Goal: Task Accomplishment & Management: Manage account settings

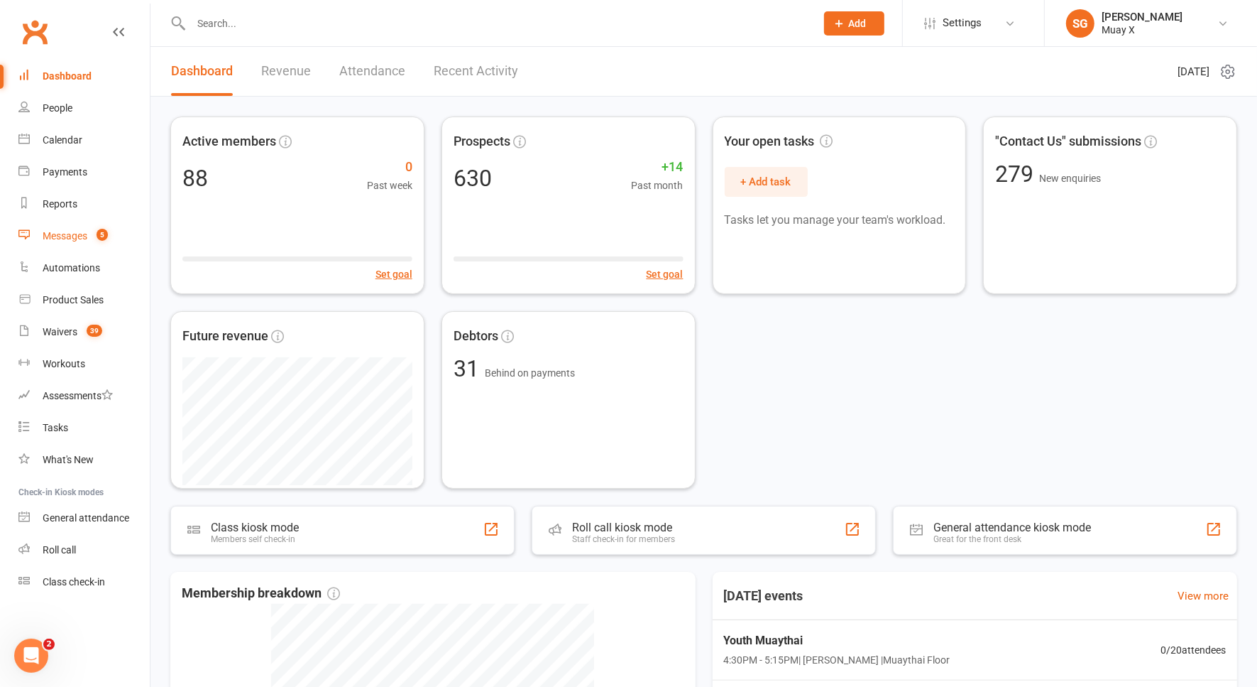
click at [84, 235] on div "Messages" at bounding box center [65, 235] width 45 height 11
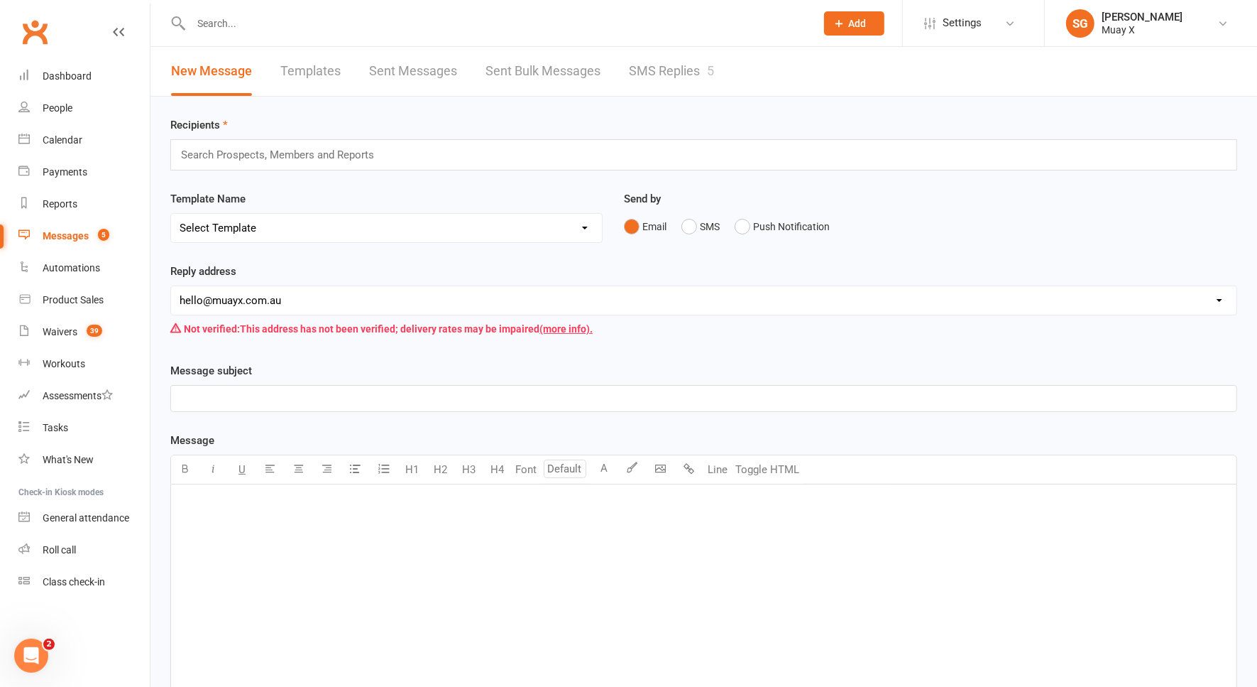
click at [663, 67] on link "SMS Replies 5" at bounding box center [671, 71] width 85 height 49
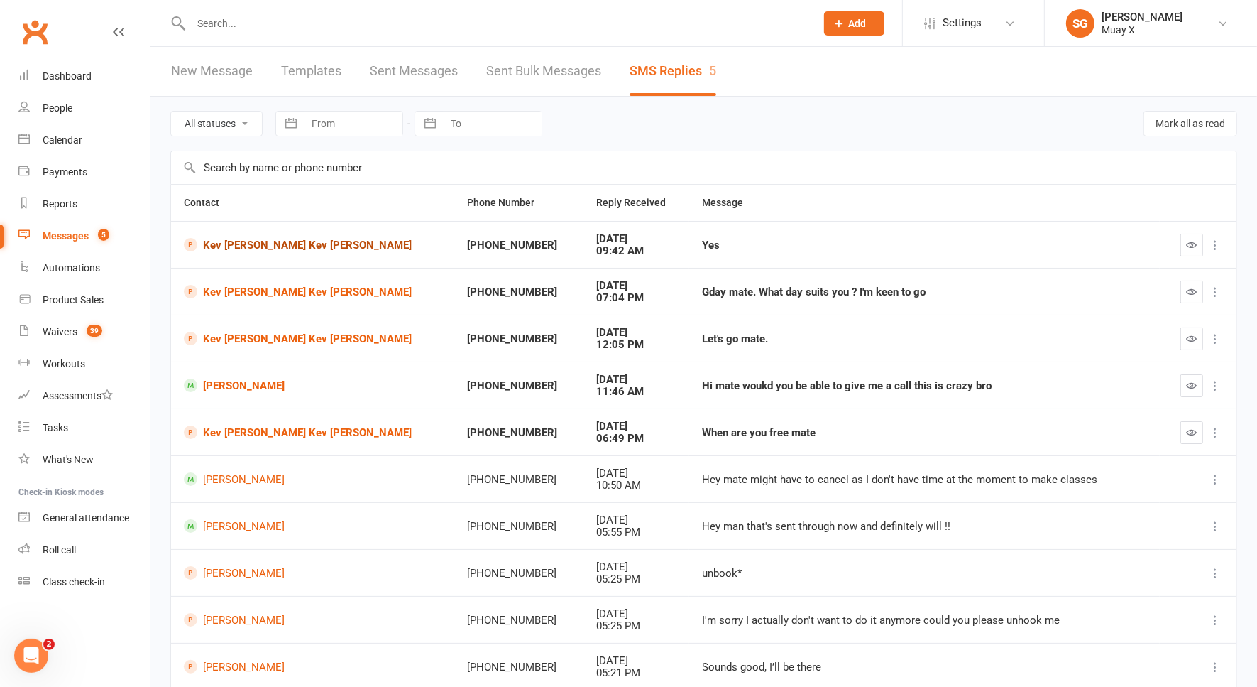
click at [303, 240] on link "Kev [PERSON_NAME] Kev [PERSON_NAME]" at bounding box center [313, 244] width 258 height 13
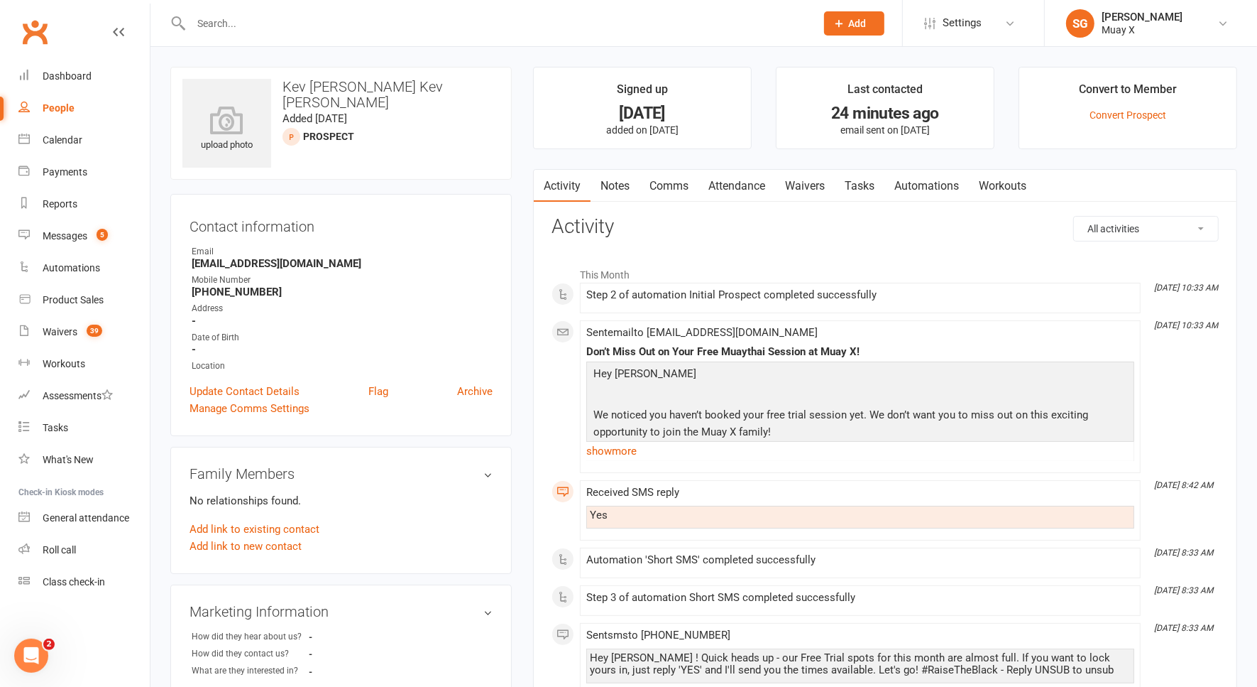
click at [667, 177] on link "Comms" at bounding box center [669, 186] width 59 height 33
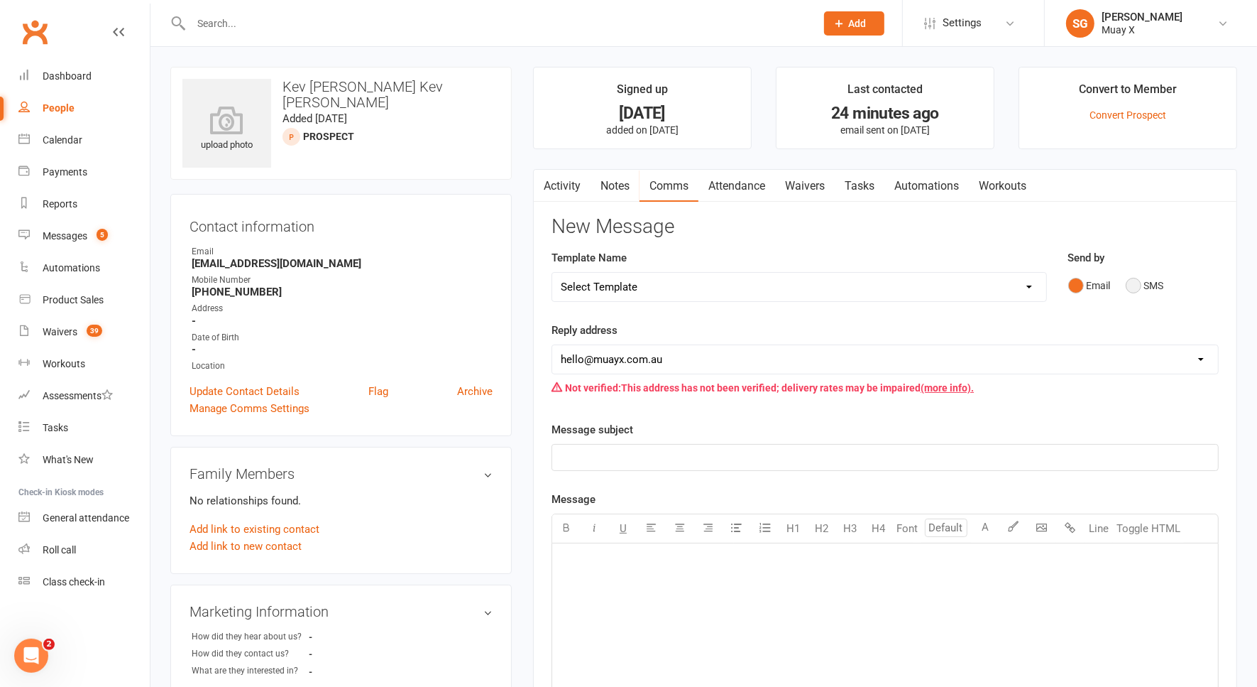
drag, startPoint x: 1137, startPoint y: 285, endPoint x: 1130, endPoint y: 275, distance: 11.8
click at [1130, 275] on button "SMS" at bounding box center [1145, 285] width 38 height 27
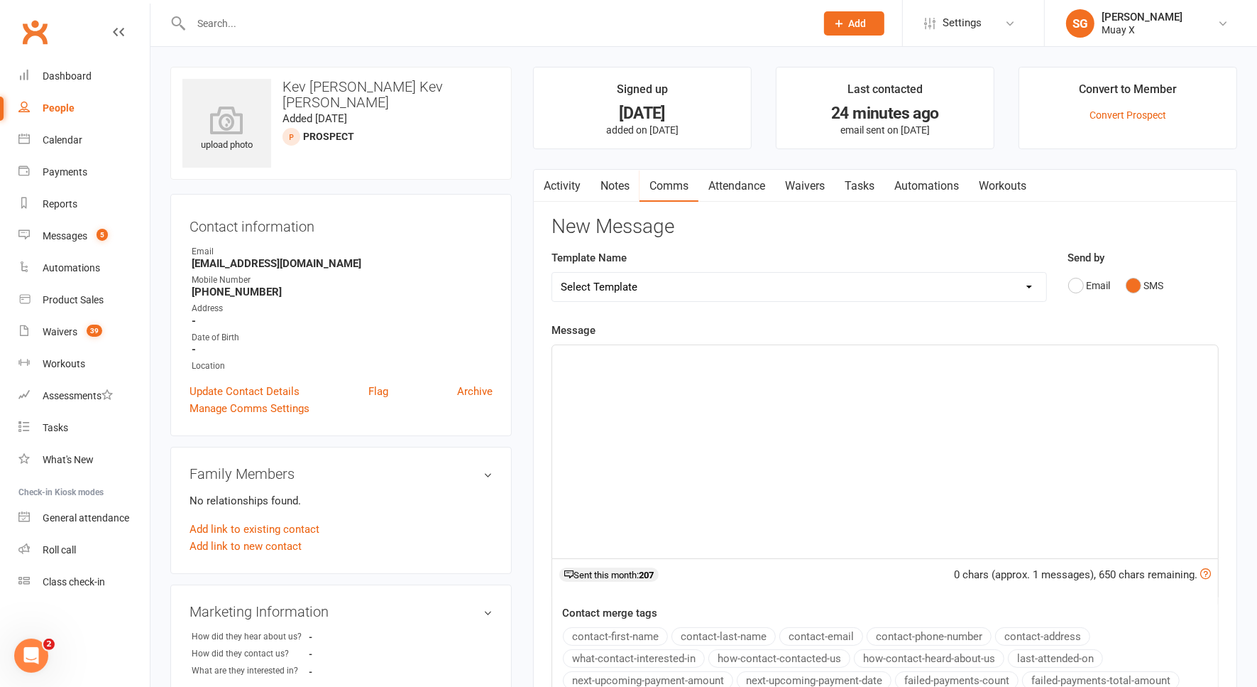
click at [743, 412] on div "﻿" at bounding box center [885, 451] width 666 height 213
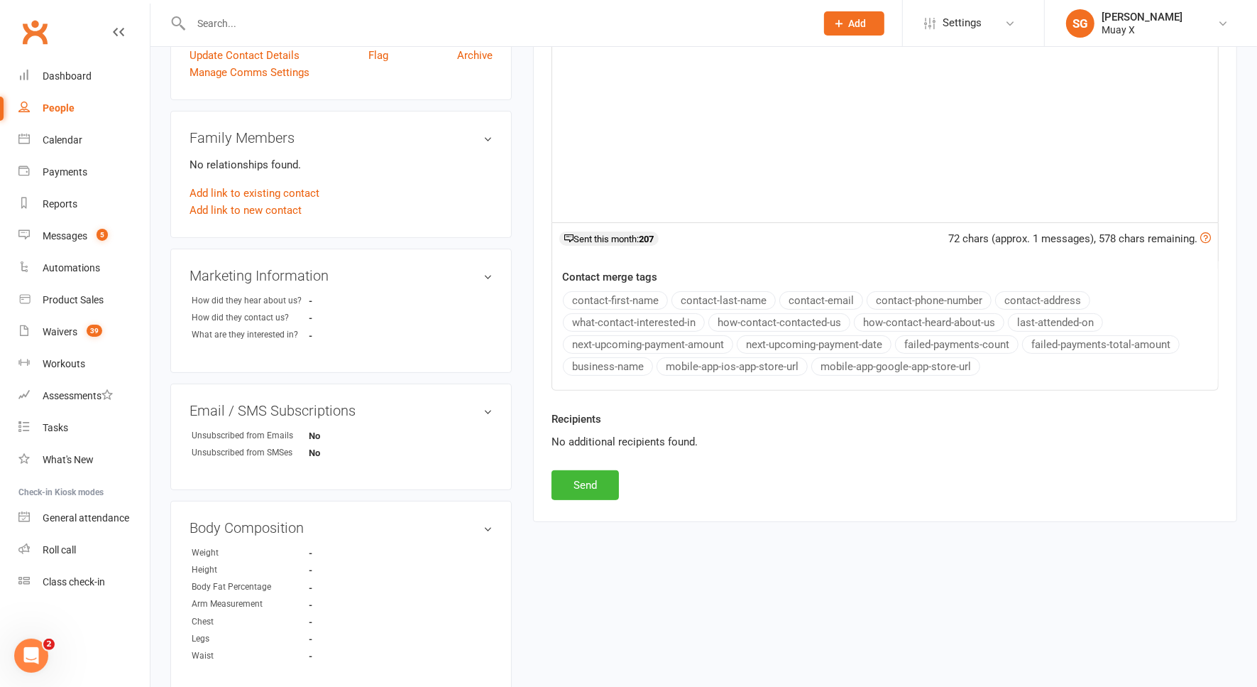
scroll to position [177, 0]
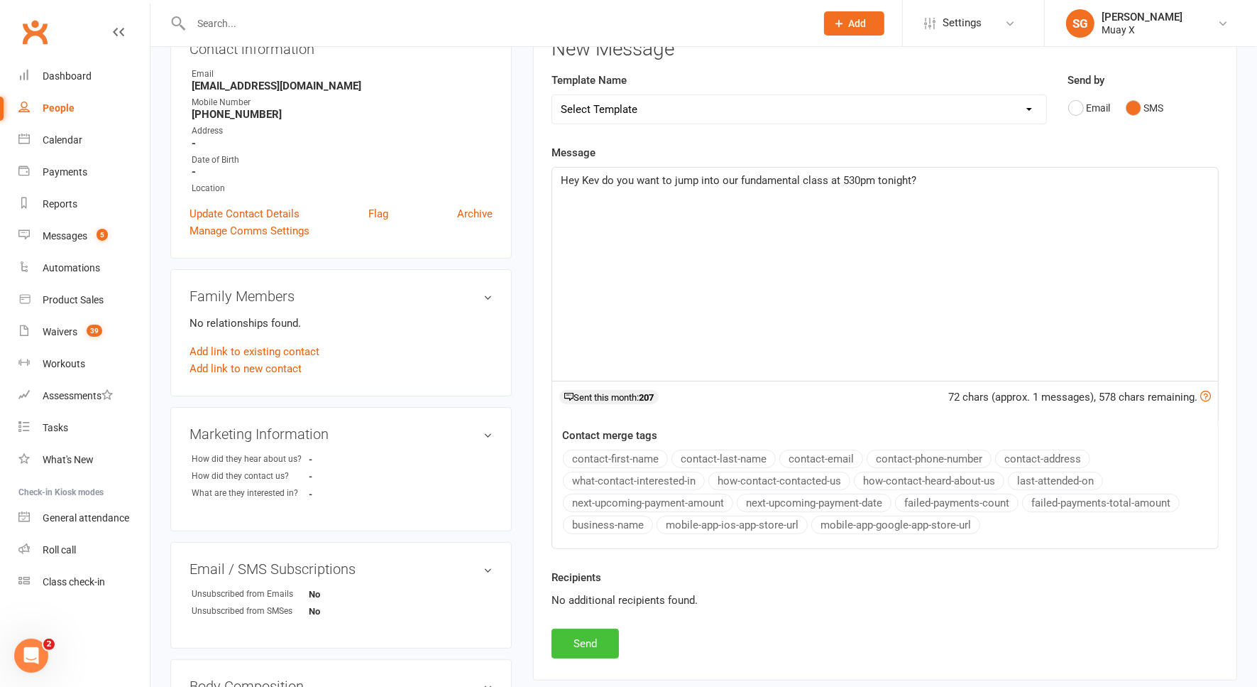
click at [581, 639] on button "Send" at bounding box center [585, 643] width 67 height 30
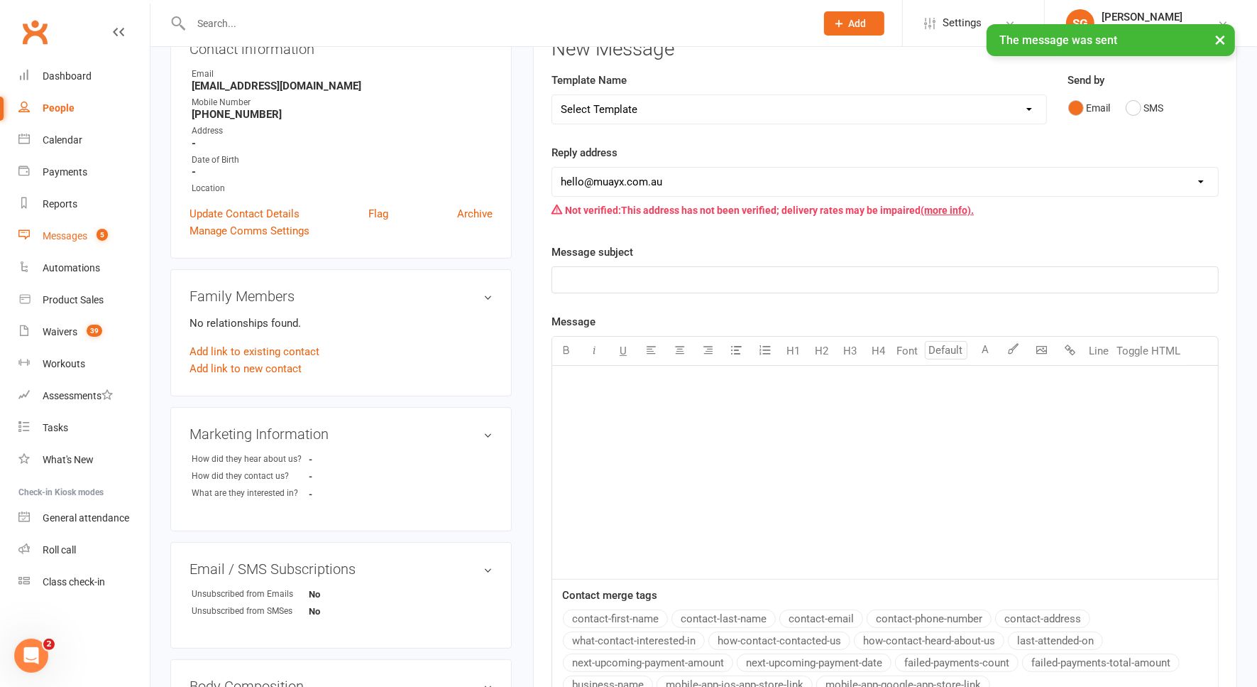
click at [77, 235] on div "Messages" at bounding box center [65, 235] width 45 height 11
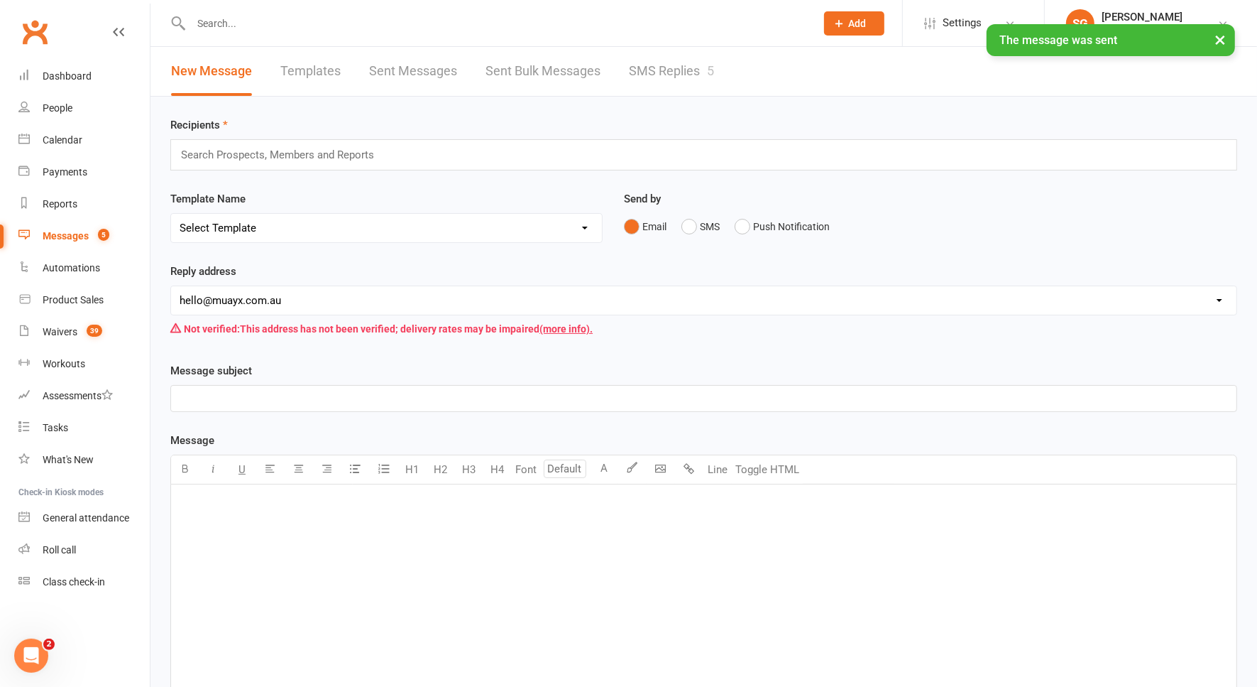
click at [687, 75] on link "SMS Replies 5" at bounding box center [671, 71] width 85 height 49
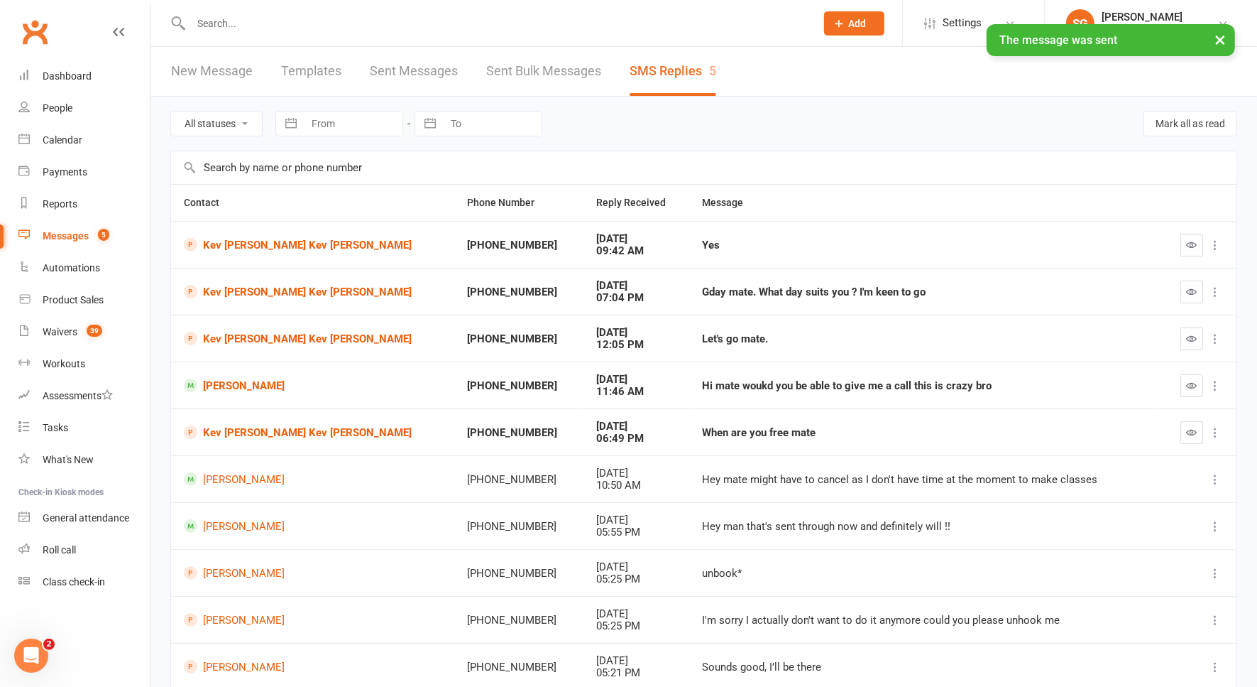
drag, startPoint x: 687, startPoint y: 75, endPoint x: 1094, endPoint y: 153, distance: 414.2
click at [1094, 153] on input "text" at bounding box center [704, 167] width 1066 height 33
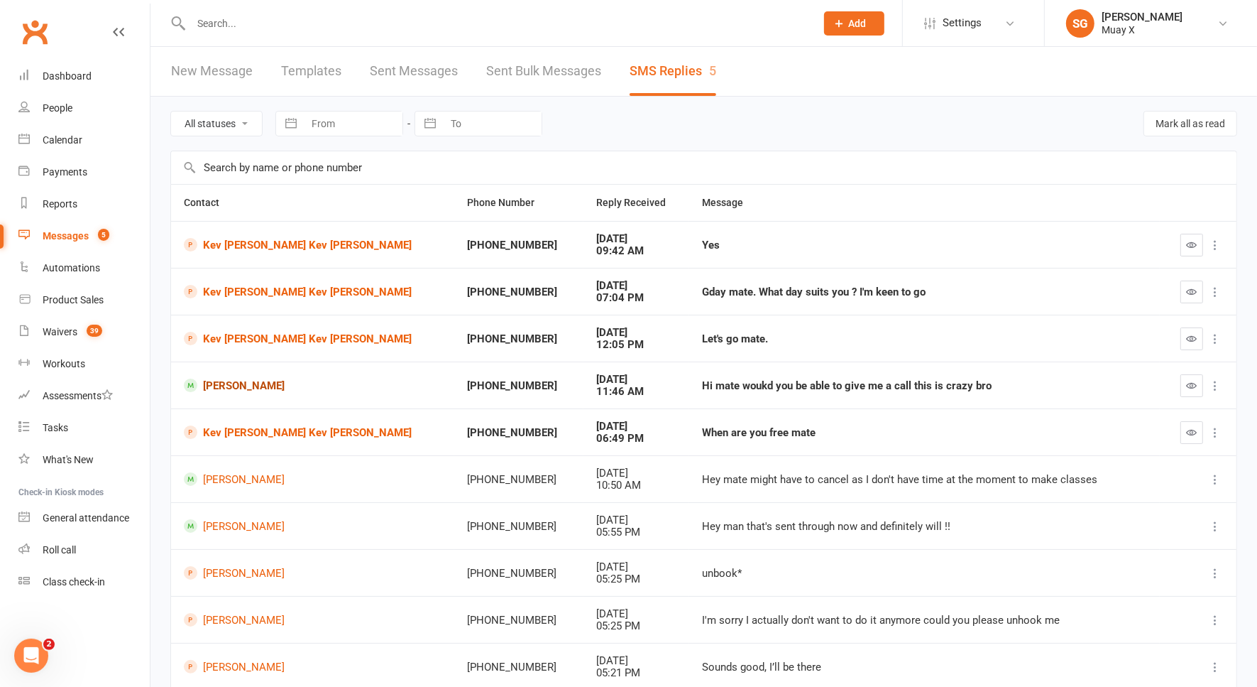
click at [226, 387] on link "Josh Cole" at bounding box center [313, 384] width 258 height 13
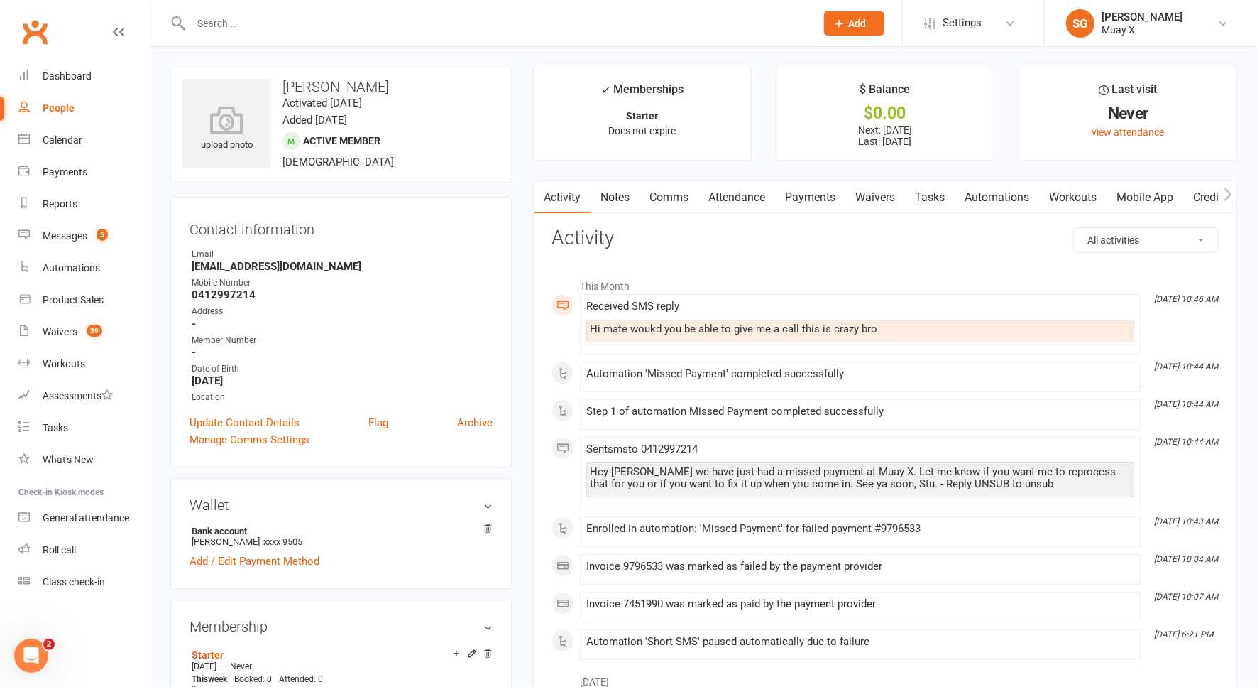
click at [673, 197] on link "Comms" at bounding box center [669, 197] width 59 height 33
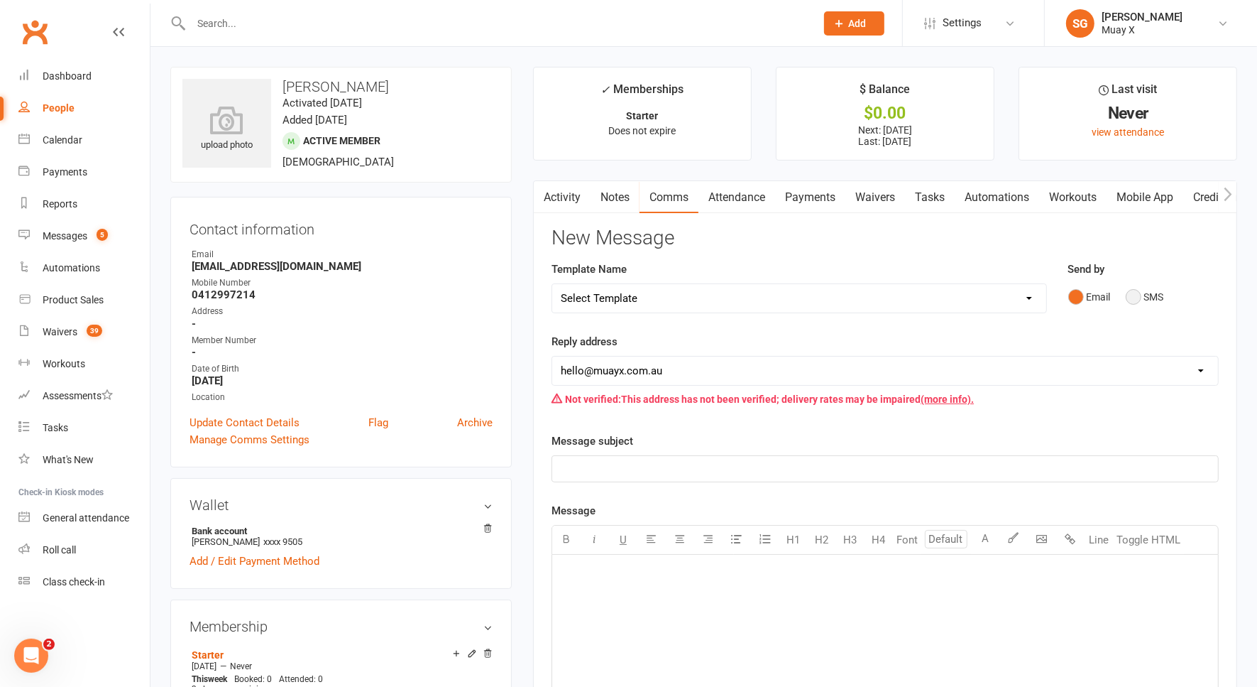
click at [1127, 290] on button "SMS" at bounding box center [1145, 296] width 38 height 27
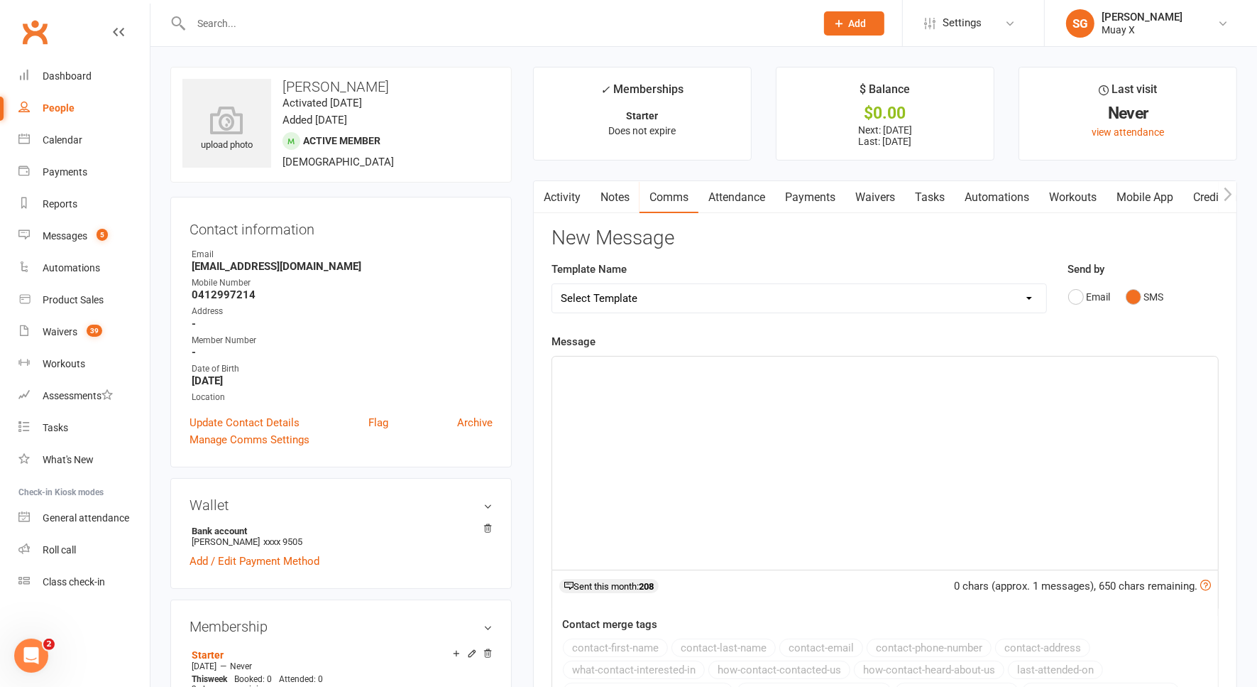
click at [941, 368] on p "﻿" at bounding box center [885, 369] width 649 height 17
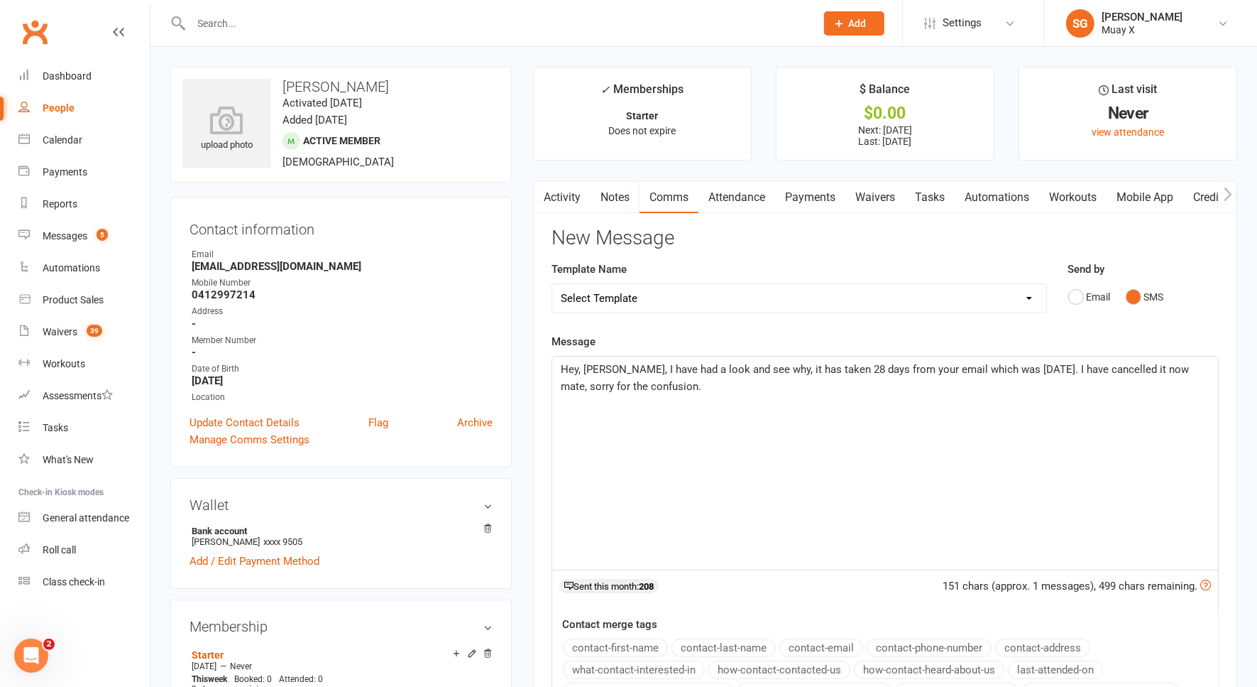
click at [697, 389] on p "Hey, Josh, I have had a look and see why, it has taken 28 days from your email …" at bounding box center [885, 378] width 649 height 34
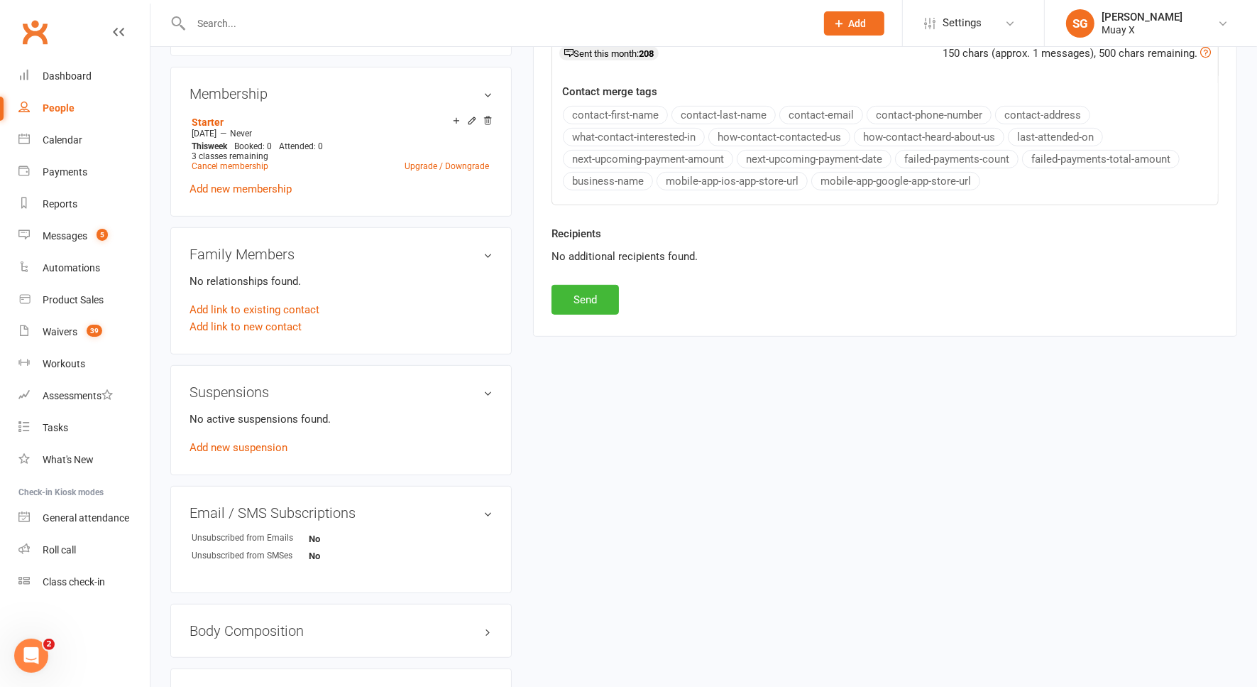
scroll to position [444, 0]
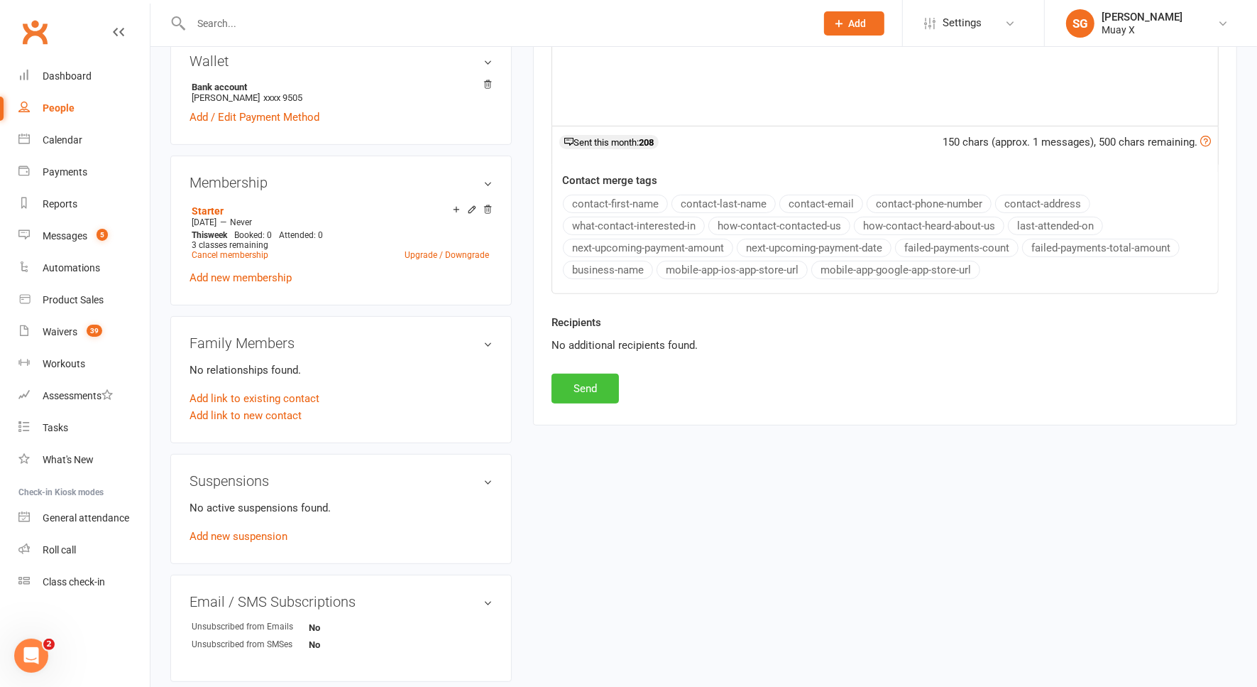
click at [601, 386] on button "Send" at bounding box center [585, 388] width 67 height 30
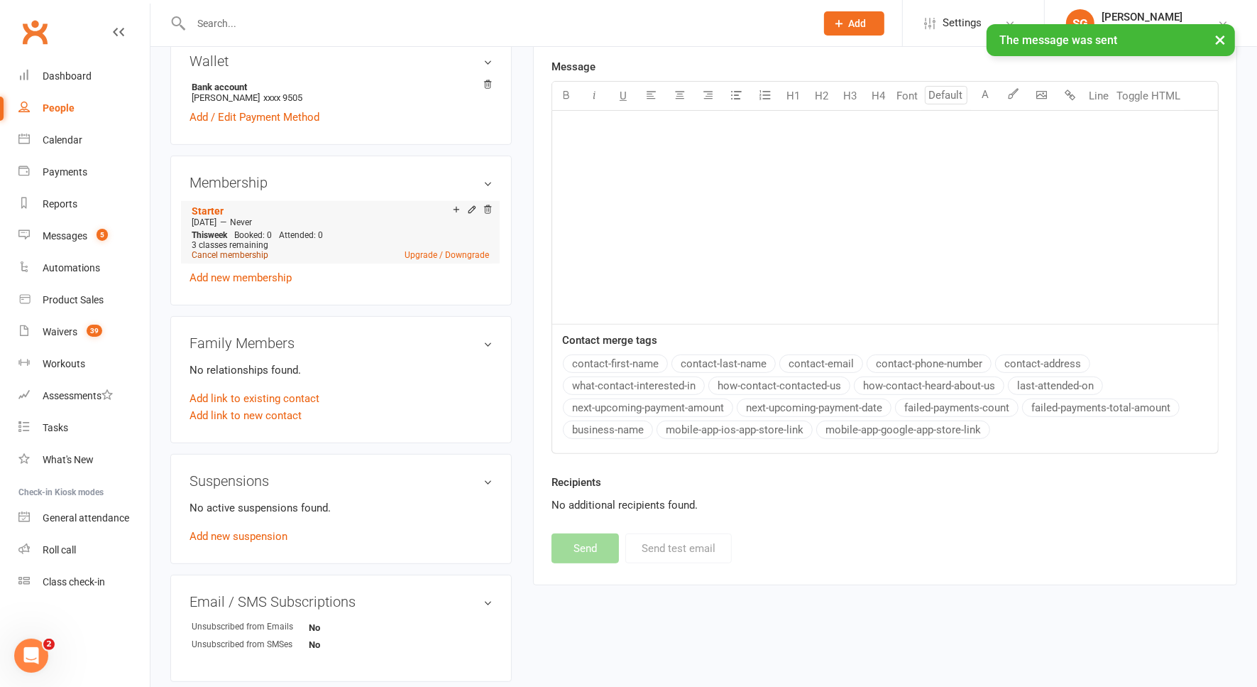
click at [230, 254] on link "Cancel membership" at bounding box center [230, 255] width 77 height 10
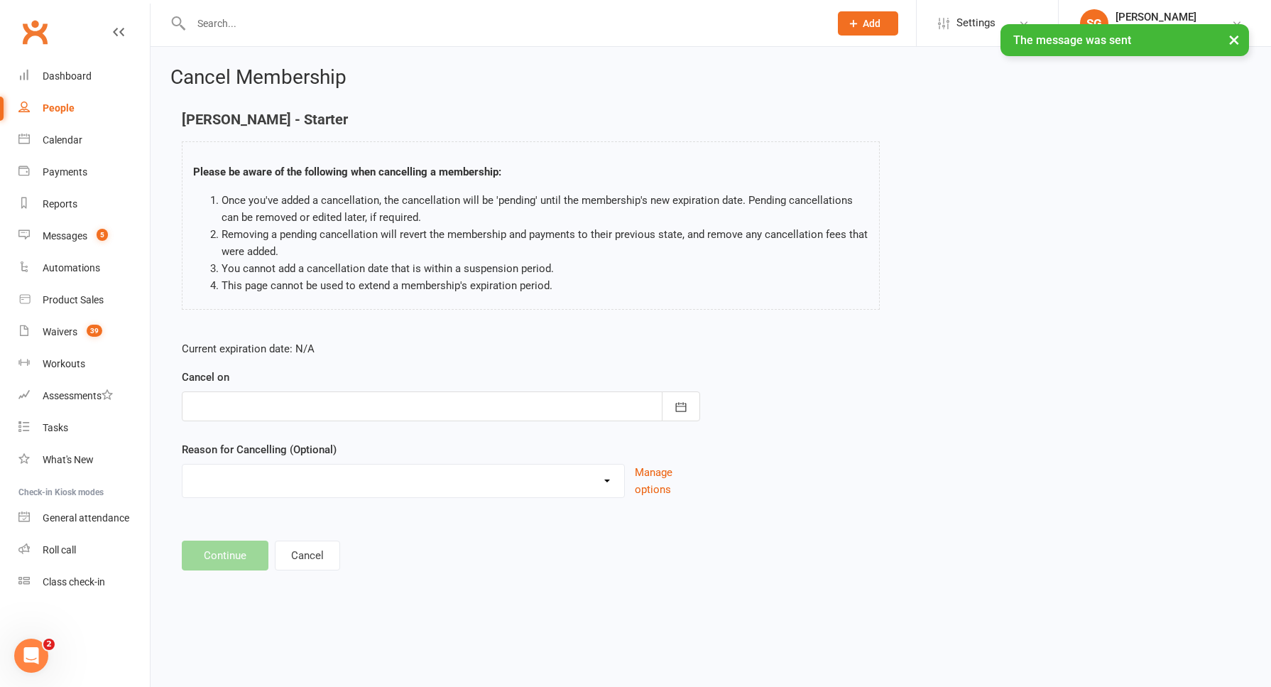
drag, startPoint x: 230, startPoint y: 254, endPoint x: 625, endPoint y: 260, distance: 395.5
click at [625, 260] on li "You cannot add a cancellation date that is within a suspension period." at bounding box center [545, 268] width 647 height 17
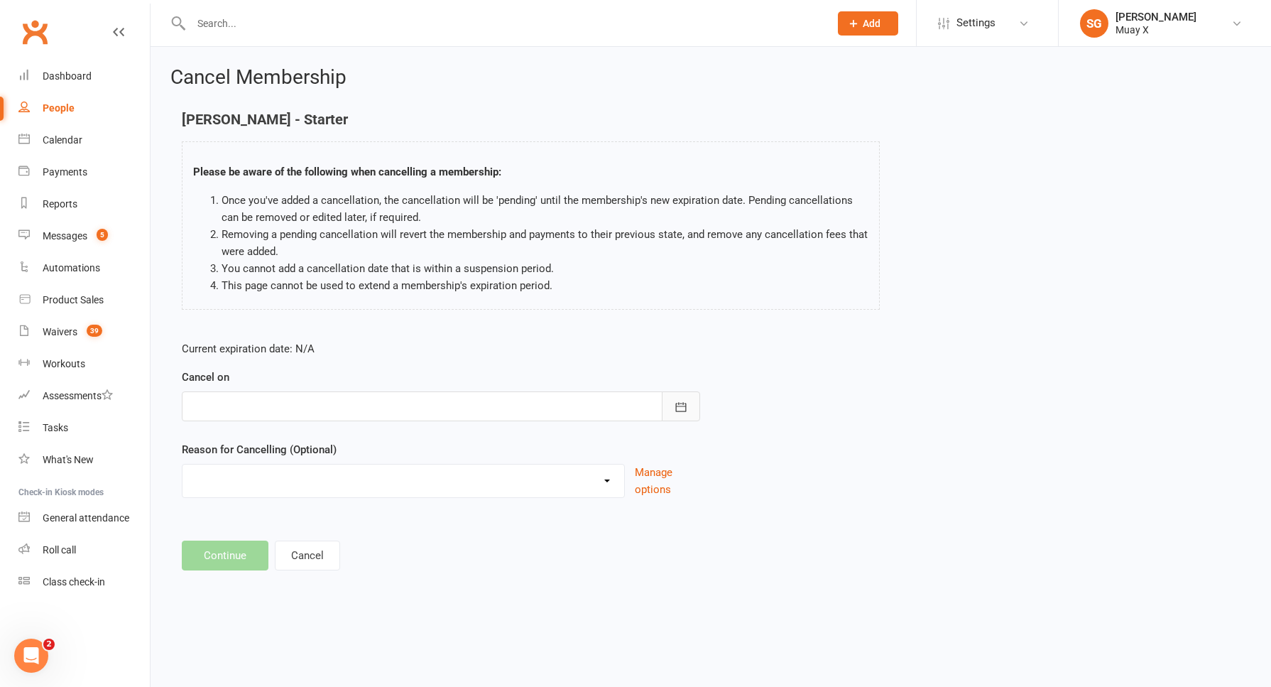
click at [683, 408] on icon "button" at bounding box center [681, 407] width 14 height 14
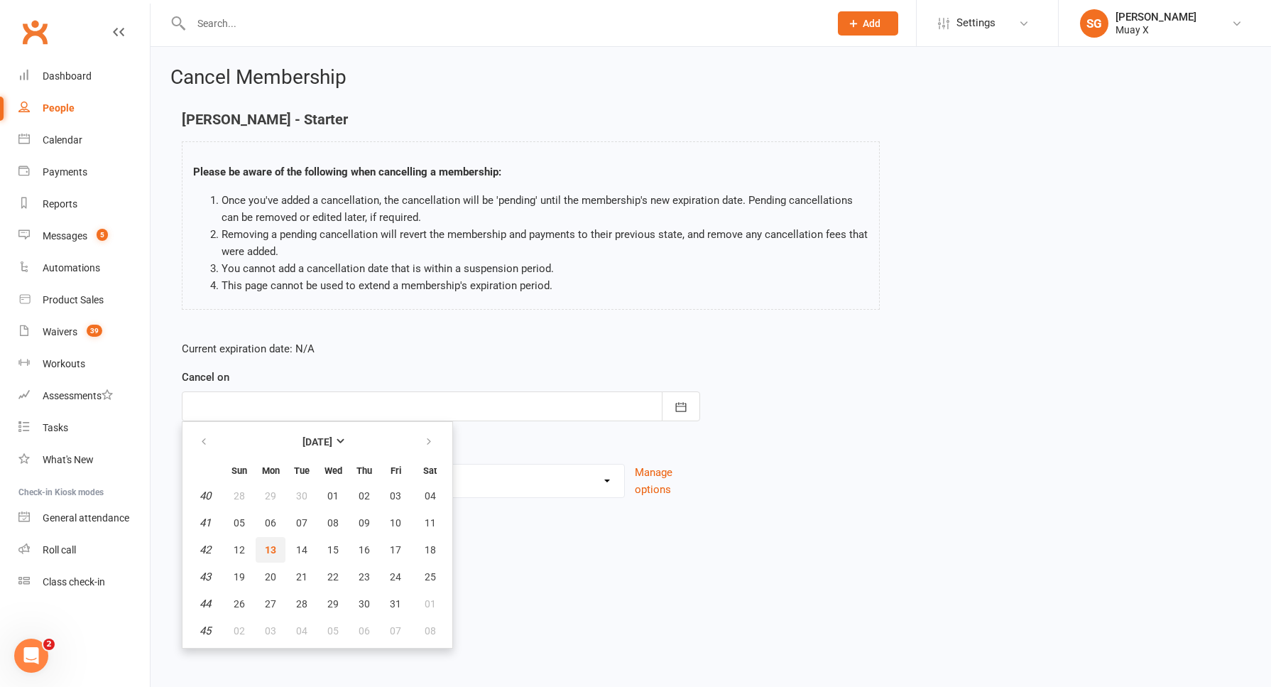
click at [273, 546] on span "13" at bounding box center [270, 549] width 11 height 11
type input "13 Oct 2025"
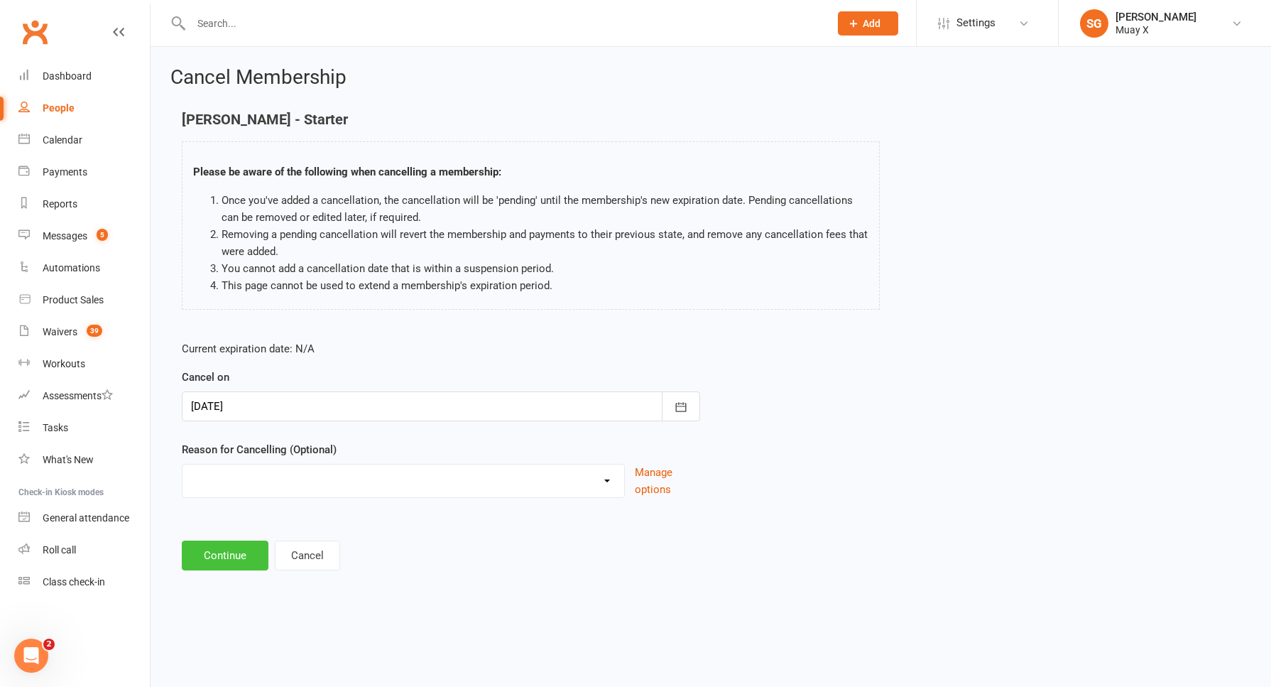
click at [238, 557] on button "Continue" at bounding box center [225, 555] width 87 height 30
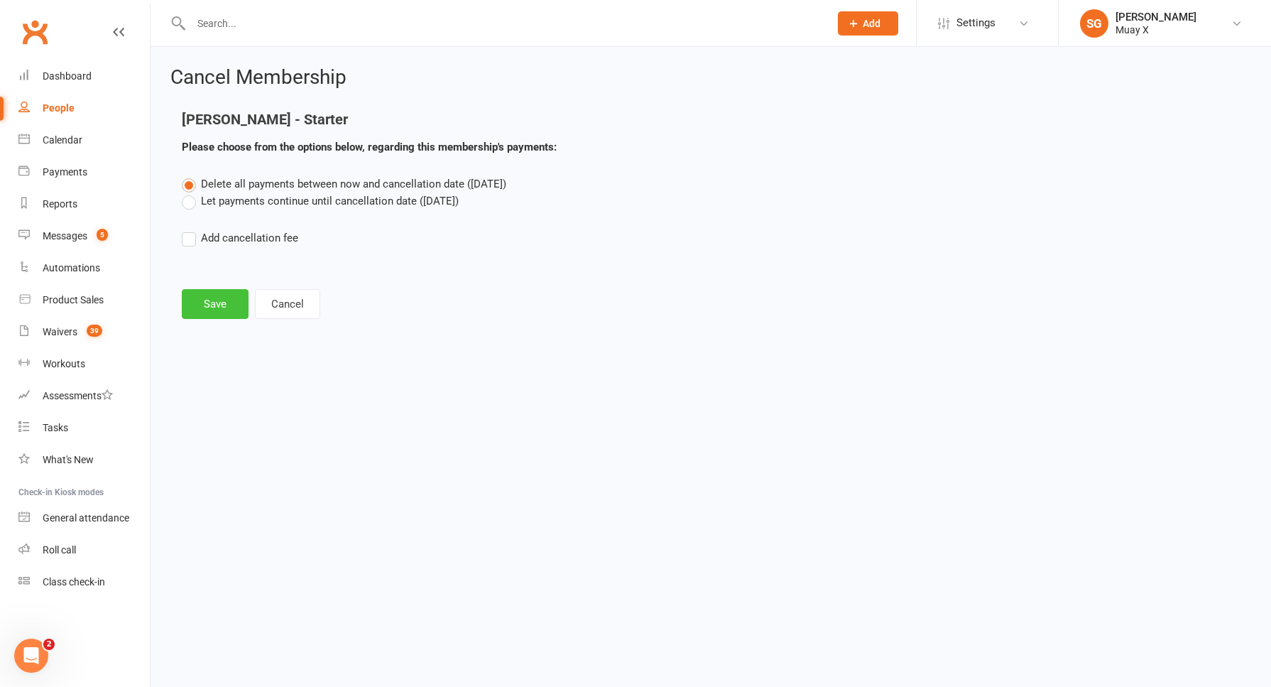
click at [214, 307] on button "Save" at bounding box center [215, 304] width 67 height 30
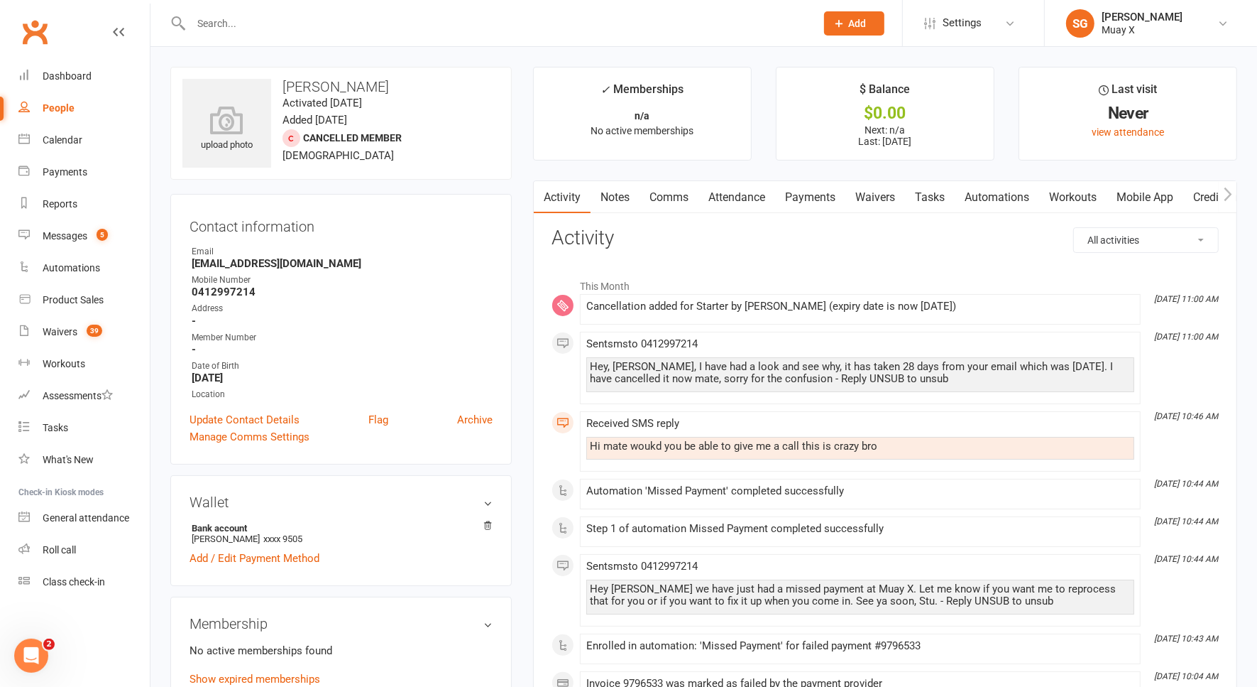
click at [816, 195] on link "Payments" at bounding box center [810, 197] width 70 height 33
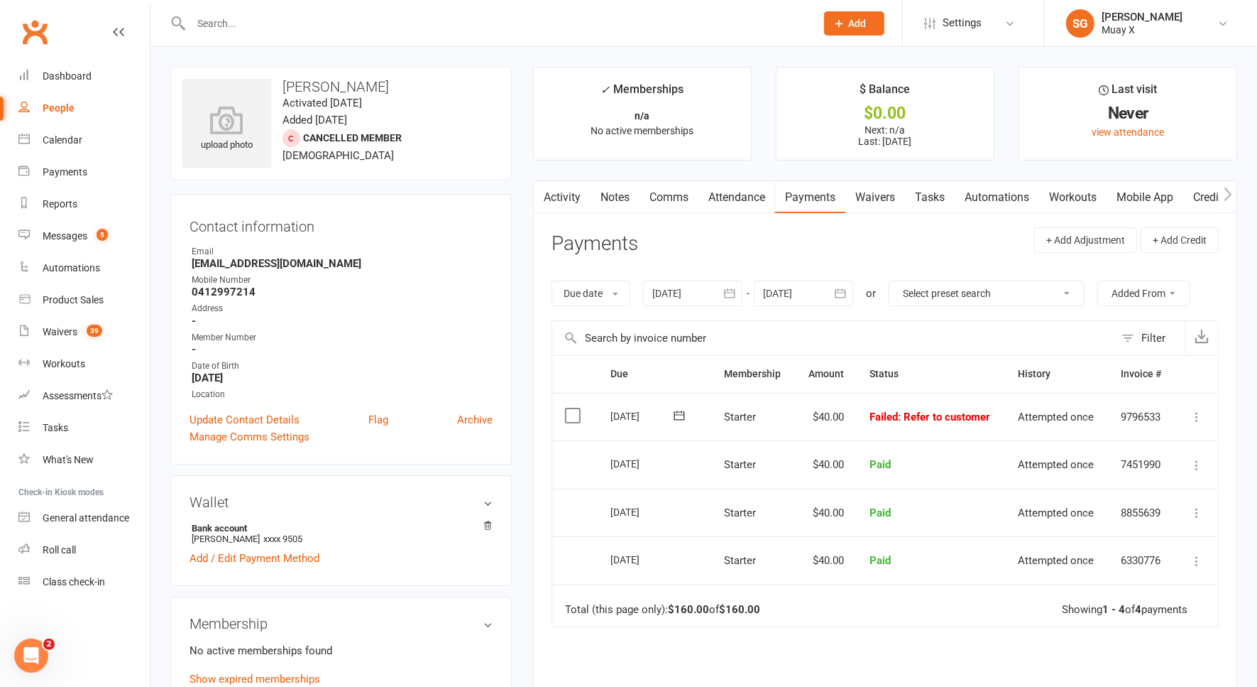
click at [1196, 414] on icon at bounding box center [1197, 417] width 14 height 14
click at [1134, 524] on link "Skip" at bounding box center [1134, 529] width 141 height 28
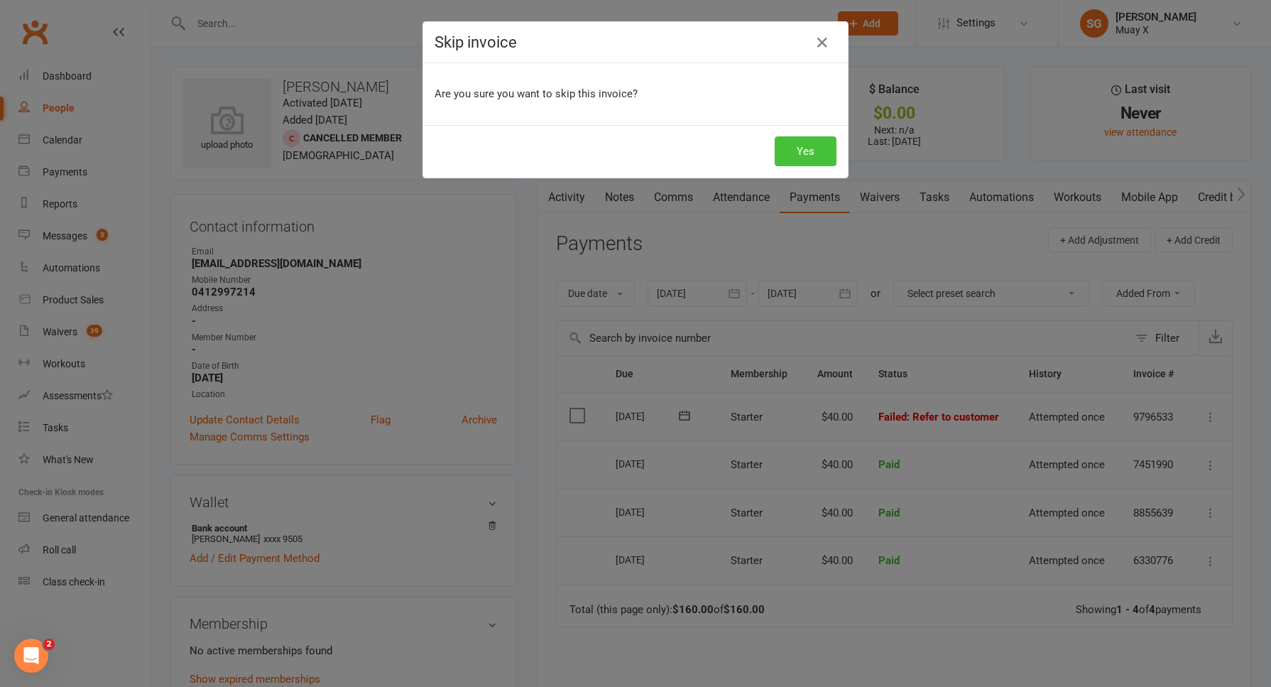
click at [809, 159] on button "Yes" at bounding box center [806, 151] width 62 height 30
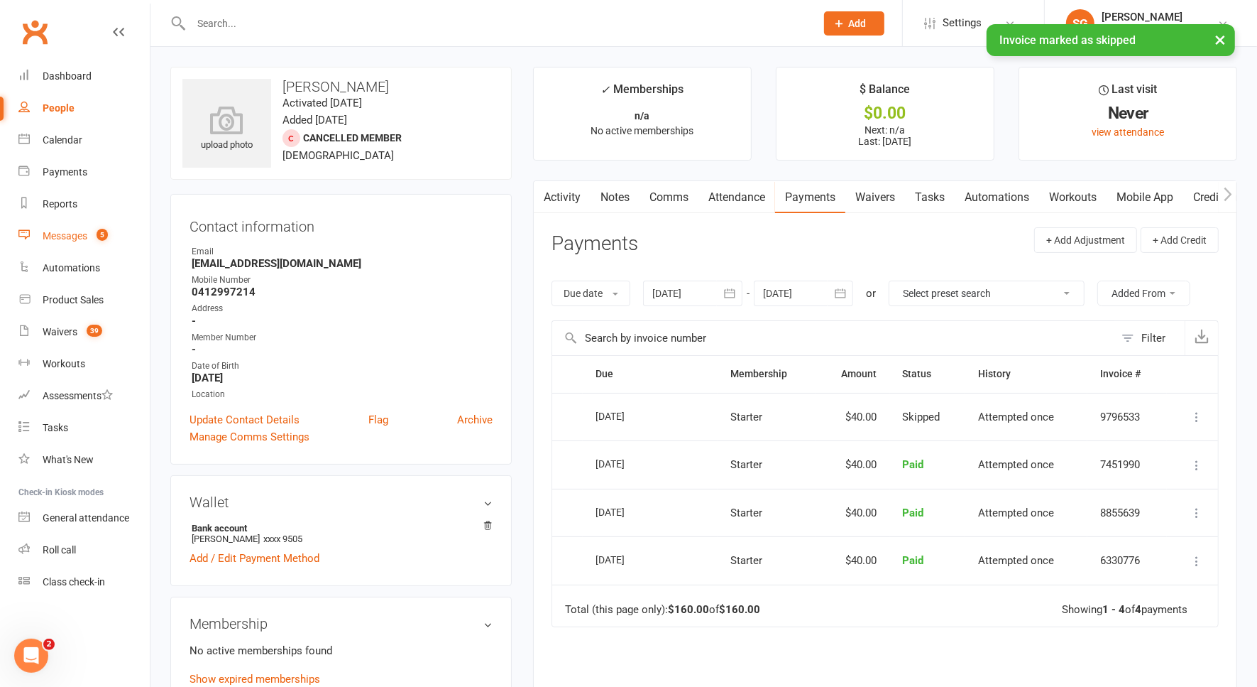
click at [71, 242] on link "Messages 5" at bounding box center [83, 236] width 131 height 32
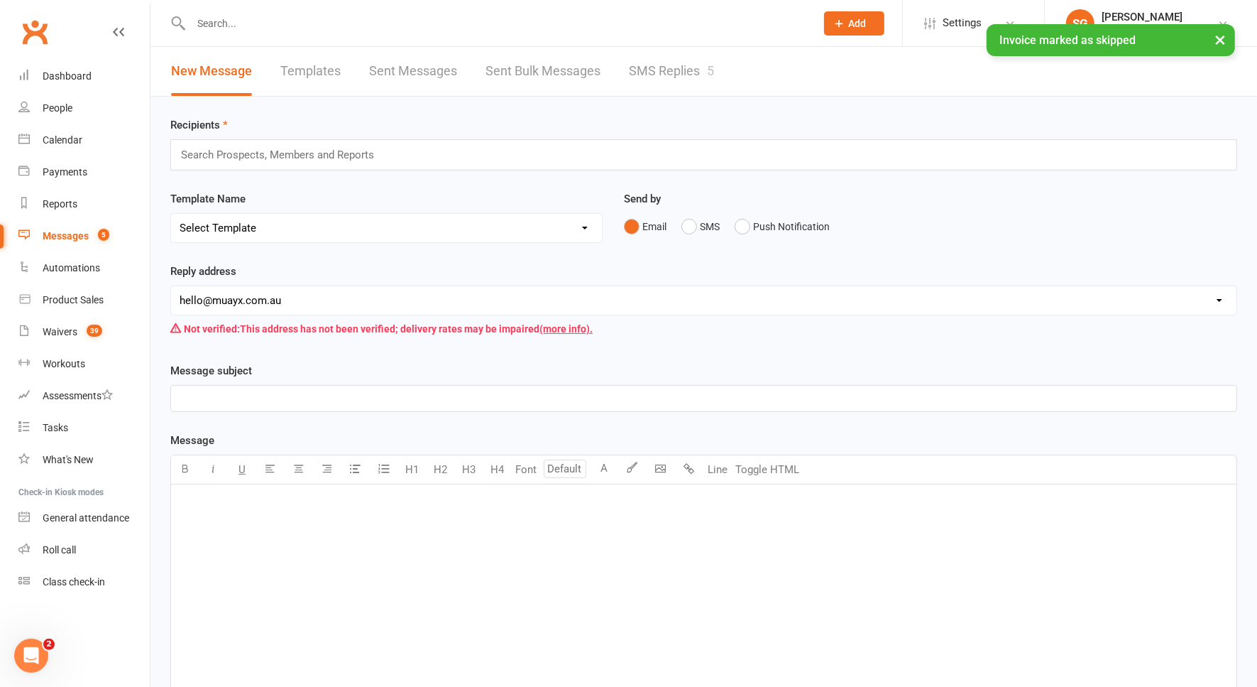
click at [670, 79] on link "SMS Replies 5" at bounding box center [671, 71] width 85 height 49
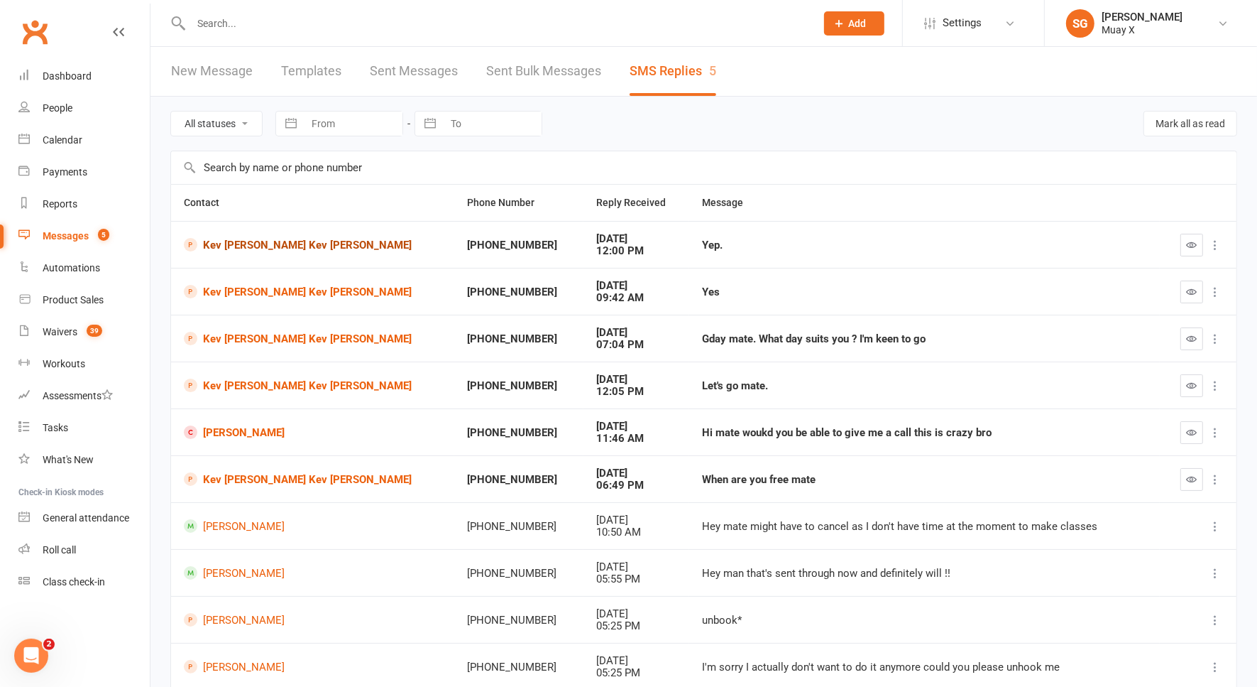
click at [254, 239] on link "Kev Gilbert Kev Gilbert" at bounding box center [313, 244] width 258 height 13
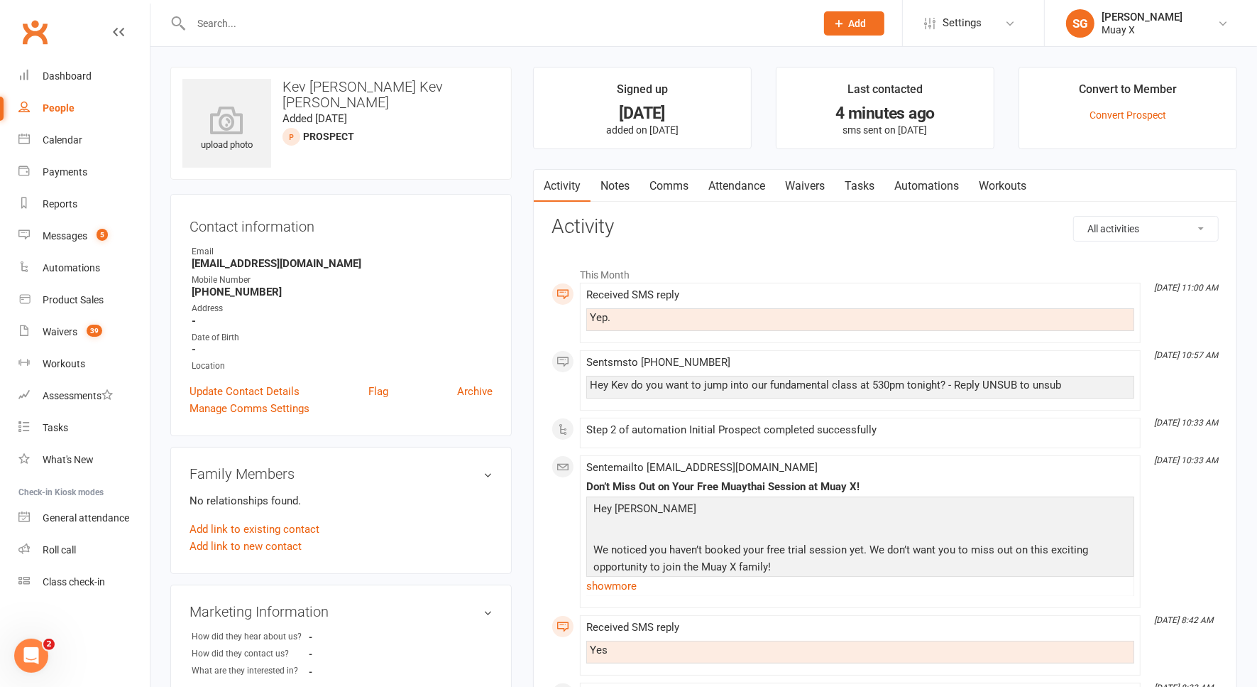
click at [664, 187] on link "Comms" at bounding box center [669, 186] width 59 height 33
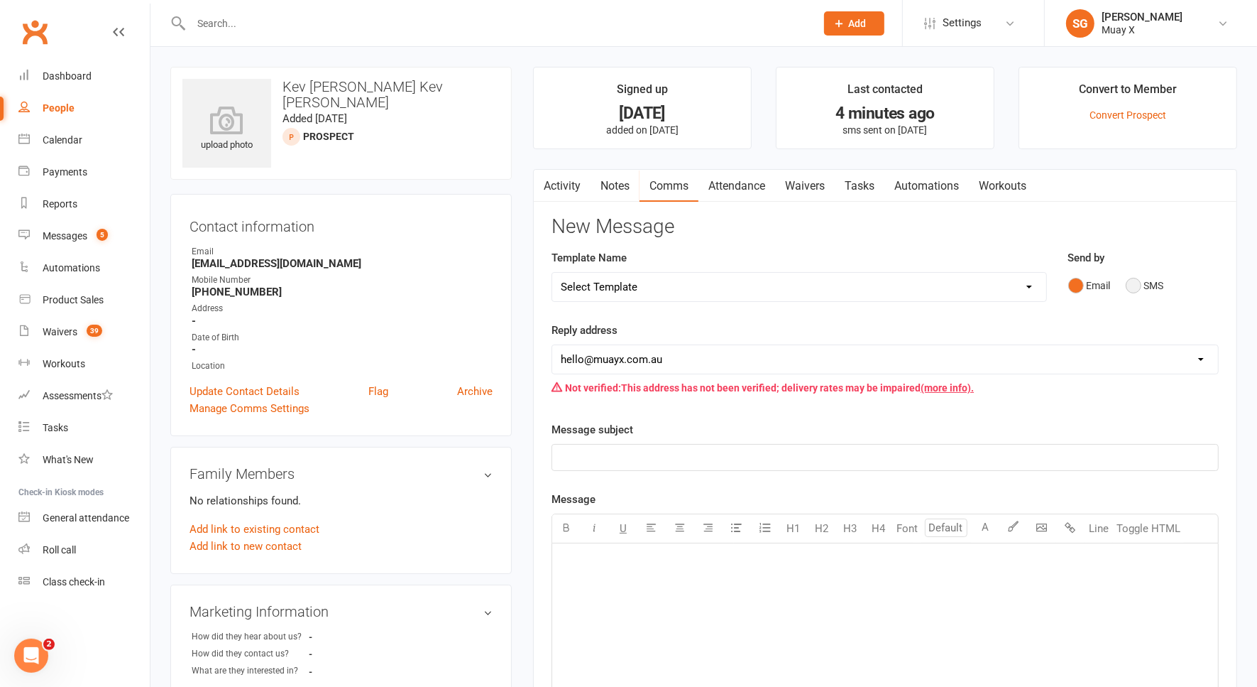
click at [1133, 285] on button "SMS" at bounding box center [1145, 285] width 38 height 27
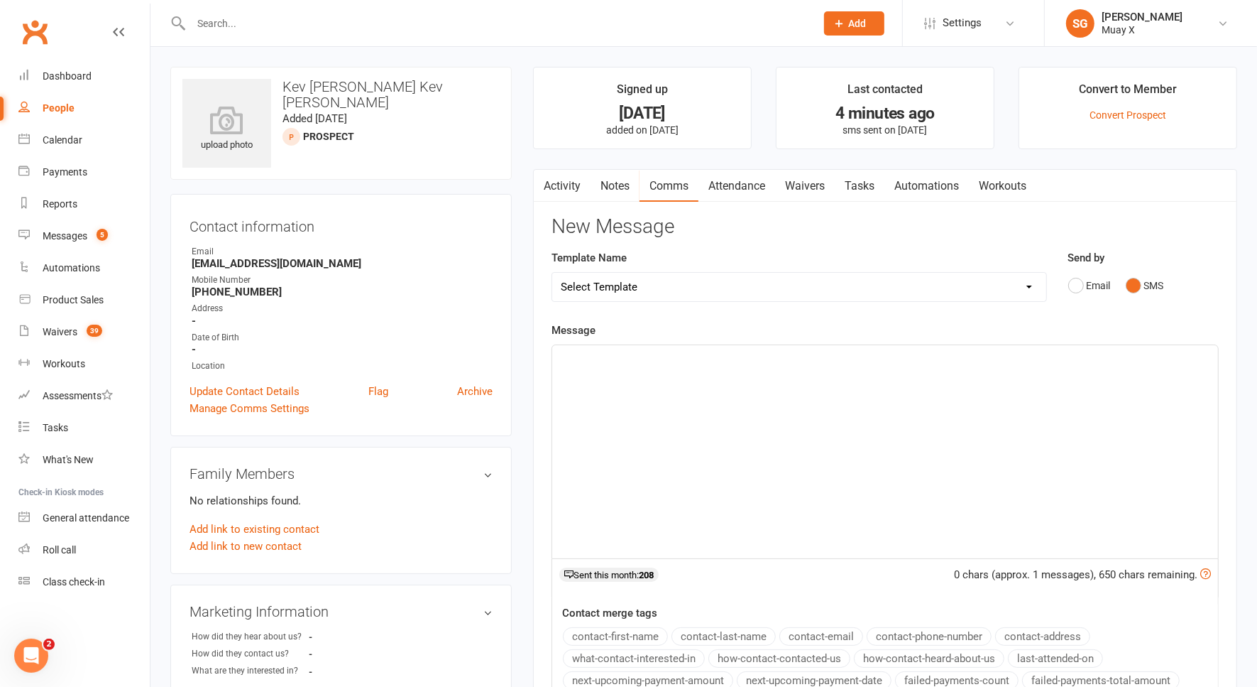
click at [971, 354] on p "﻿" at bounding box center [885, 357] width 649 height 17
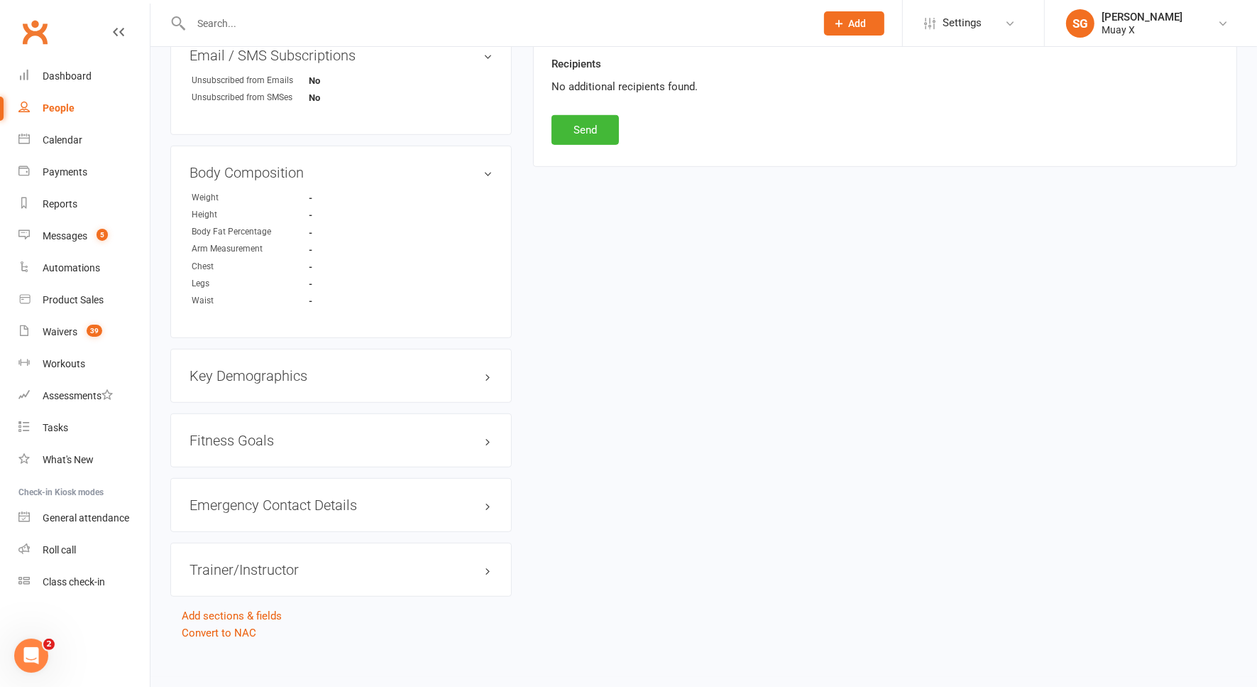
scroll to position [696, 0]
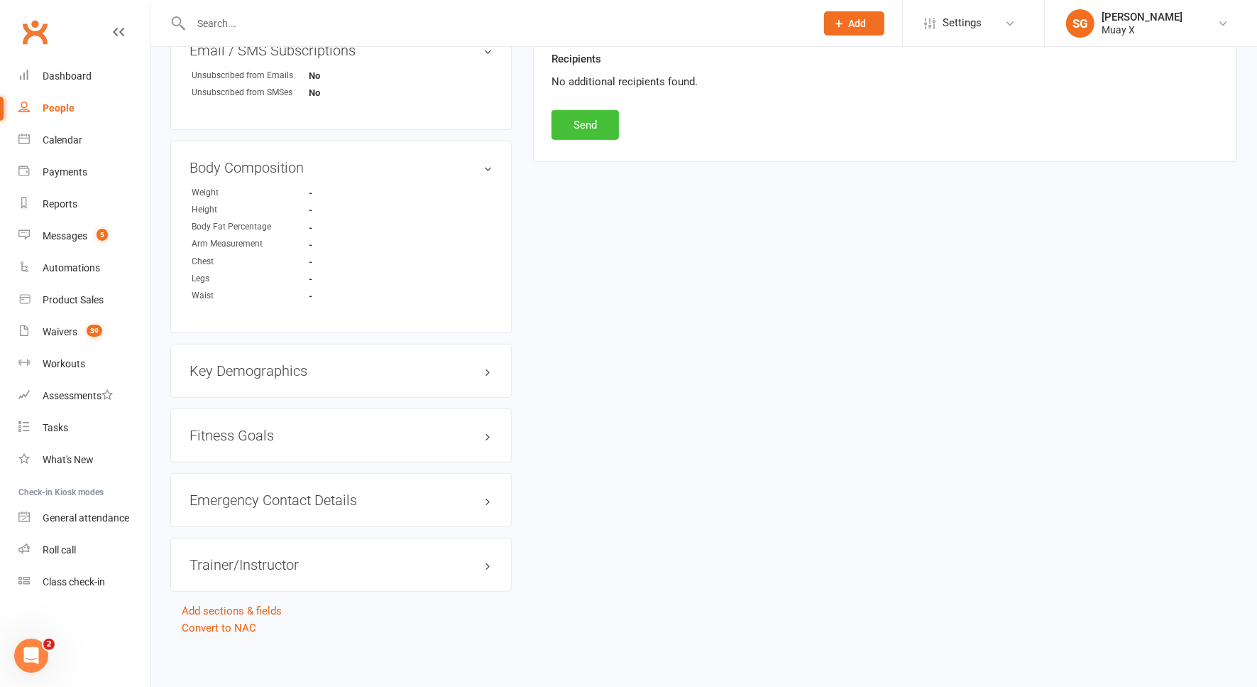
click at [600, 131] on button "Send" at bounding box center [585, 125] width 67 height 30
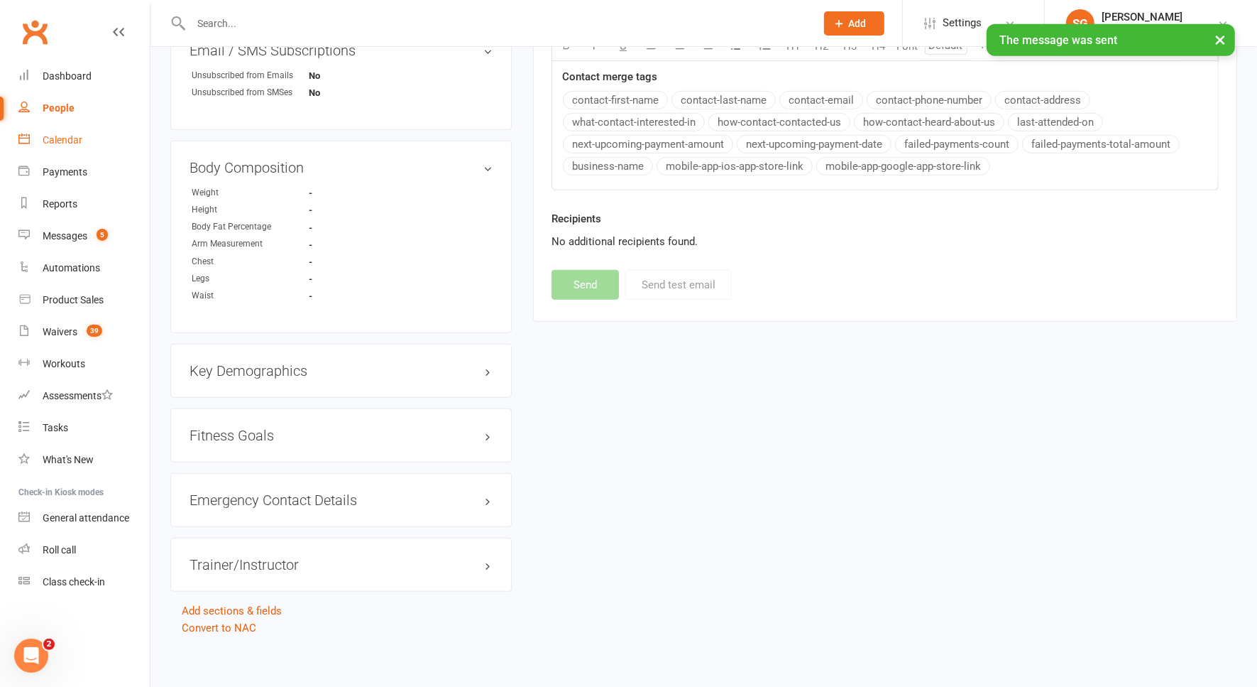
click at [85, 143] on link "Calendar" at bounding box center [83, 140] width 131 height 32
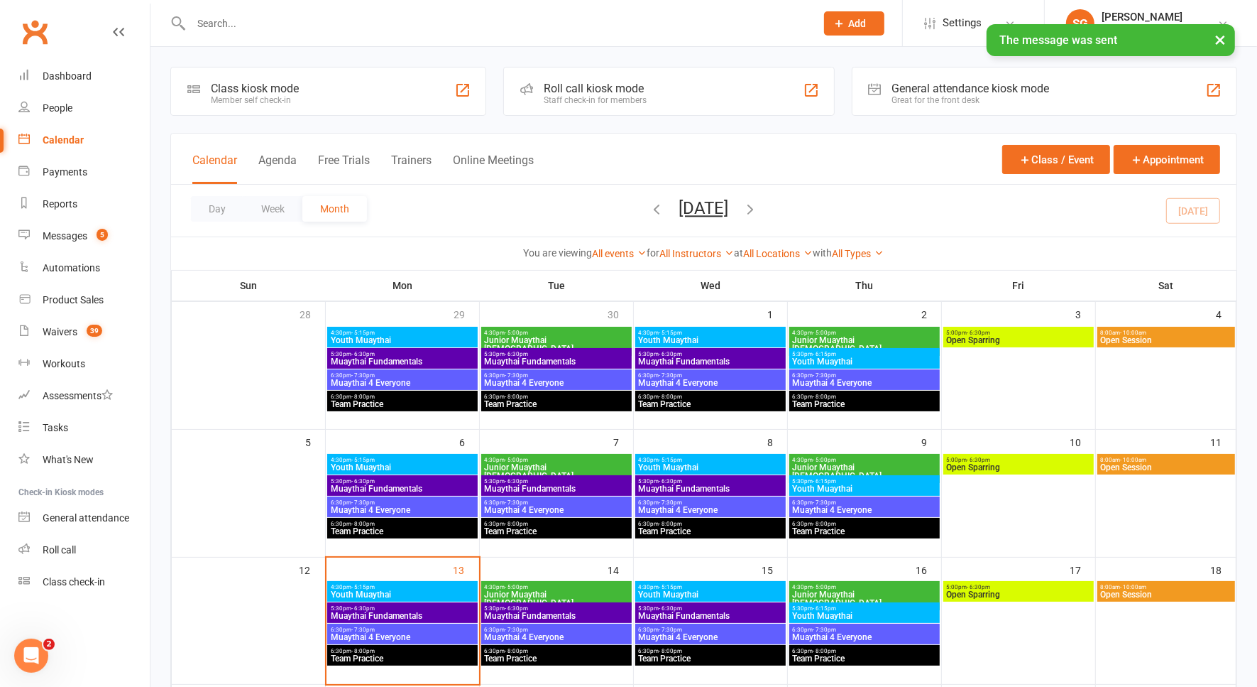
click at [392, 633] on span "Muaythai 4 Everyone" at bounding box center [402, 637] width 145 height 9
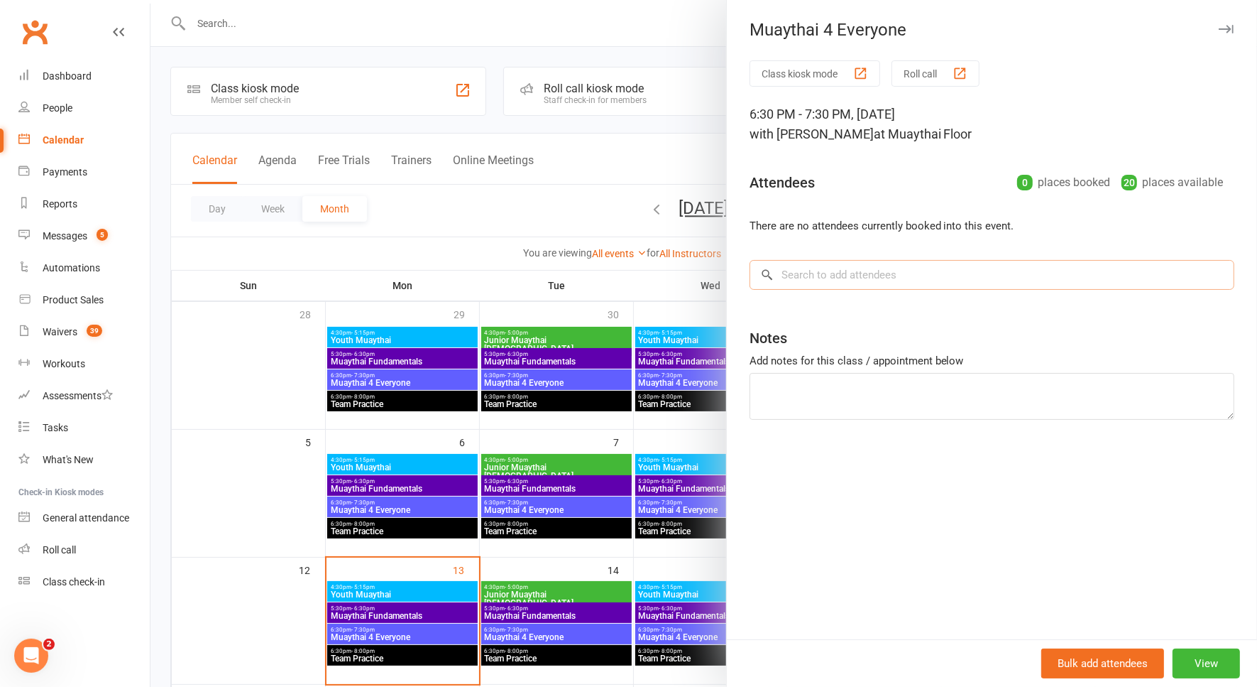
click at [883, 285] on input "search" at bounding box center [992, 275] width 485 height 30
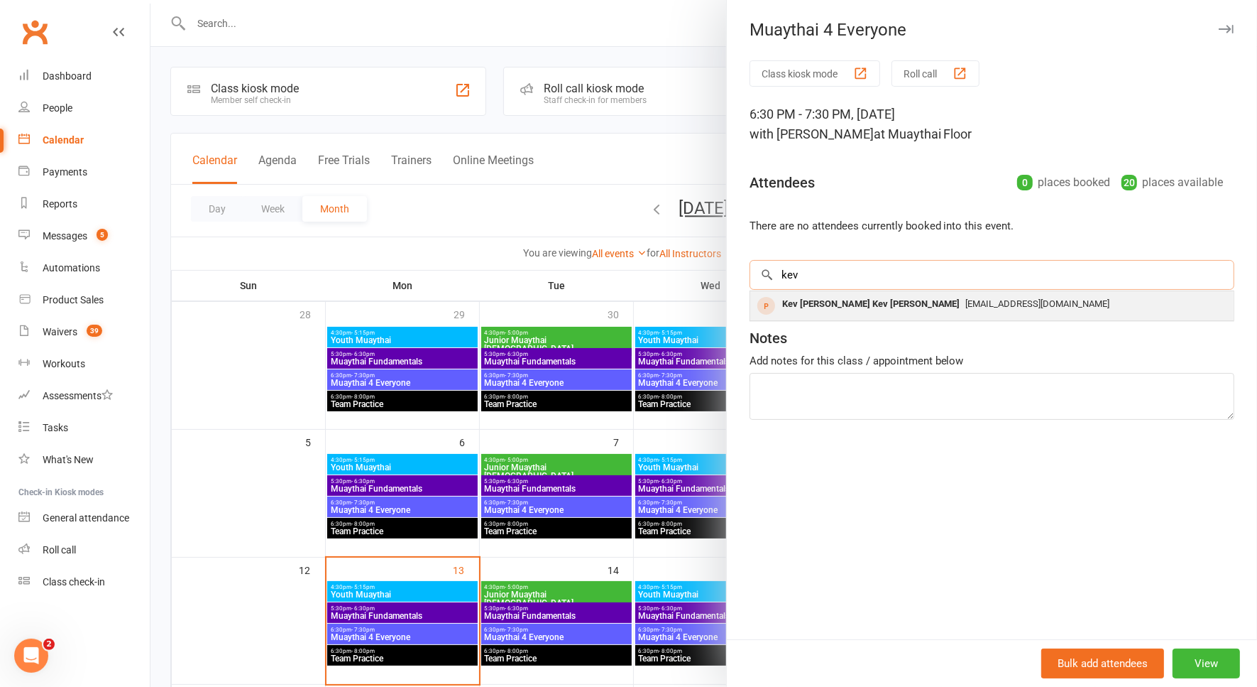
type input "kev"
click at [842, 306] on div "Kev Gilbert Kev Gilbert" at bounding box center [872, 304] width 190 height 21
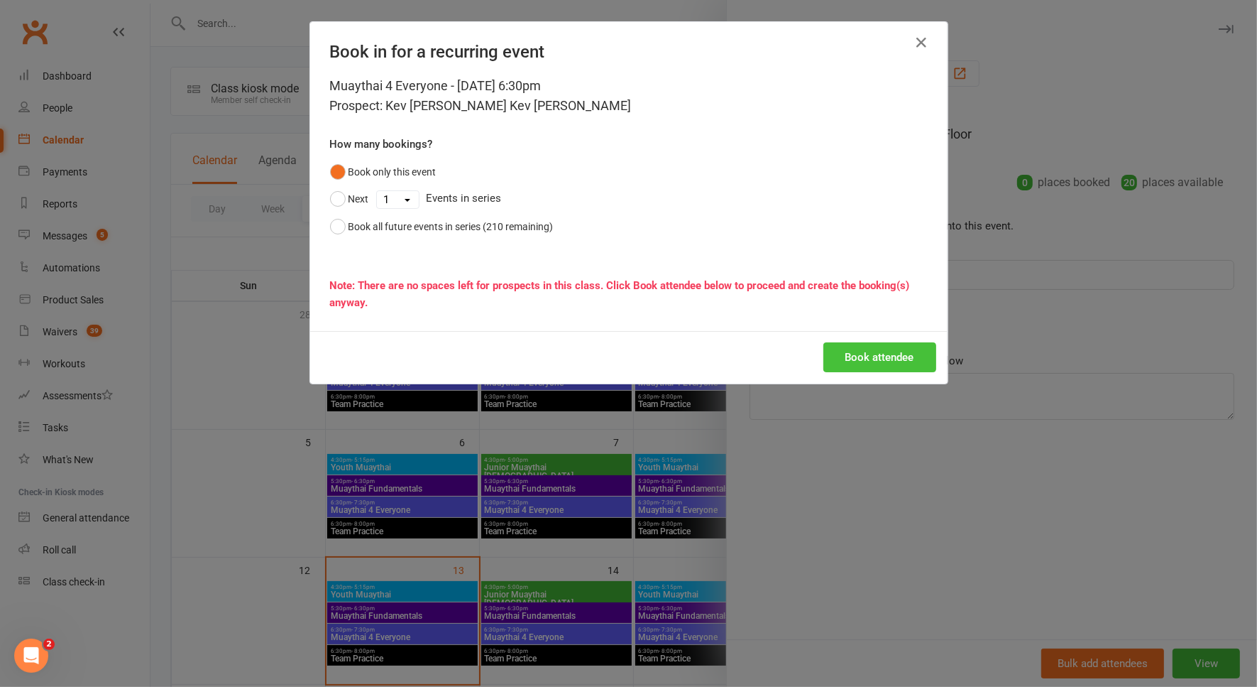
click at [868, 361] on button "Book attendee" at bounding box center [880, 357] width 113 height 30
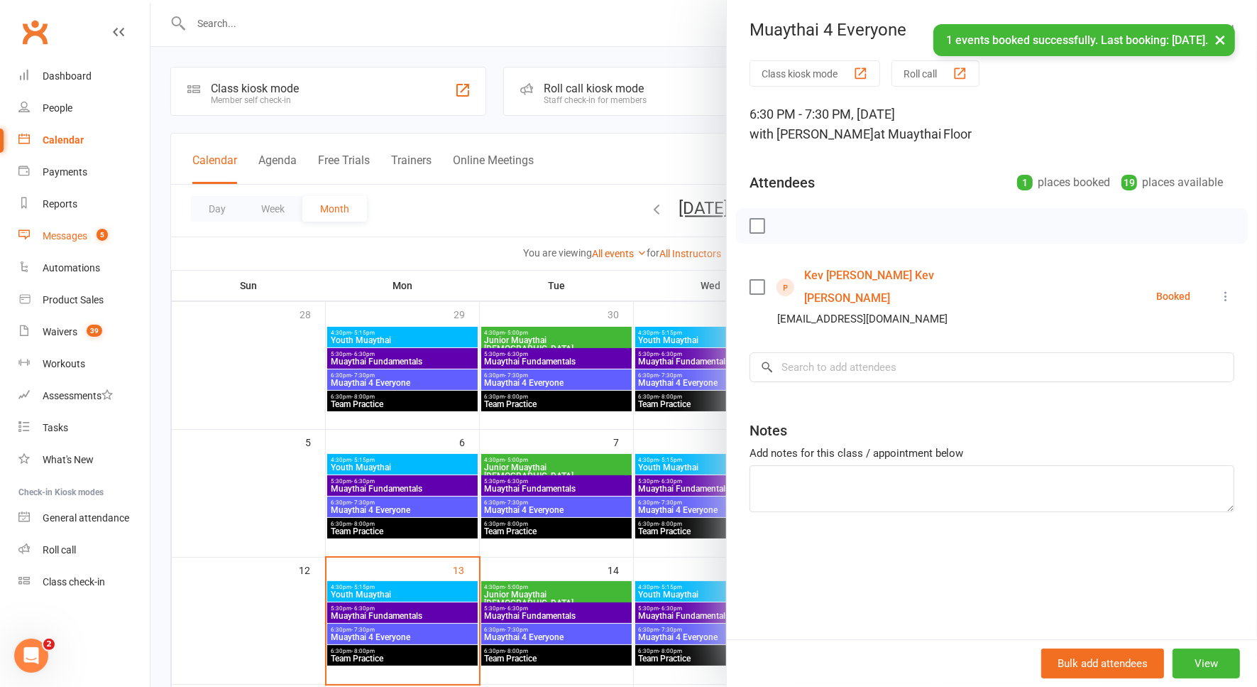
drag, startPoint x: 78, startPoint y: 238, endPoint x: 61, endPoint y: 234, distance: 17.4
click at [61, 234] on div "Messages" at bounding box center [65, 235] width 45 height 11
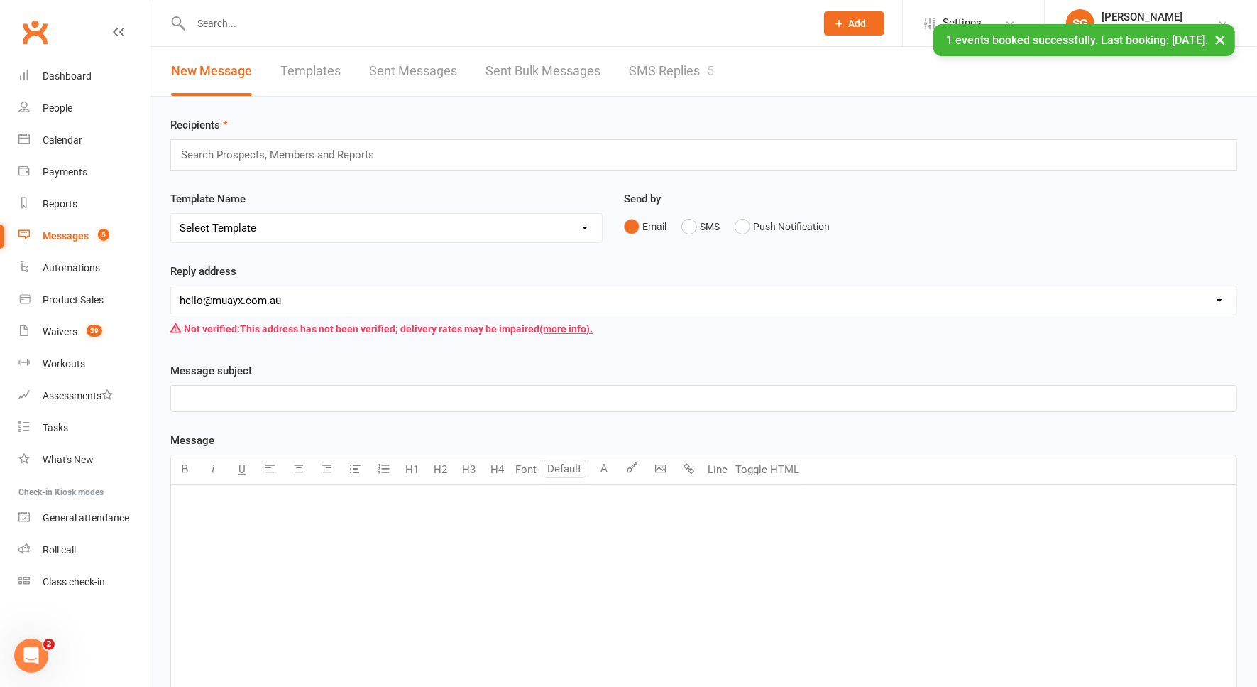
click at [65, 236] on div "Messages" at bounding box center [66, 235] width 46 height 11
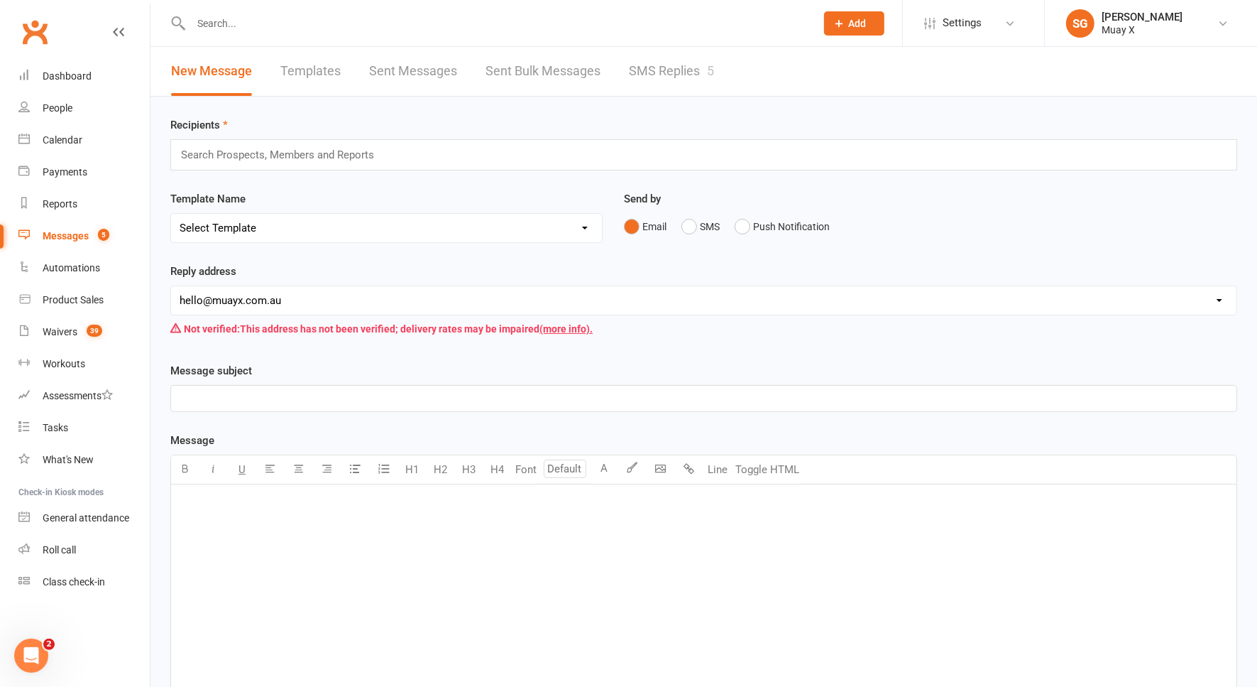
click at [691, 70] on link "SMS Replies 5" at bounding box center [671, 71] width 85 height 49
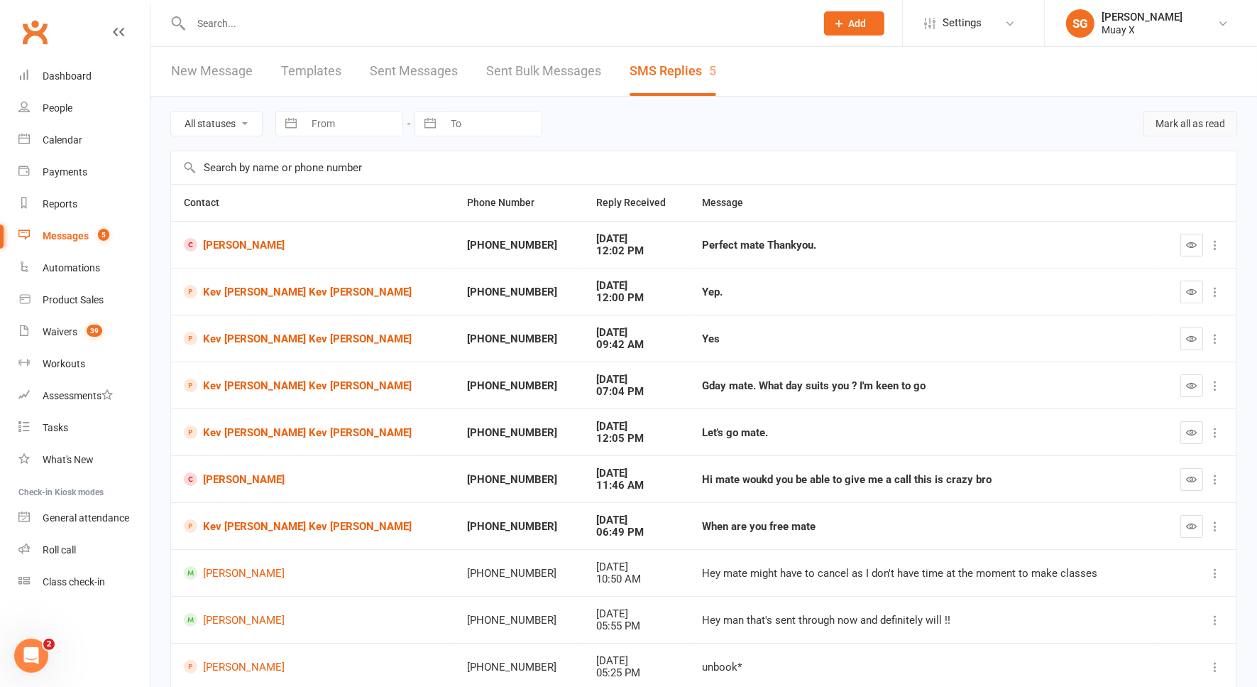
click at [1201, 125] on button "Mark all as read" at bounding box center [1191, 124] width 94 height 26
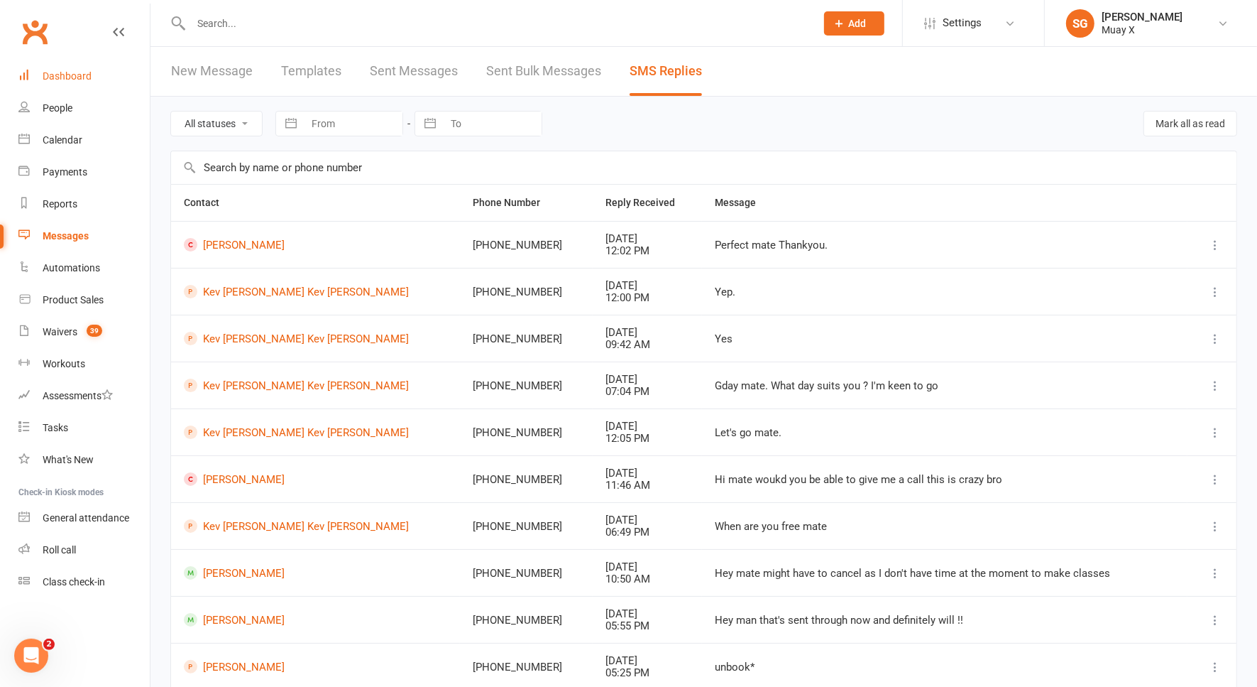
click at [84, 79] on div "Dashboard" at bounding box center [67, 75] width 49 height 11
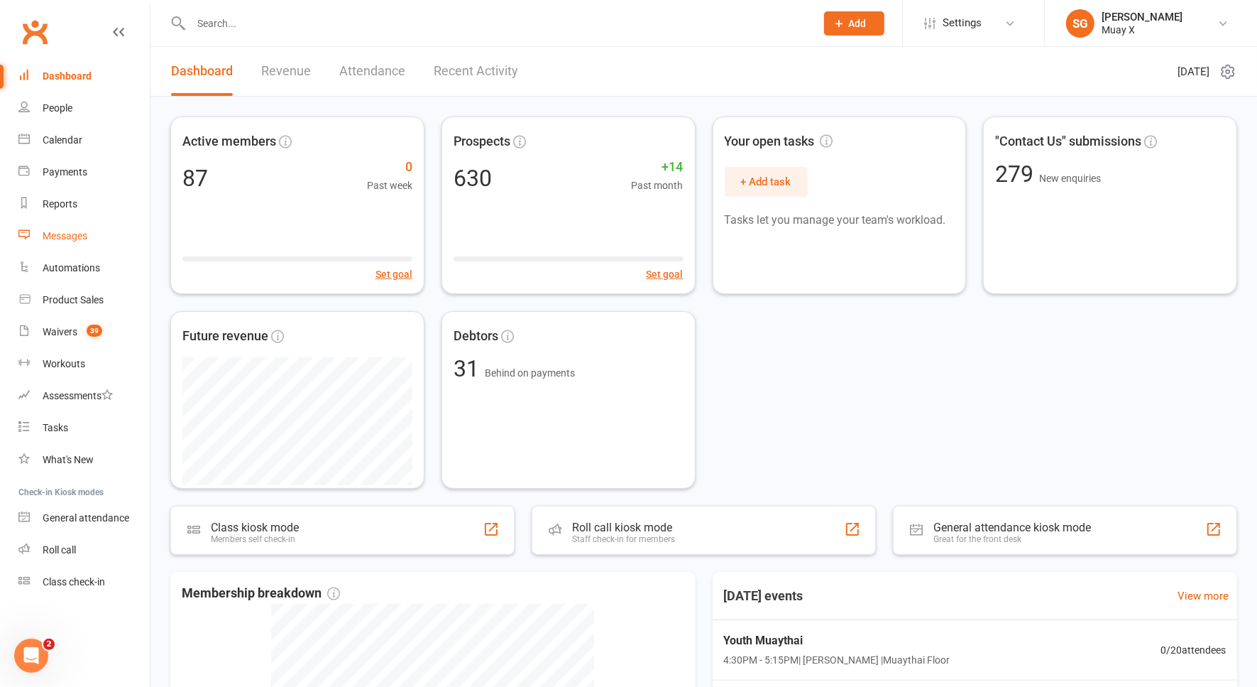
click at [75, 230] on div "Messages" at bounding box center [65, 235] width 45 height 11
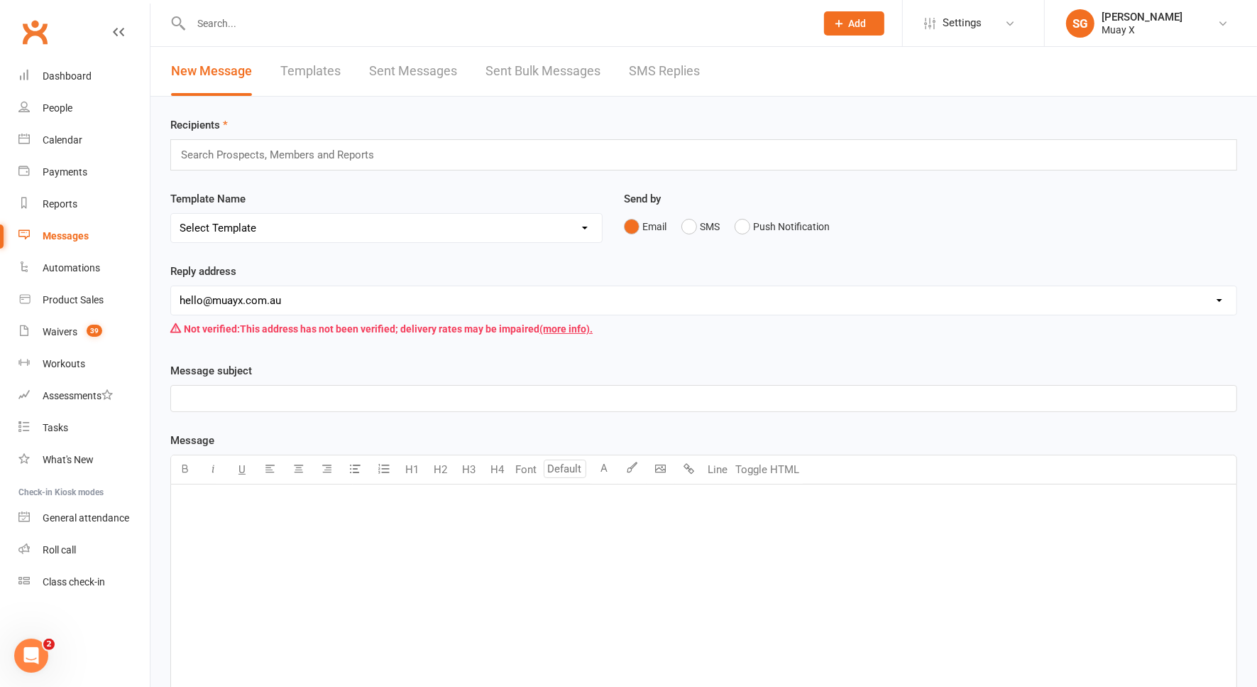
click at [231, 155] on input "text" at bounding box center [284, 155] width 208 height 18
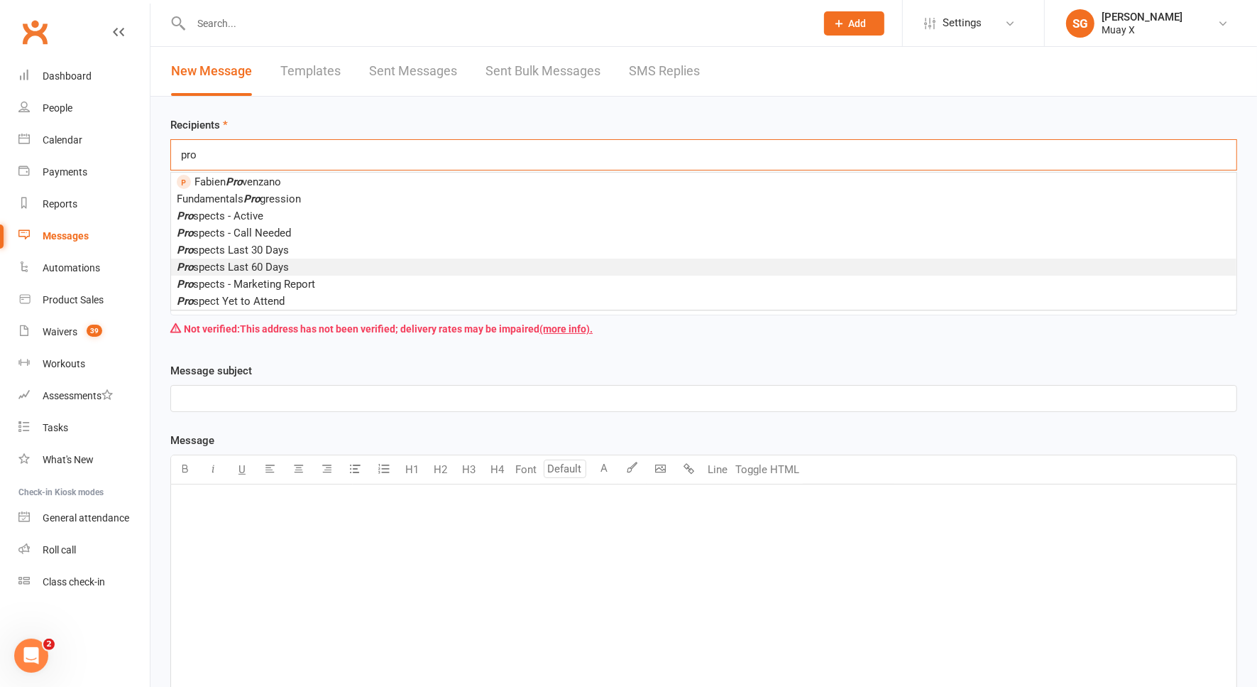
type input "pro"
click at [239, 263] on span "Pro spects Last 60 Days" at bounding box center [233, 267] width 112 height 13
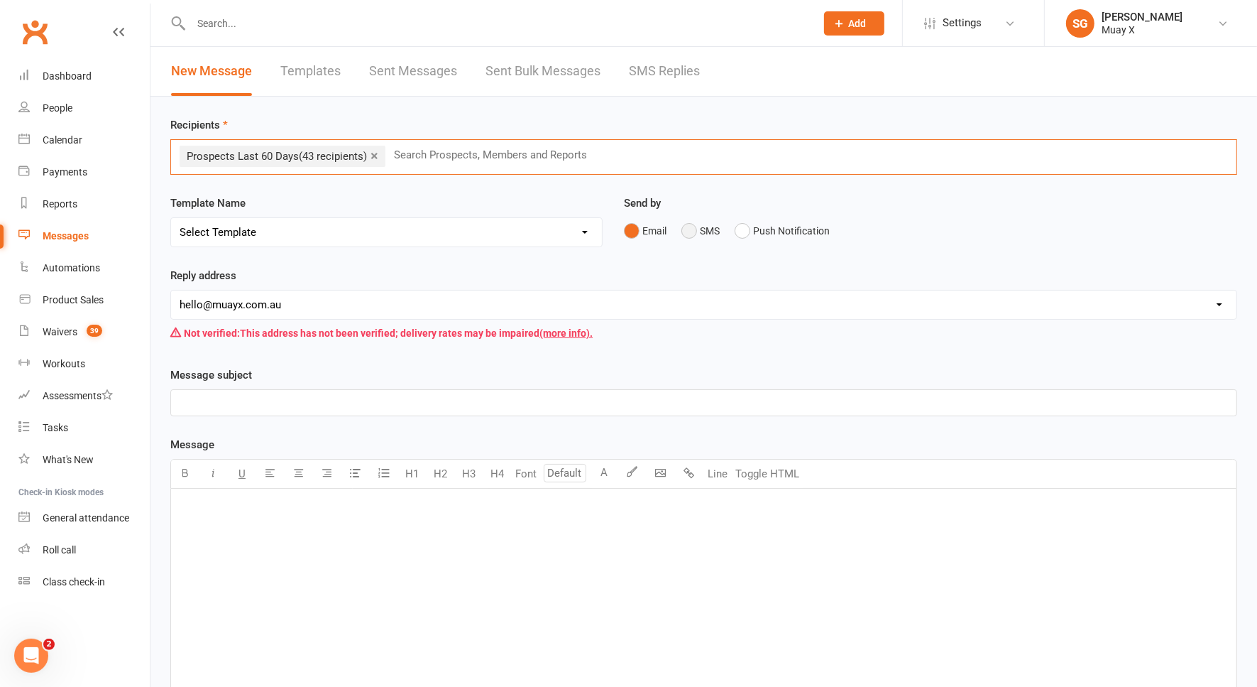
click at [693, 235] on button "SMS" at bounding box center [701, 230] width 38 height 27
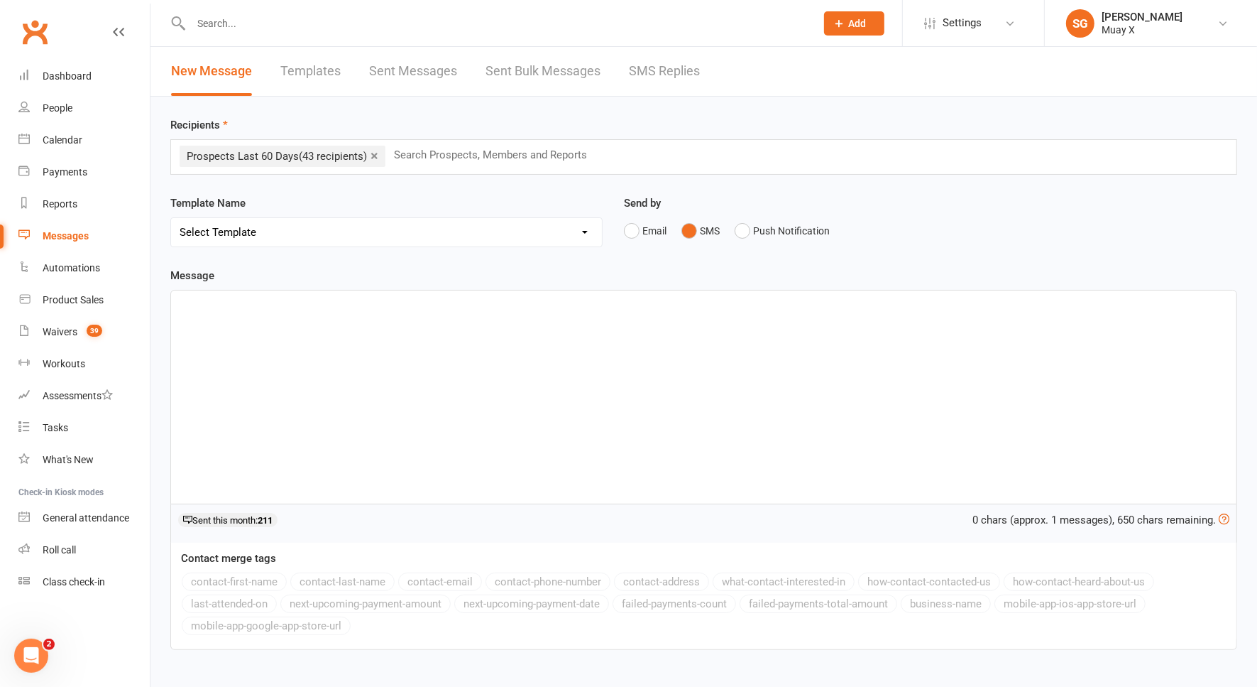
click at [547, 324] on div "﻿" at bounding box center [704, 396] width 1066 height 213
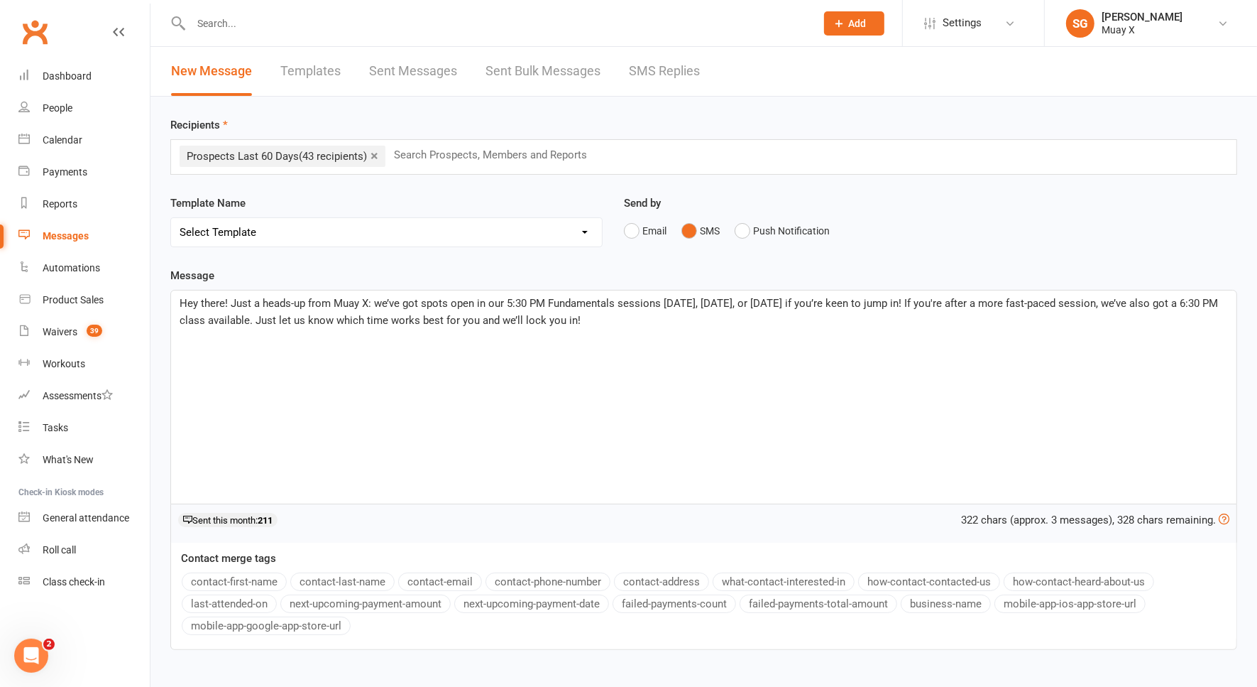
click at [530, 305] on span "Hey there! Just a heads-up from Muay X: we’ve got spots open in our 5:30 PM Fun…" at bounding box center [701, 312] width 1042 height 30
click at [254, 321] on span "Hey there! Just a heads-up from Muay X: we’ve got spots open in our 5:30PM Fund…" at bounding box center [699, 312] width 1039 height 30
click at [253, 317] on span "Hey there! Just a heads-up from Muay X: we’ve got spots open in our 5:30PM Fund…" at bounding box center [699, 312] width 1039 height 30
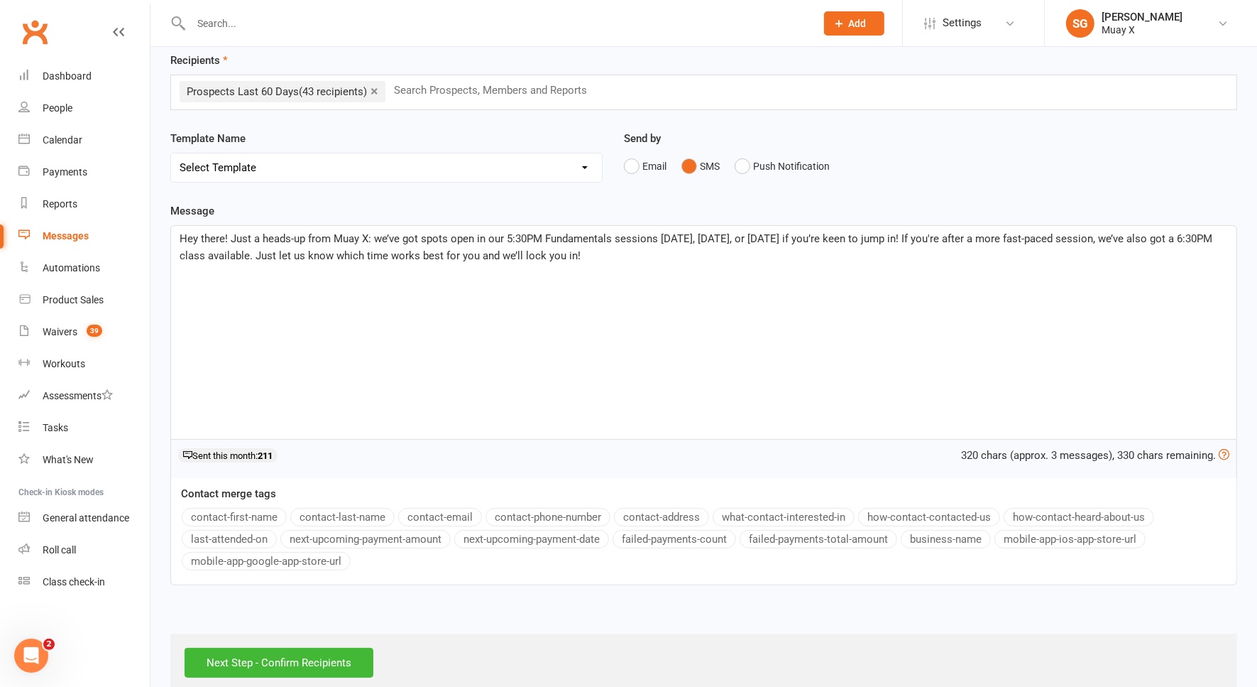
scroll to position [85, 0]
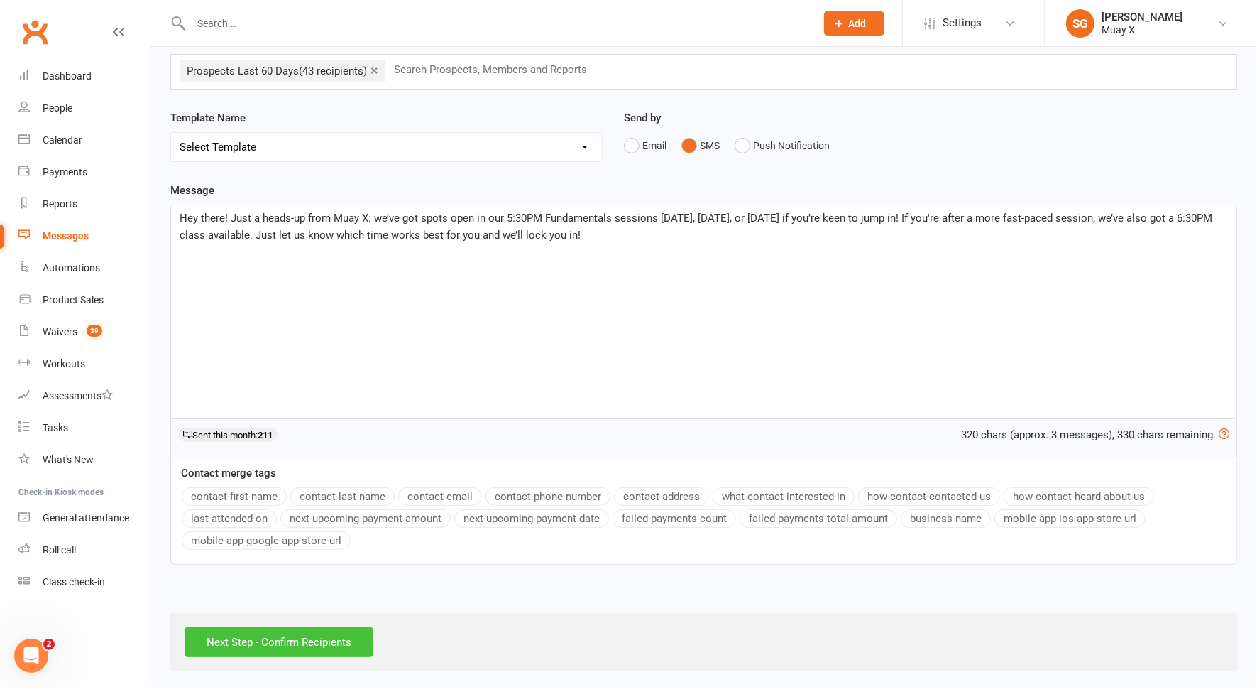
click at [337, 640] on input "Next Step - Confirm Recipients" at bounding box center [279, 642] width 189 height 30
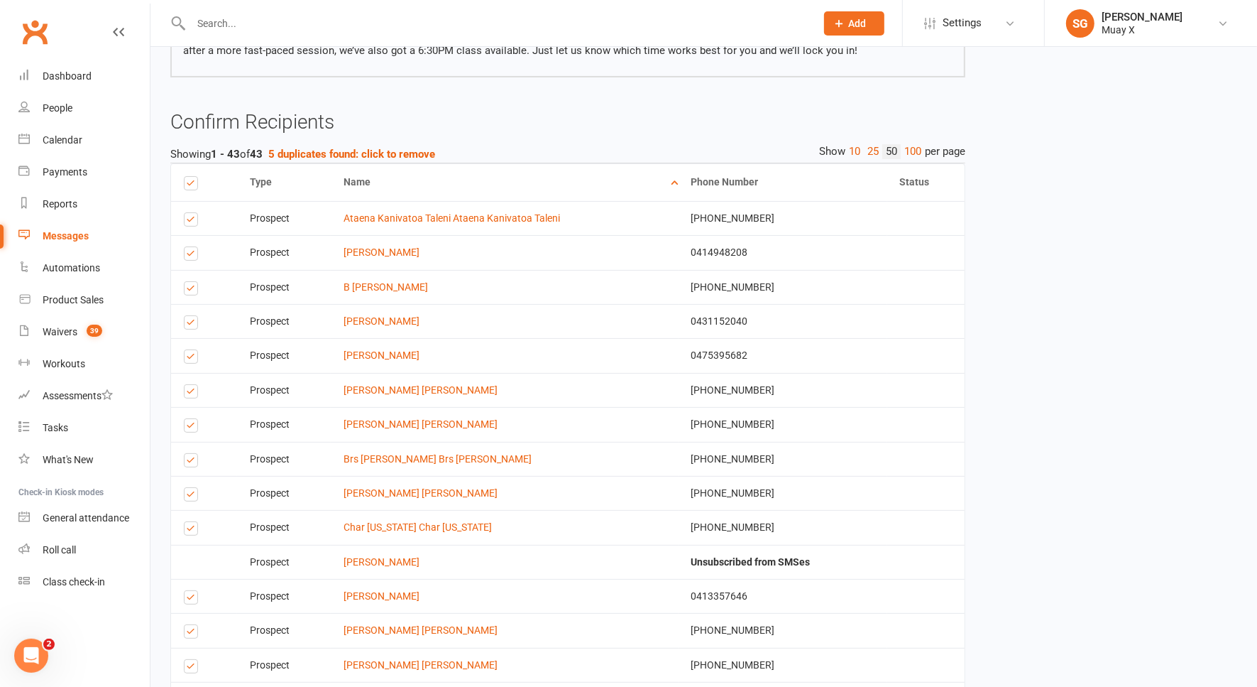
scroll to position [444, 0]
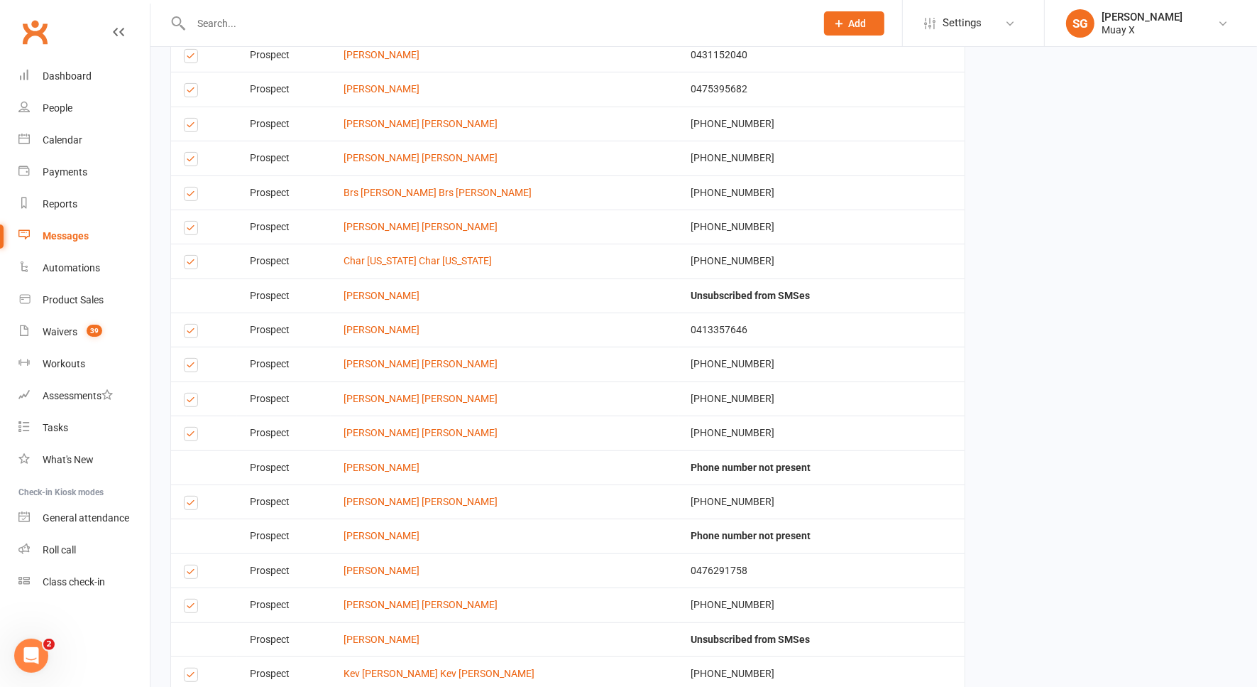
click at [195, 677] on label at bounding box center [193, 677] width 19 height 0
click at [193, 668] on input "checkbox" at bounding box center [188, 668] width 9 height 0
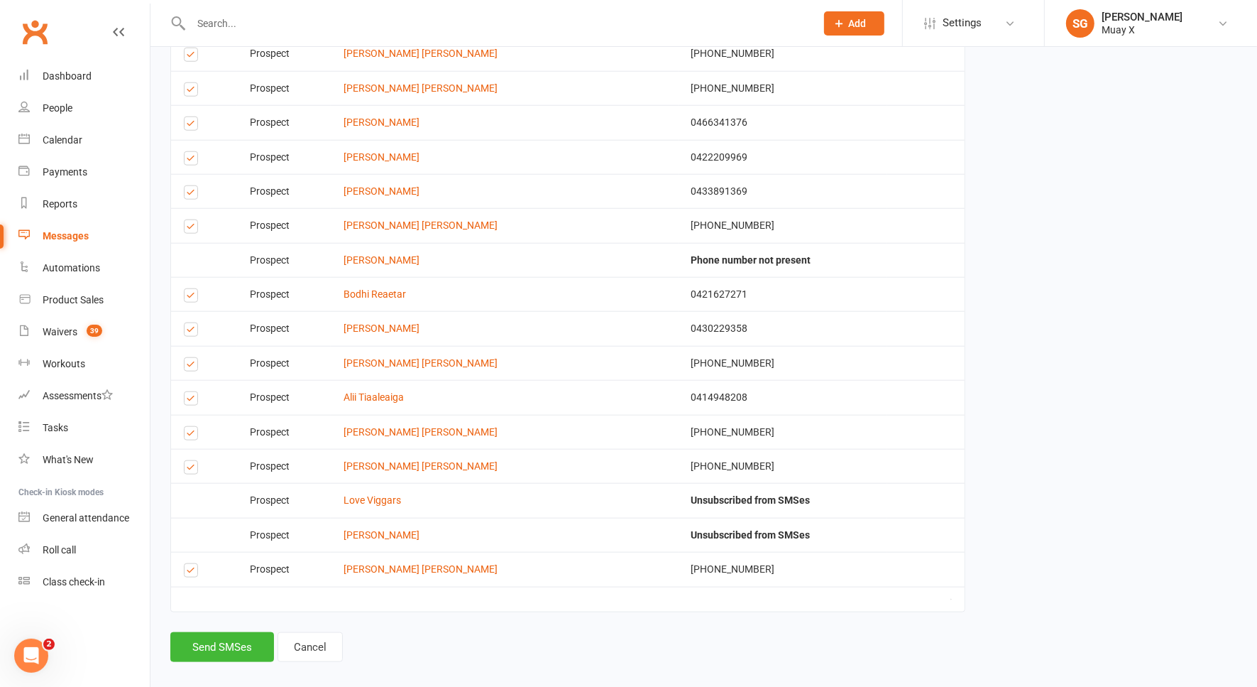
scroll to position [1284, 0]
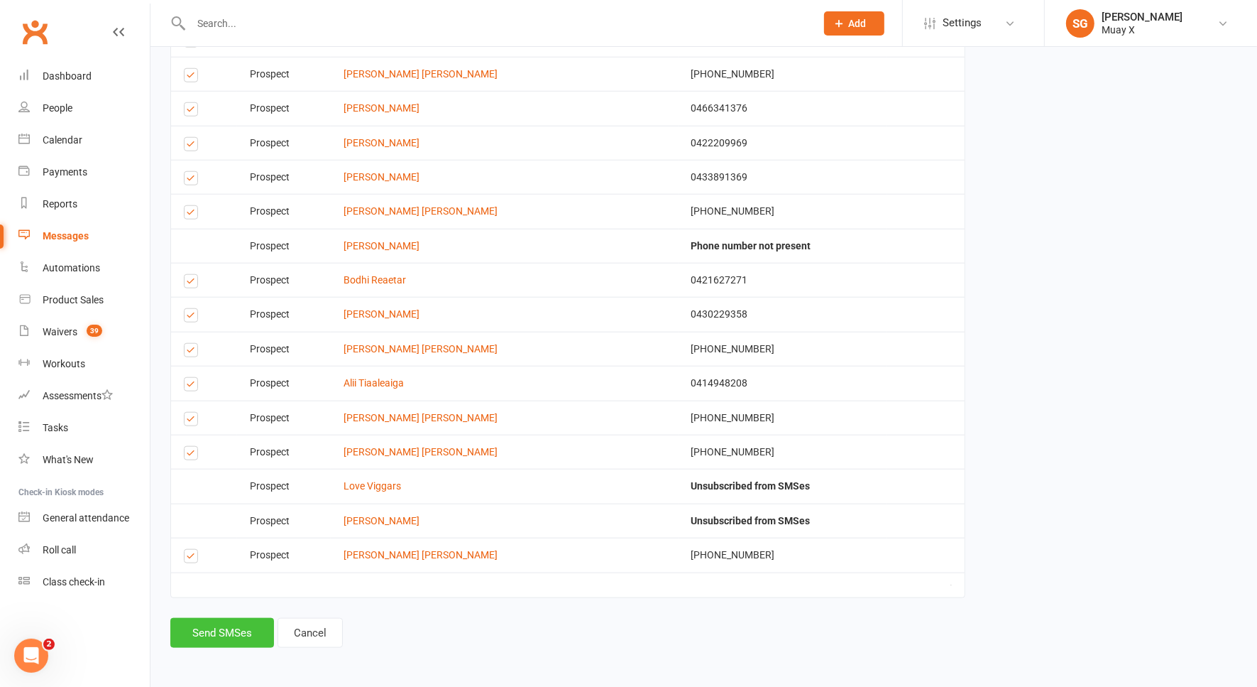
click at [229, 635] on button "Send SMSes" at bounding box center [222, 633] width 104 height 30
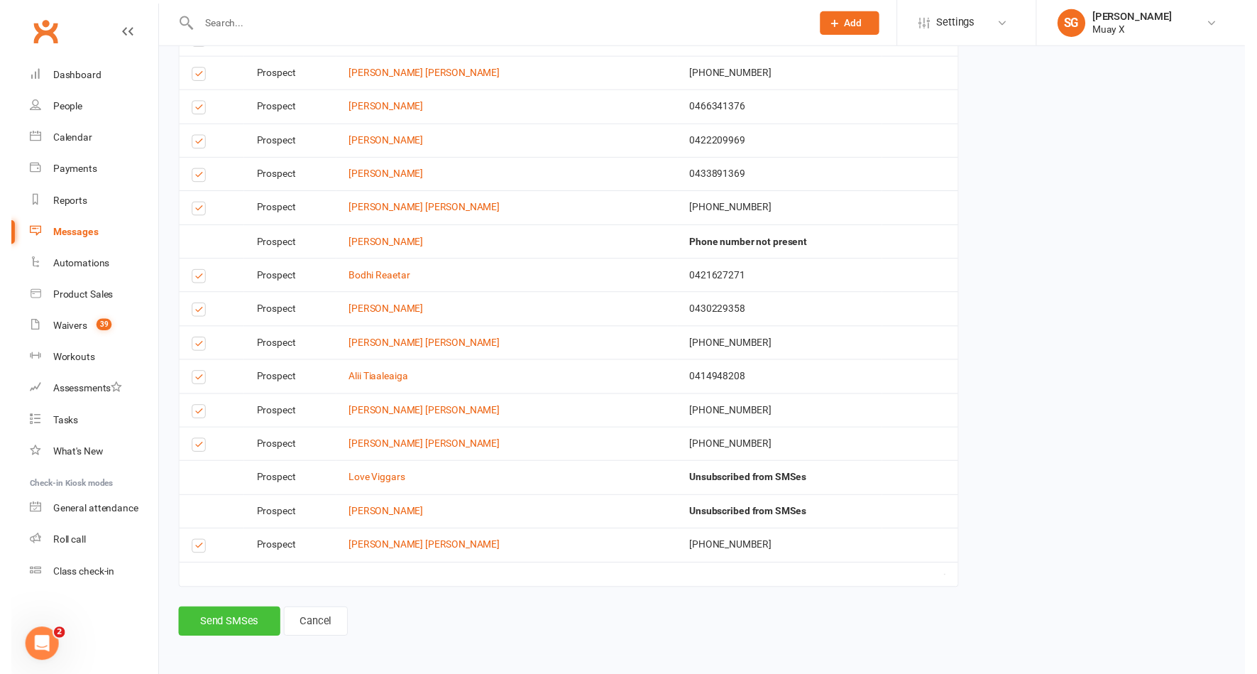
scroll to position [1273, 0]
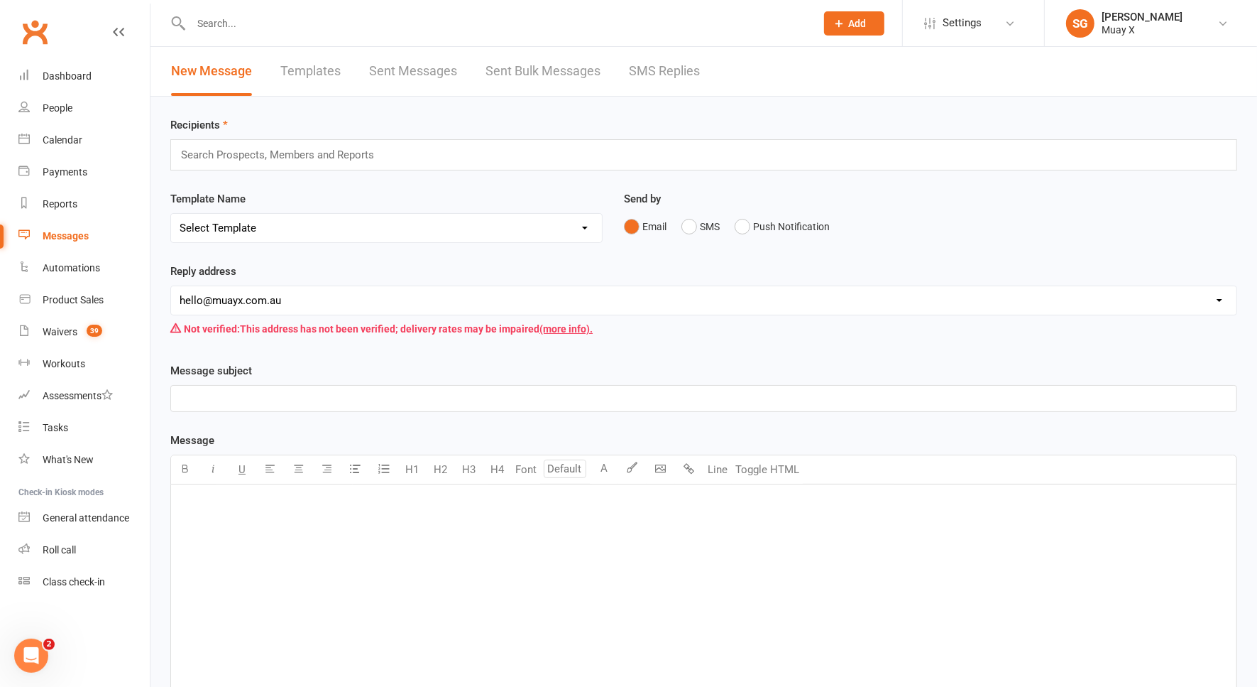
click at [499, 156] on div "Search Prospects, Members and Reports" at bounding box center [703, 154] width 1067 height 31
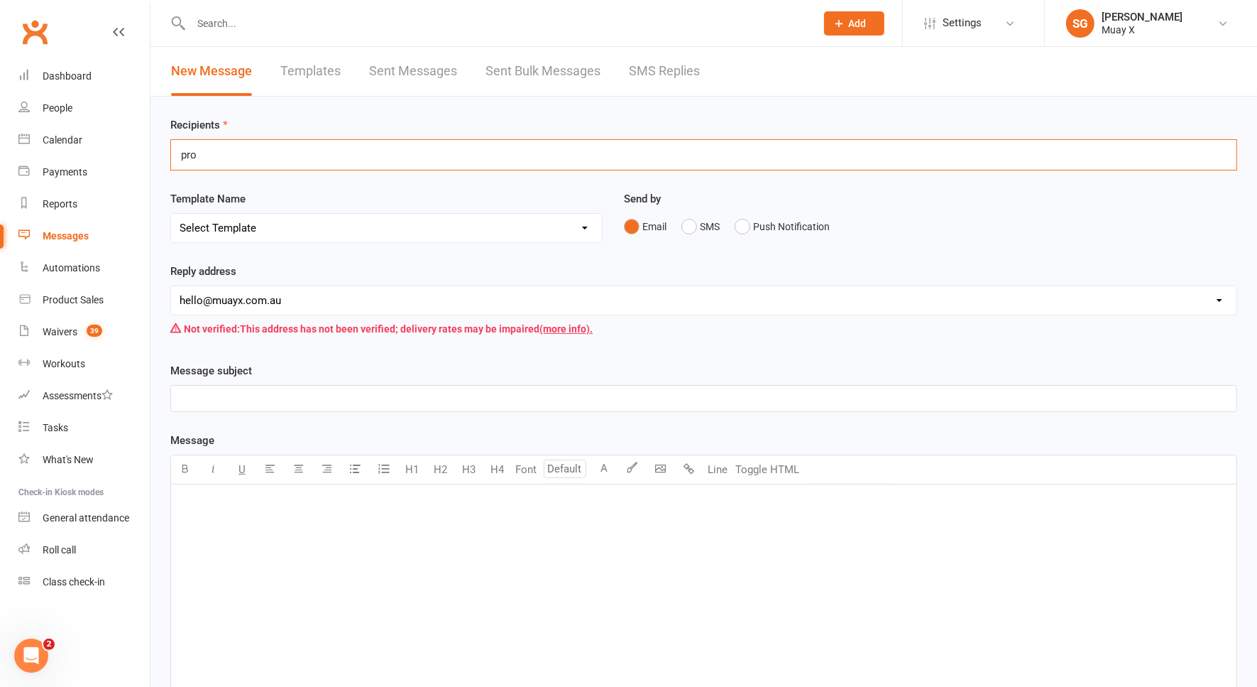
click at [425, 179] on div "Recipients pro pro Template Name Select Template [Email] Initial Prospect [Emai…" at bounding box center [704, 504] width 1107 height 815
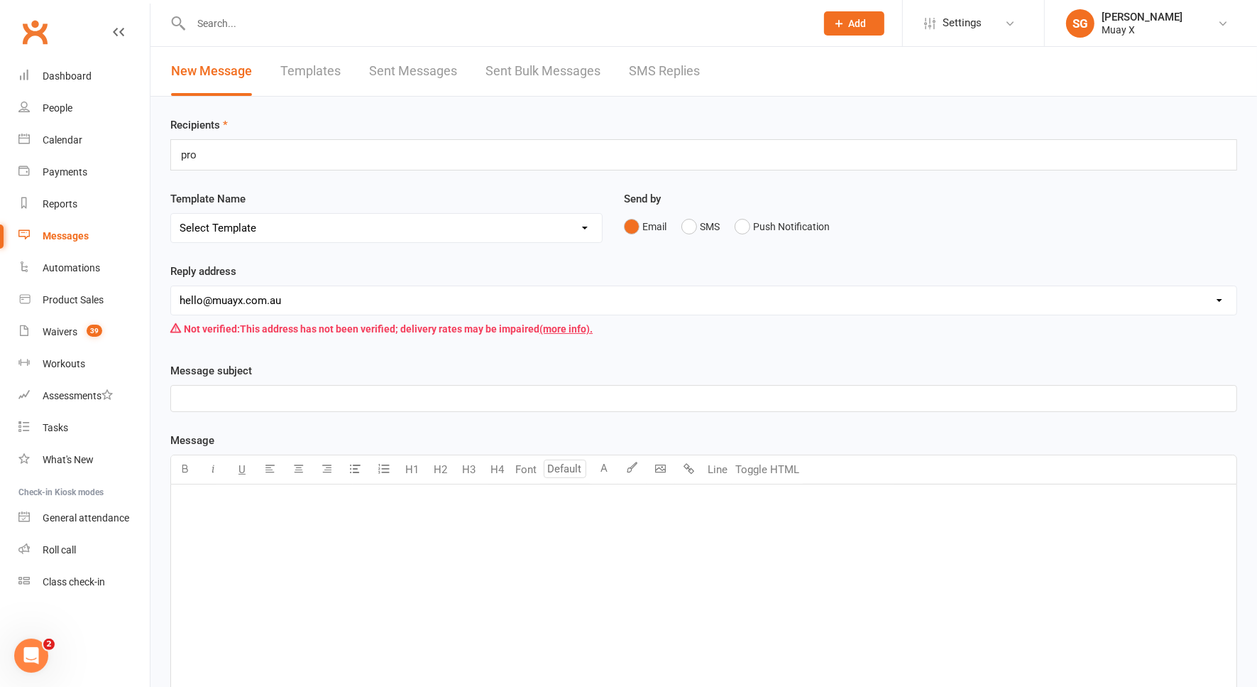
click at [422, 154] on div "pro pro" at bounding box center [703, 154] width 1067 height 31
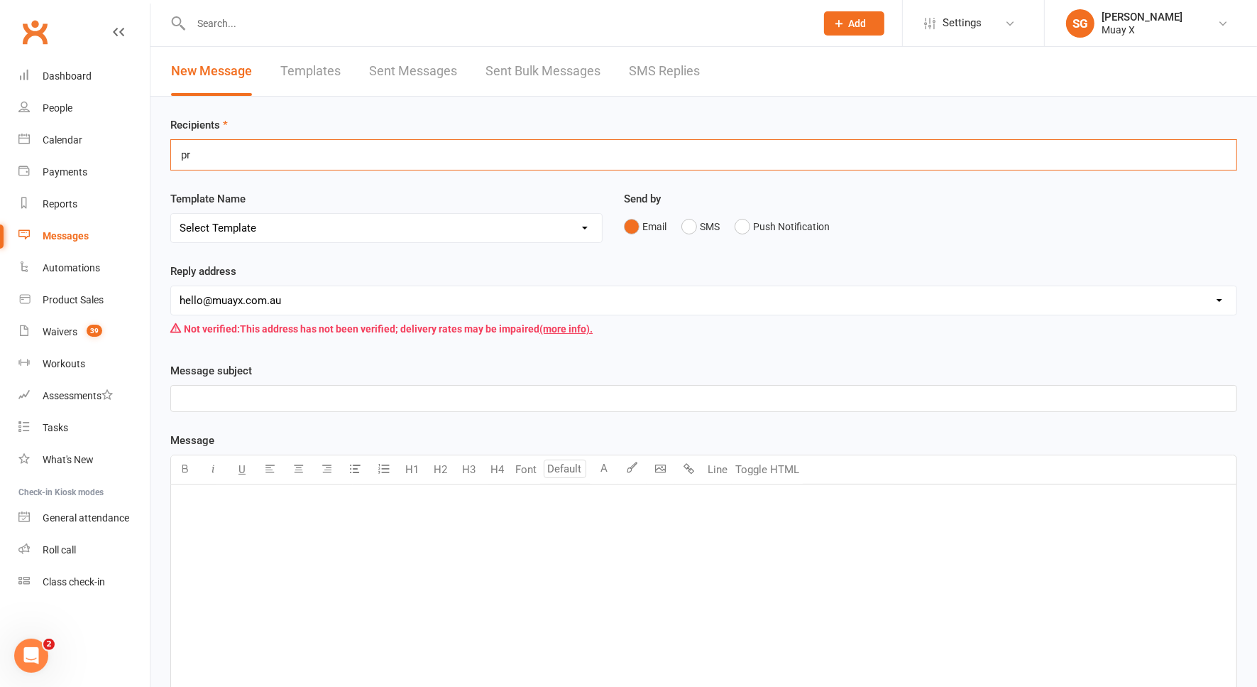
type input "p"
click at [320, 55] on link "Templates" at bounding box center [310, 71] width 60 height 49
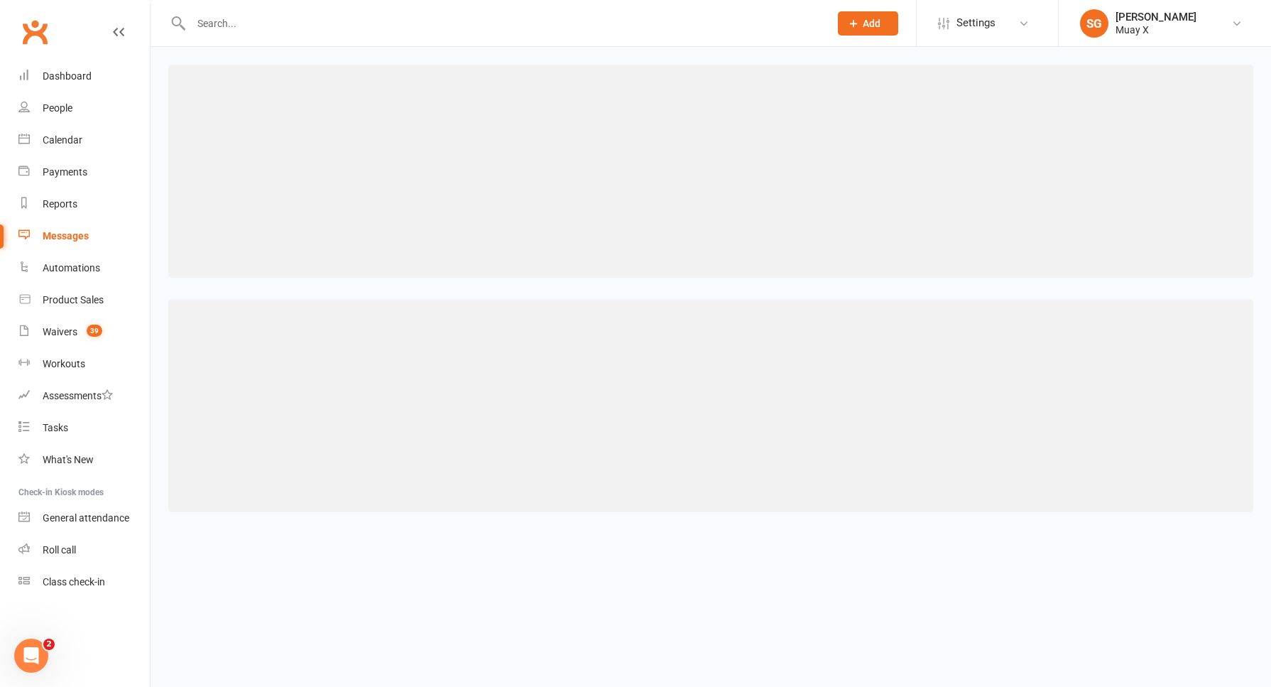
click at [62, 235] on div "Messages" at bounding box center [66, 235] width 46 height 11
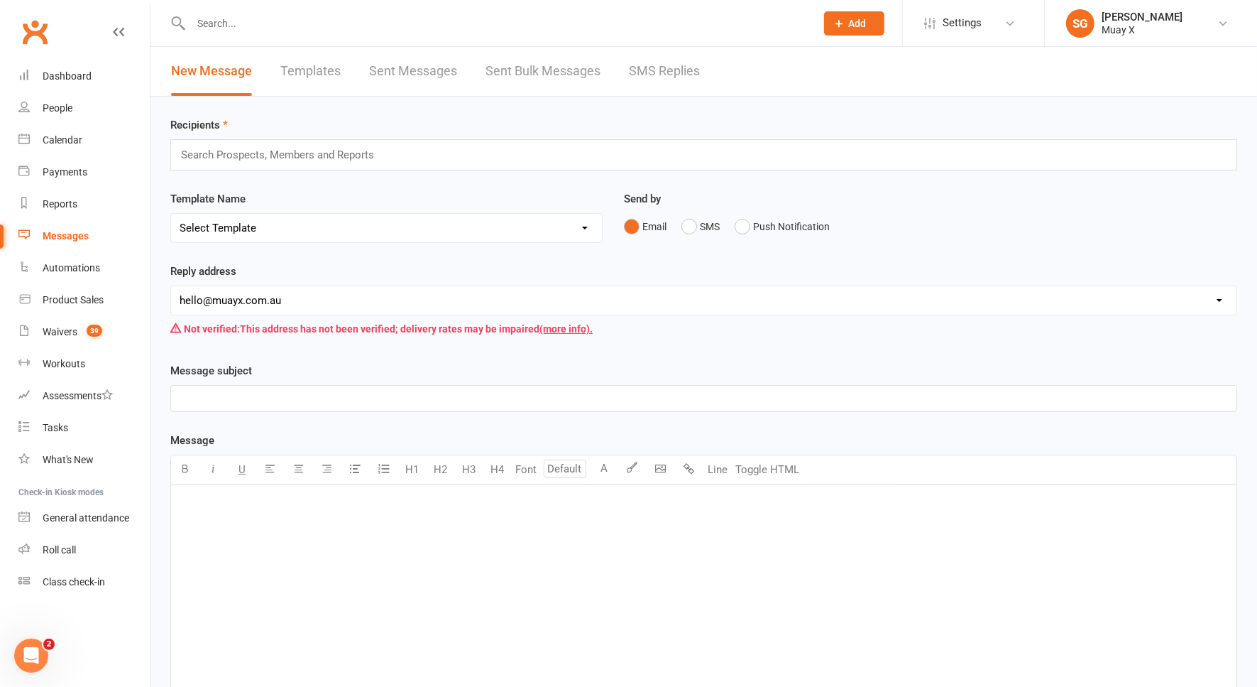
click at [390, 67] on link "Sent Messages" at bounding box center [413, 71] width 88 height 49
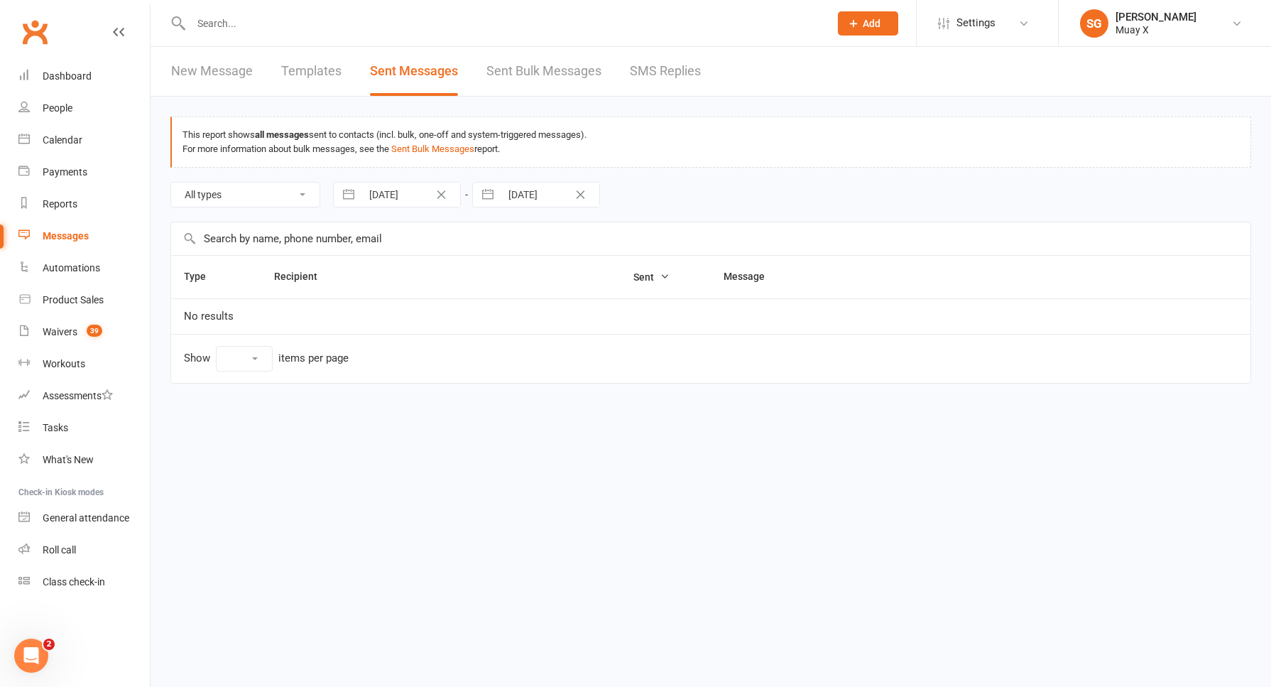
select select "10"
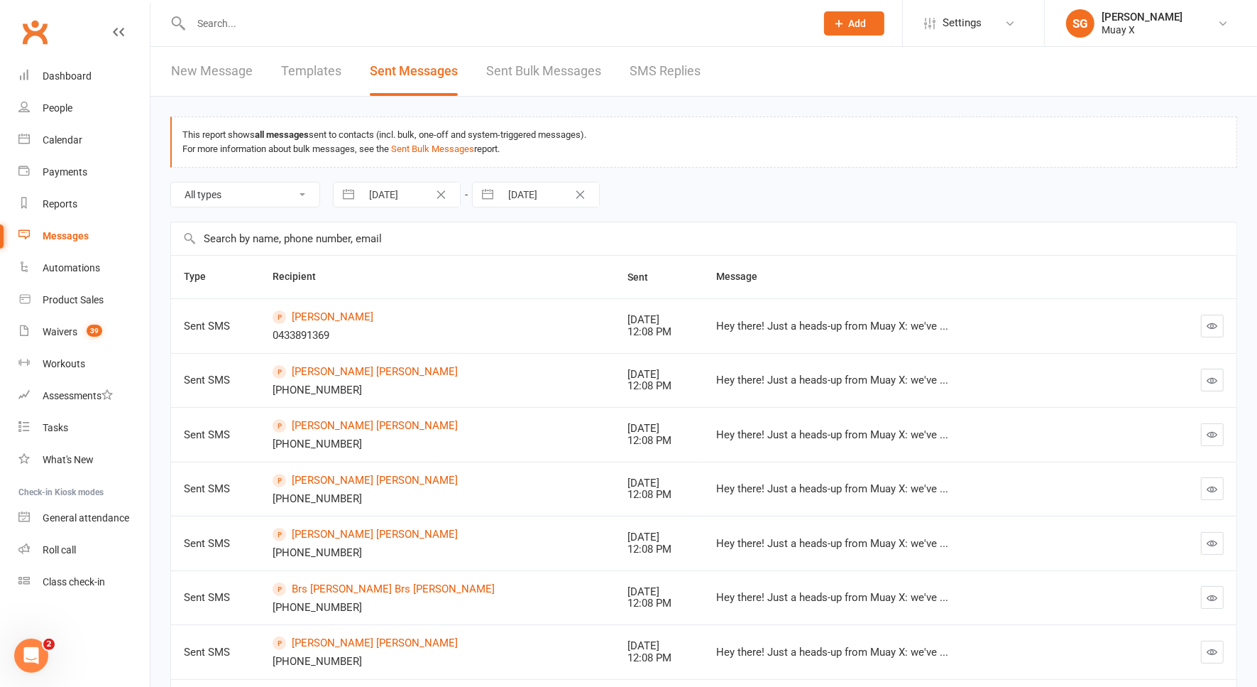
click at [217, 77] on link "New Message" at bounding box center [212, 71] width 82 height 49
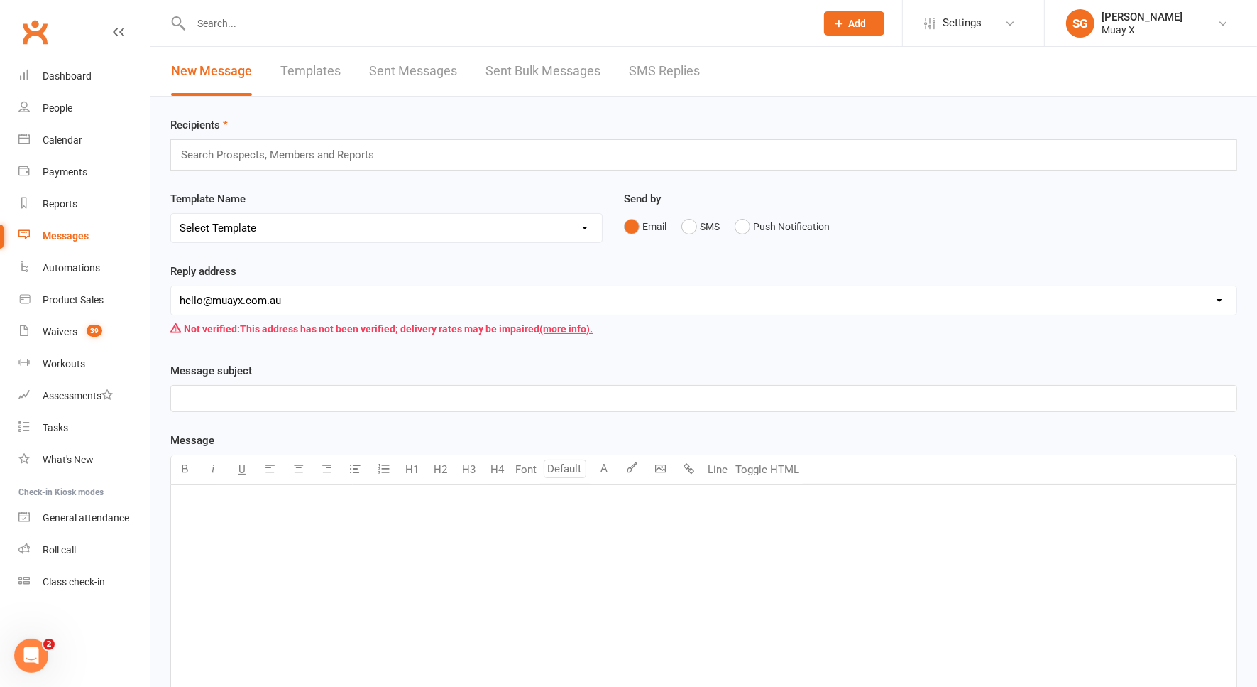
click at [394, 157] on div "Search Prospects, Members and Reports" at bounding box center [703, 154] width 1067 height 31
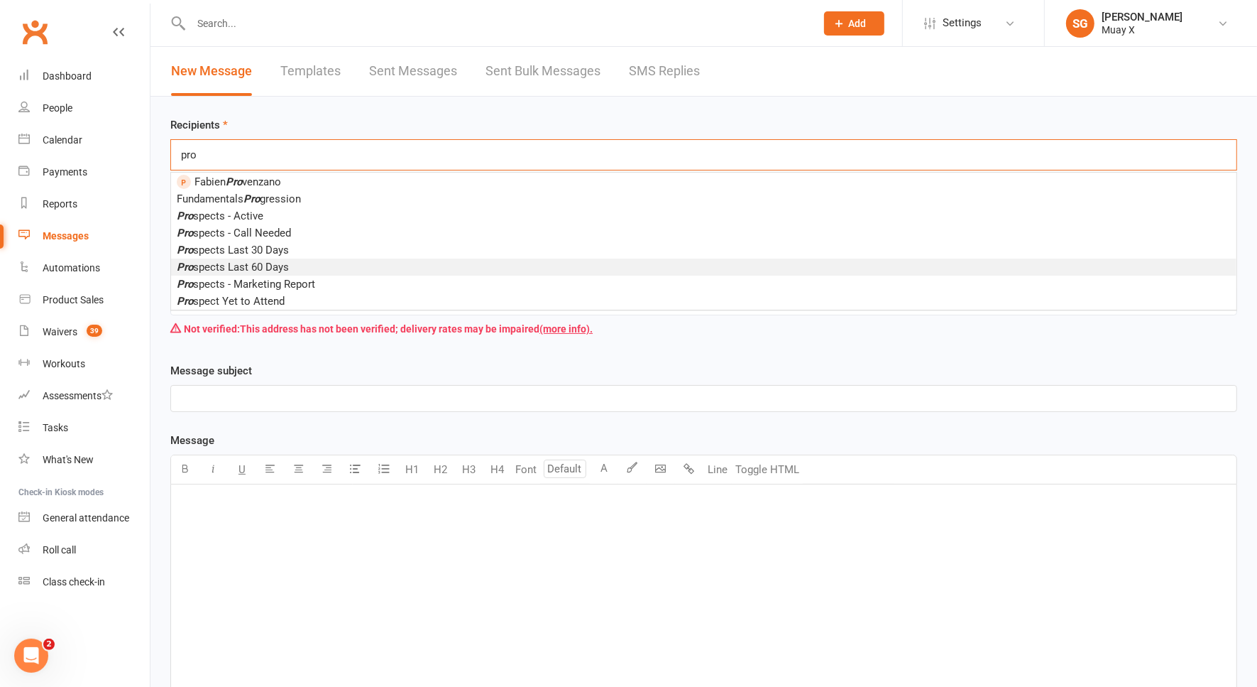
type input "pro"
click at [280, 263] on span "Pro spects Last 60 Days" at bounding box center [233, 267] width 112 height 13
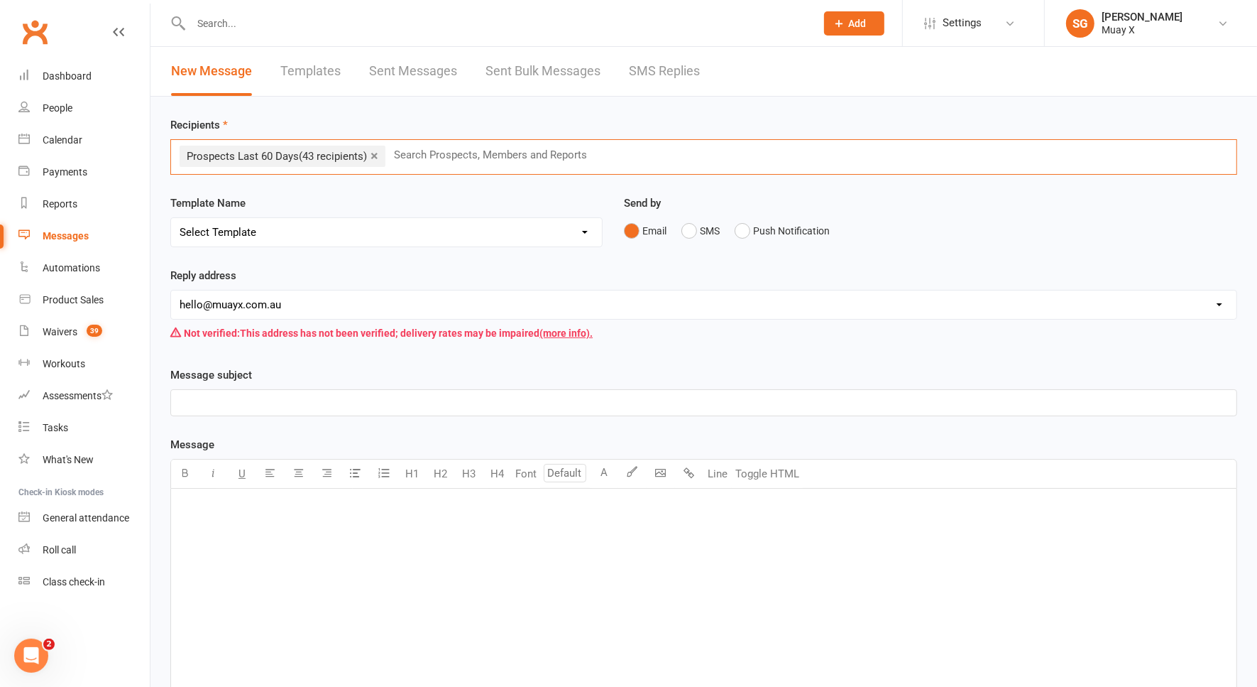
click at [297, 506] on p "﻿" at bounding box center [704, 506] width 1049 height 17
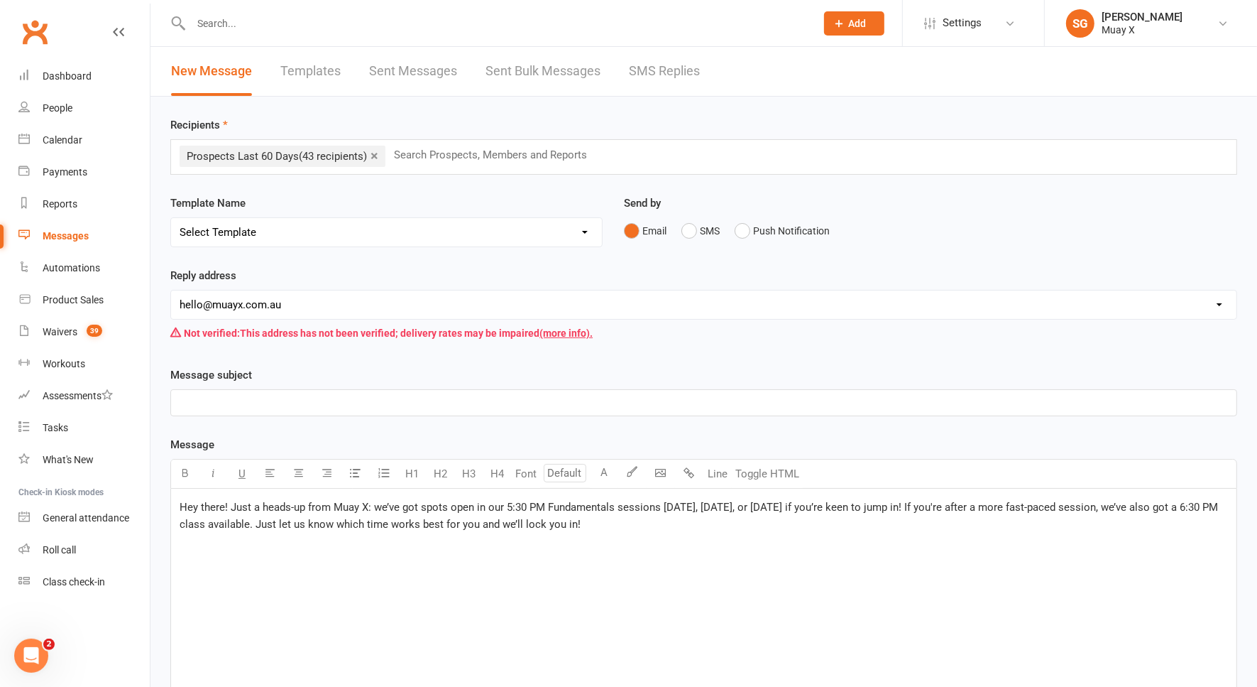
click at [530, 501] on span "Hey there! Just a heads-up from Muay X: we’ve got spots open in our 5:30 PM Fun…" at bounding box center [701, 516] width 1042 height 30
click at [255, 520] on span "Hey there! Just a heads-up from Muay X: we’ve got spots open in our 5:30PM Fund…" at bounding box center [699, 516] width 1039 height 30
click at [253, 520] on span "Hey there! Just a heads-up from Muay X: we’ve got spots open in our 5:30PM Fund…" at bounding box center [699, 516] width 1039 height 30
click at [299, 394] on p "﻿" at bounding box center [704, 402] width 1049 height 17
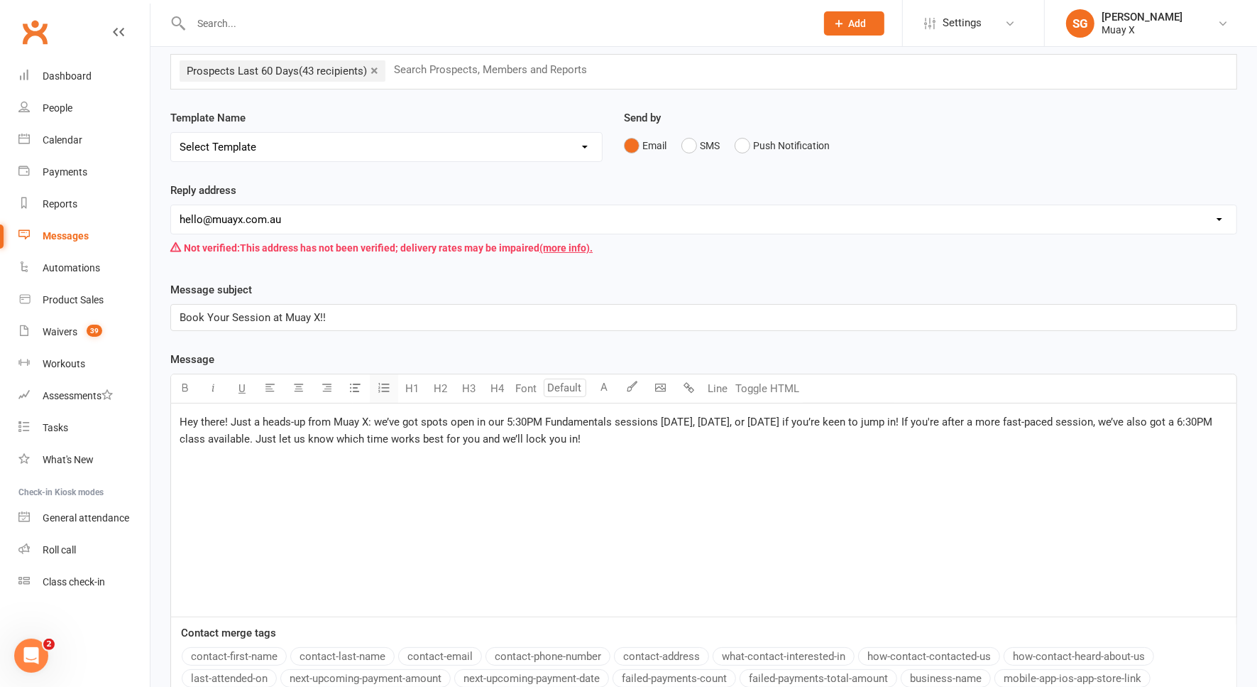
scroll to position [66, 0]
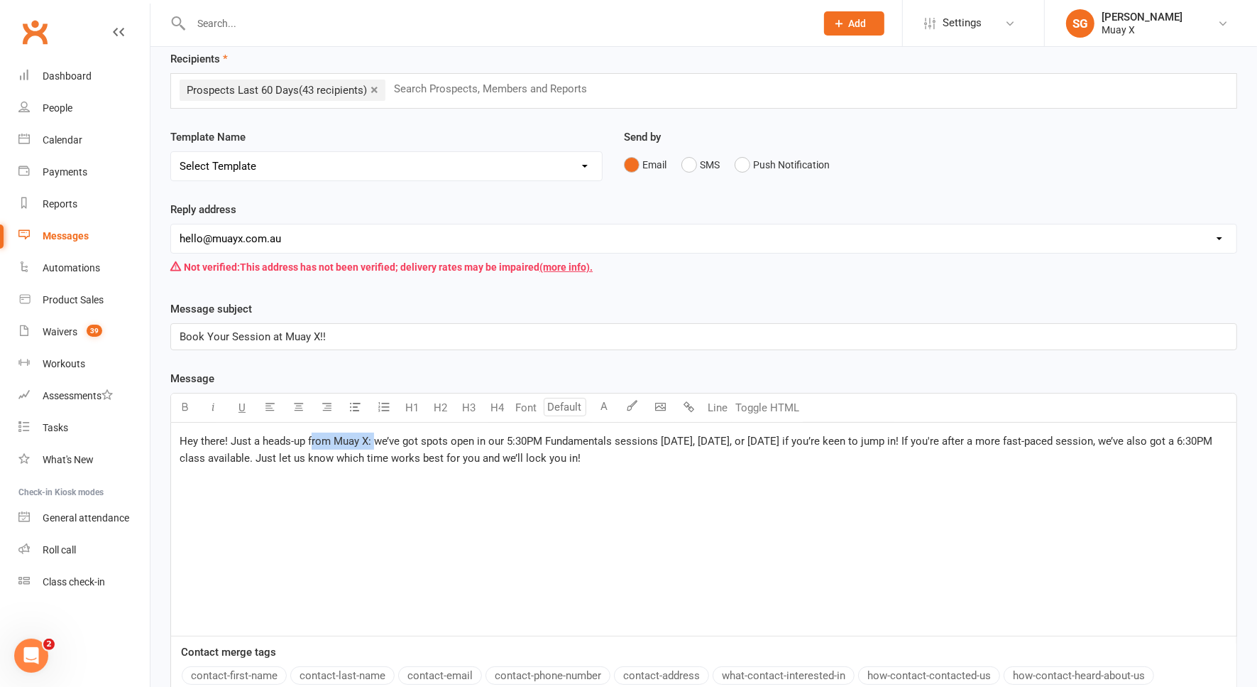
drag, startPoint x: 373, startPoint y: 437, endPoint x: 310, endPoint y: 438, distance: 63.2
click at [310, 438] on span "Hey there! Just a heads-up from Muay X: we’ve got spots open in our 5:30PM Fund…" at bounding box center [698, 449] width 1036 height 30
click at [311, 438] on span "Hey there! Just a heads-up from Muay X: we’ve got spots open in our 5:30PM Fund…" at bounding box center [698, 449] width 1036 height 30
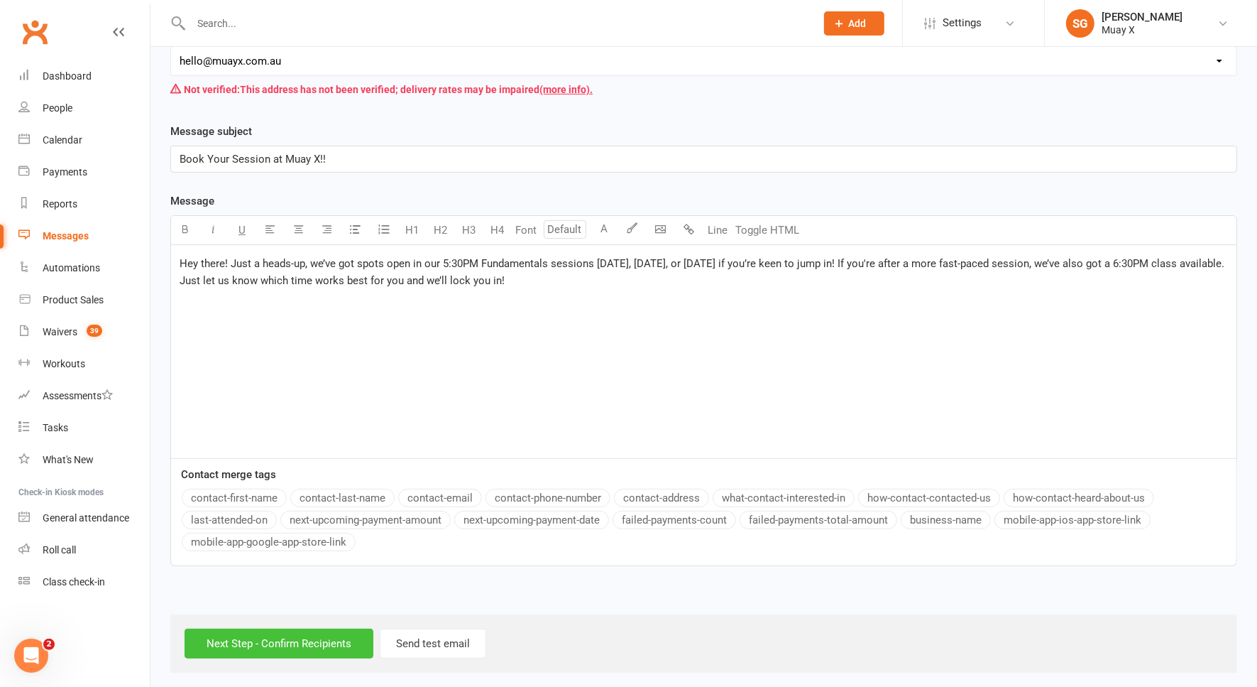
click at [300, 635] on input "Next Step - Confirm Recipients" at bounding box center [279, 643] width 189 height 30
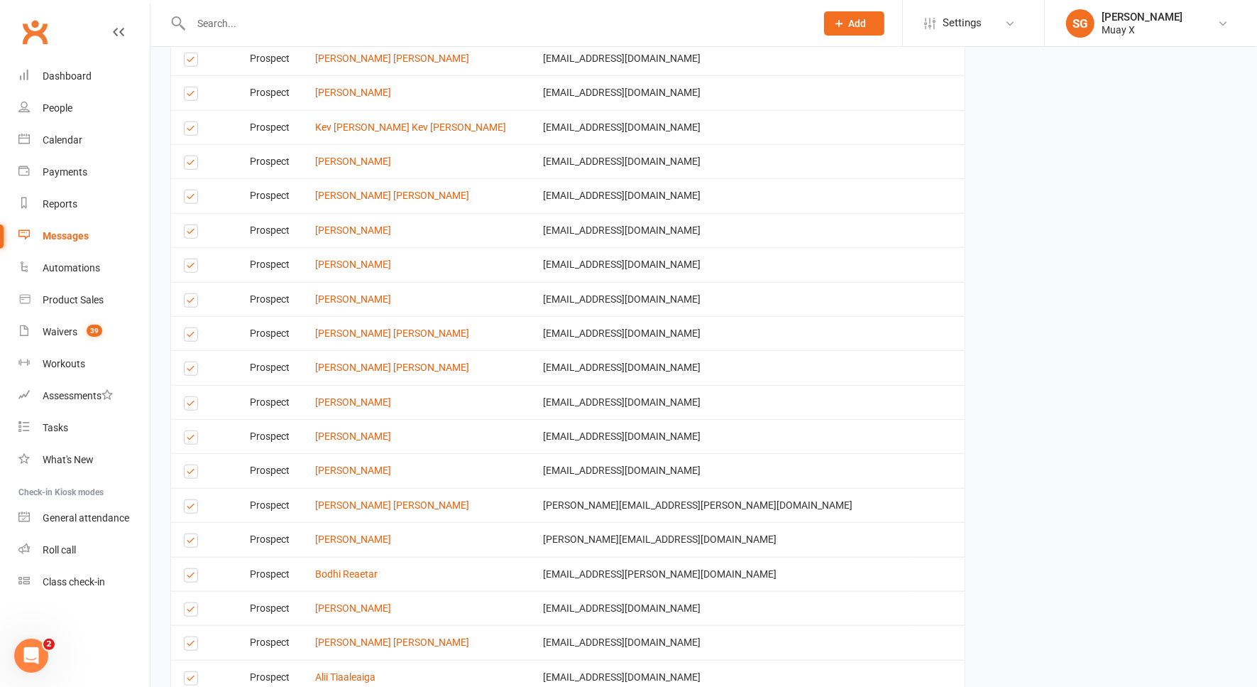
scroll to position [1331, 0]
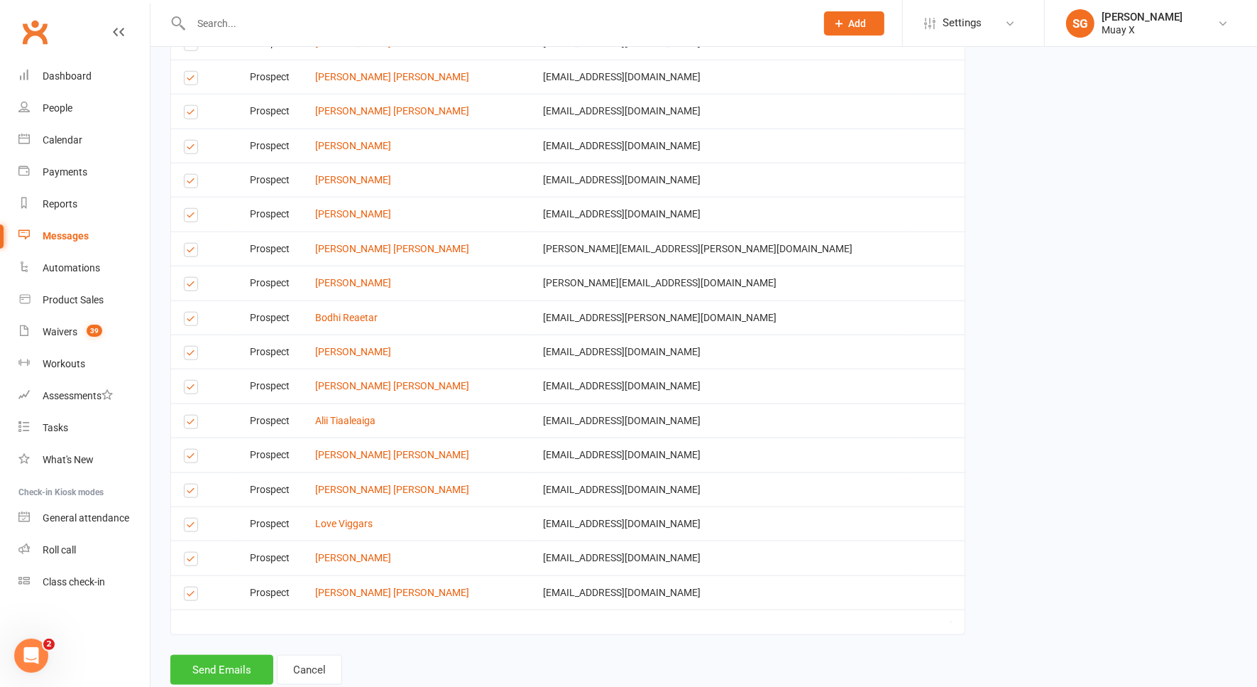
click at [238, 655] on button "Send Emails" at bounding box center [221, 670] width 103 height 30
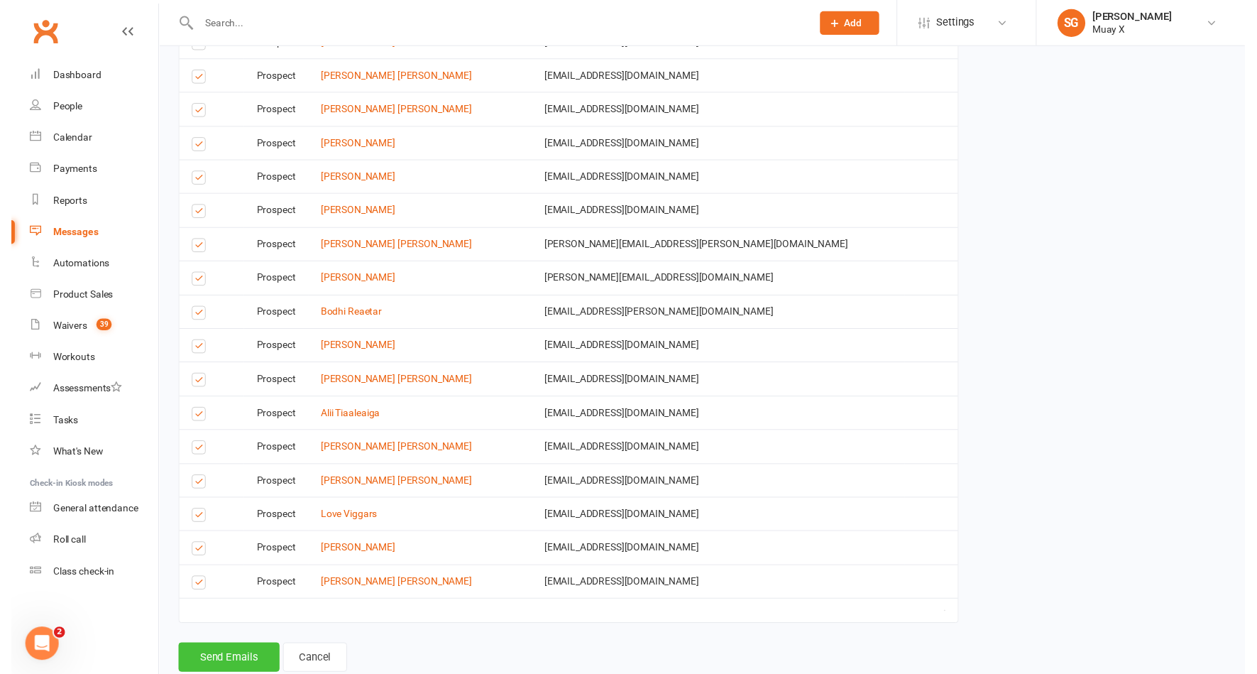
scroll to position [1325, 0]
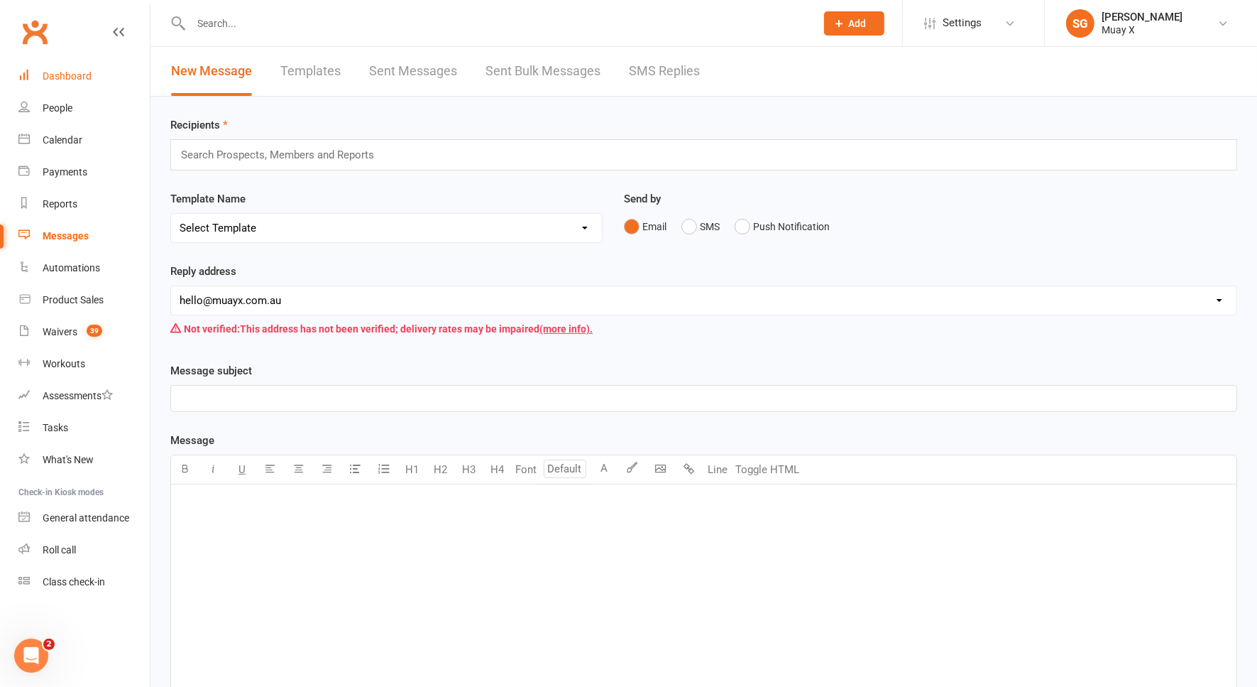
click at [75, 76] on div "Dashboard" at bounding box center [67, 75] width 49 height 11
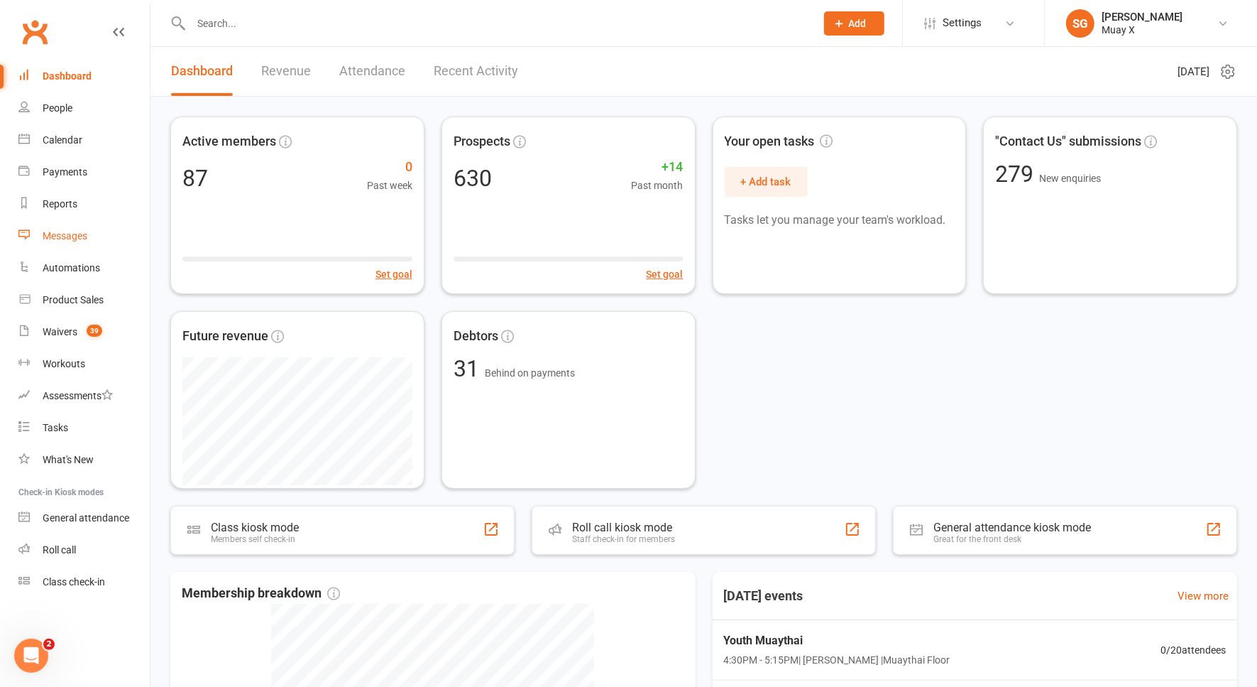
click at [89, 243] on link "Messages" at bounding box center [83, 236] width 131 height 32
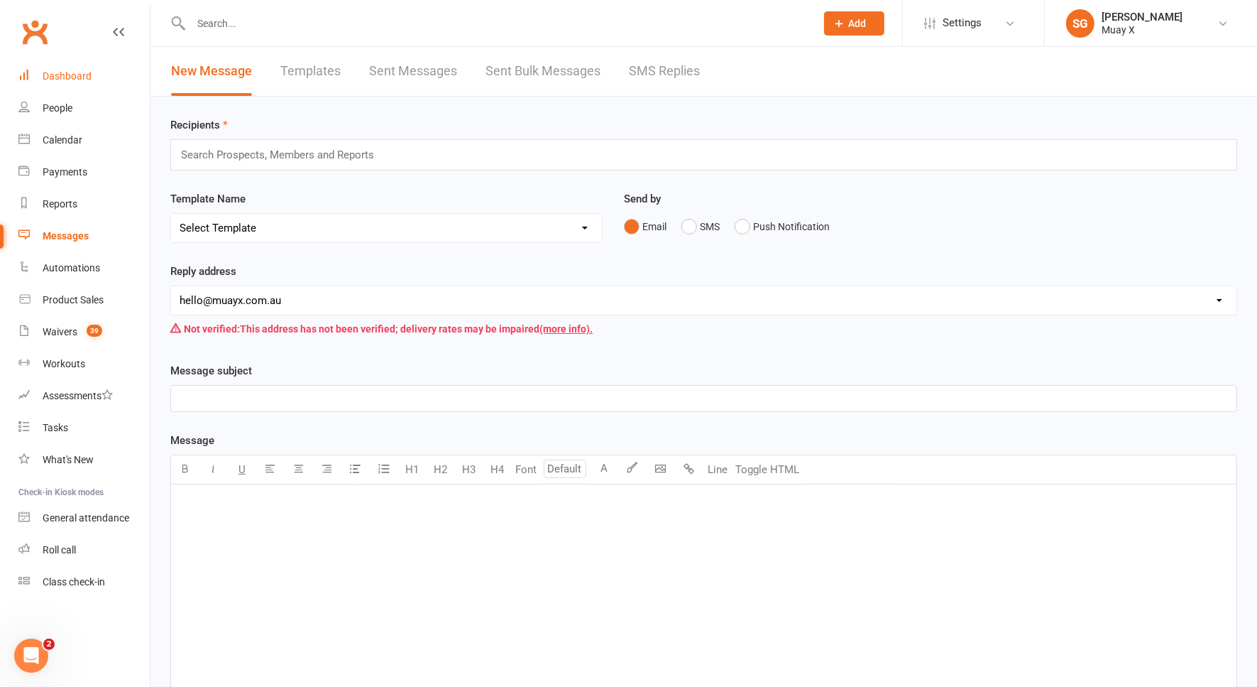
click at [82, 84] on link "Dashboard" at bounding box center [83, 76] width 131 height 32
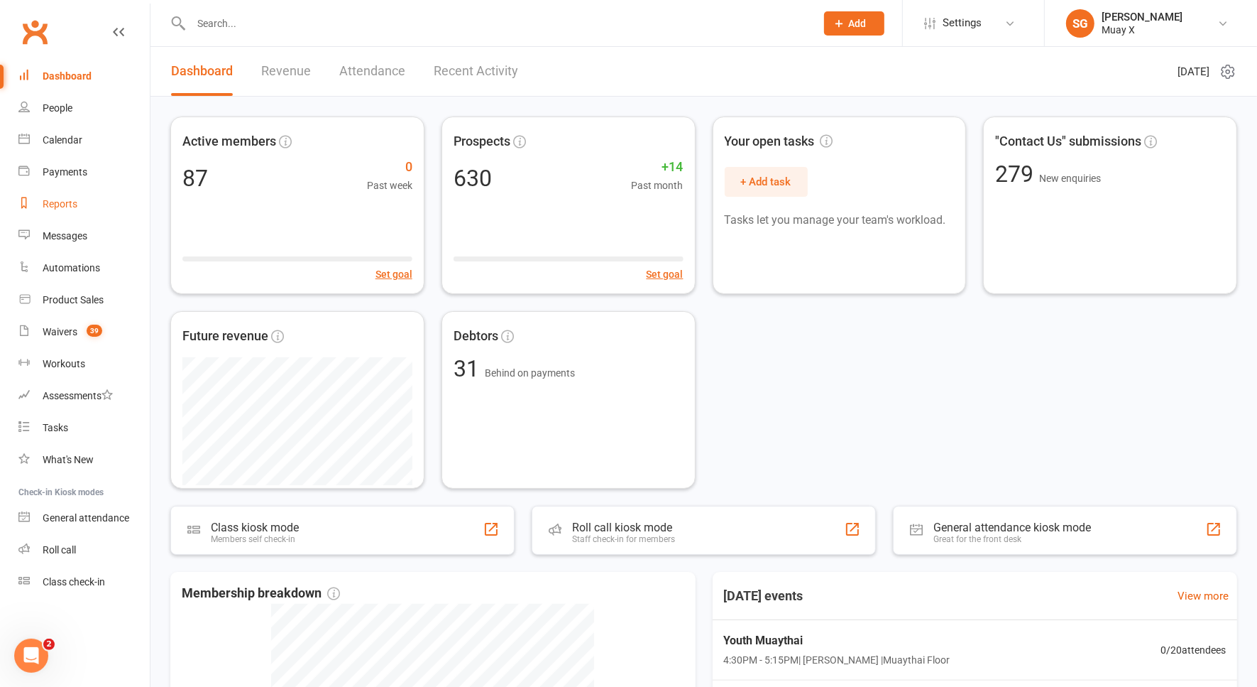
click at [64, 204] on div "Reports" at bounding box center [60, 203] width 35 height 11
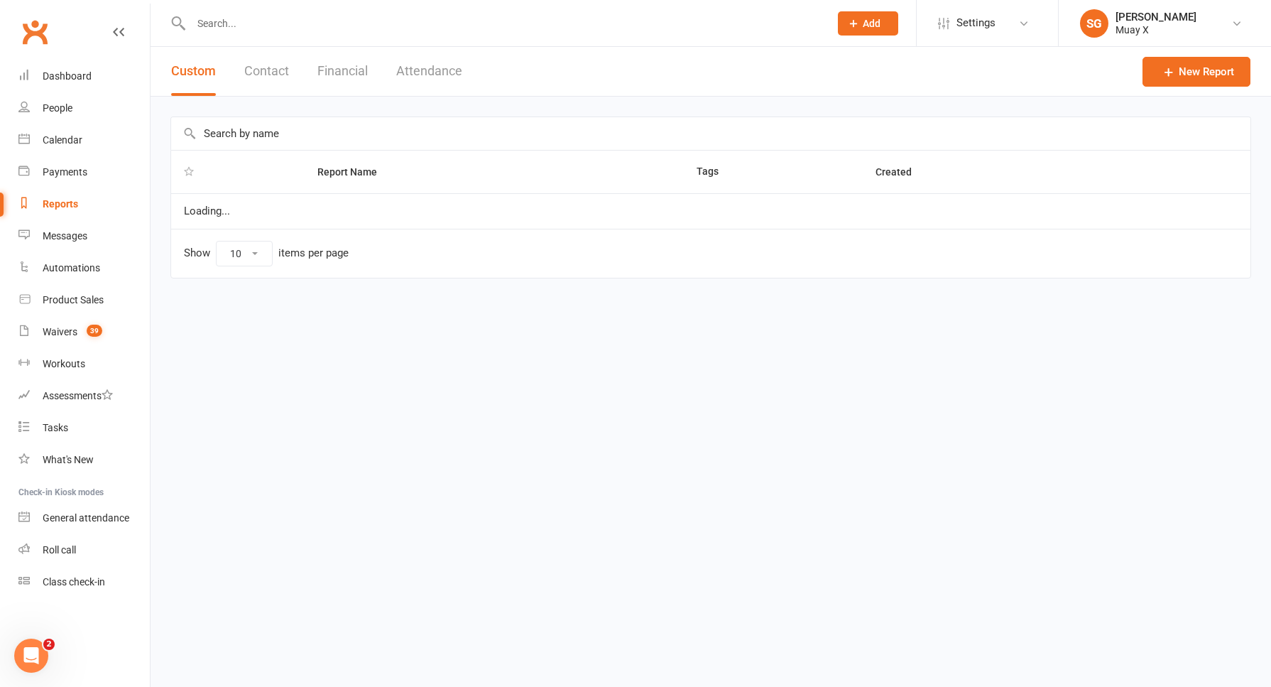
select select "25"
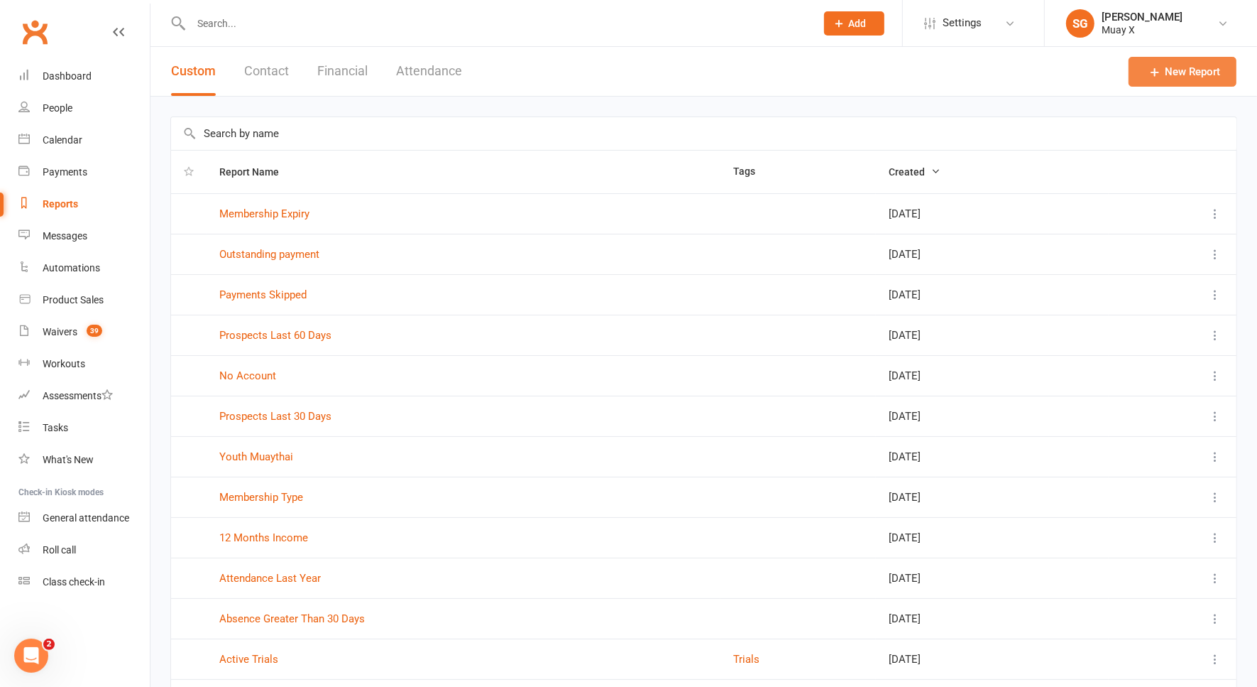
click at [1171, 75] on link "New Report" at bounding box center [1183, 72] width 108 height 30
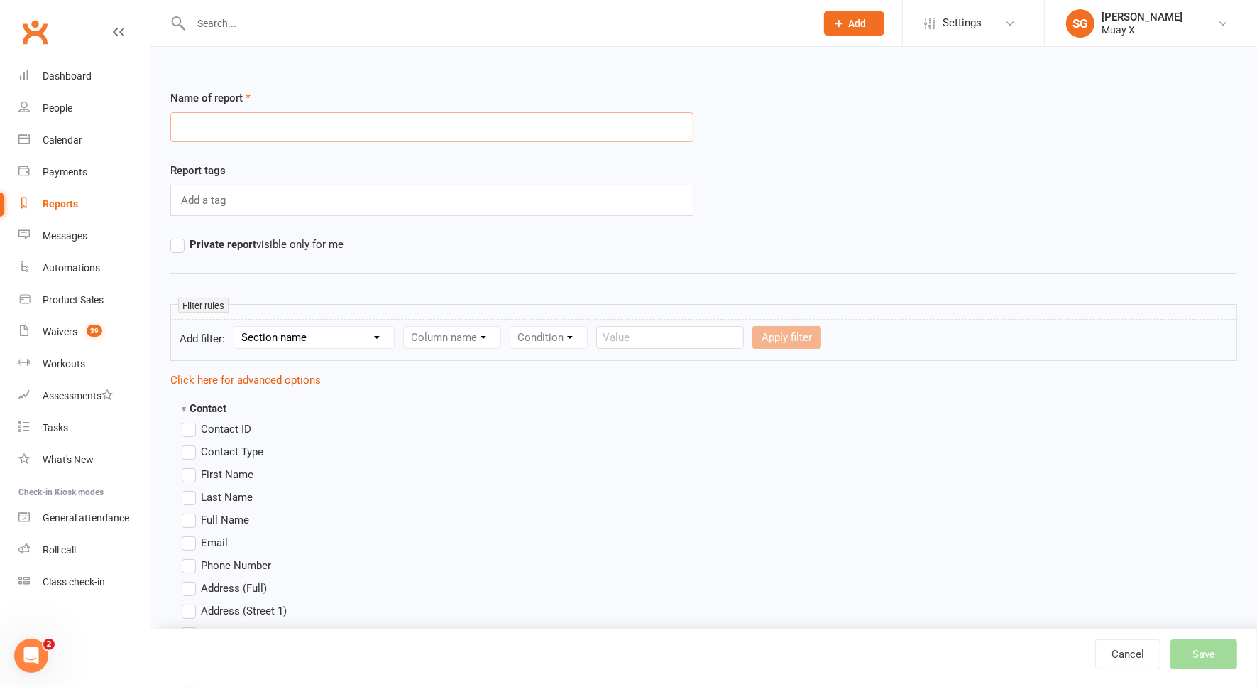
type input "c"
type input "Cancelled Members > 3 Months Ago"
click at [302, 333] on select "Section name Contact Attendance Aggregate Payment Booking Waitlist Attendees Ca…" at bounding box center [314, 337] width 160 height 21
click at [236, 327] on select "Section name Contact Attendance Aggregate Payment Booking Waitlist Attendees Ca…" at bounding box center [314, 337] width 160 height 21
click at [476, 334] on select "Column name Contact Type First Name Last Name Full Name Email Phone Number Addr…" at bounding box center [572, 337] width 337 height 21
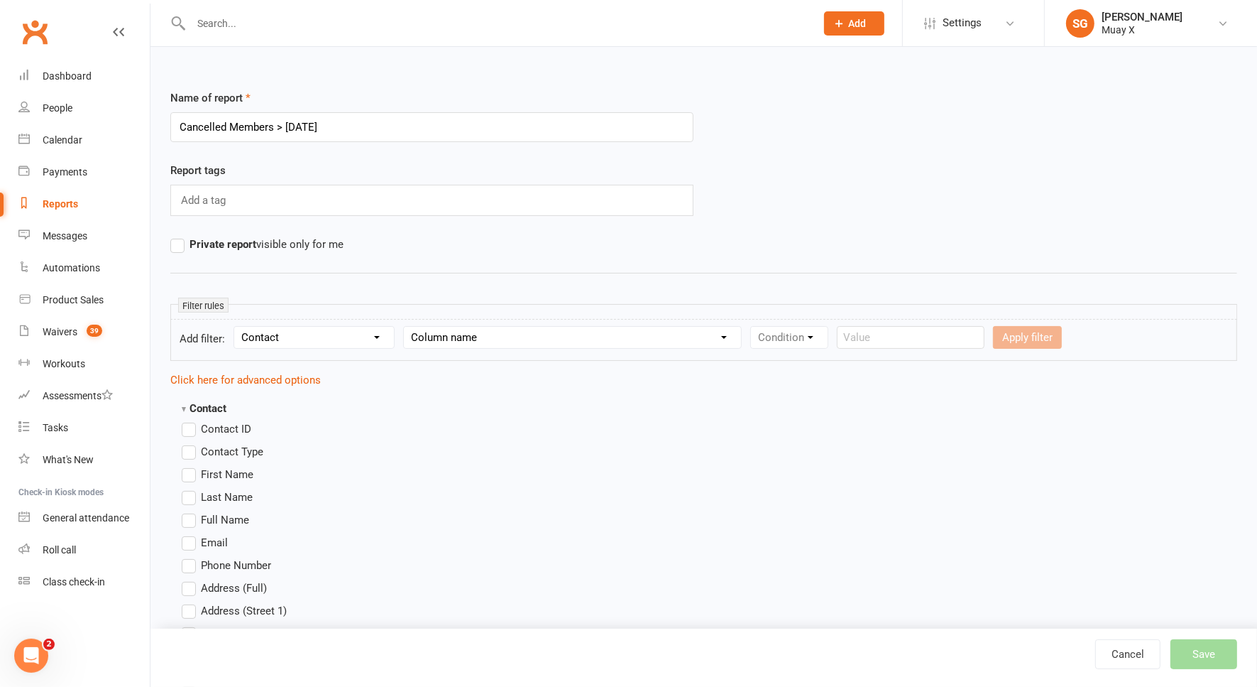
click at [332, 336] on select "Section name Contact Attendance Aggregate Payment Booking Waitlist Attendees Ca…" at bounding box center [314, 337] width 160 height 21
select select "10"
click at [236, 327] on select "Section name Contact Attendance Aggregate Payment Booking Waitlist Attendees Ca…" at bounding box center [314, 337] width 160 height 21
click at [471, 334] on select "Column name Membership ID Membership Name Membership Category Membership Start …" at bounding box center [542, 337] width 277 height 21
select select "29"
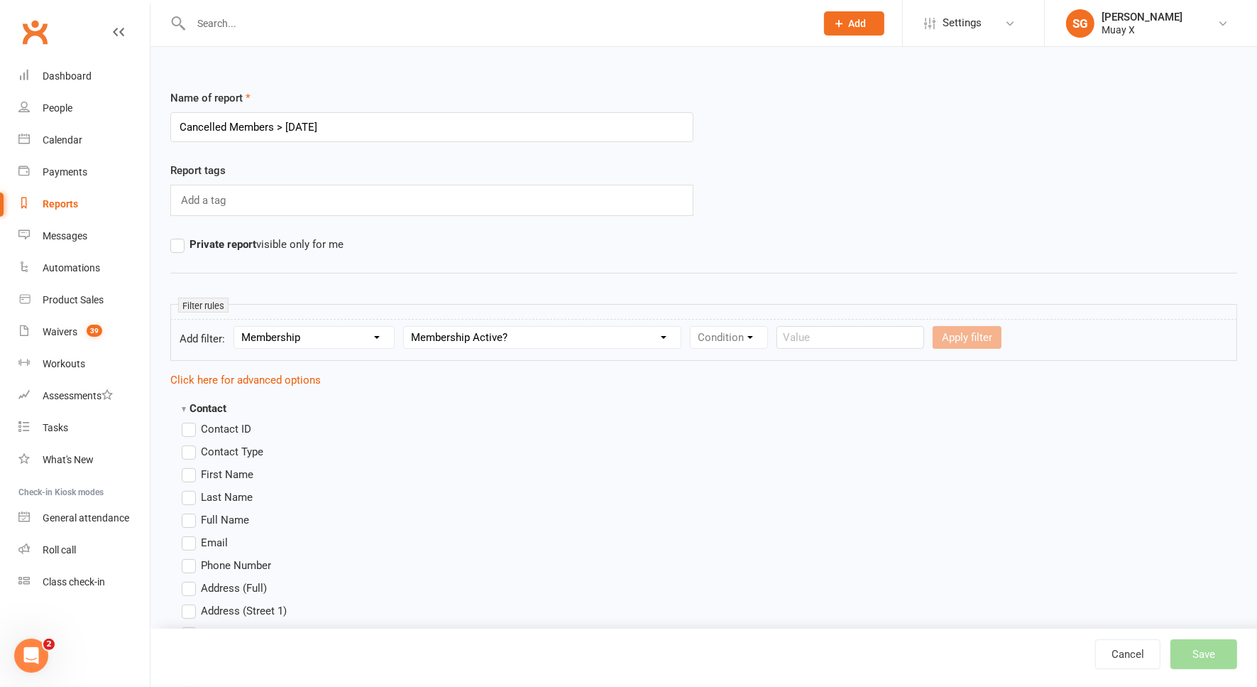
click at [404, 327] on select "Column name Membership ID Membership Name Membership Category Membership Start …" at bounding box center [542, 337] width 277 height 21
click at [740, 337] on select "Condition Is Is not Is blank Is not blank" at bounding box center [734, 337] width 86 height 21
select select "0"
click at [691, 327] on select "Condition Is Is not Is blank Is not blank" at bounding box center [734, 337] width 86 height 21
click at [819, 341] on select "Value Yes No" at bounding box center [818, 337] width 58 height 23
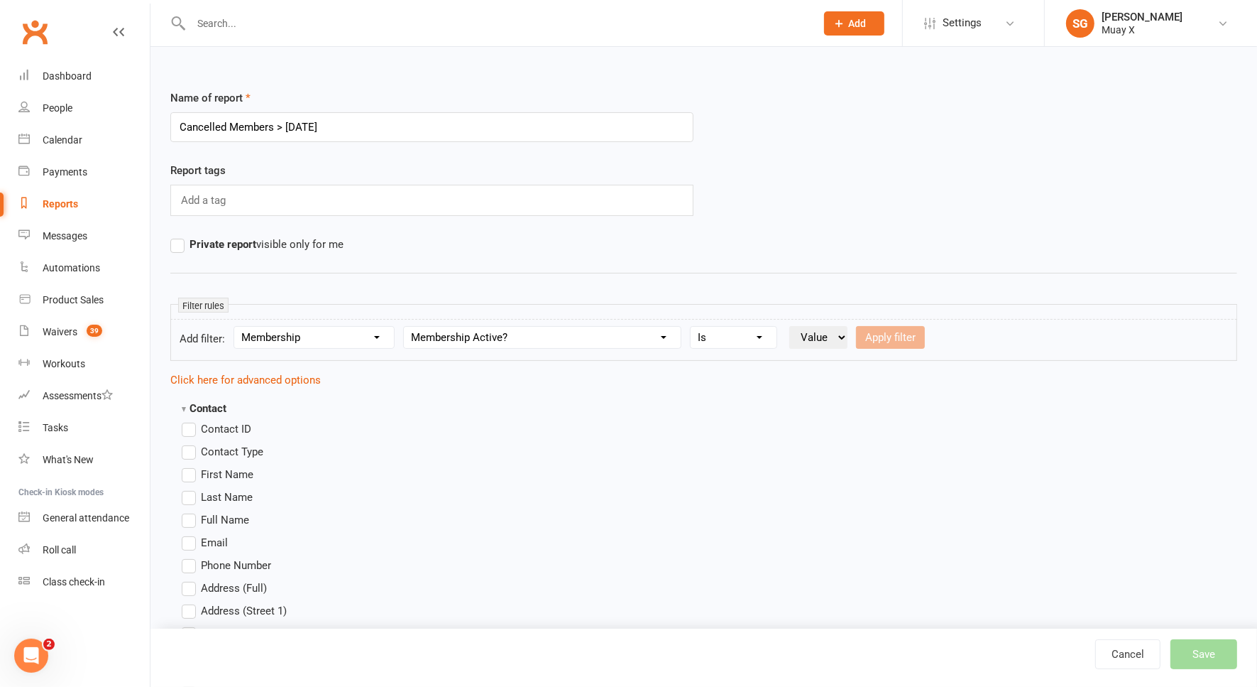
select select "false"
click at [789, 326] on select "Value Yes No" at bounding box center [818, 337] width 58 height 23
click at [909, 335] on button "Apply filter" at bounding box center [890, 337] width 69 height 23
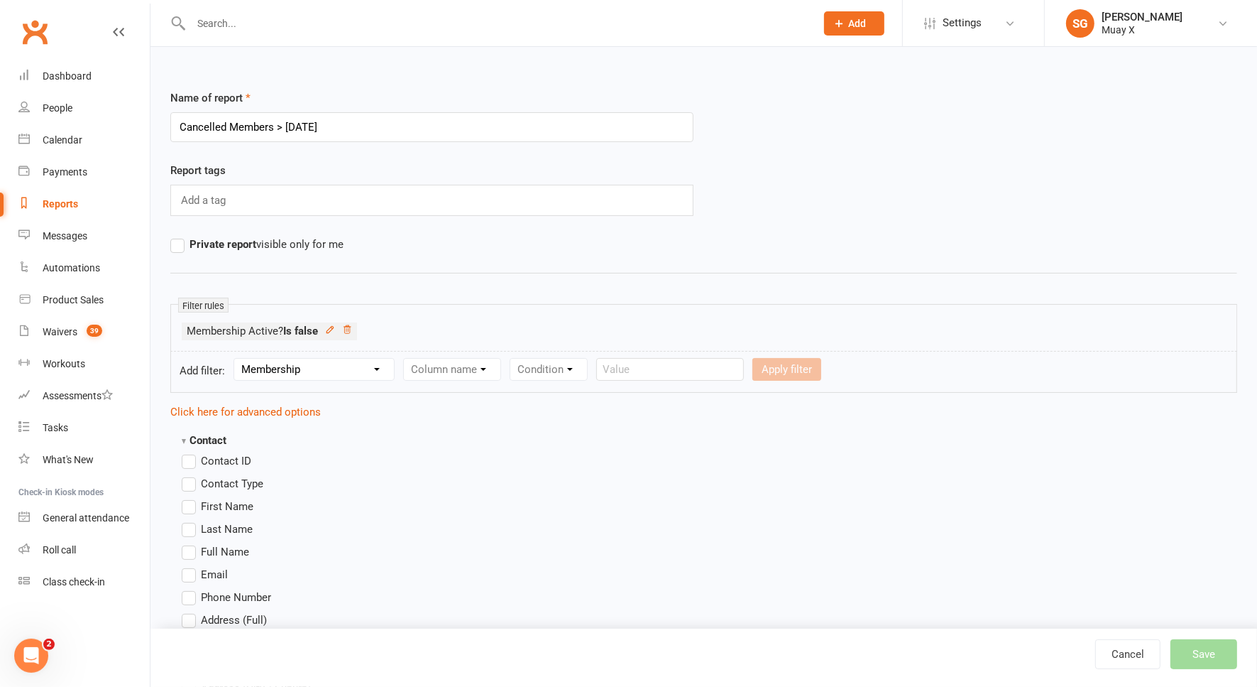
select select
click at [190, 504] on label "First Name" at bounding box center [218, 506] width 72 height 17
click at [190, 498] on input "First Name" at bounding box center [186, 498] width 9 height 0
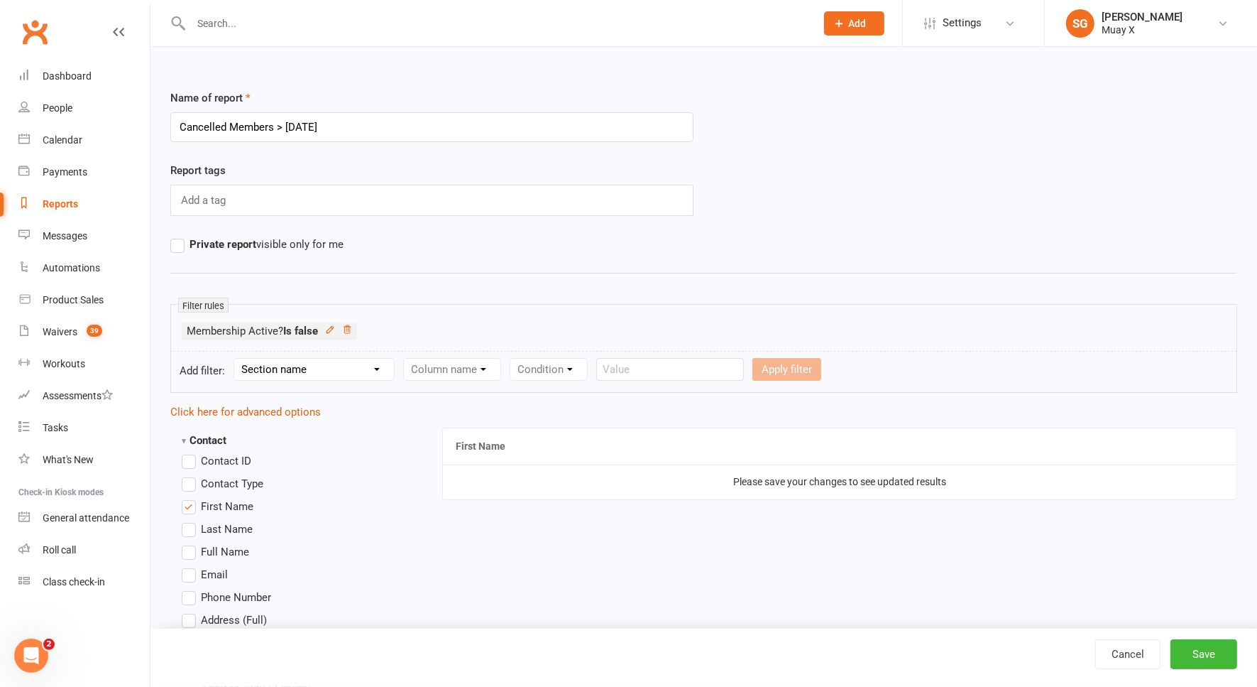
click at [188, 525] on label "Last Name" at bounding box center [217, 528] width 71 height 17
click at [188, 520] on input "Last Name" at bounding box center [186, 520] width 9 height 0
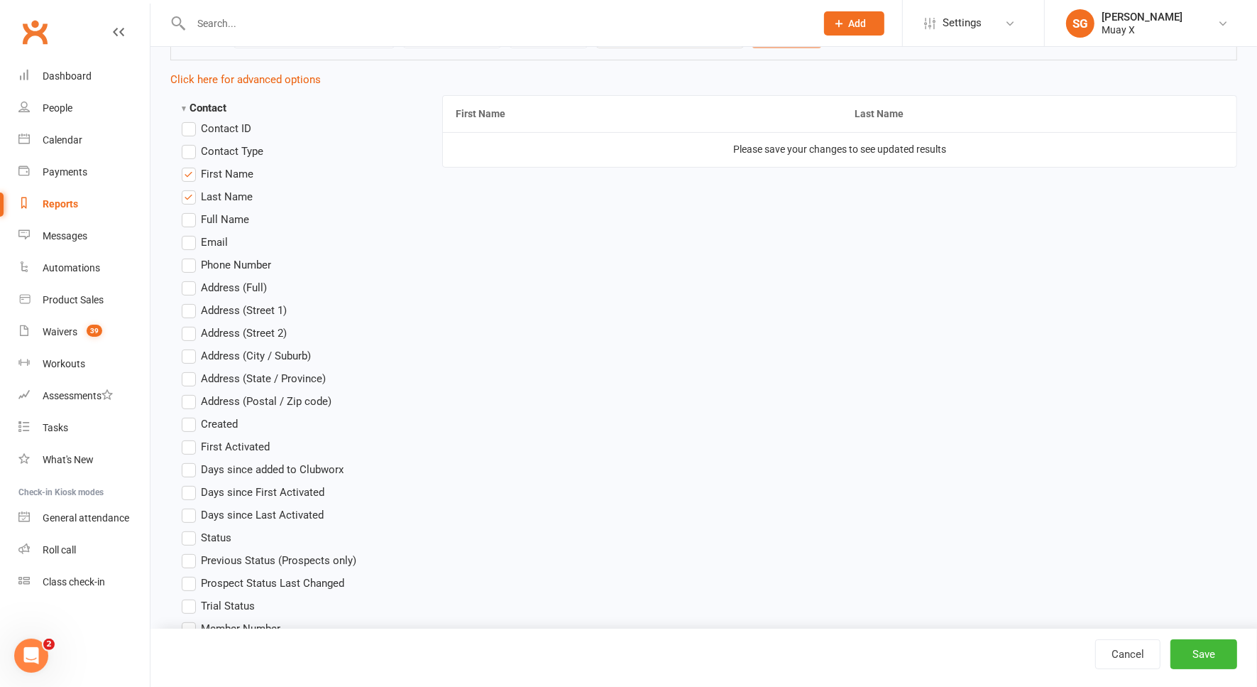
scroll to position [355, 0]
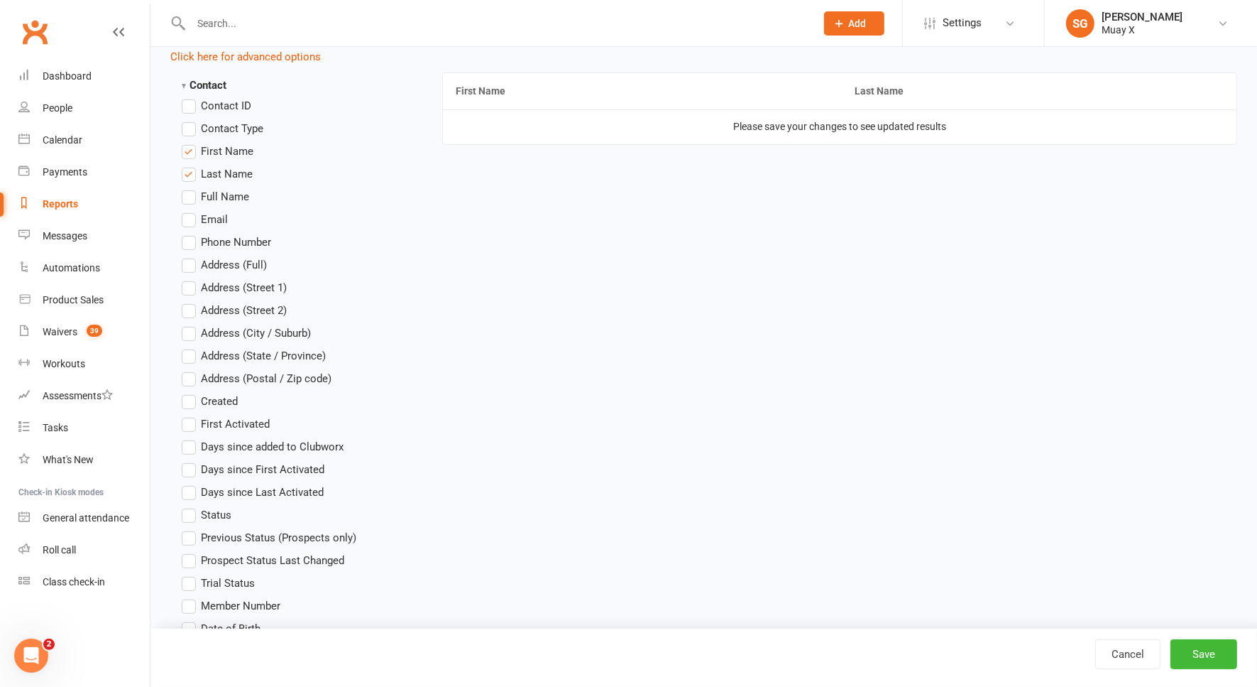
click at [192, 220] on label "Email" at bounding box center [205, 219] width 46 height 17
click at [191, 211] on input "Email" at bounding box center [186, 211] width 9 height 0
click at [190, 238] on label "Phone Number" at bounding box center [226, 242] width 89 height 17
click at [190, 234] on input "Phone Number" at bounding box center [186, 234] width 9 height 0
click at [190, 422] on label "First Activated" at bounding box center [226, 423] width 88 height 17
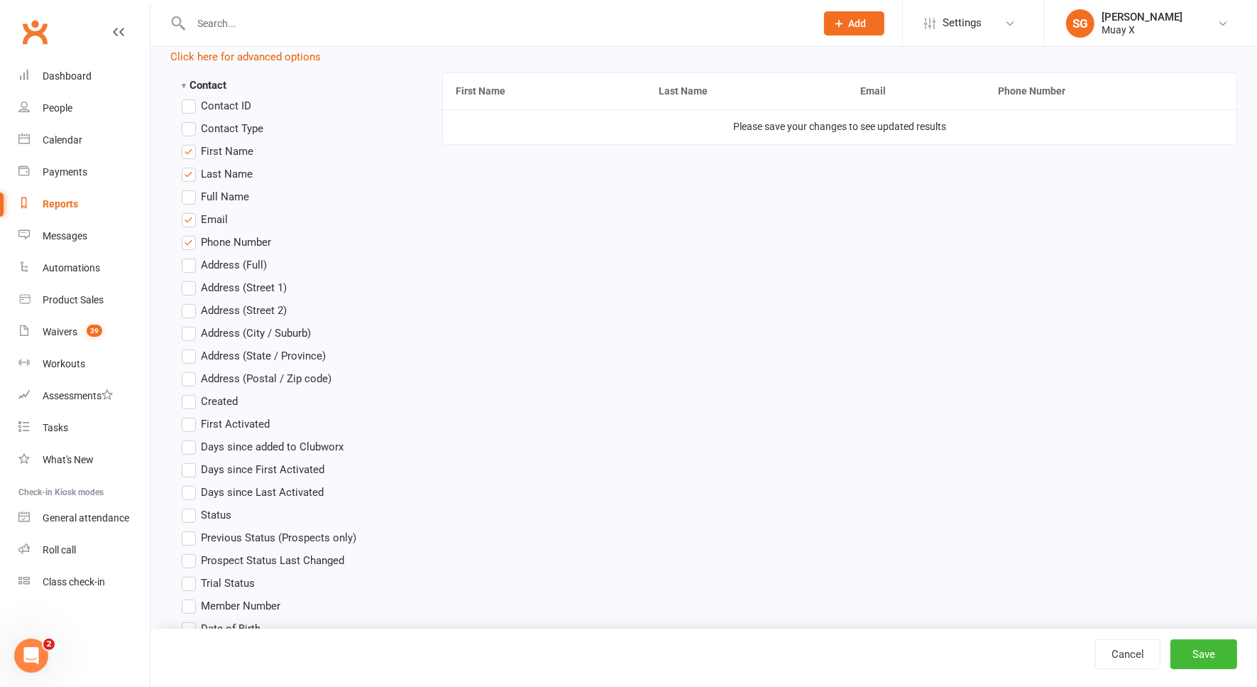
click at [190, 415] on input "First Activated" at bounding box center [186, 415] width 9 height 0
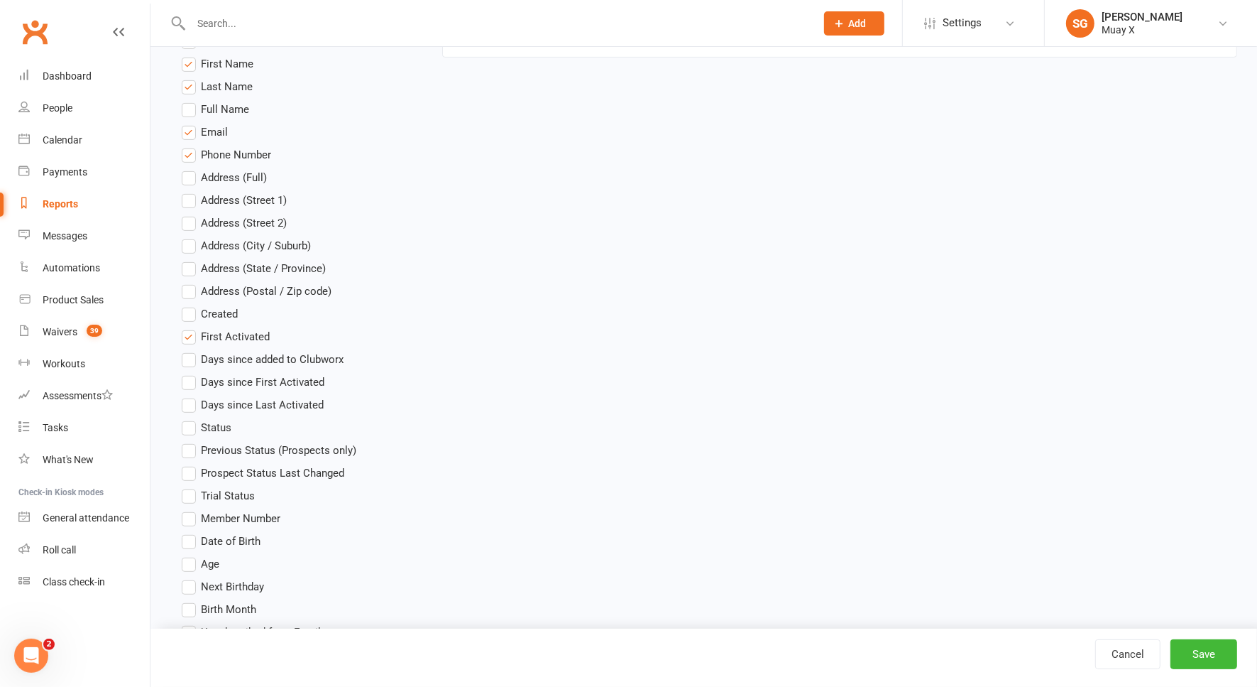
scroll to position [444, 0]
click at [196, 334] on label "First Activated" at bounding box center [226, 335] width 88 height 17
click at [191, 327] on input "First Activated" at bounding box center [186, 327] width 9 height 0
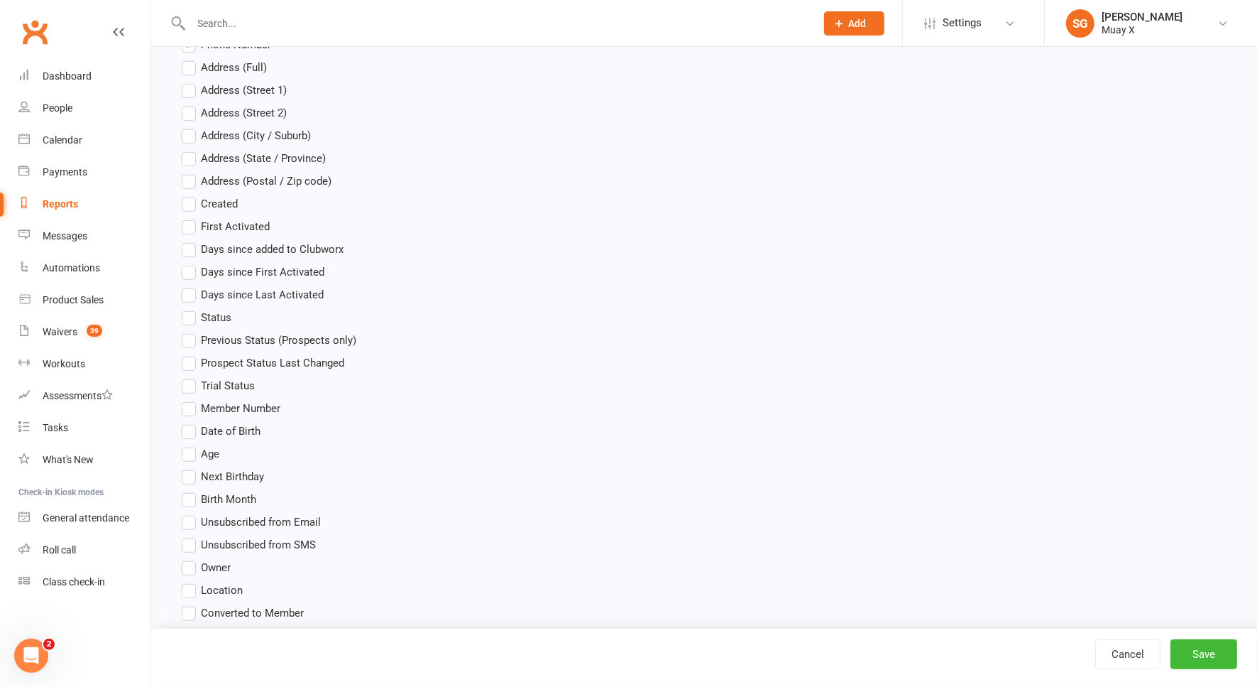
scroll to position [621, 0]
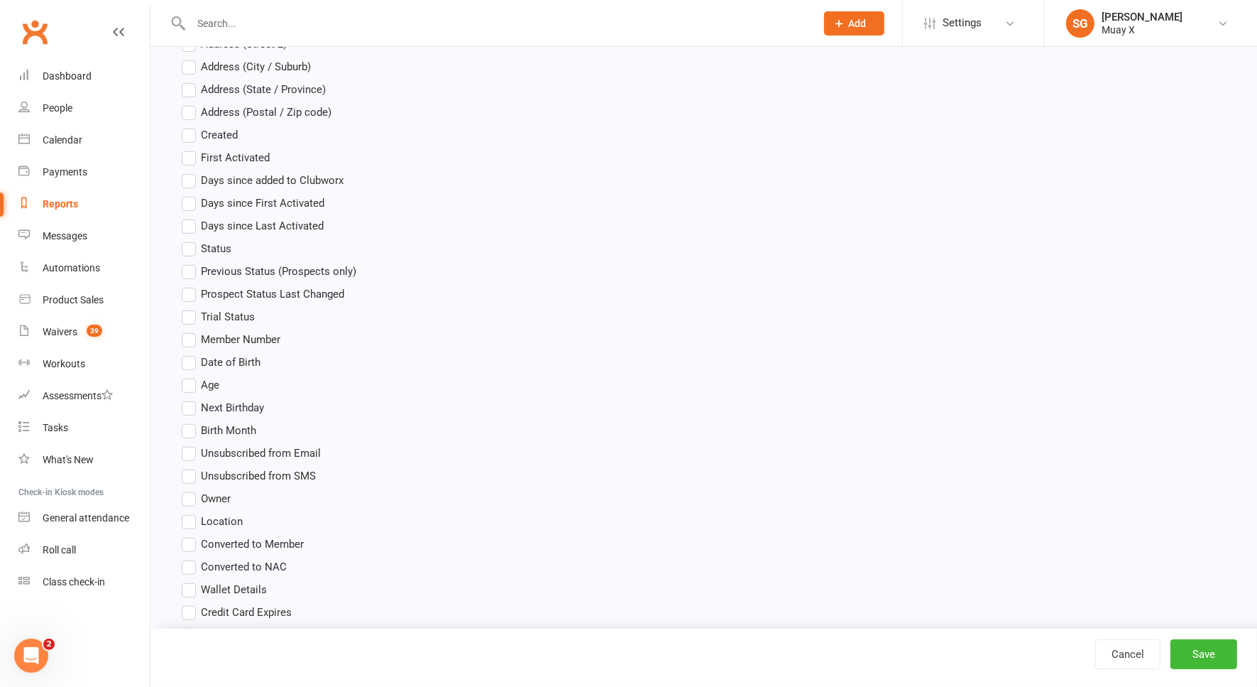
click at [190, 246] on label "Status" at bounding box center [207, 248] width 50 height 17
click at [190, 240] on input "Status" at bounding box center [186, 240] width 9 height 0
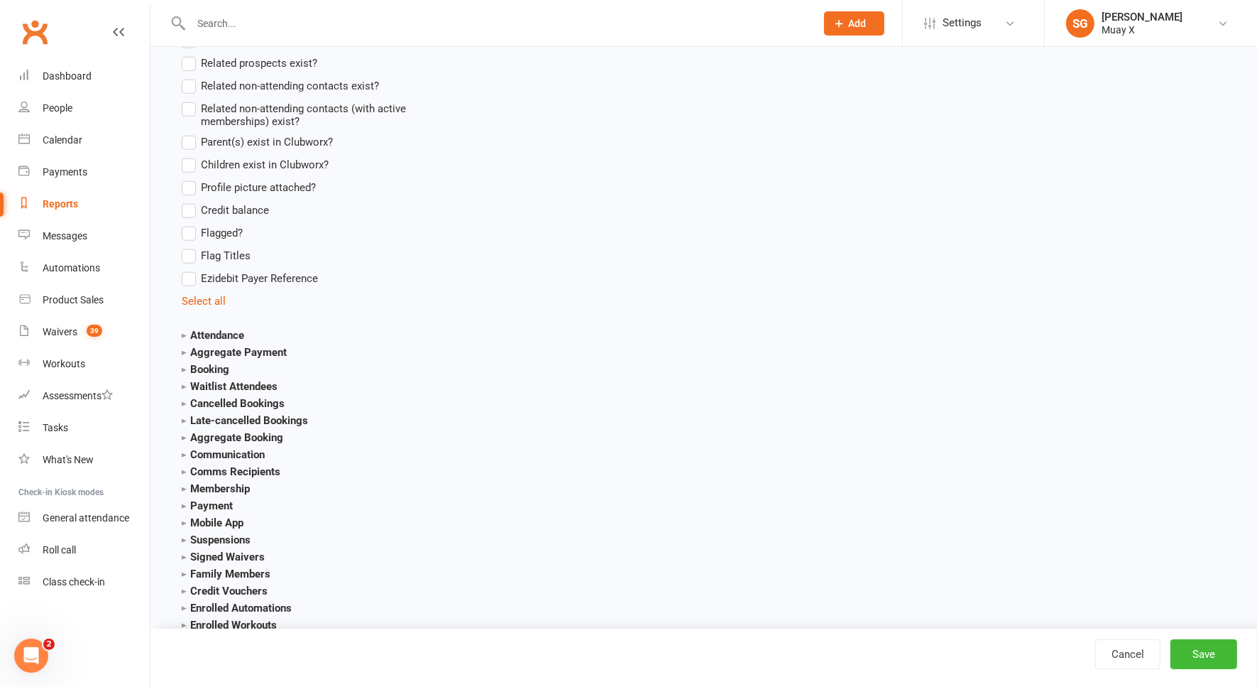
scroll to position [1331, 0]
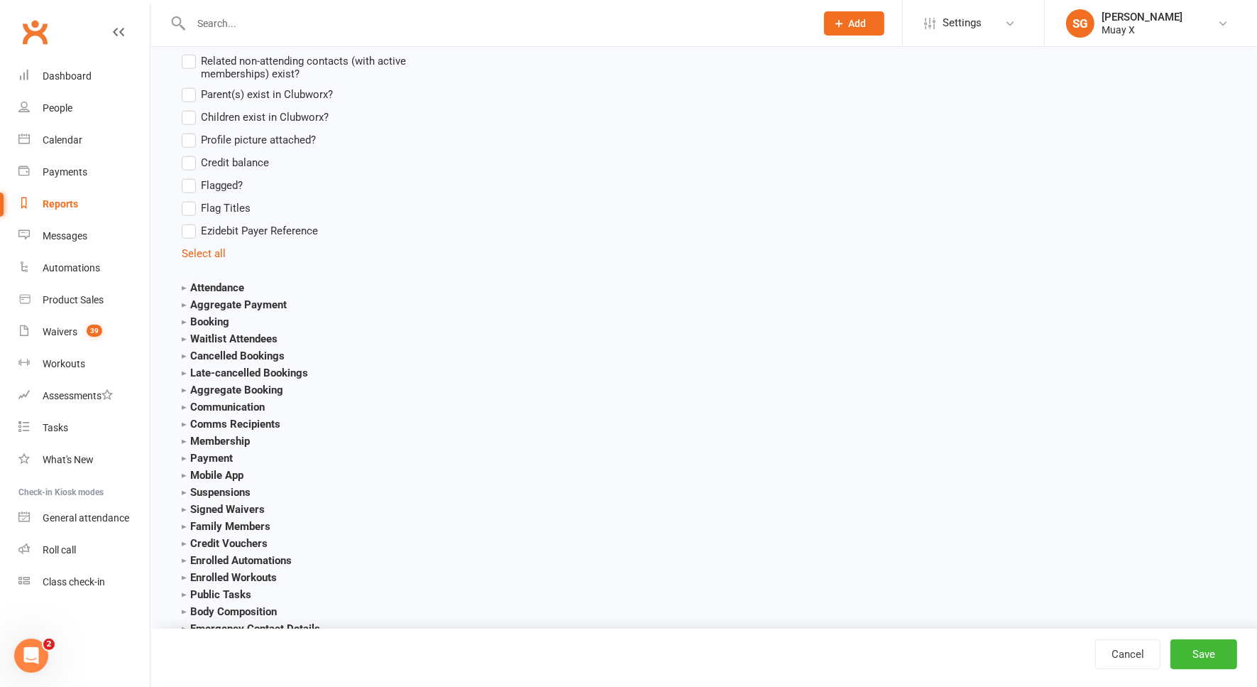
click at [182, 439] on strong "Membership" at bounding box center [216, 440] width 68 height 13
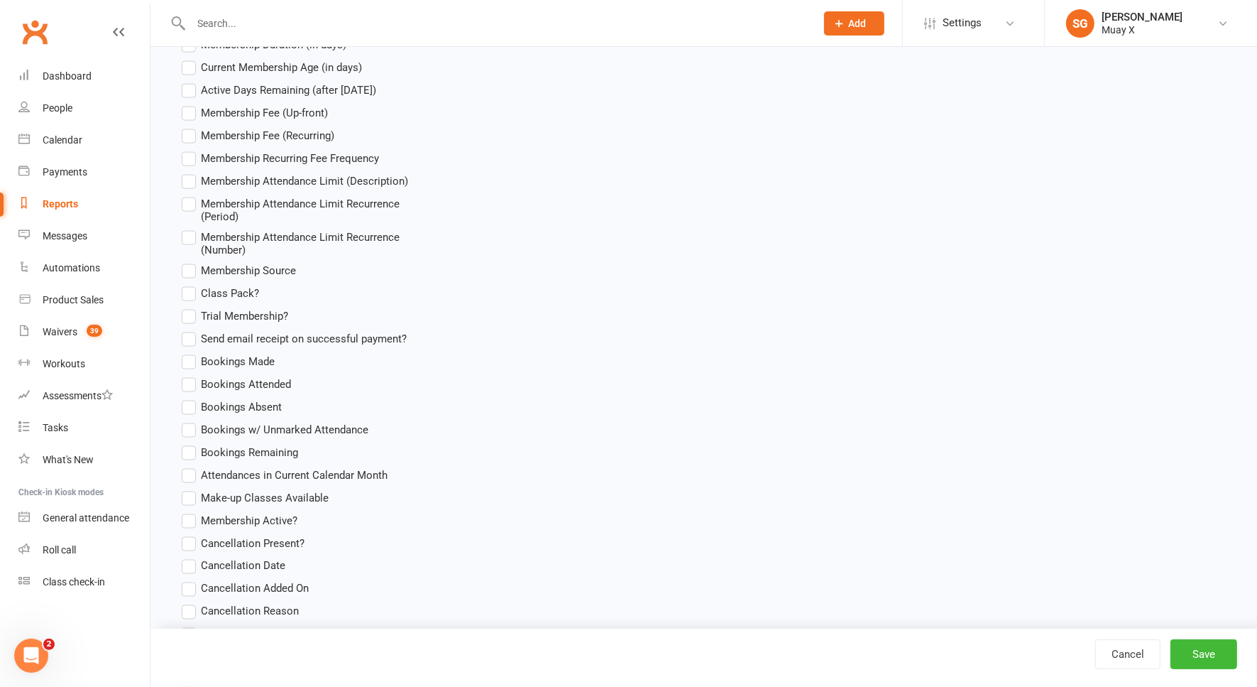
scroll to position [2130, 0]
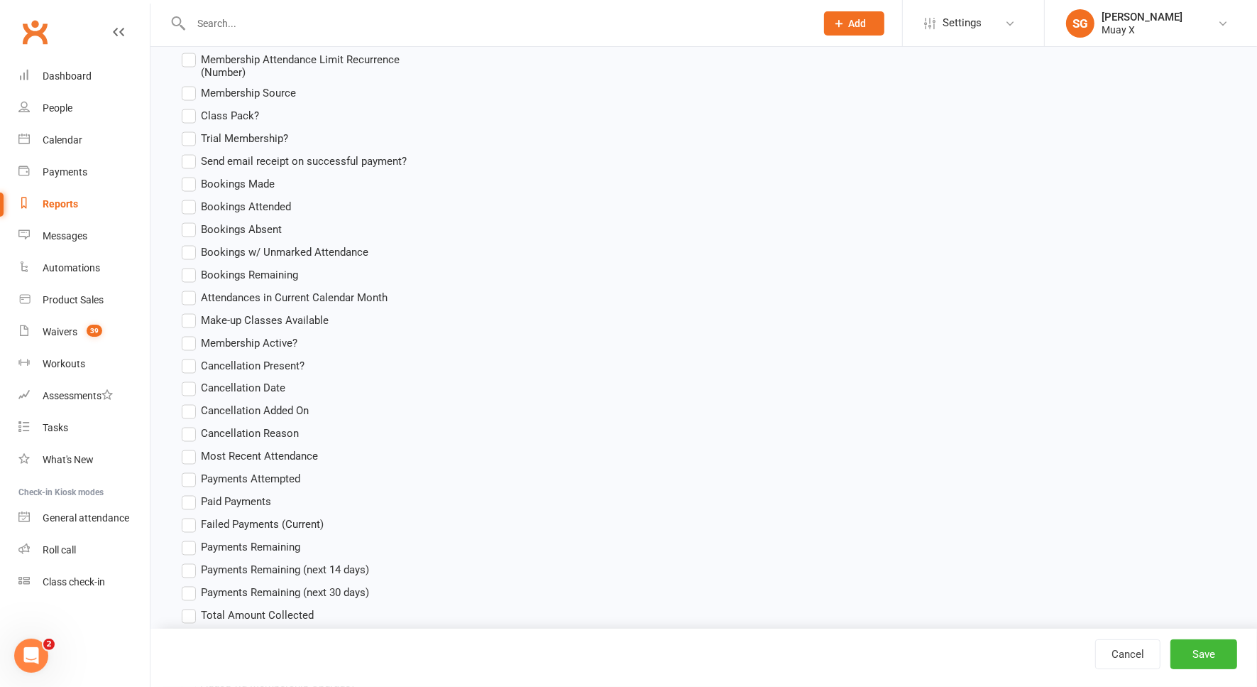
click at [208, 387] on span "Cancellation Date" at bounding box center [243, 387] width 84 height 15
click at [191, 380] on input "Cancellation Date" at bounding box center [186, 380] width 9 height 0
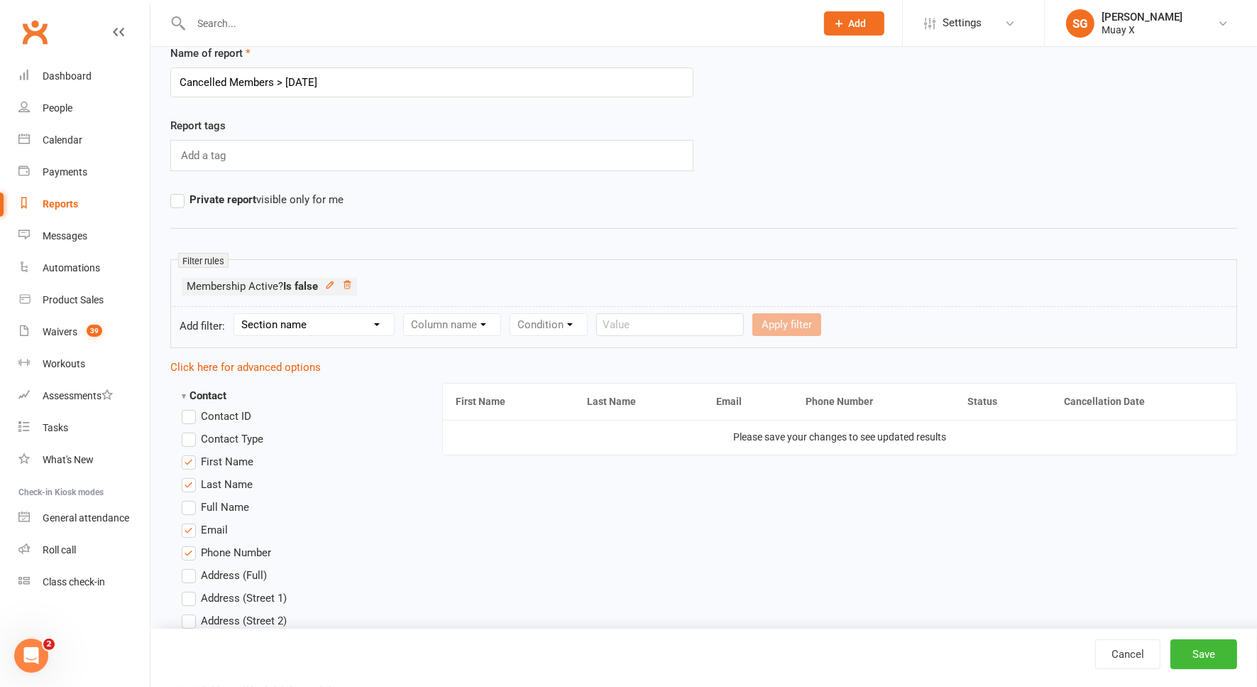
scroll to position [0, 0]
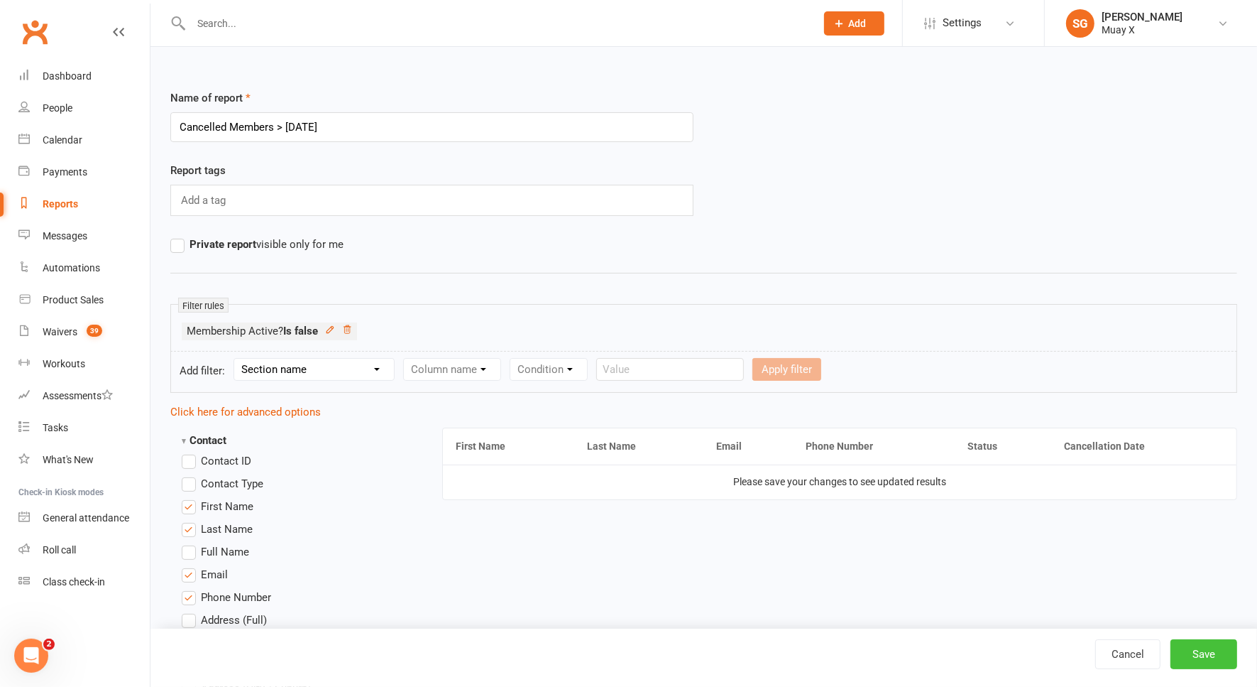
click at [1184, 648] on button "Save" at bounding box center [1204, 654] width 67 height 30
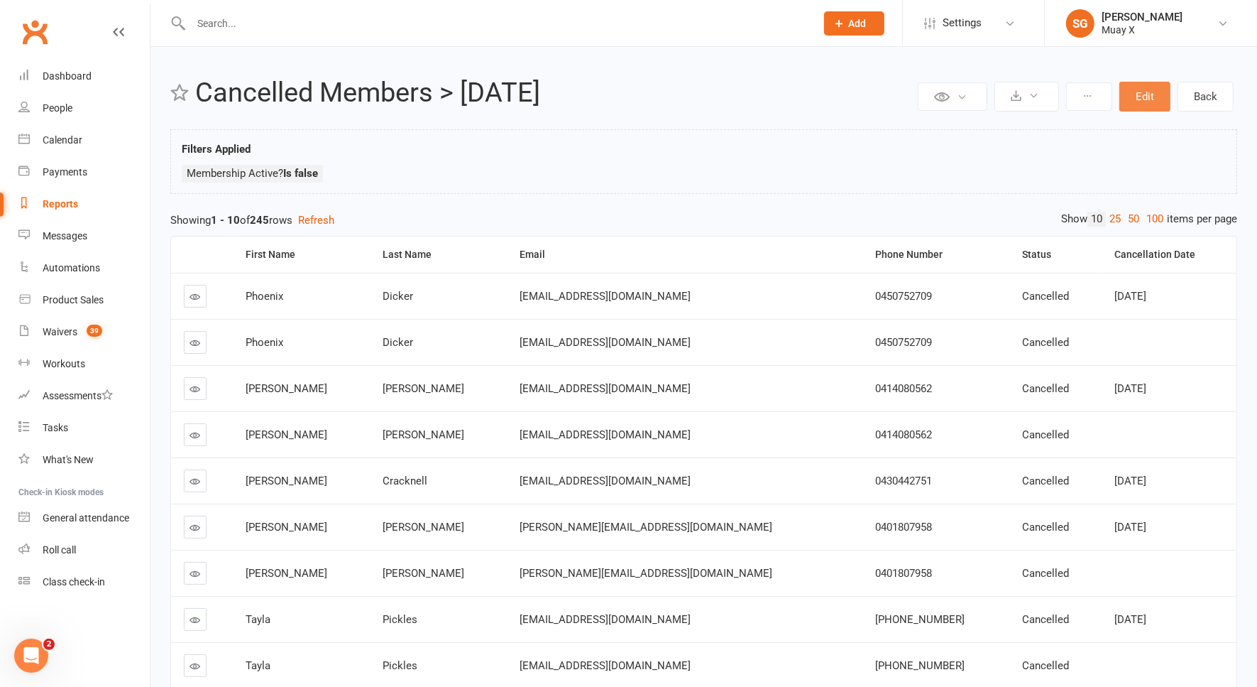
click at [1147, 93] on button "Edit" at bounding box center [1145, 97] width 51 height 30
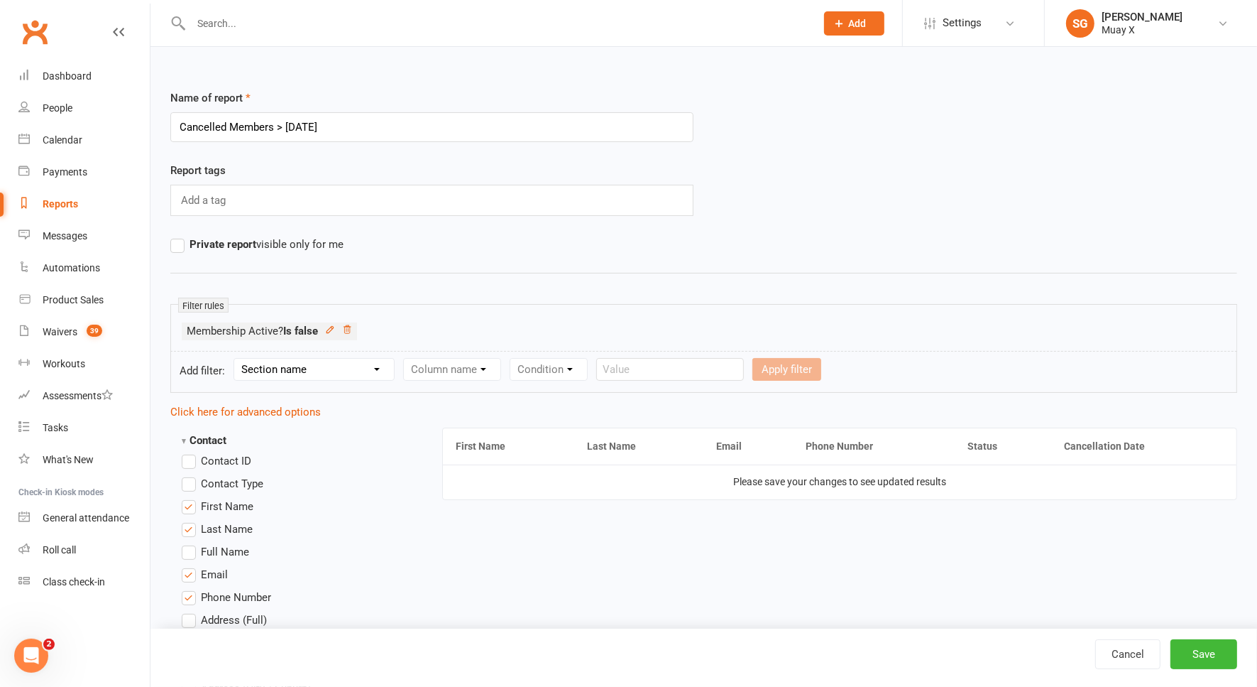
click at [329, 368] on select "Section name Contact Attendance Aggregate Payment Booking Waitlist Attendees Ca…" at bounding box center [314, 369] width 160 height 21
select select "10"
click at [236, 359] on select "Section name Contact Attendance Aggregate Payment Booking Waitlist Attendees Ca…" at bounding box center [314, 369] width 160 height 21
click at [484, 366] on select "Column name Membership ID Membership Name Membership Category Membership Start …" at bounding box center [542, 369] width 277 height 21
select select "31"
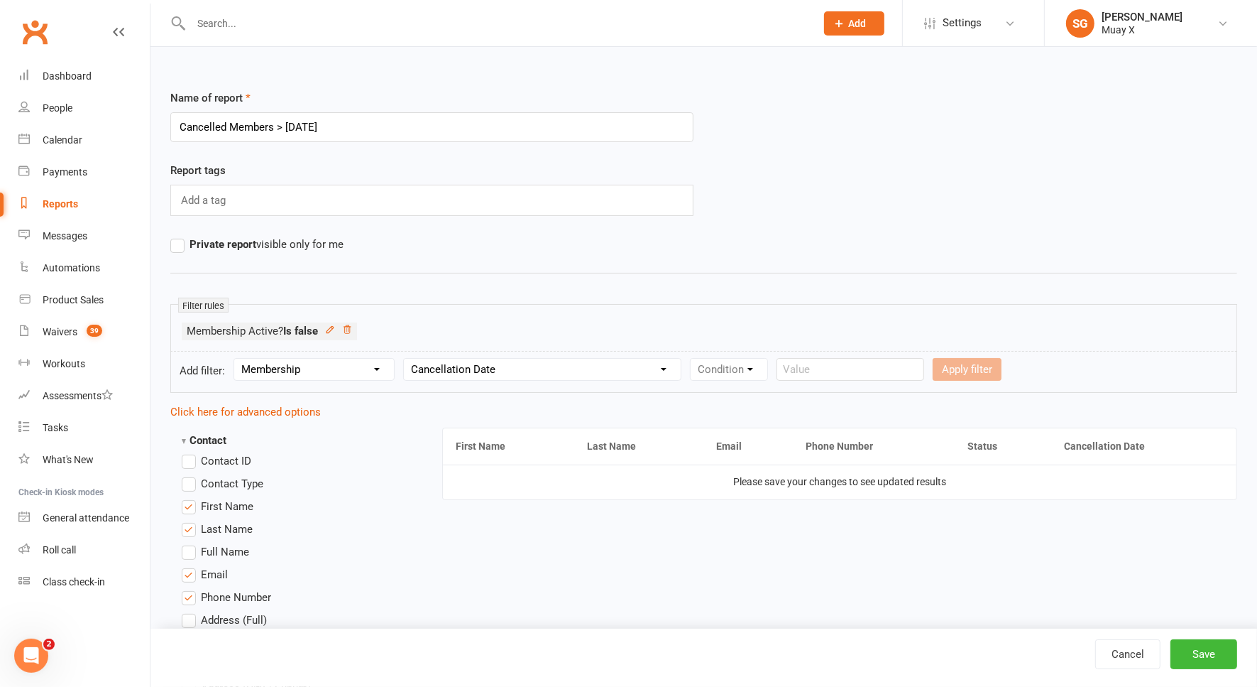
click at [404, 359] on select "Column name Membership ID Membership Name Membership Category Membership Start …" at bounding box center [542, 369] width 277 height 21
click at [743, 366] on select "Condition Is Is not Before After Before or on After or on Is blank Is not blank" at bounding box center [735, 369] width 89 height 21
select select "0"
click at [691, 359] on select "Condition Is Is not Before After Before or on After or on Is blank Is not blank" at bounding box center [735, 369] width 89 height 21
click at [807, 371] on label "Relative" at bounding box center [821, 369] width 57 height 17
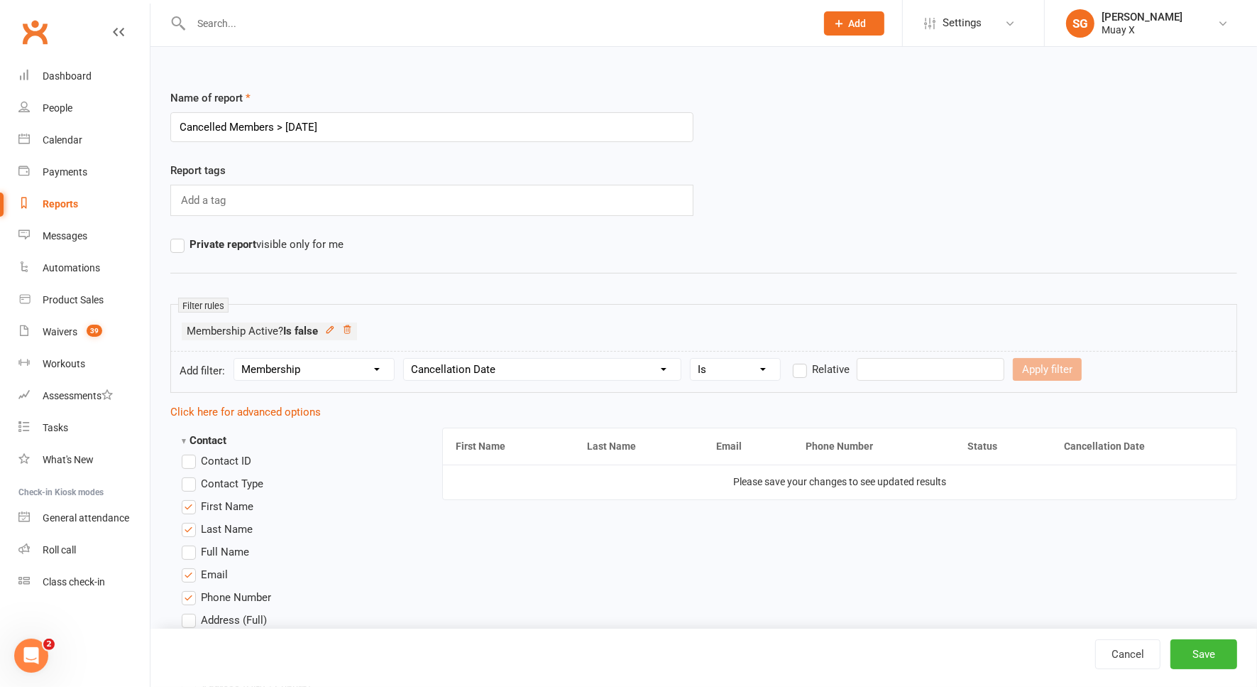
click at [802, 361] on input "Relative" at bounding box center [797, 361] width 9 height 0
click at [907, 368] on input "number" at bounding box center [893, 369] width 67 height 23
click at [954, 367] on select "Days Weeks Months Years" at bounding box center [965, 369] width 67 height 21
click at [909, 368] on input "number" at bounding box center [893, 369] width 67 height 23
click at [821, 364] on span "Relative" at bounding box center [831, 368] width 38 height 15
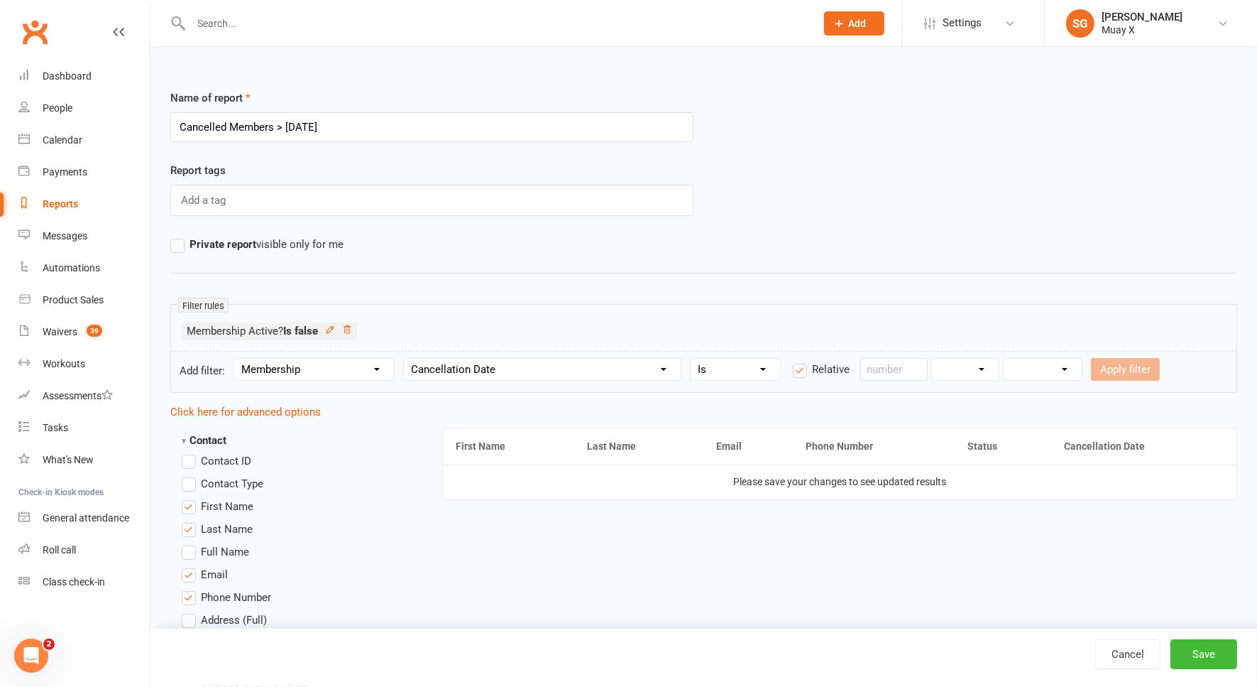
click at [802, 361] on input "Relative" at bounding box center [797, 361] width 9 height 0
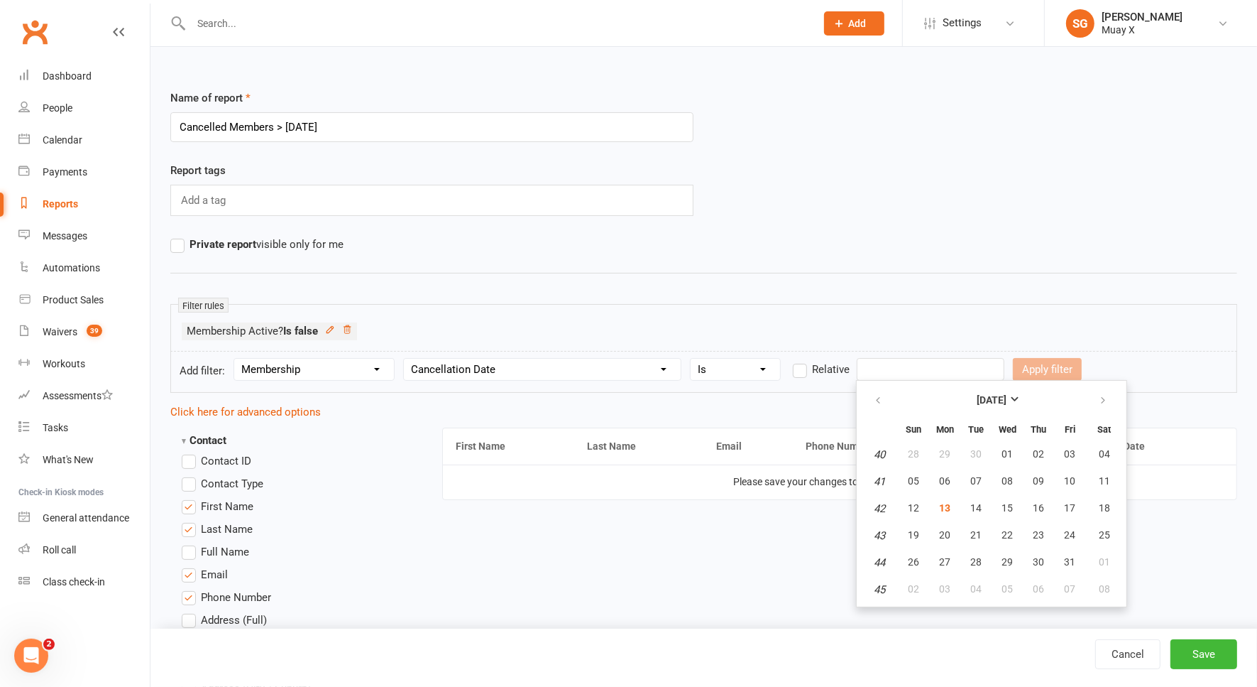
click at [880, 372] on input "text" at bounding box center [931, 369] width 148 height 23
click at [816, 368] on span "Relative" at bounding box center [831, 368] width 38 height 15
click at [802, 361] on input "Relative" at bounding box center [797, 361] width 9 height 0
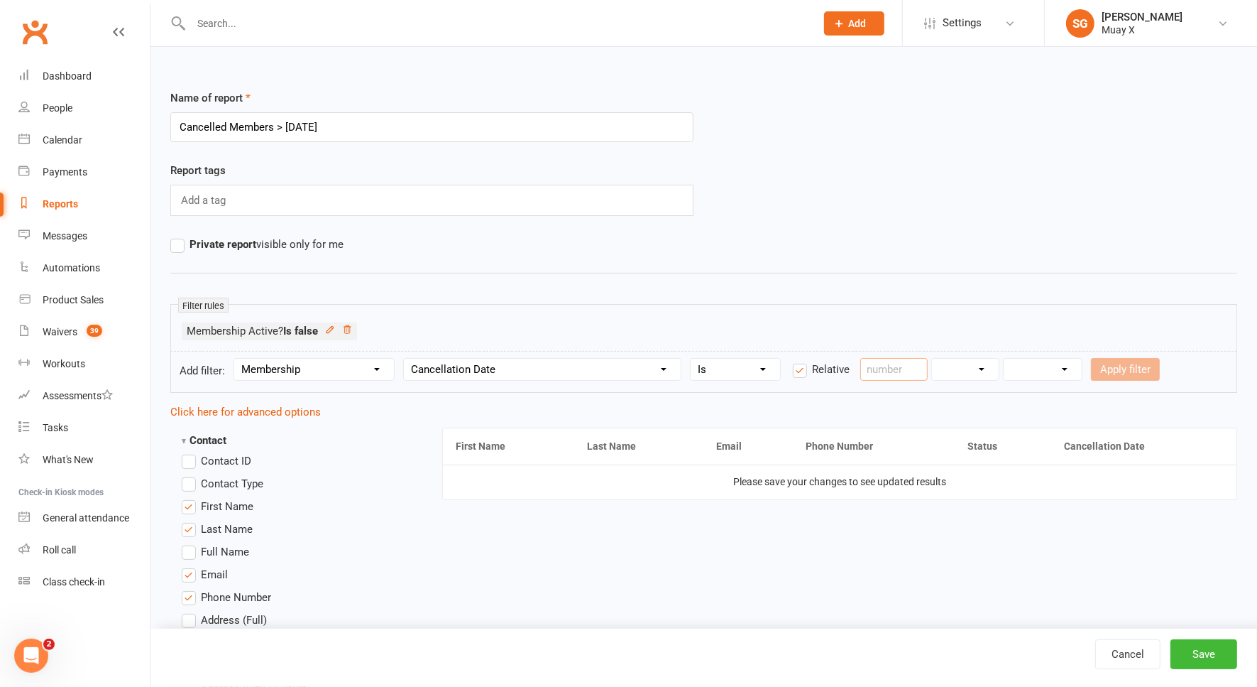
click at [878, 371] on input "number" at bounding box center [893, 369] width 67 height 23
type input "30"
click at [953, 365] on select "Days Weeks Months Years" at bounding box center [965, 369] width 67 height 21
select select "0"
click at [932, 359] on select "Days Weeks Months Years" at bounding box center [965, 369] width 67 height 21
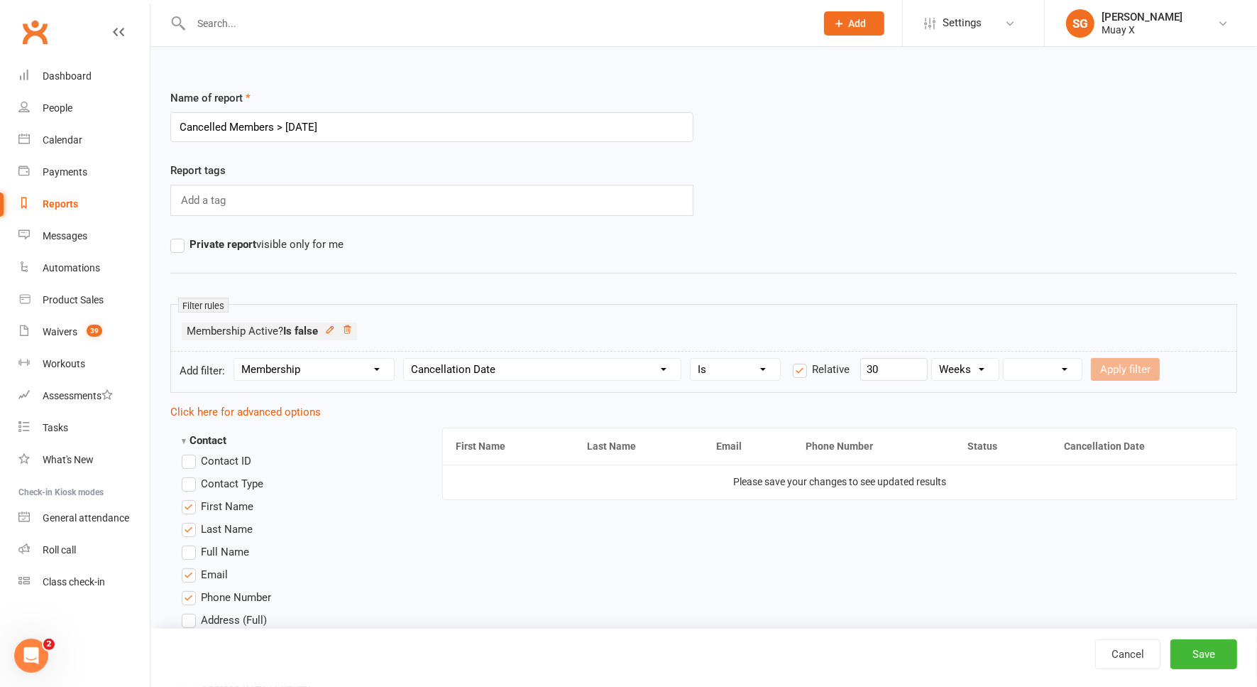
click at [1039, 375] on select "From now Ago" at bounding box center [1043, 369] width 78 height 21
select select "1"
click at [1004, 359] on select "From now Ago" at bounding box center [1043, 369] width 78 height 21
click at [750, 366] on select "Condition Is Is not Before After Before or on After or on Is blank Is not blank" at bounding box center [735, 369] width 89 height 21
select select "4"
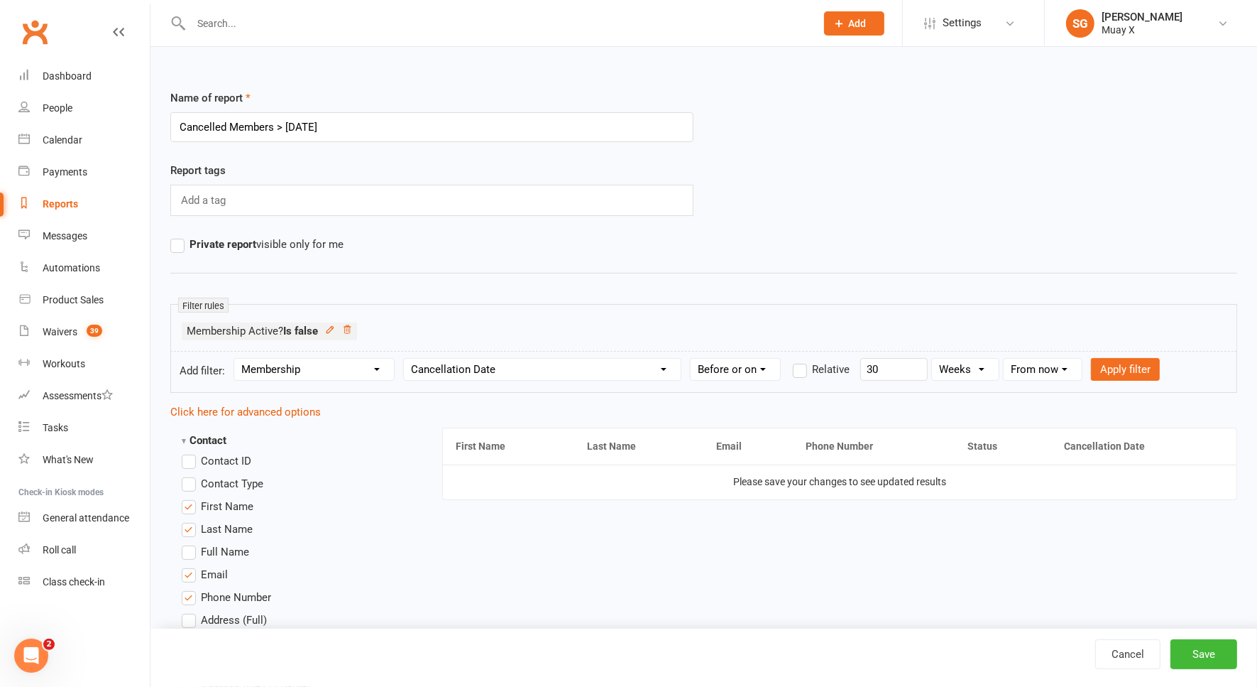
click at [691, 359] on select "Condition Is Is not Before After Before or on After or on Is blank Is not blank" at bounding box center [735, 369] width 89 height 21
click at [797, 370] on label "Relative" at bounding box center [821, 369] width 57 height 17
click at [797, 361] on input "Relative" at bounding box center [797, 361] width 9 height 0
click at [891, 375] on input "number" at bounding box center [893, 369] width 67 height 23
type input "30"
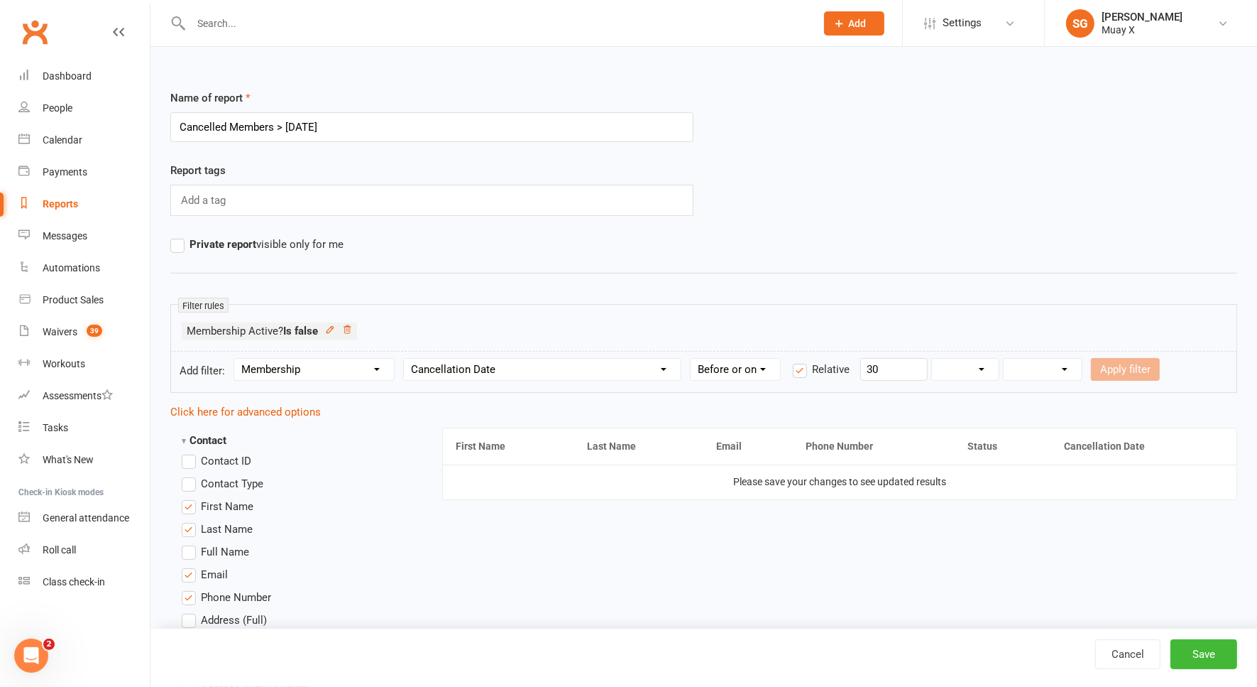
click at [975, 368] on select "Days Weeks Months Years" at bounding box center [965, 369] width 67 height 21
select select "0"
click at [932, 359] on select "Days Weeks Months Years" at bounding box center [965, 369] width 67 height 21
click at [1042, 371] on select "From now Ago" at bounding box center [1043, 369] width 78 height 21
select select "1"
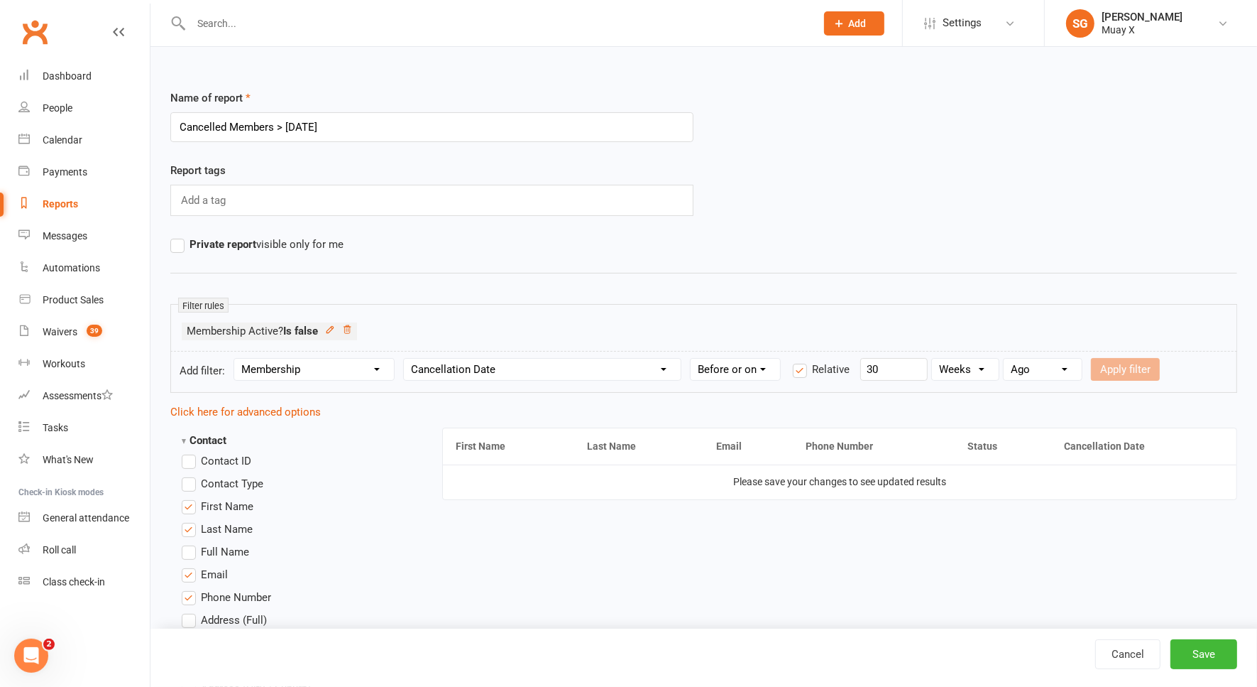
click at [1004, 359] on select "From now Ago" at bounding box center [1043, 369] width 78 height 21
click at [1135, 375] on button "Apply filter" at bounding box center [1125, 369] width 69 height 23
select select
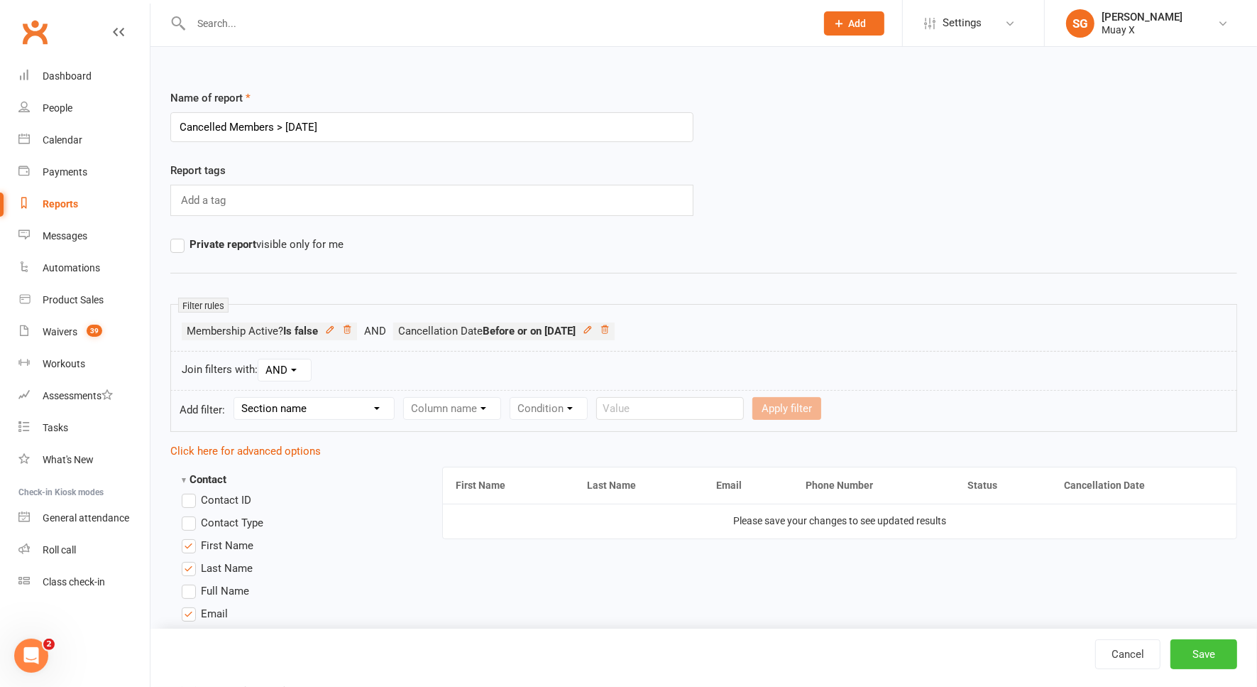
click at [1204, 655] on button "Save" at bounding box center [1204, 654] width 67 height 30
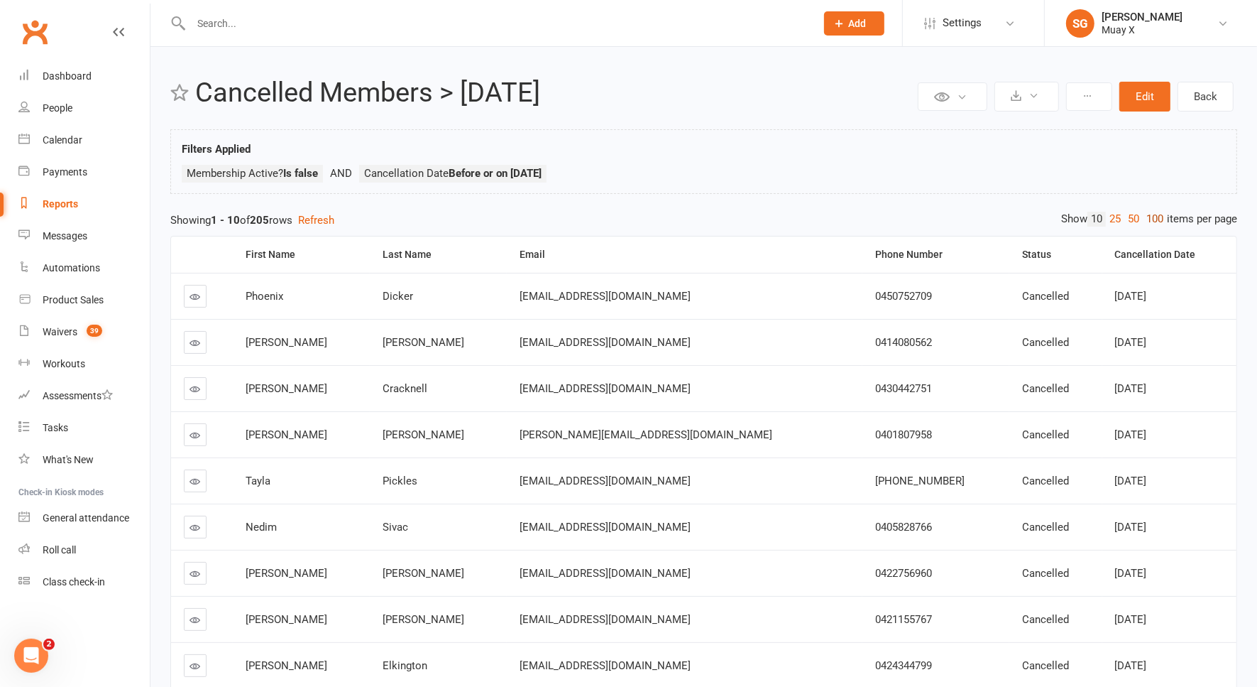
click at [1158, 217] on link "100" at bounding box center [1155, 219] width 24 height 15
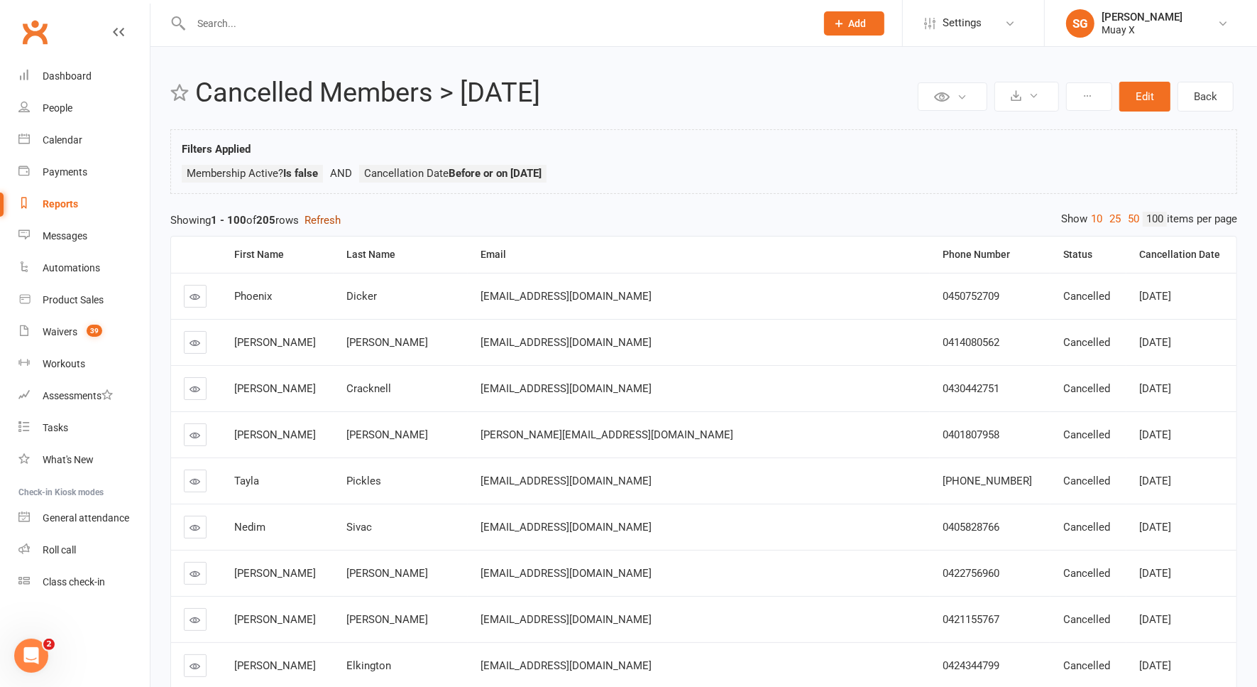
click at [332, 215] on button "Refresh" at bounding box center [323, 220] width 36 height 17
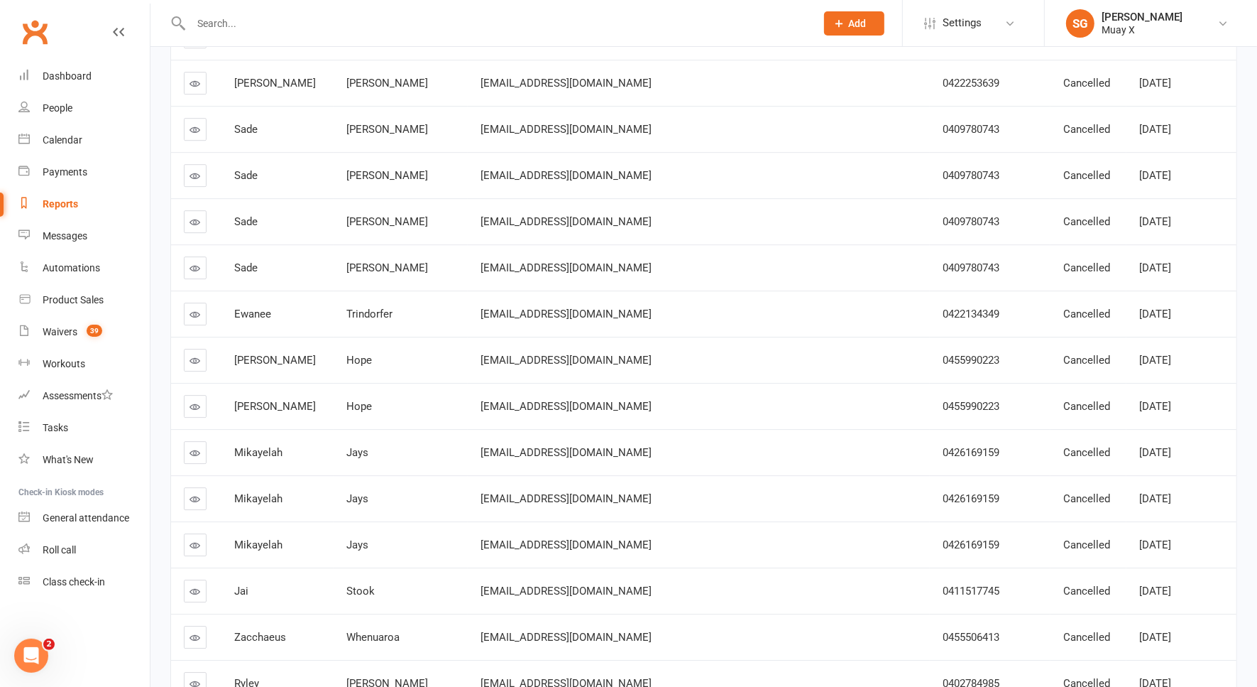
scroll to position [4296, 0]
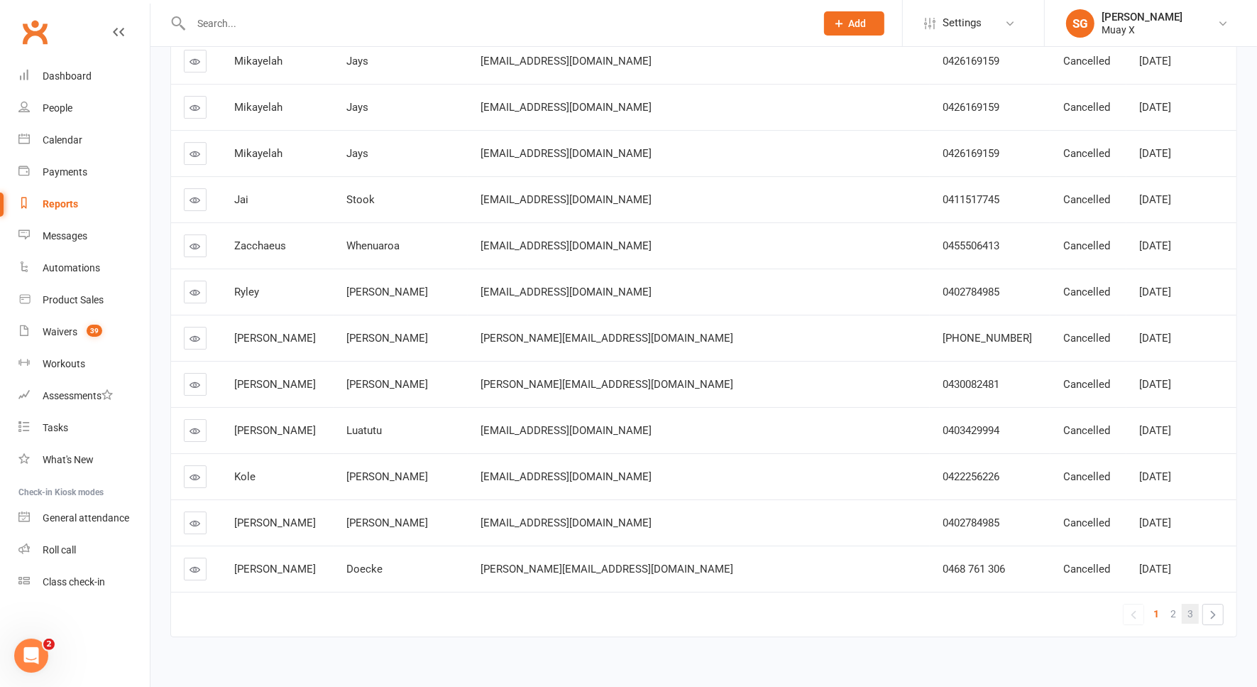
click at [1189, 603] on span "3" at bounding box center [1191, 613] width 6 height 20
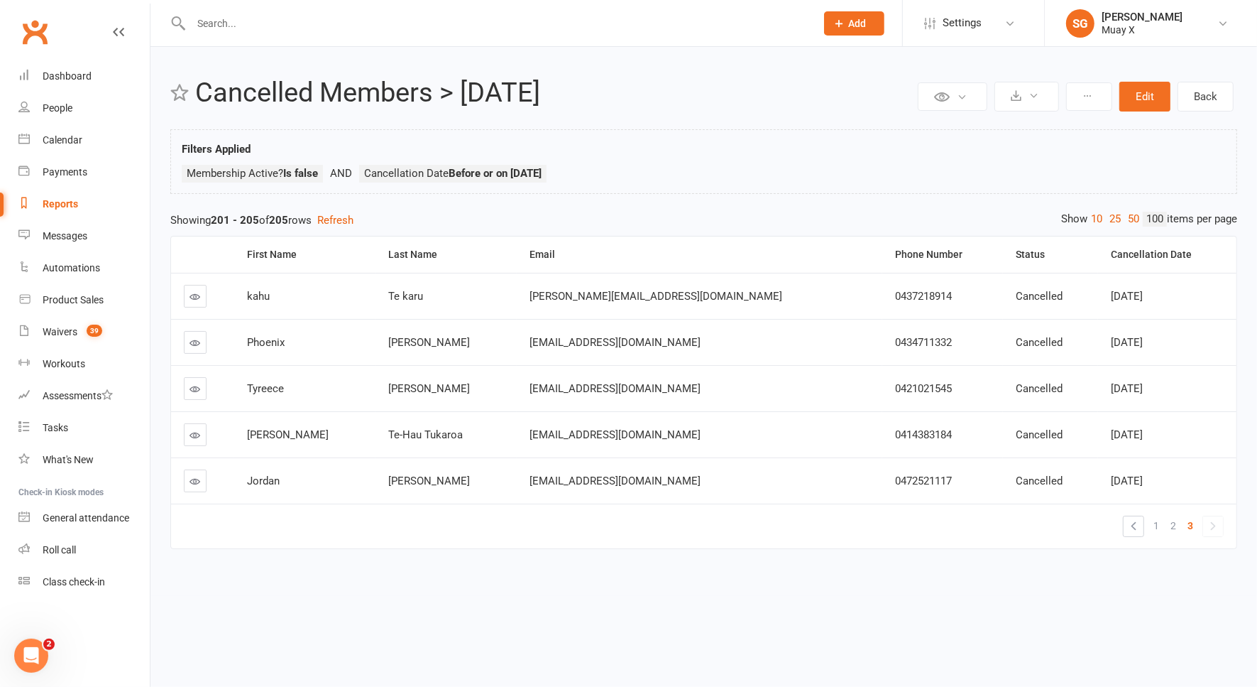
scroll to position [0, 0]
click at [1188, 523] on span "2" at bounding box center [1187, 525] width 6 height 20
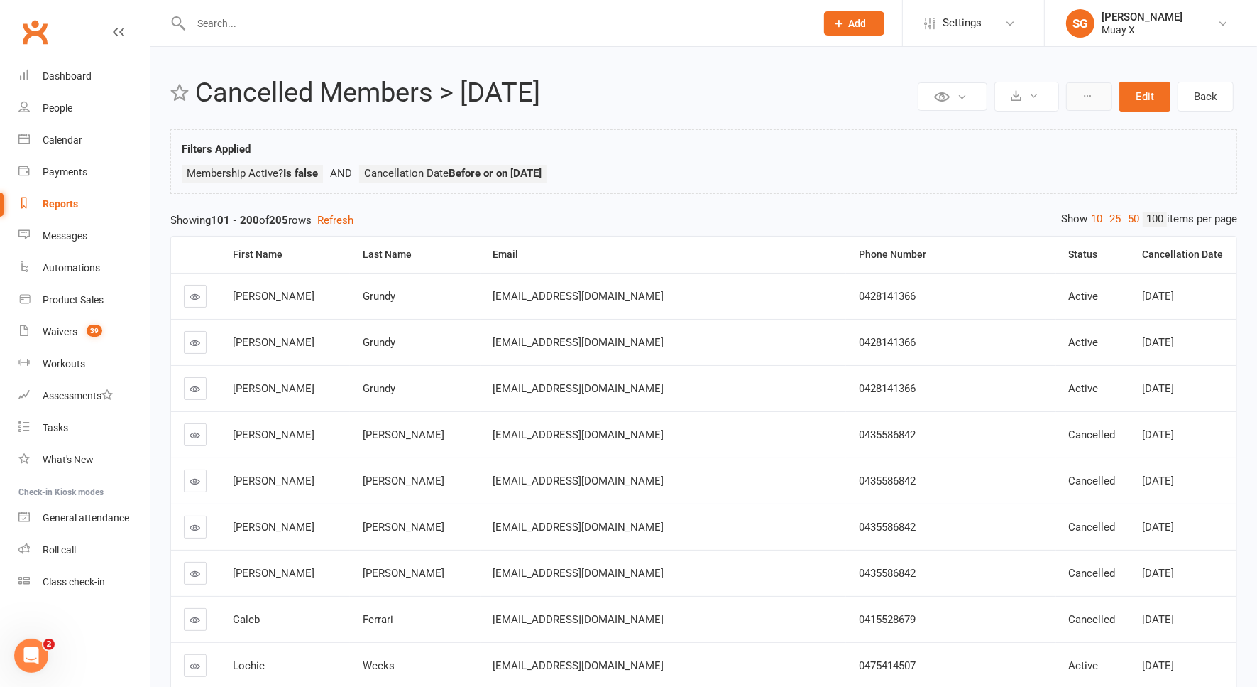
click at [1091, 102] on button at bounding box center [1089, 96] width 46 height 28
click at [1020, 132] on link "Clone report" at bounding box center [1041, 130] width 141 height 28
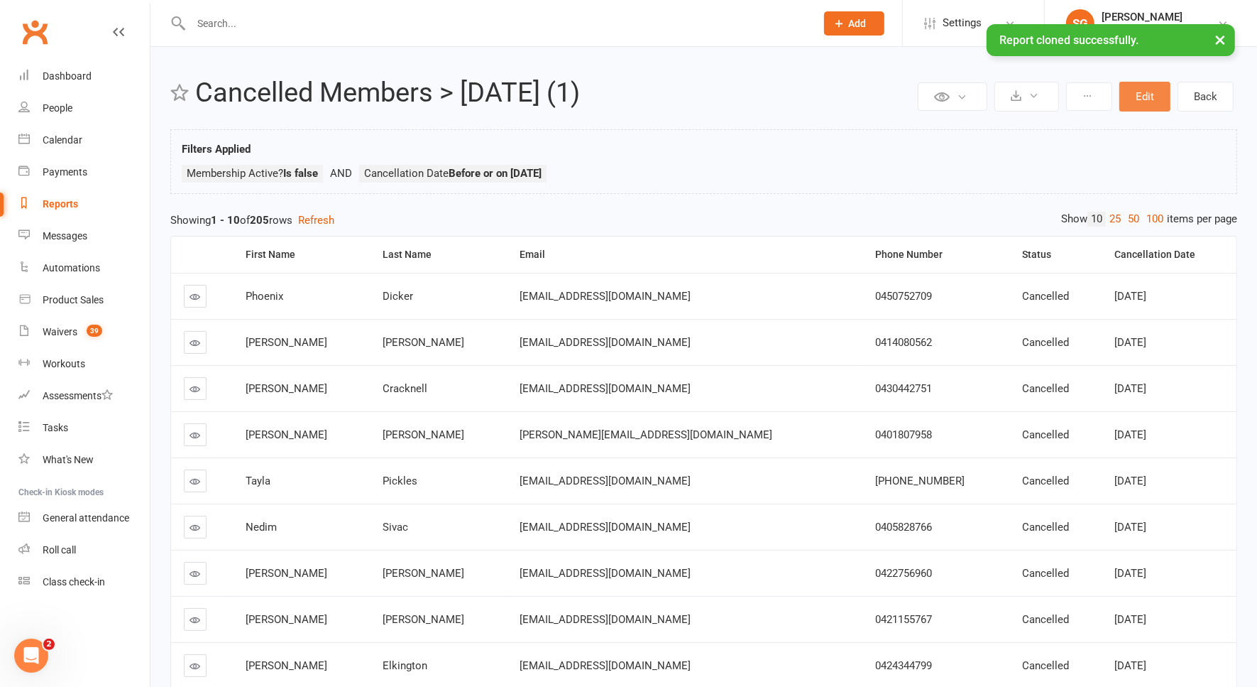
click at [1142, 102] on button "Edit" at bounding box center [1145, 97] width 51 height 30
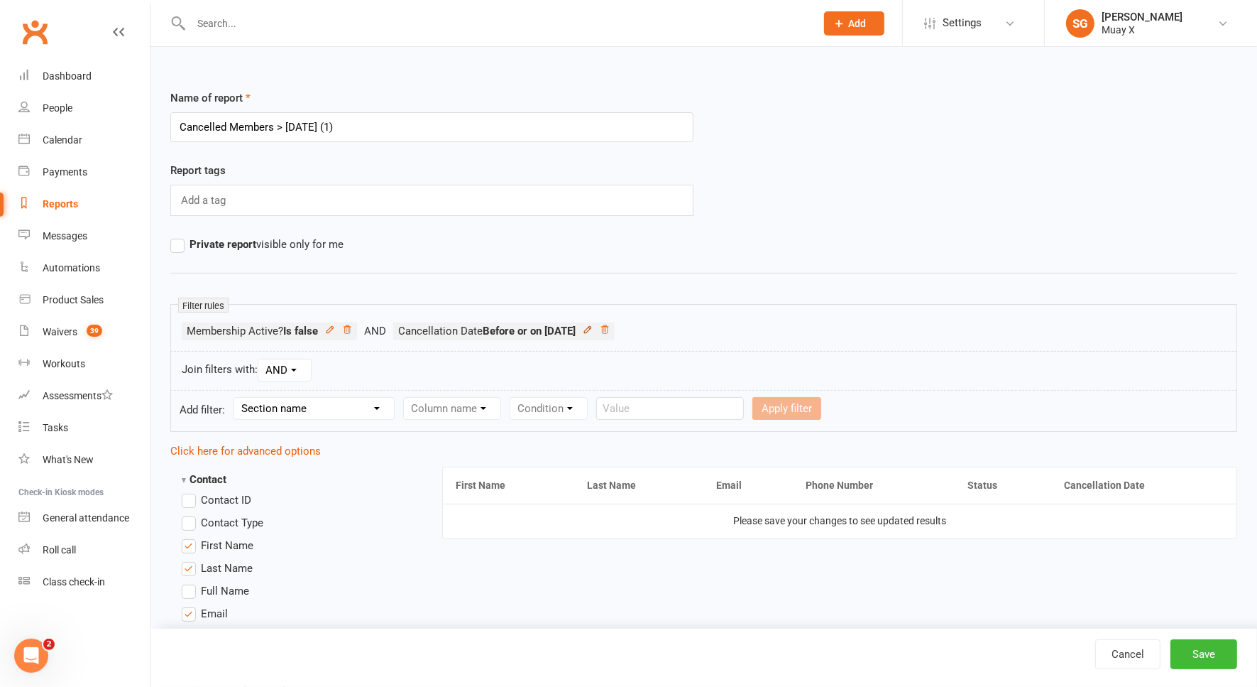
click at [591, 327] on icon at bounding box center [587, 329] width 6 height 6
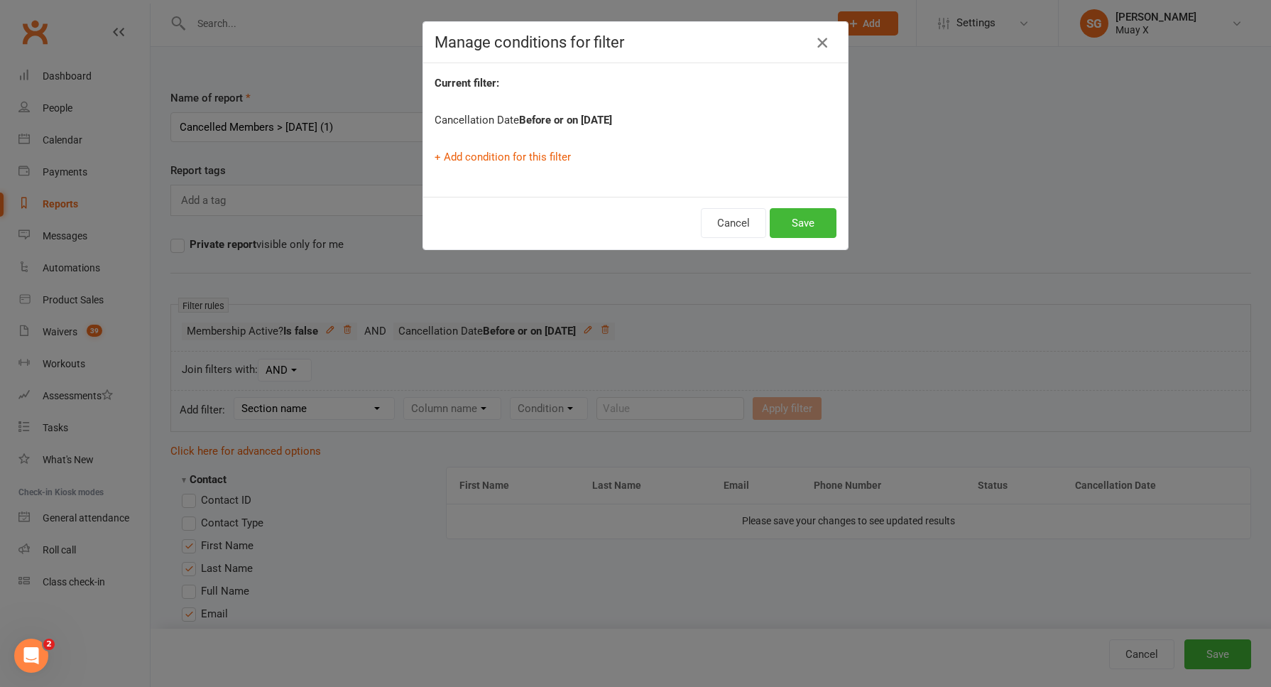
click at [815, 39] on icon "button" at bounding box center [822, 42] width 17 height 17
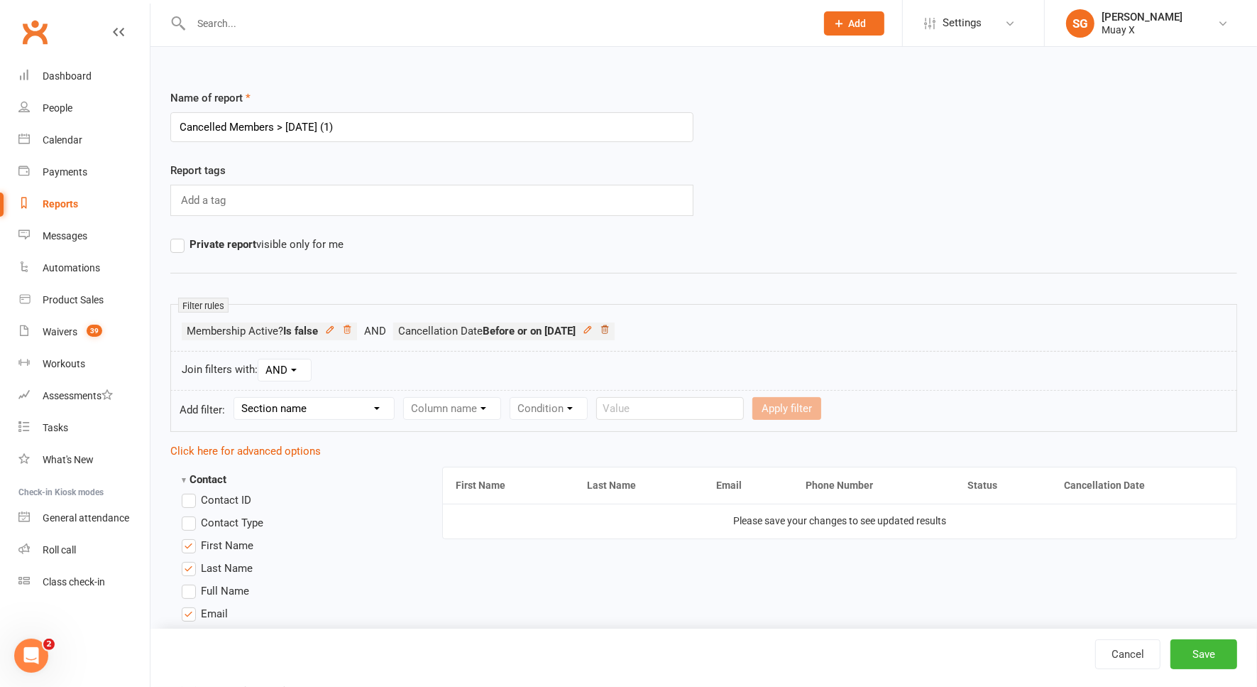
click at [610, 324] on icon at bounding box center [605, 329] width 10 height 10
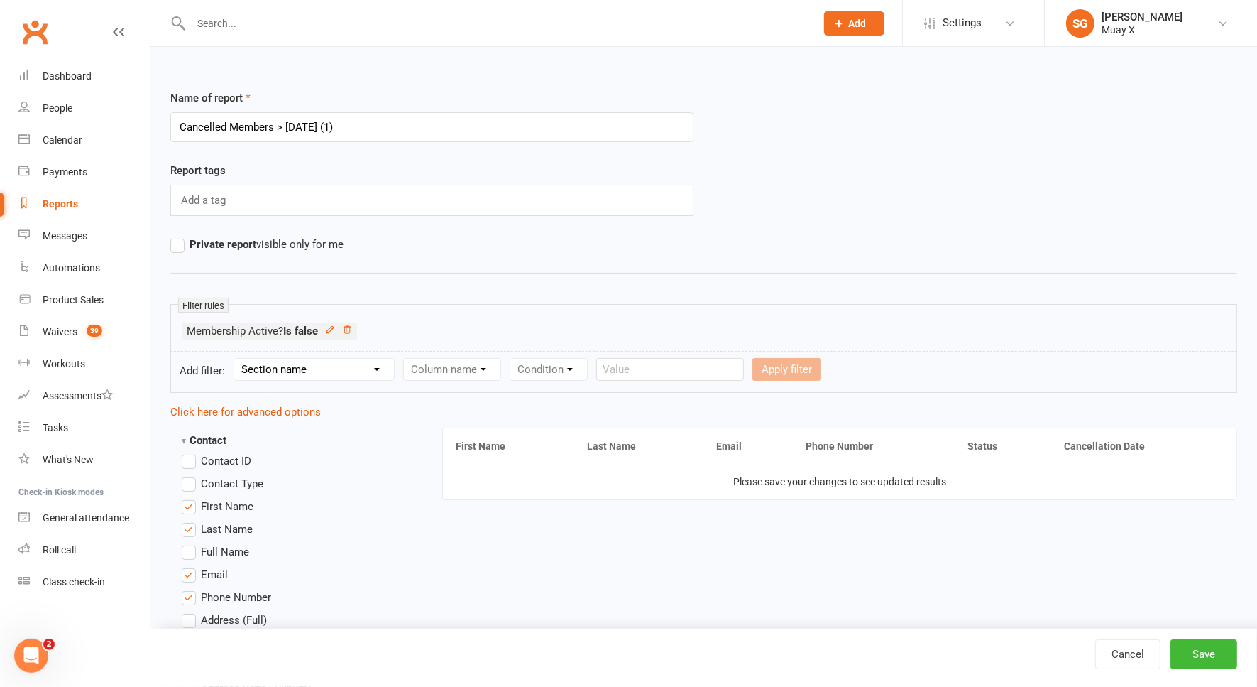
click at [329, 368] on select "Section name Contact Attendance Aggregate Payment Booking Waitlist Attendees Ca…" at bounding box center [314, 369] width 160 height 21
select select "10"
click at [236, 359] on select "Section name Contact Attendance Aggregate Payment Booking Waitlist Attendees Ca…" at bounding box center [314, 369] width 160 height 21
click at [540, 371] on select "Column name Membership ID Membership Name Membership Category Membership Start …" at bounding box center [542, 369] width 277 height 21
select select "31"
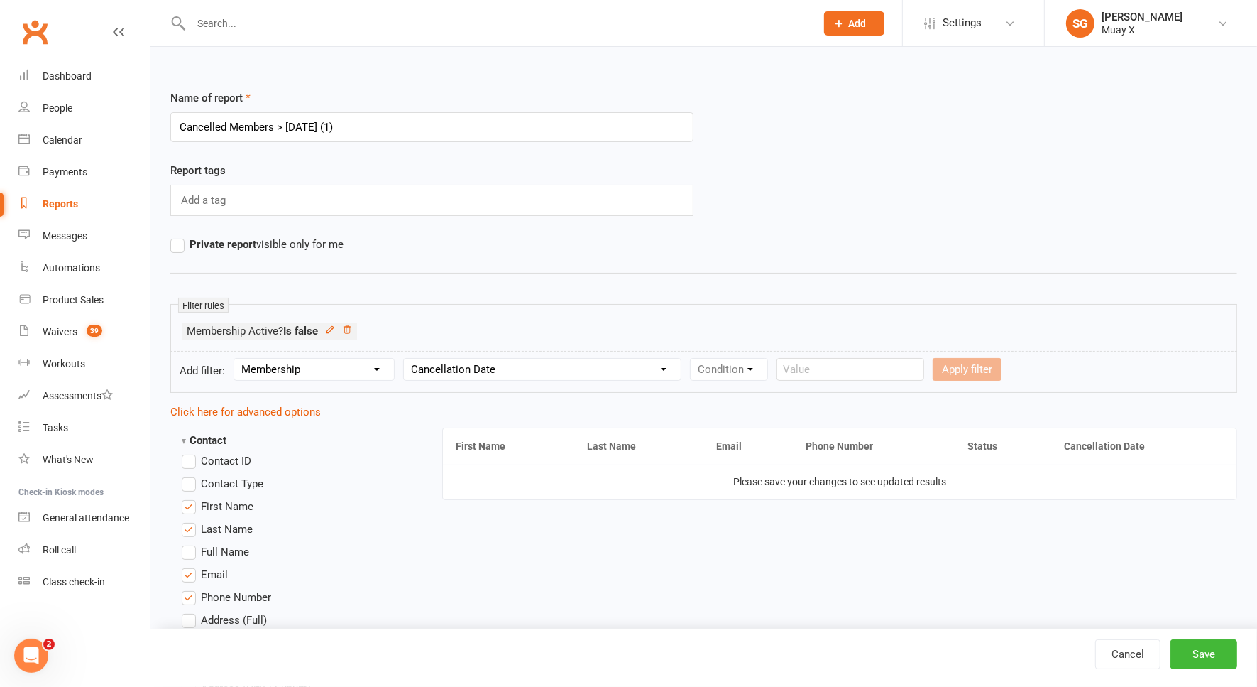
click at [404, 359] on select "Column name Membership ID Membership Name Membership Category Membership Start …" at bounding box center [542, 369] width 277 height 21
click at [736, 368] on select "Condition Is Is not Before After Before or on After or on Is blank Is not blank" at bounding box center [735, 369] width 89 height 21
select select "4"
click at [691, 359] on select "Condition Is Is not Before After Before or on After or on Is blank Is not blank" at bounding box center [735, 369] width 89 height 21
click at [807, 366] on label "Relative" at bounding box center [821, 369] width 57 height 17
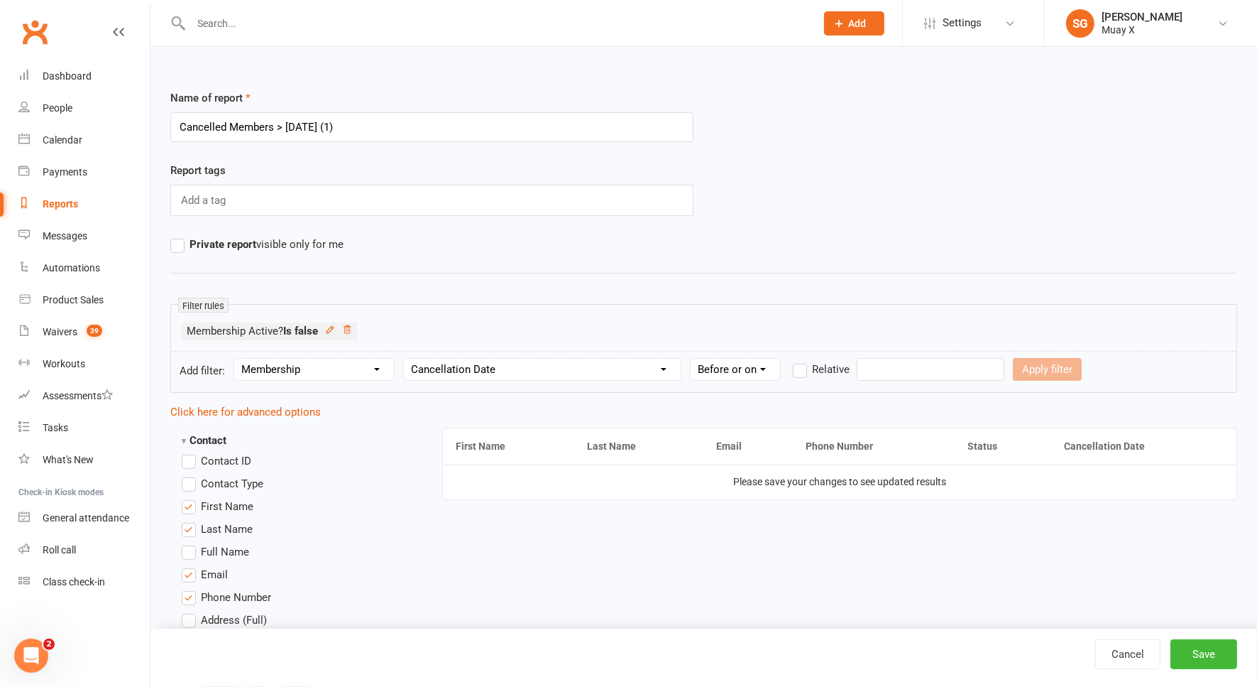
click at [802, 361] on input "Relative" at bounding box center [797, 361] width 9 height 0
click at [885, 369] on input "number" at bounding box center [893, 369] width 67 height 23
type input "60"
click at [966, 365] on select "Days Weeks Months Years" at bounding box center [965, 369] width 67 height 21
select select "0"
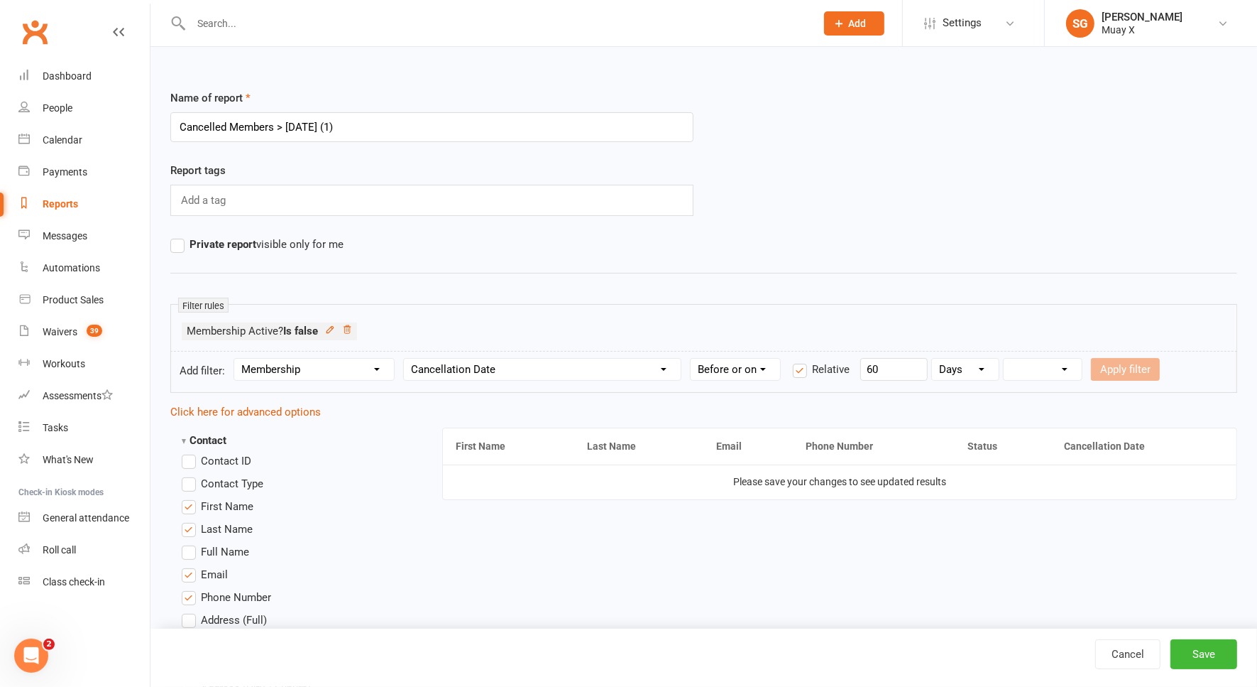
click at [932, 359] on select "Days Weeks Months Years" at bounding box center [965, 369] width 67 height 21
drag, startPoint x: 880, startPoint y: 365, endPoint x: 863, endPoint y: 365, distance: 17.7
click at [863, 365] on input "60" at bounding box center [893, 369] width 67 height 23
type input "90"
click at [1035, 362] on select "From now Ago" at bounding box center [1043, 369] width 78 height 21
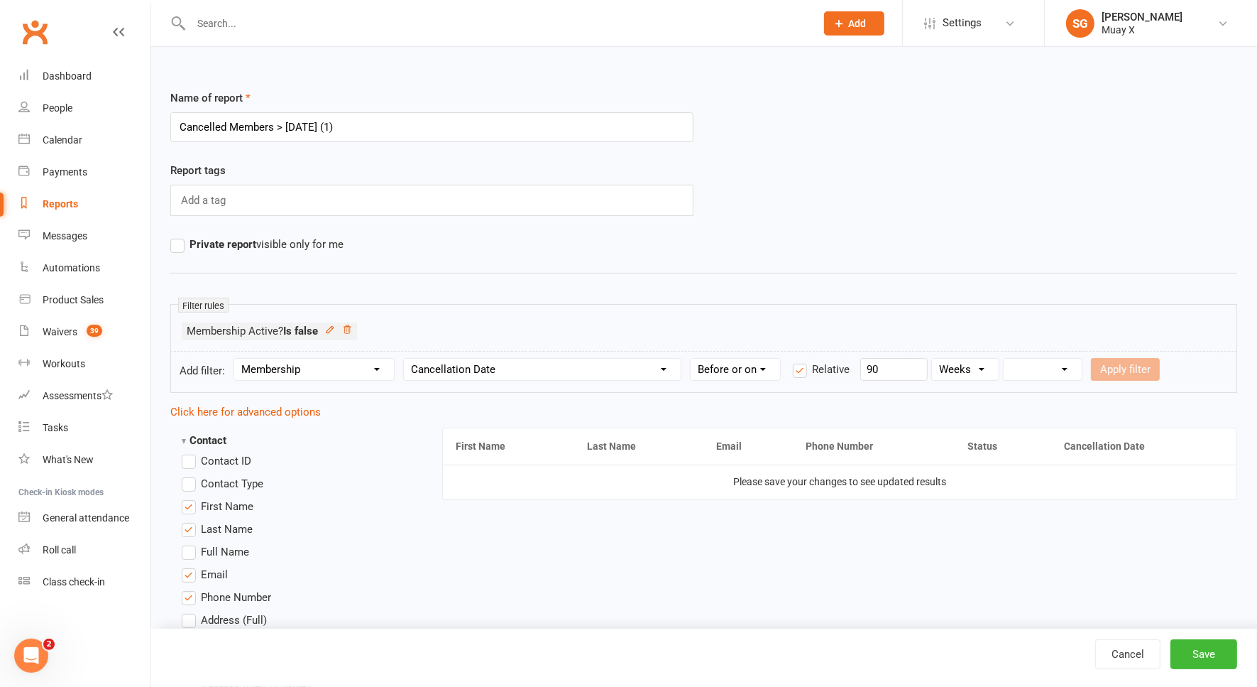
select select "1"
click at [1004, 359] on select "From now Ago" at bounding box center [1043, 369] width 78 height 21
click at [1137, 370] on button "Apply filter" at bounding box center [1125, 369] width 69 height 23
select select
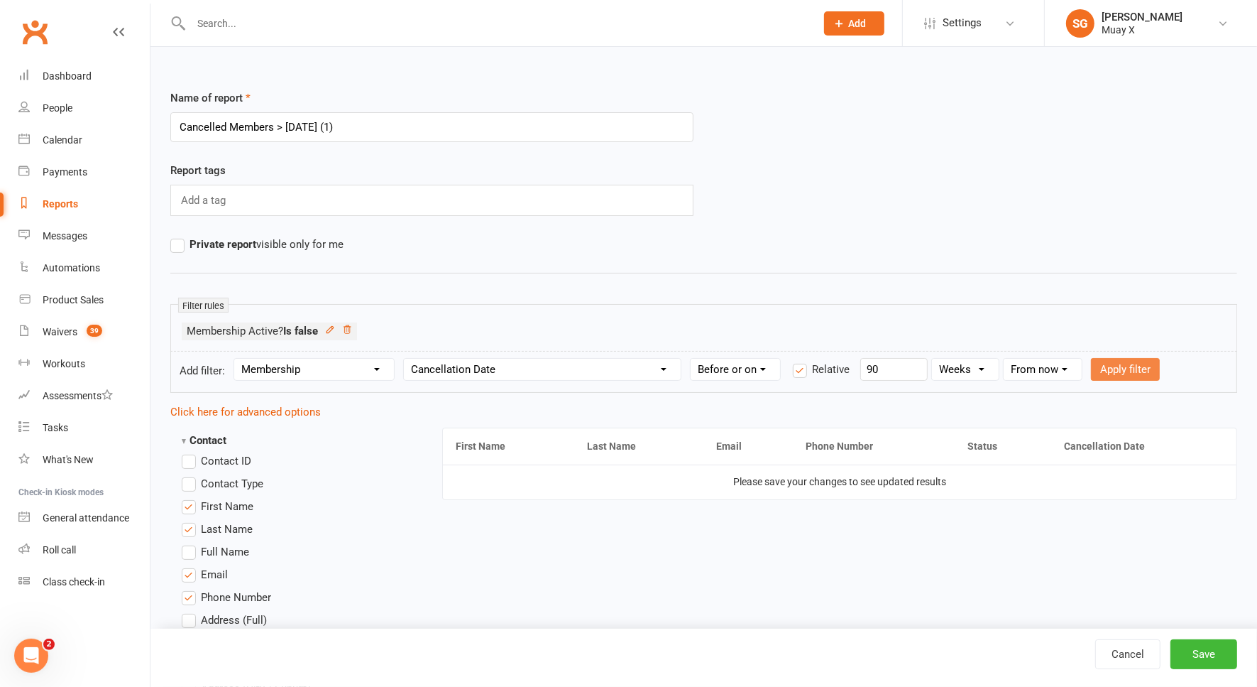
select select
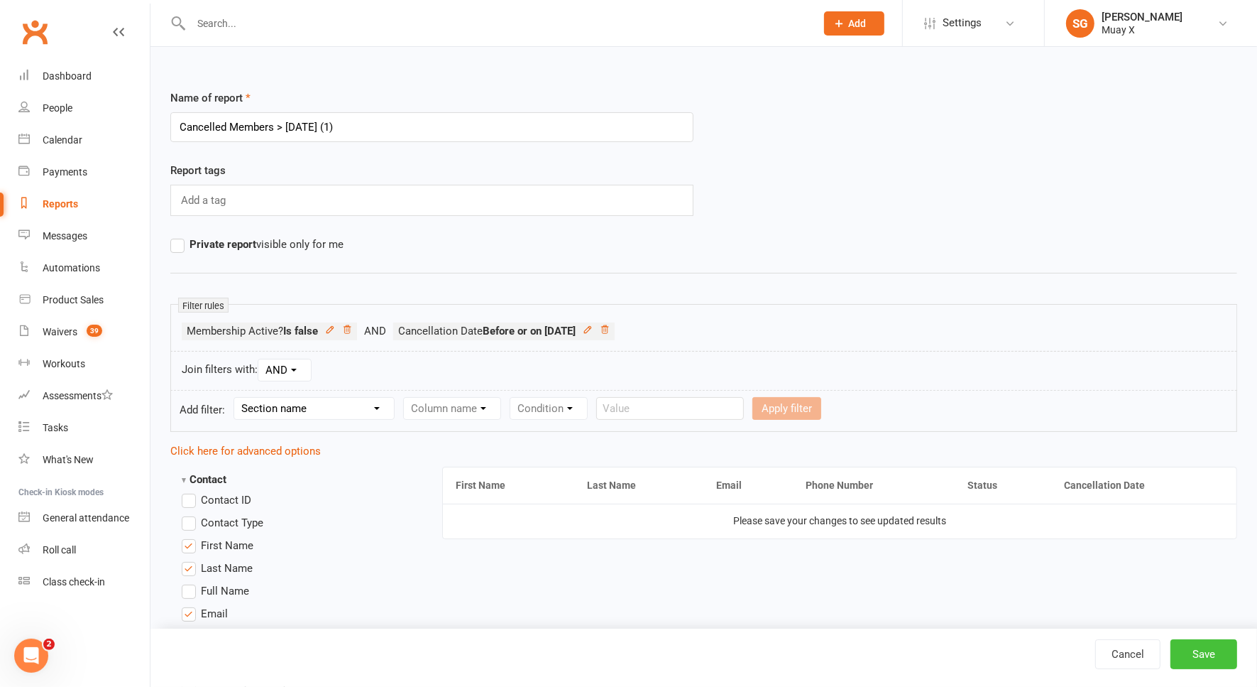
click at [1199, 656] on button "Save" at bounding box center [1204, 654] width 67 height 30
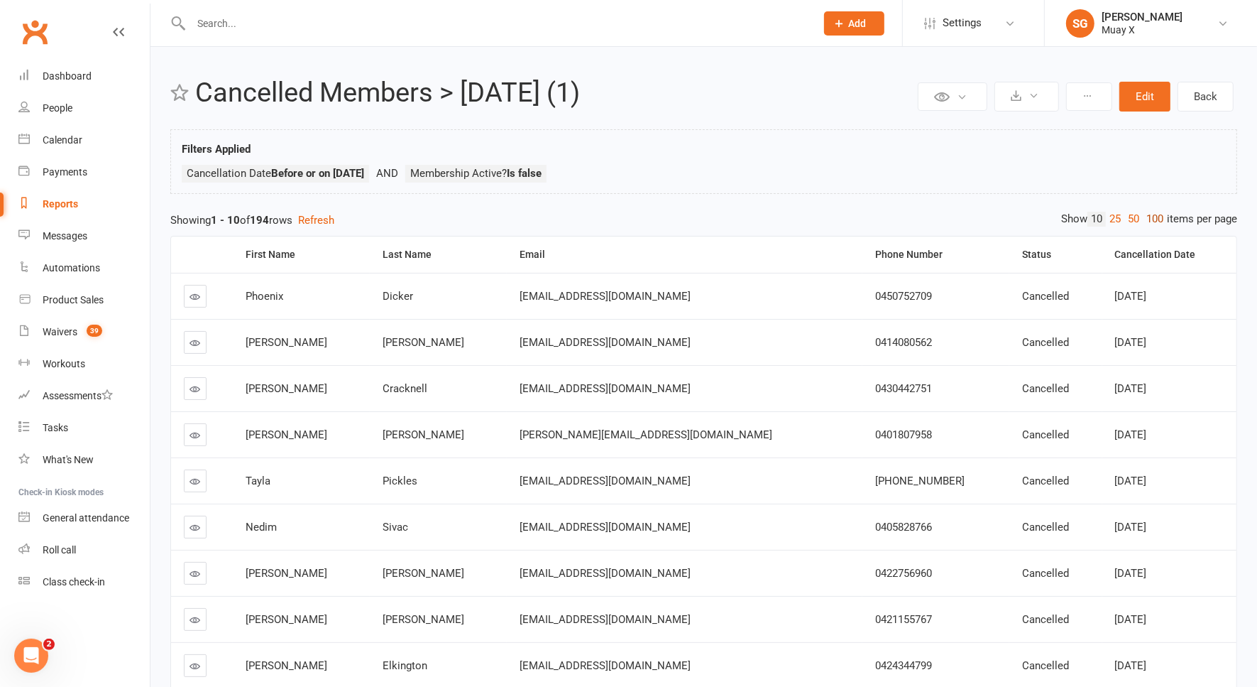
click at [1157, 221] on link "100" at bounding box center [1155, 219] width 24 height 15
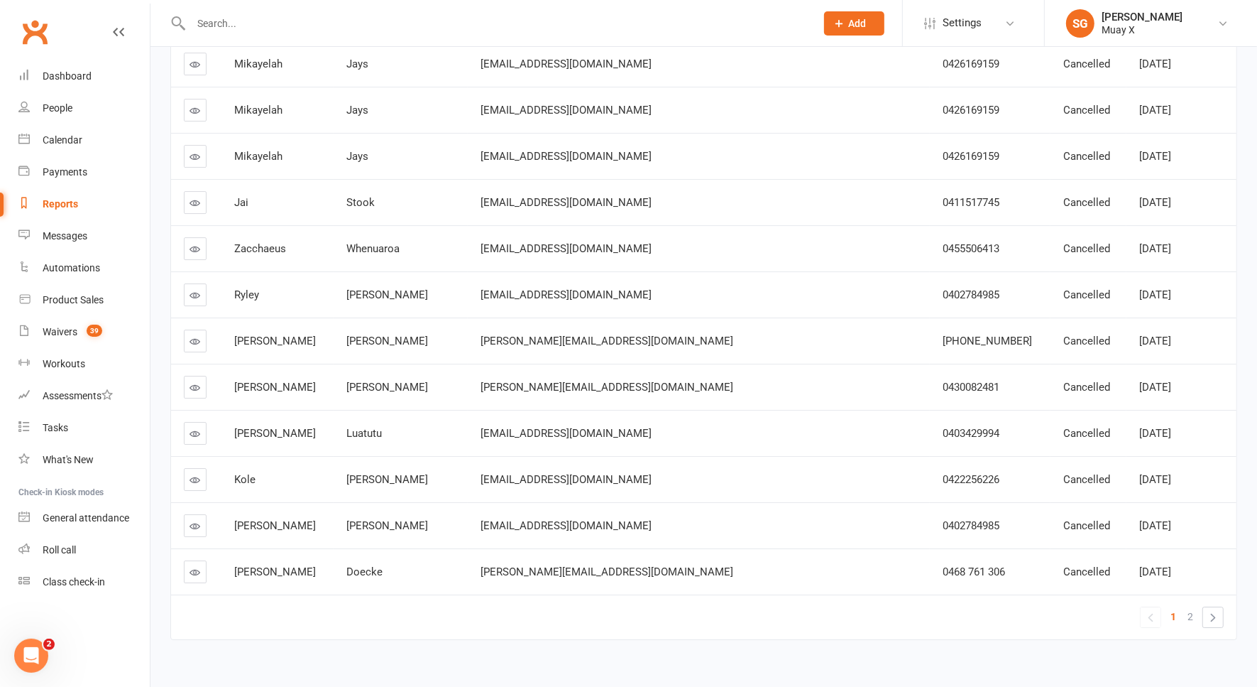
scroll to position [4296, 0]
click at [1191, 603] on span "2" at bounding box center [1191, 613] width 6 height 20
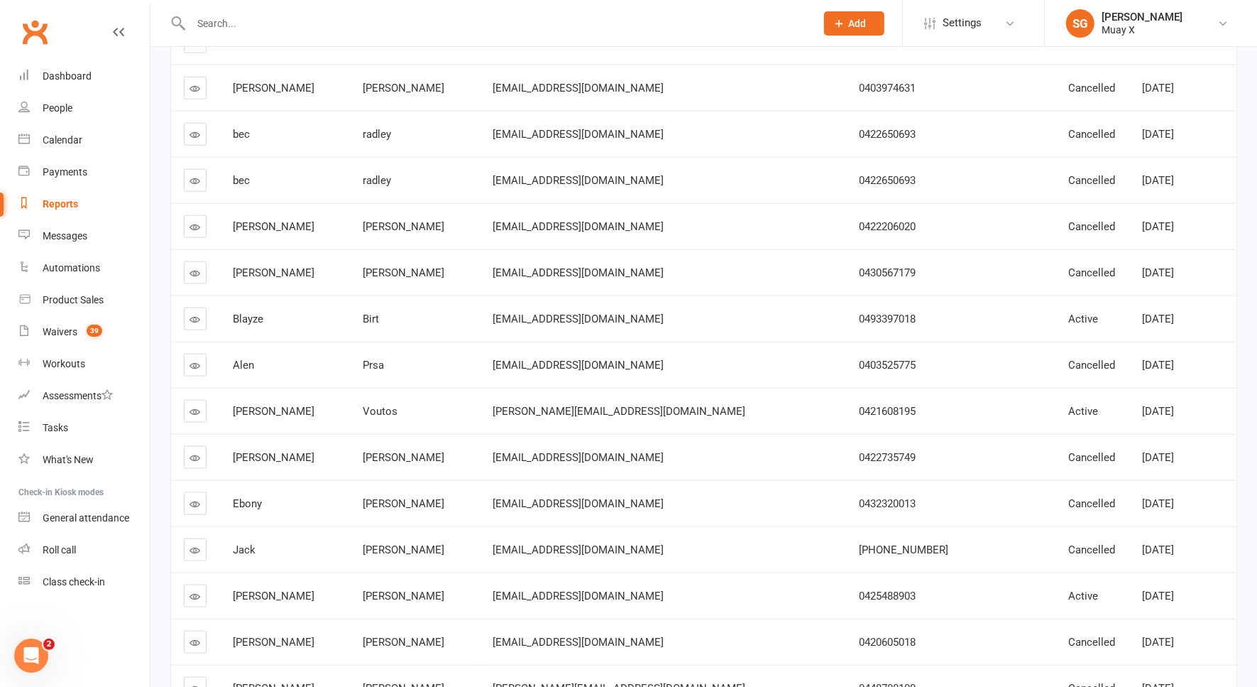
scroll to position [1448, 0]
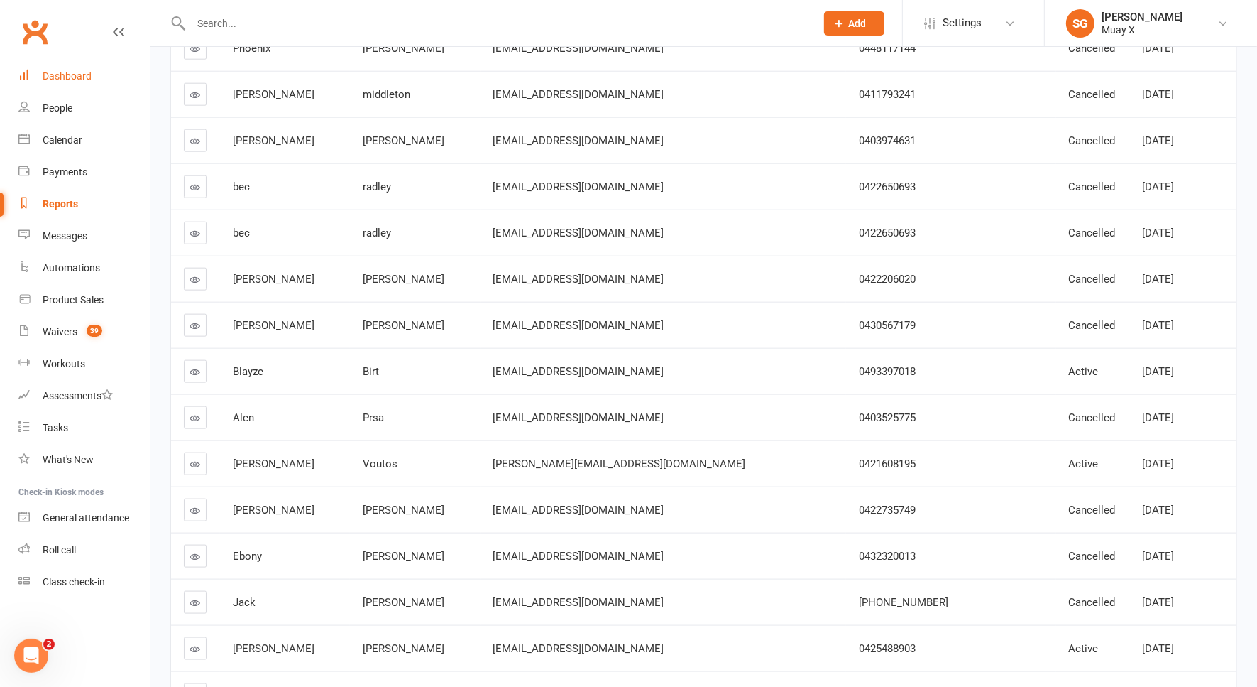
click at [77, 70] on div "Dashboard" at bounding box center [67, 75] width 49 height 11
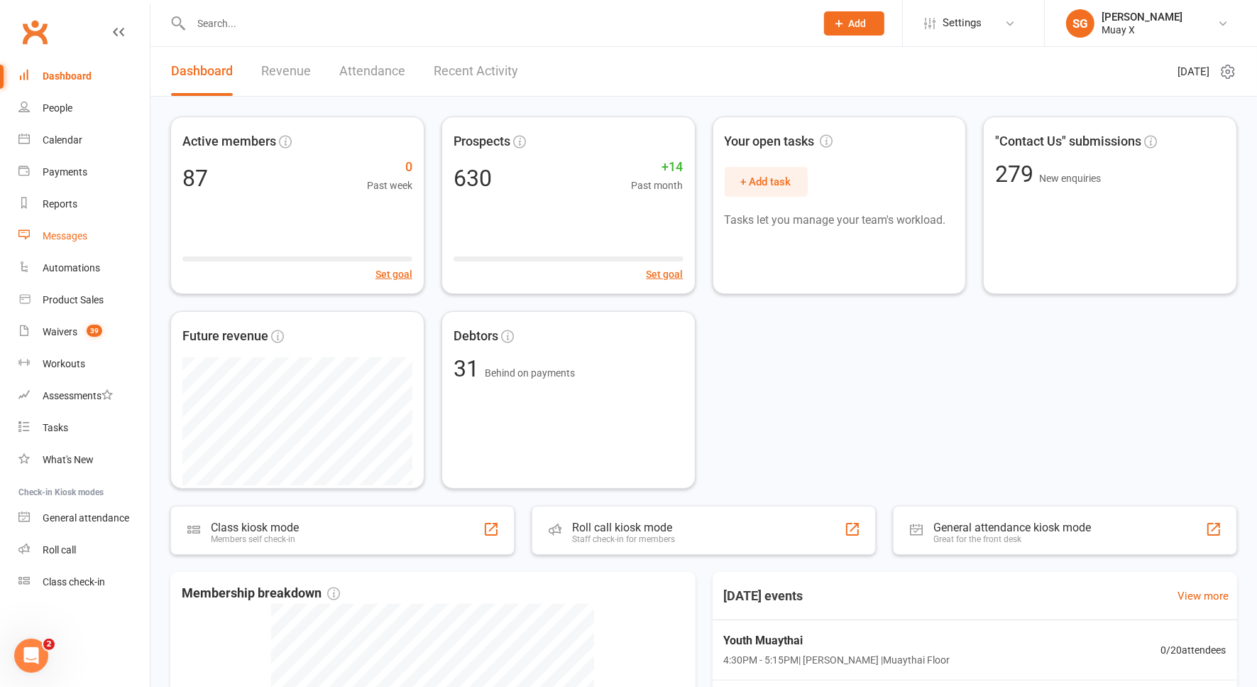
click at [73, 231] on div "Messages" at bounding box center [65, 235] width 45 height 11
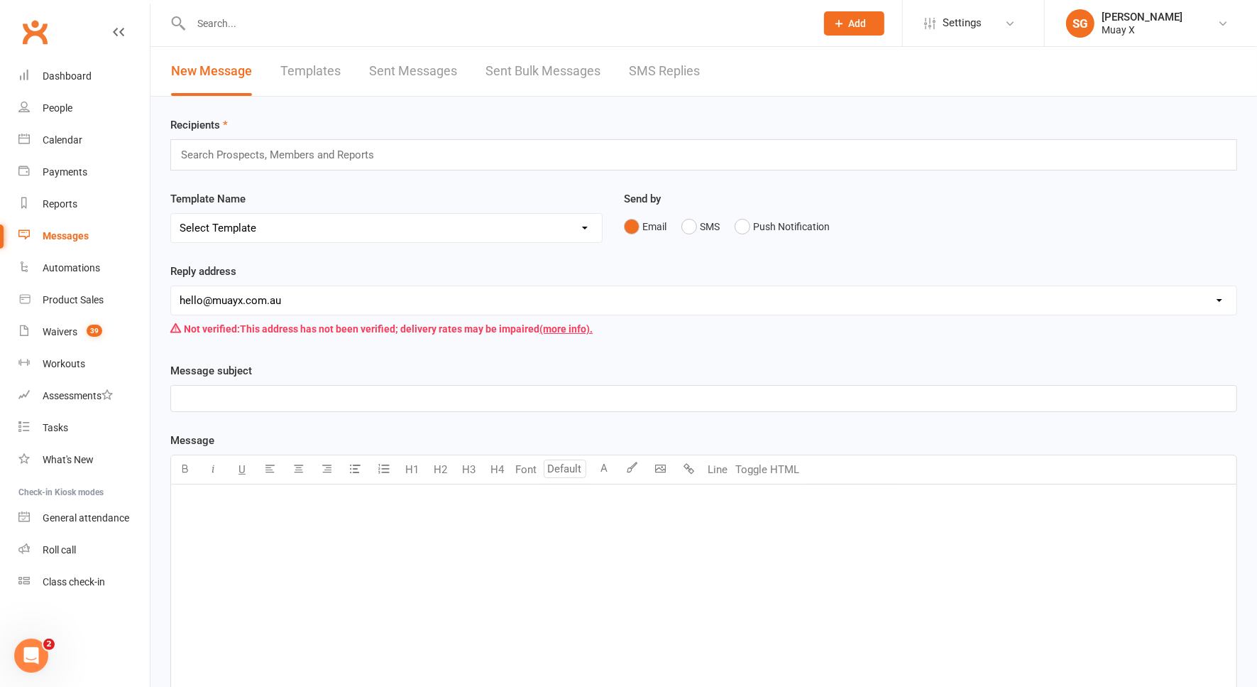
click at [428, 160] on div "Search Prospects, Members and Reports" at bounding box center [703, 154] width 1067 height 31
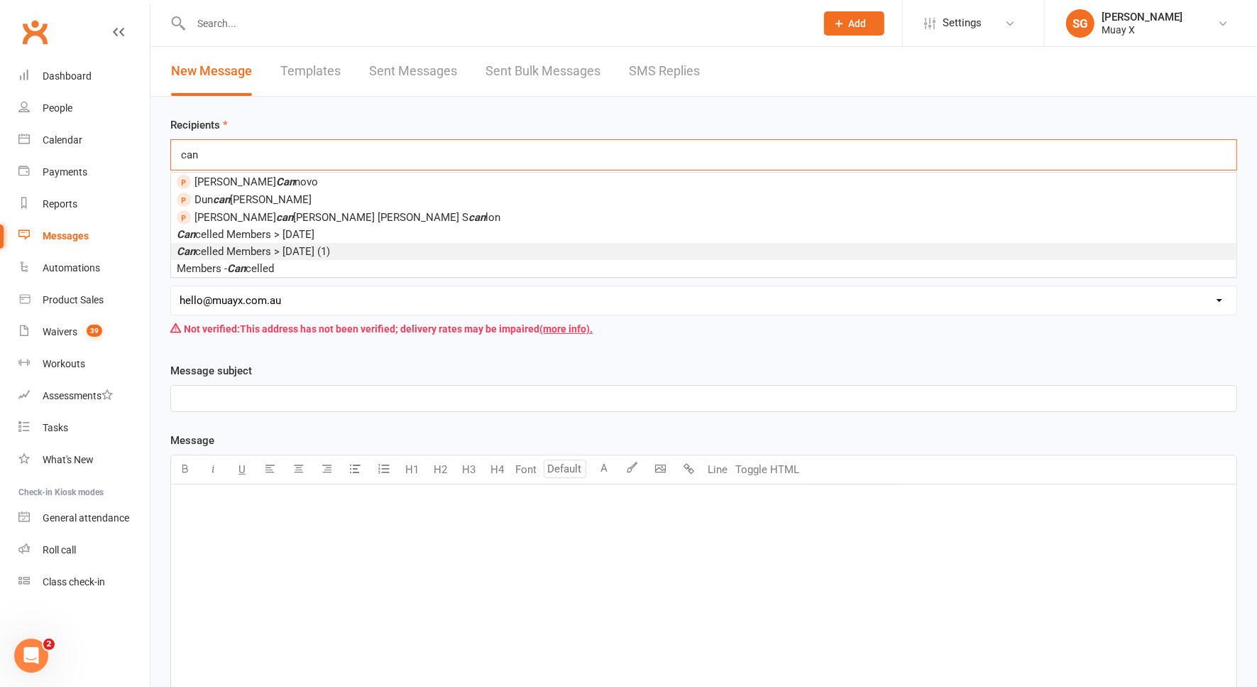
type input "can"
click at [330, 248] on span "Can celled Members > 3 Months Ago (1)" at bounding box center [253, 251] width 153 height 13
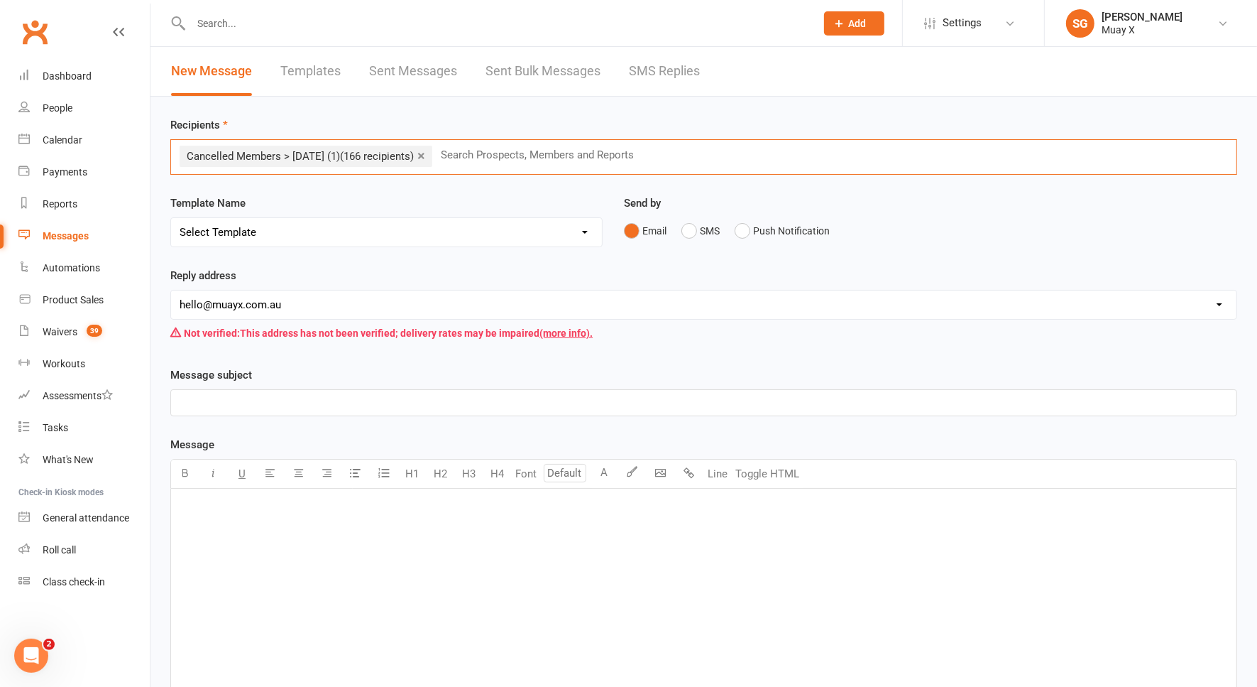
click at [306, 529] on div "﻿" at bounding box center [704, 594] width 1066 height 213
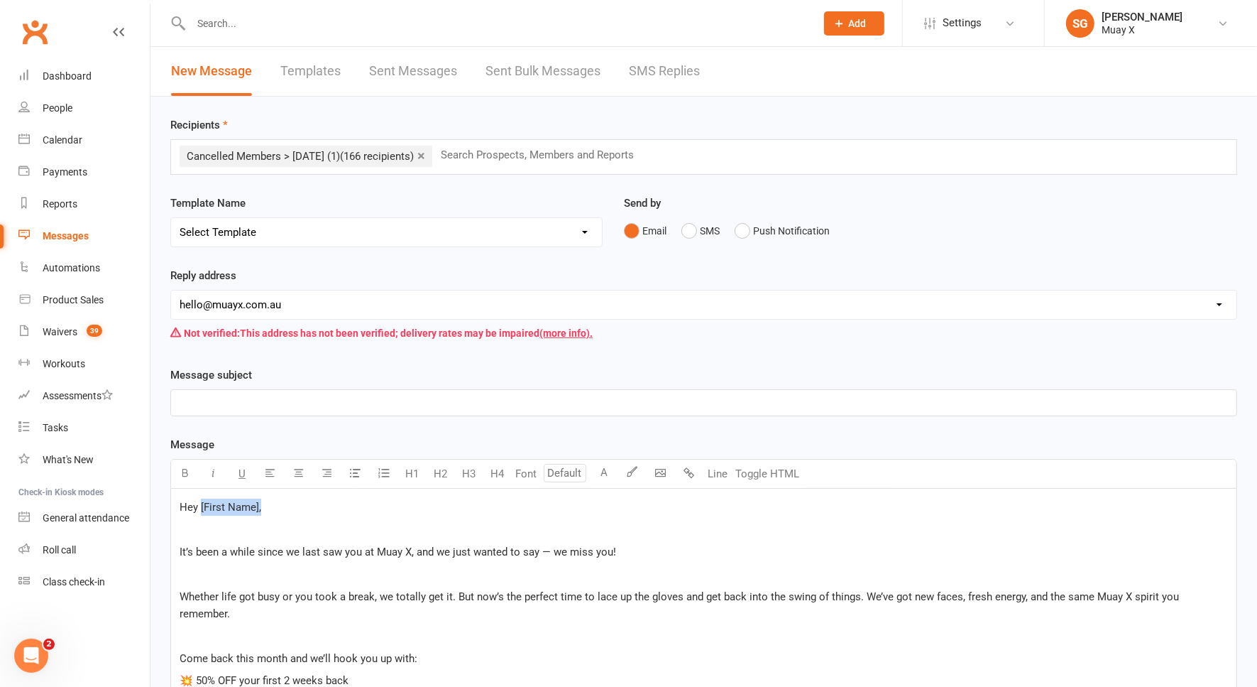
drag, startPoint x: 267, startPoint y: 503, endPoint x: 201, endPoint y: 508, distance: 66.2
click at [201, 508] on p "Hey [First Name]," at bounding box center [704, 506] width 1049 height 17
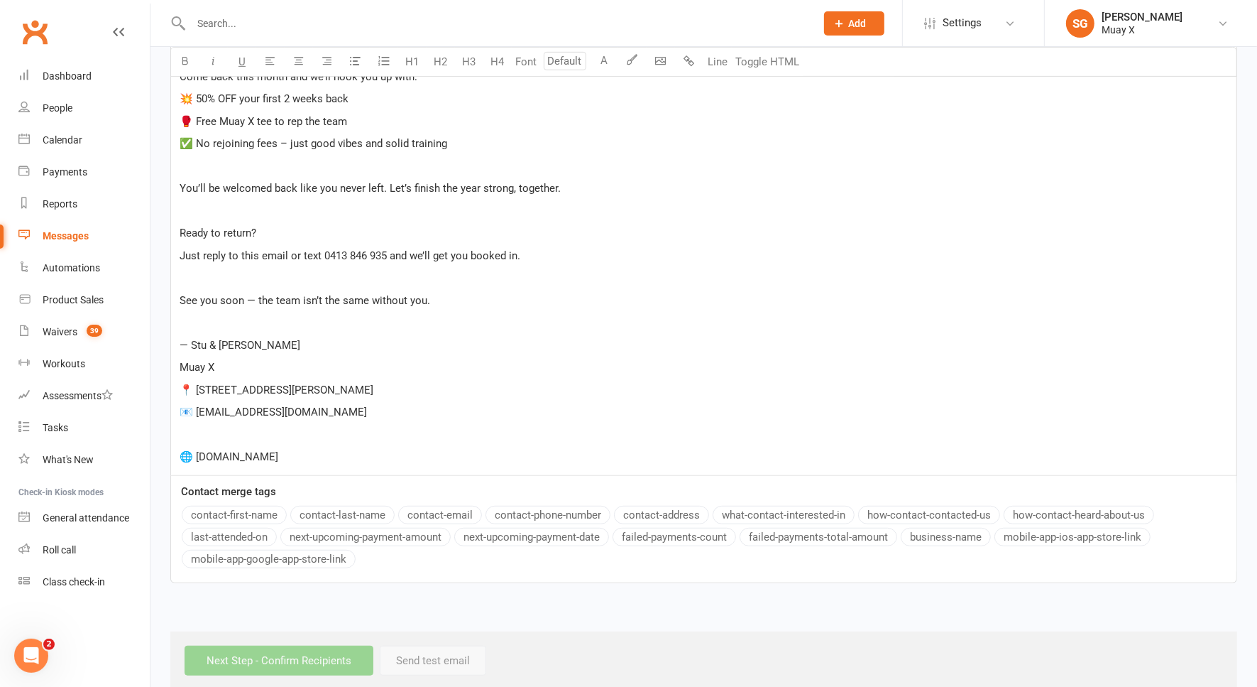
scroll to position [160, 0]
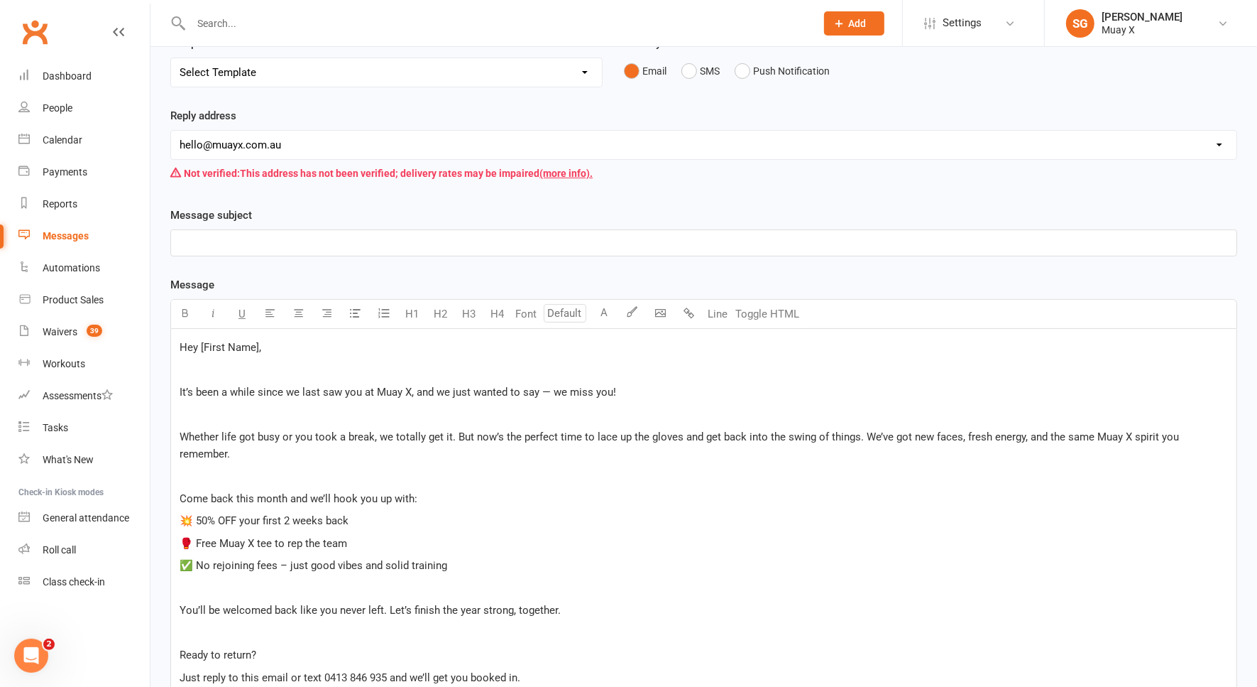
click at [225, 491] on div "Message U H1 H2 H3 H4 Font A Line Toggle HTML Hey [First Name], ﻿ It’s been a w…" at bounding box center [703, 640] width 1067 height 728
click at [381, 410] on p "﻿" at bounding box center [704, 413] width 1049 height 17
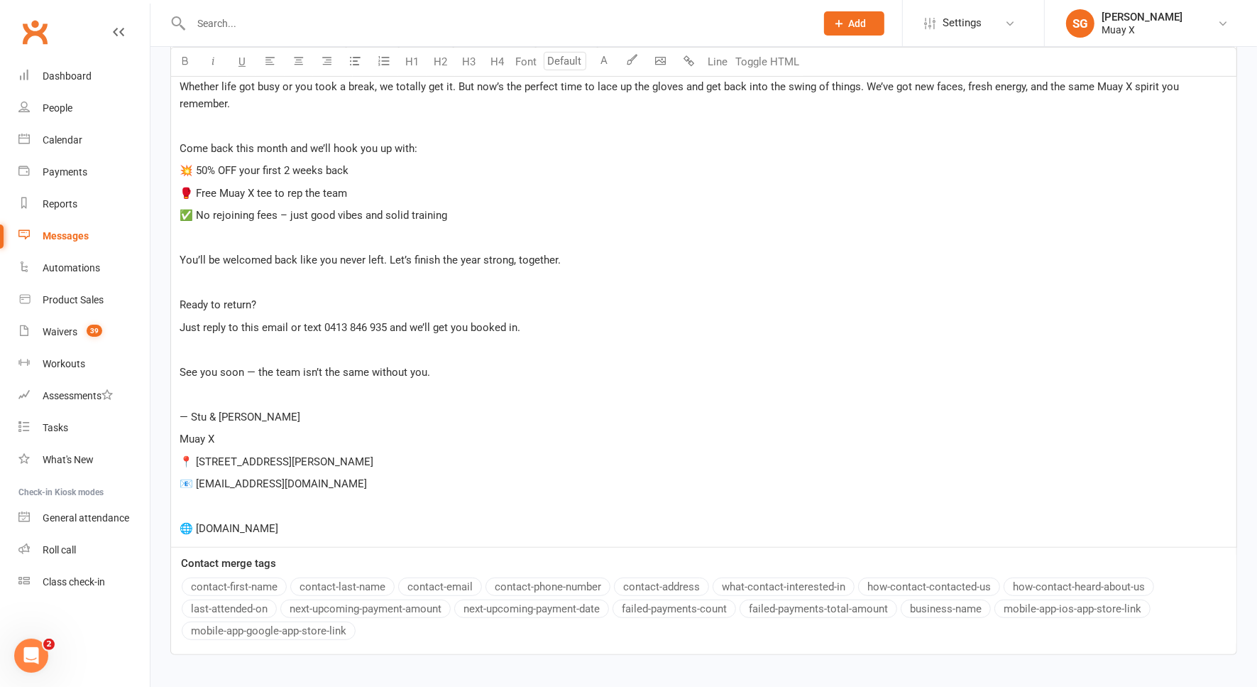
scroll to position [515, 0]
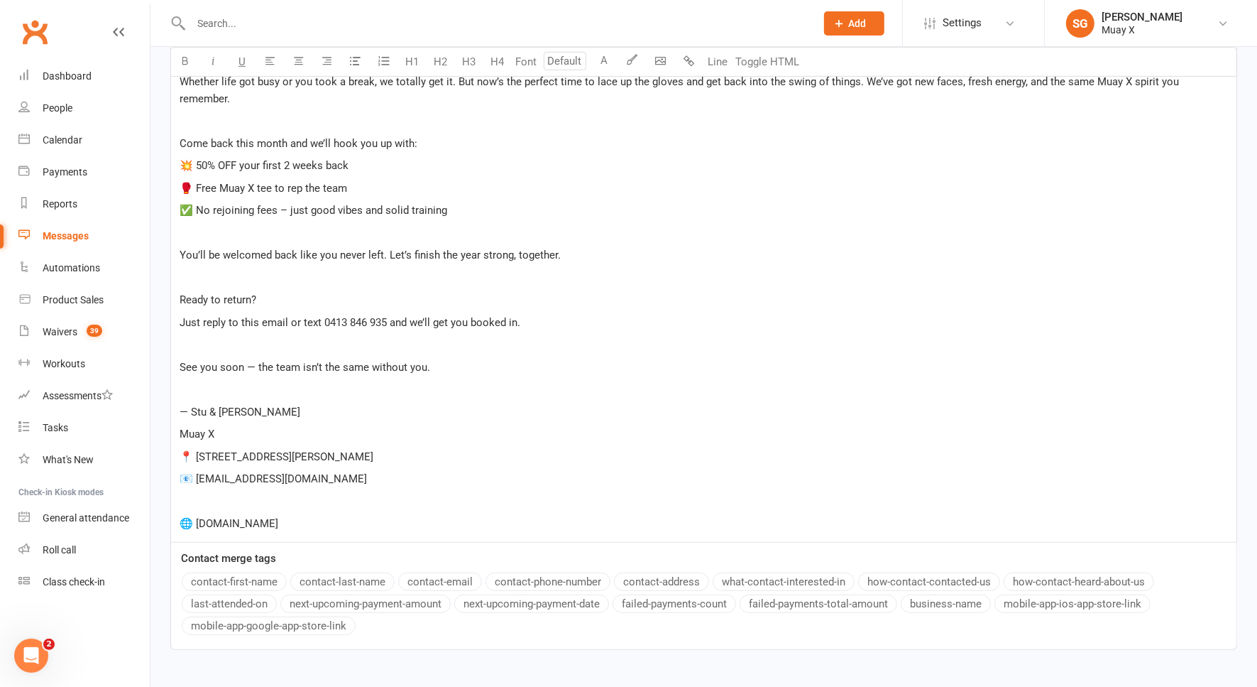
click at [350, 493] on p "﻿" at bounding box center [704, 501] width 1049 height 17
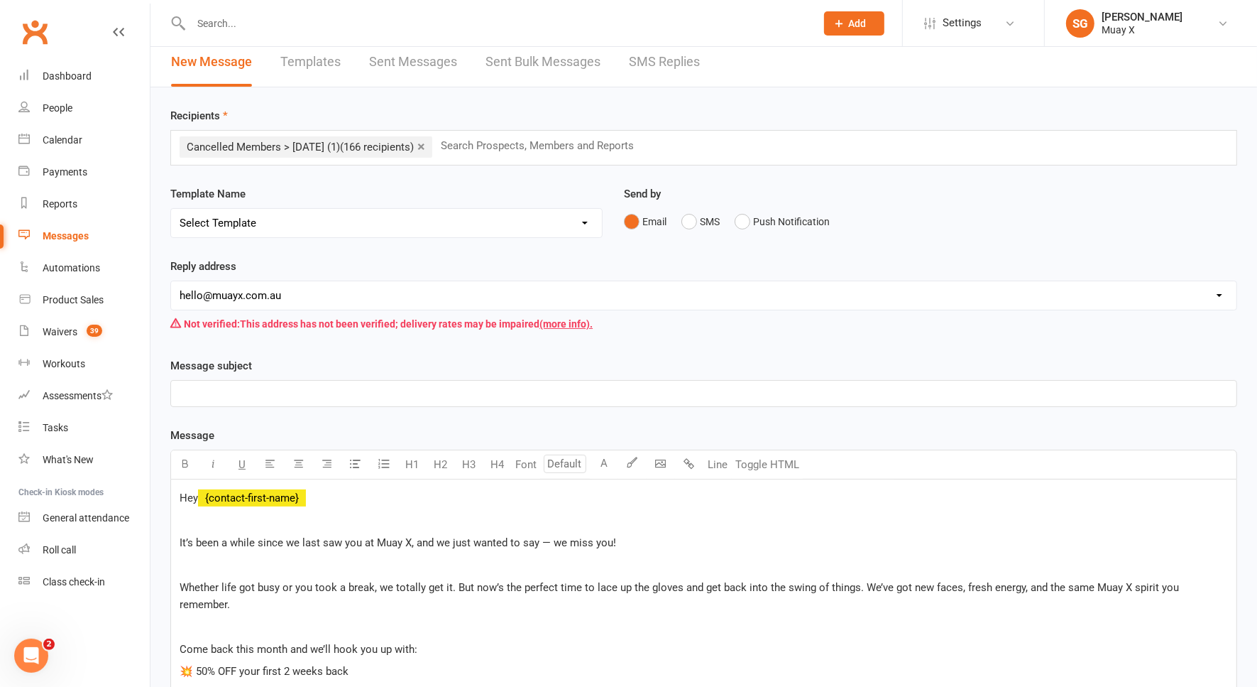
scroll to position [0, 0]
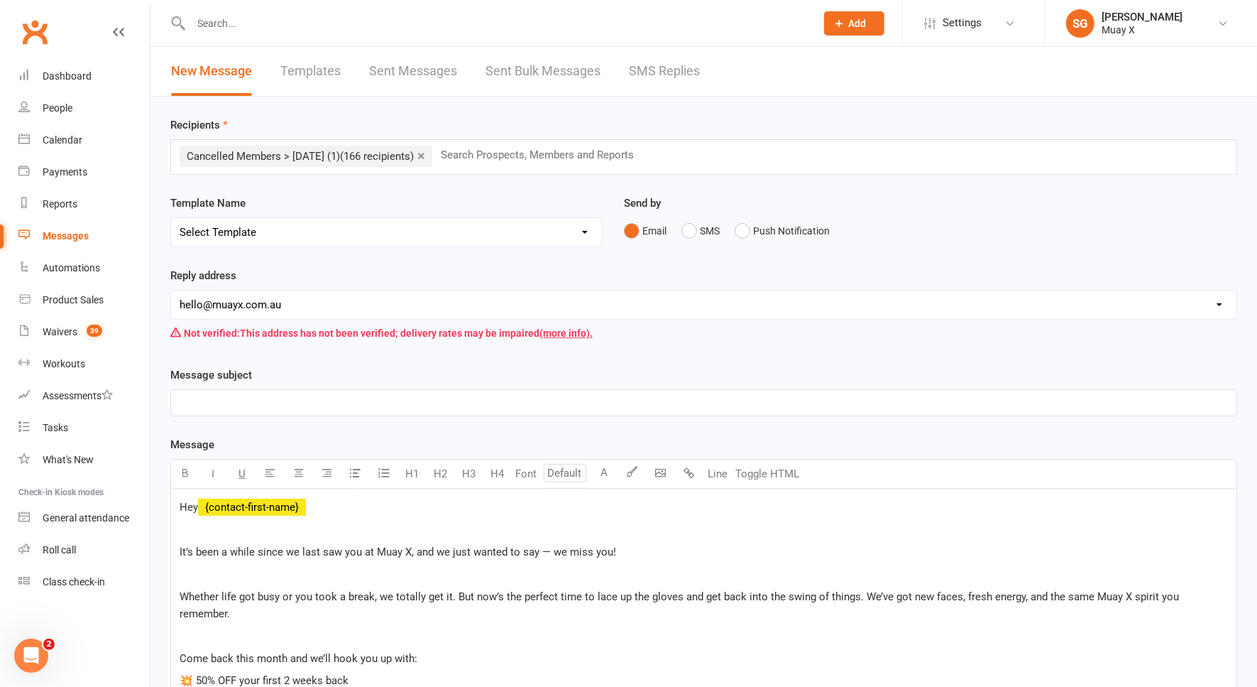
click at [281, 406] on p "﻿" at bounding box center [704, 402] width 1049 height 17
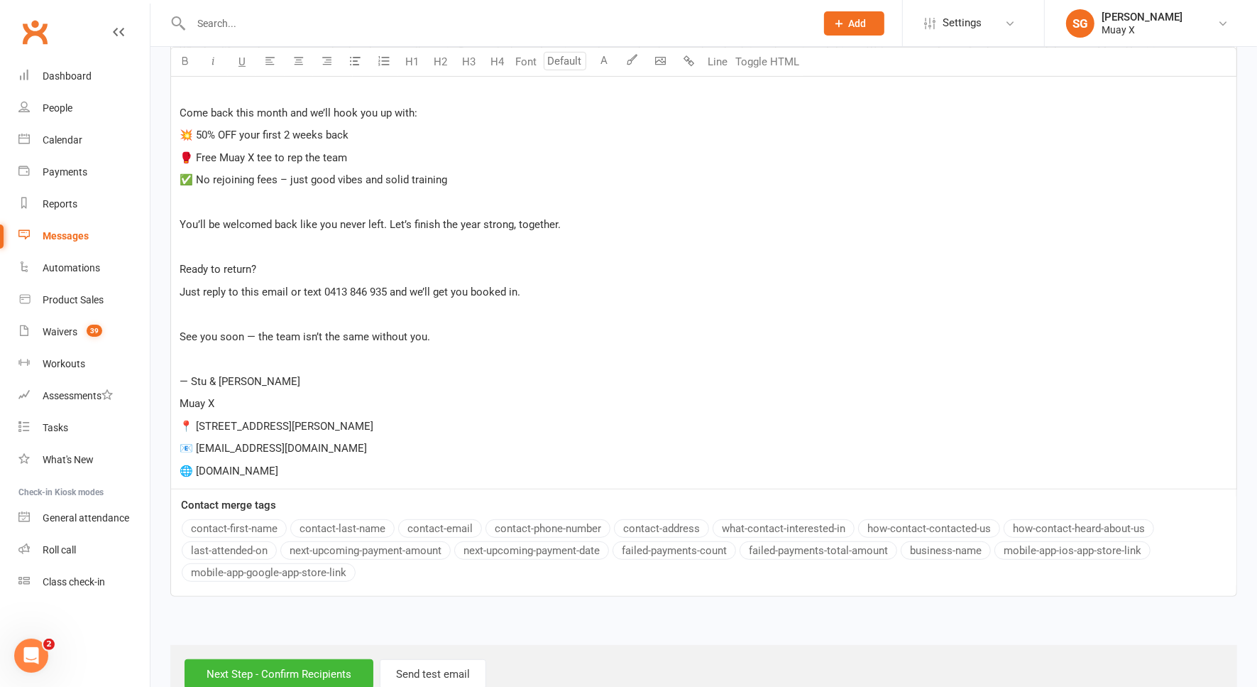
scroll to position [559, 0]
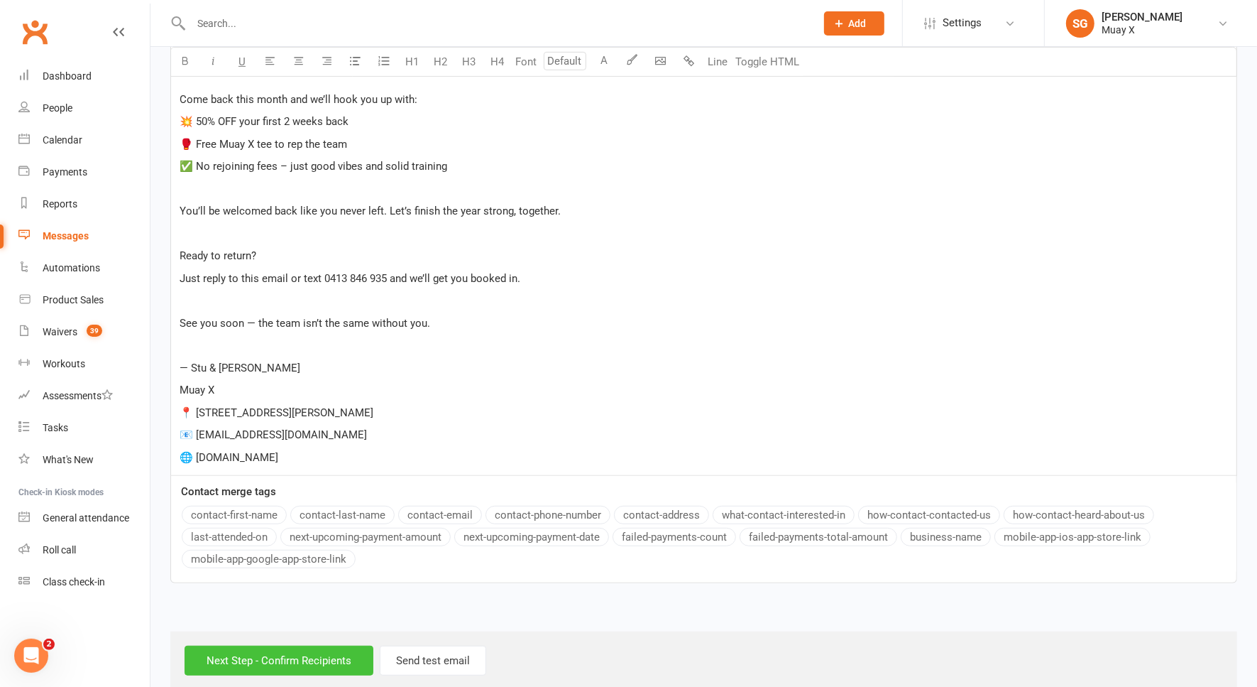
click at [295, 645] on input "Next Step - Confirm Recipients" at bounding box center [279, 660] width 189 height 30
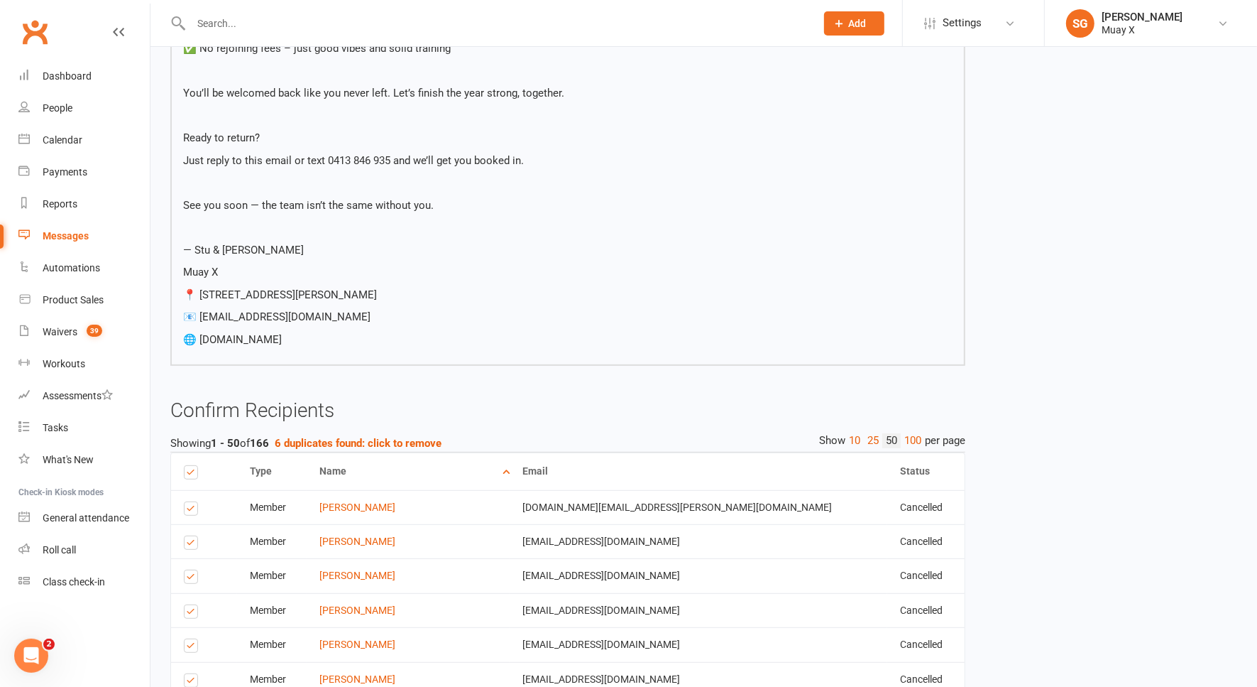
scroll to position [710, 0]
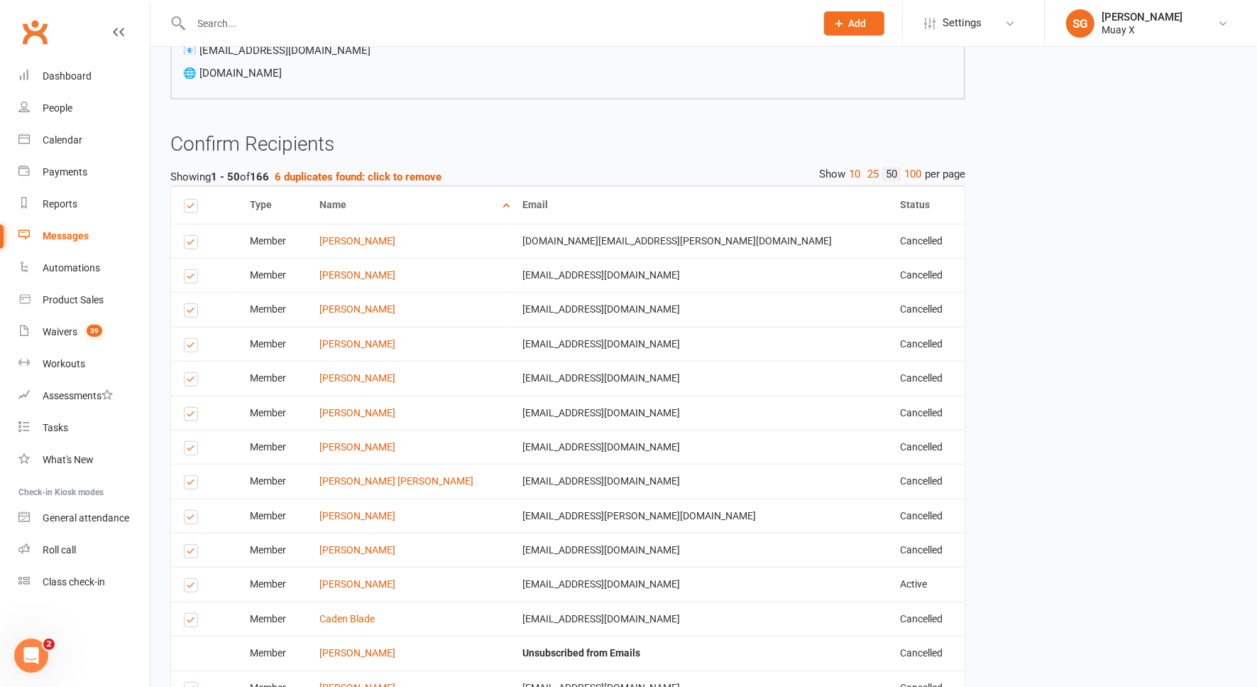
click at [194, 450] on label at bounding box center [193, 450] width 19 height 0
click at [193, 442] on input "checkbox" at bounding box center [188, 442] width 9 height 0
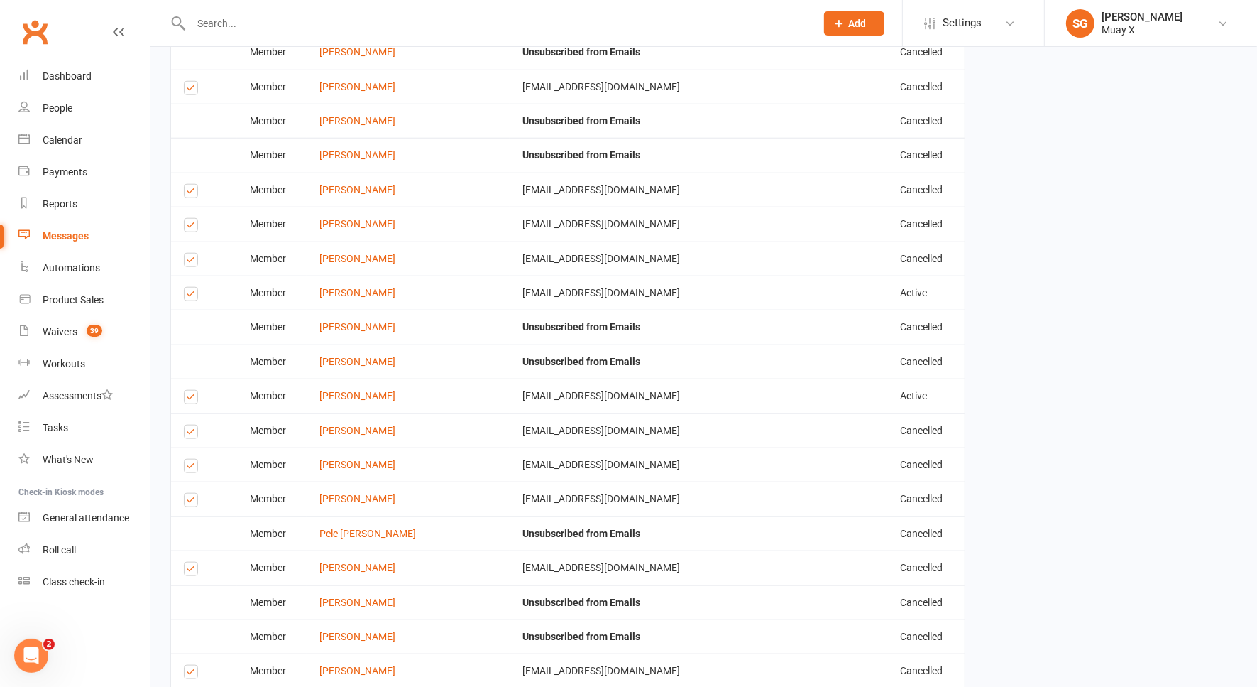
click at [190, 296] on label at bounding box center [193, 296] width 19 height 0
click at [190, 288] on input "checkbox" at bounding box center [188, 288] width 9 height 0
click at [190, 399] on label at bounding box center [193, 399] width 19 height 0
click at [190, 390] on input "checkbox" at bounding box center [188, 390] width 9 height 0
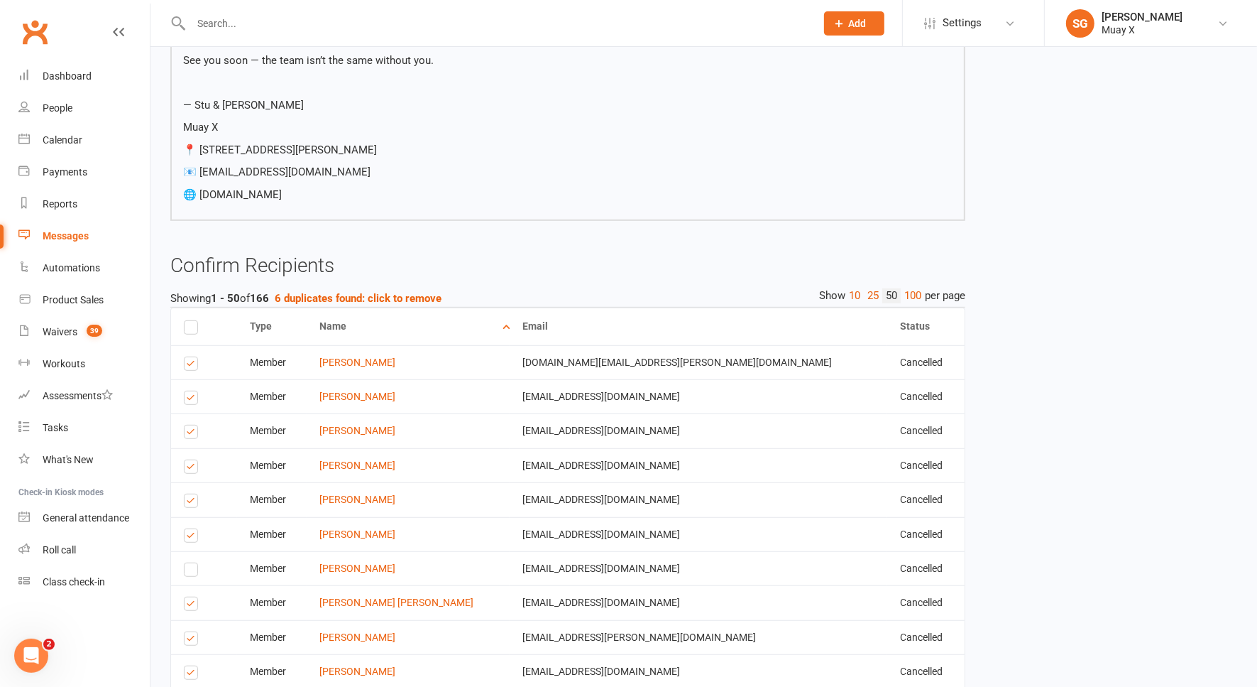
scroll to position [417, 0]
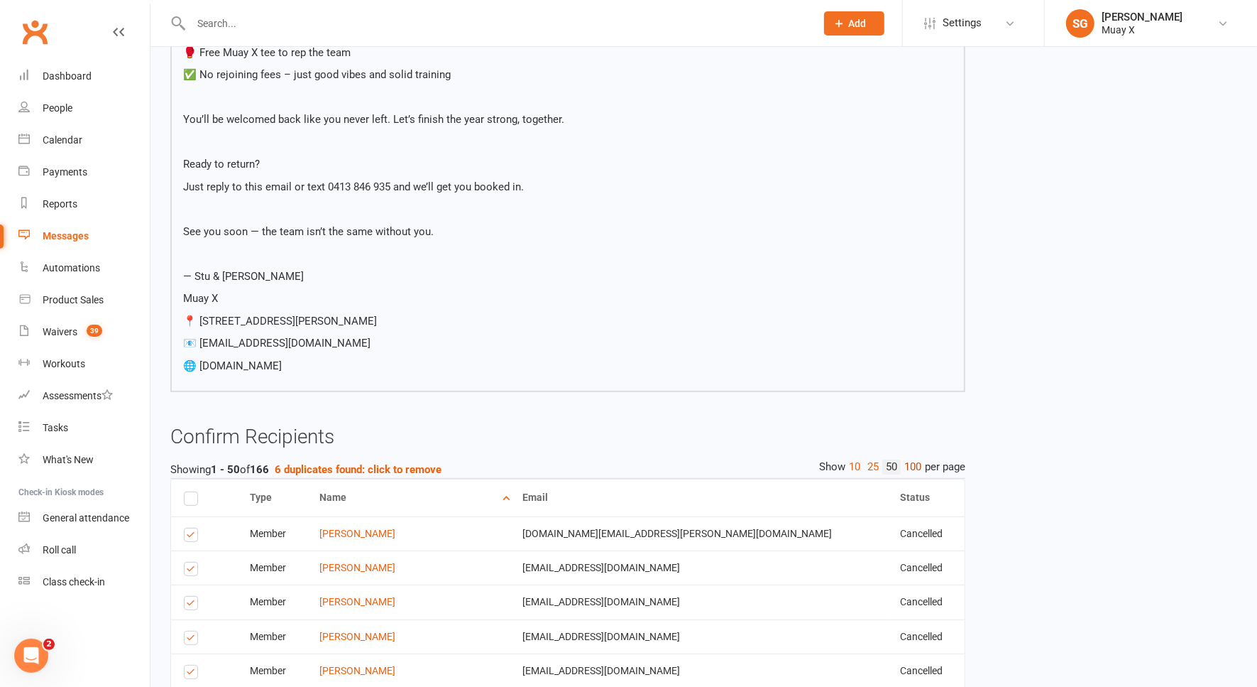
click at [910, 465] on link "100" at bounding box center [913, 466] width 24 height 15
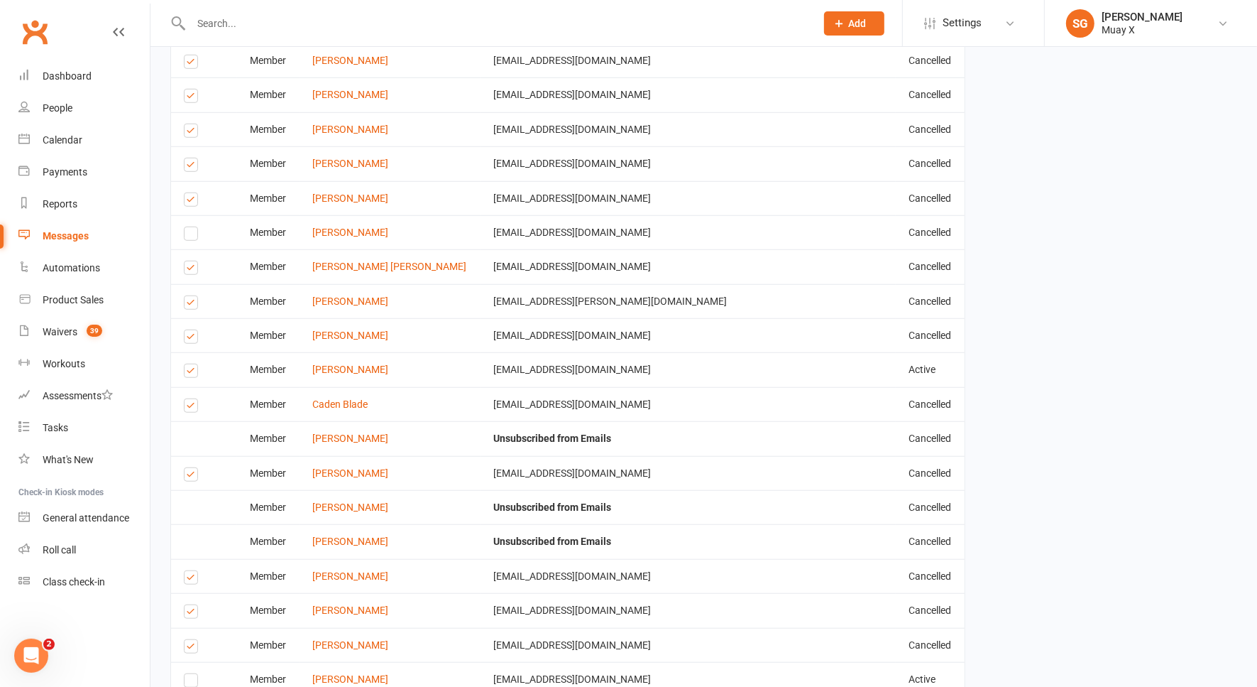
scroll to position [950, 0]
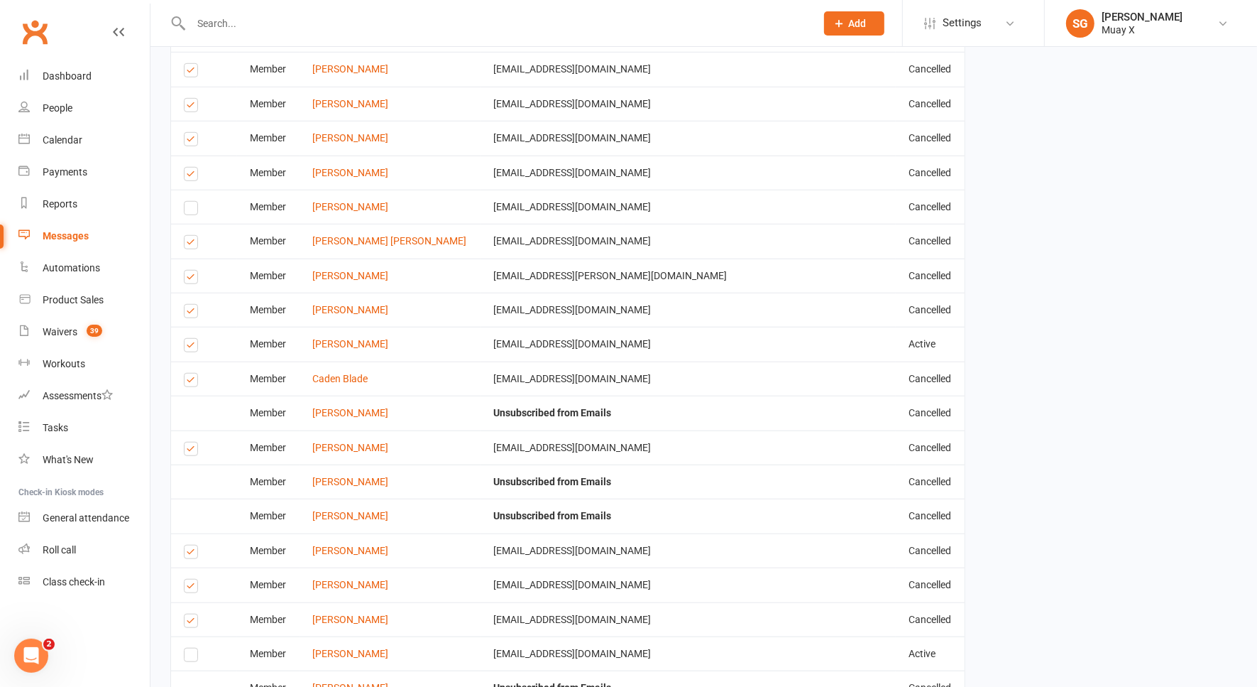
click at [190, 347] on label at bounding box center [193, 347] width 19 height 0
click at [190, 339] on input "checkbox" at bounding box center [188, 339] width 9 height 0
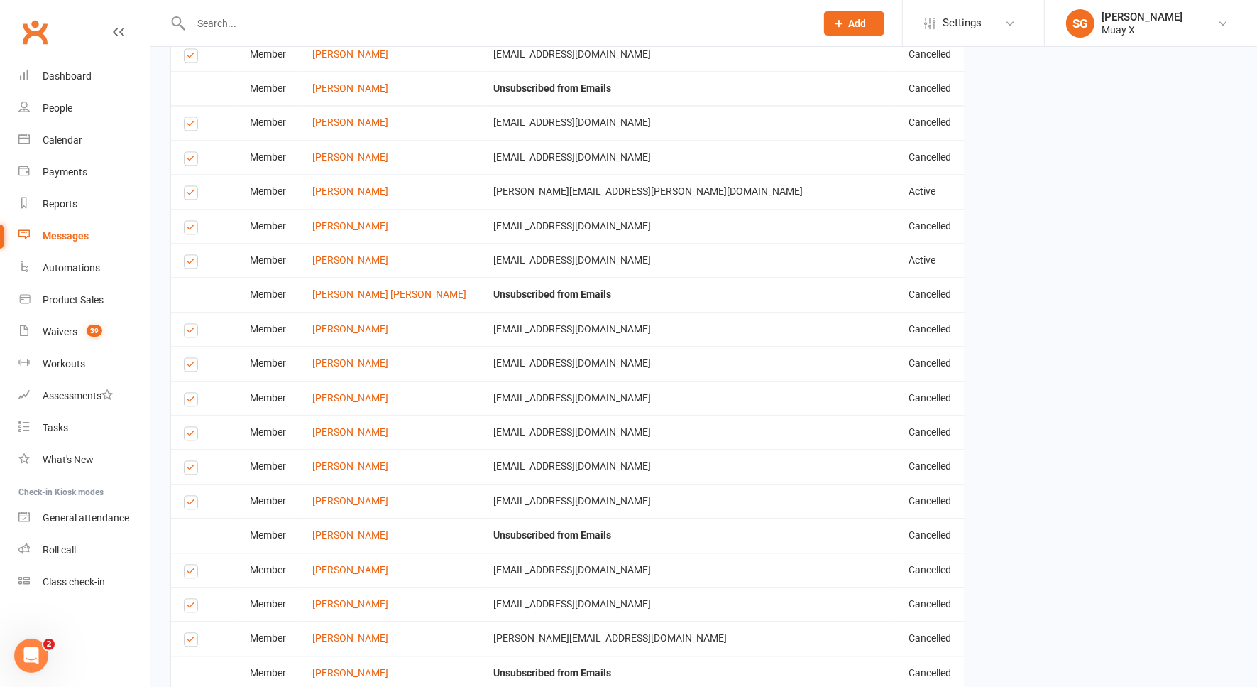
click at [194, 195] on label at bounding box center [193, 195] width 19 height 0
click at [193, 186] on input "checkbox" at bounding box center [188, 186] width 9 height 0
click at [185, 263] on label at bounding box center [193, 263] width 19 height 0
click at [185, 255] on input "checkbox" at bounding box center [188, 255] width 9 height 0
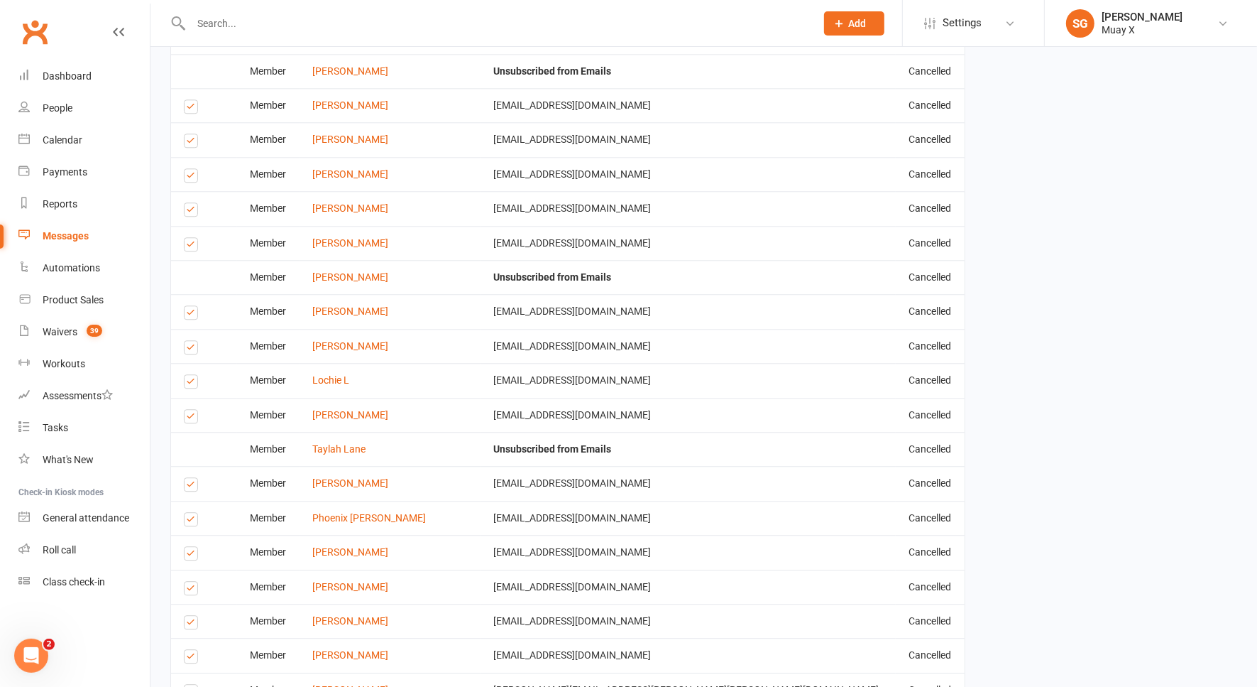
scroll to position [3808, 0]
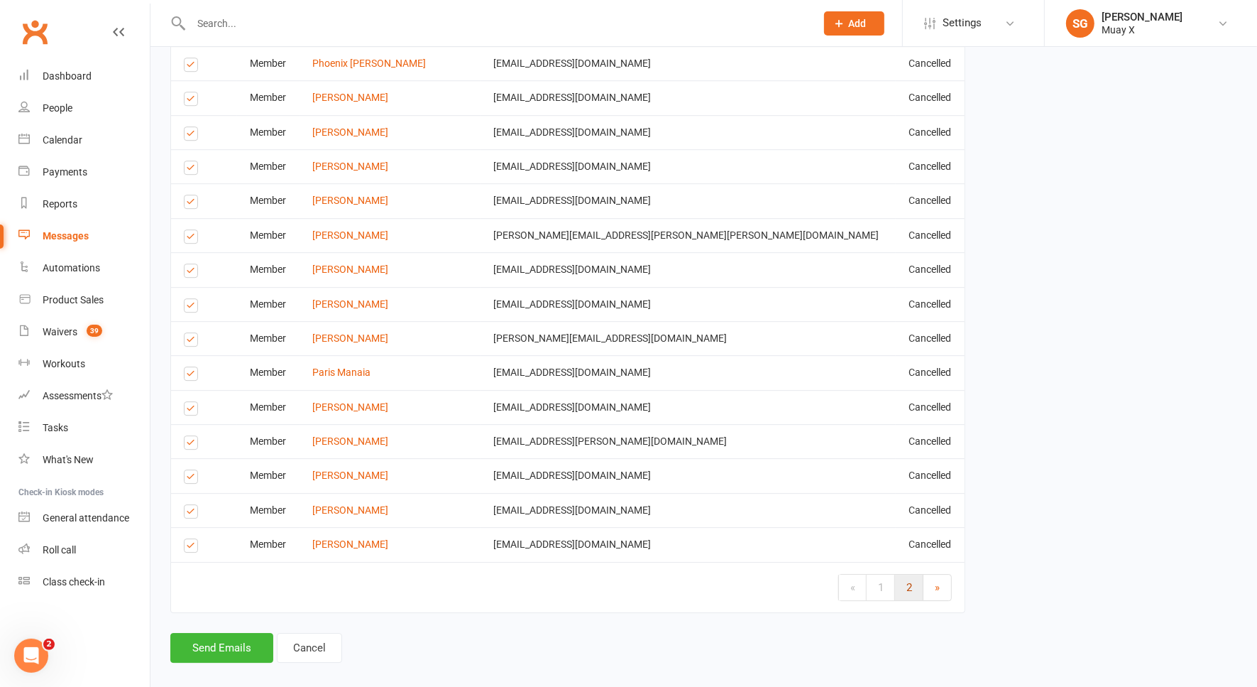
click at [909, 581] on span "2" at bounding box center [910, 587] width 6 height 13
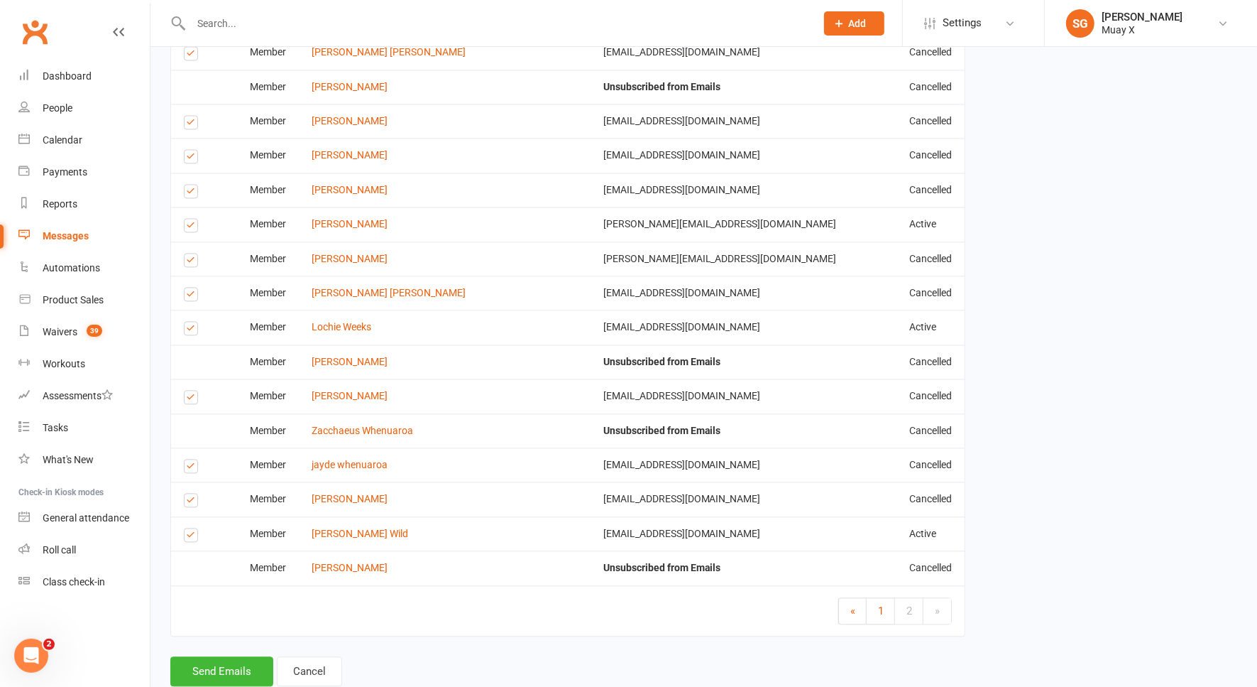
click at [190, 537] on label at bounding box center [193, 537] width 19 height 0
click at [190, 528] on input "checkbox" at bounding box center [188, 528] width 9 height 0
click at [192, 330] on label at bounding box center [193, 330] width 19 height 0
click at [192, 322] on input "checkbox" at bounding box center [188, 322] width 9 height 0
click at [196, 227] on label at bounding box center [193, 227] width 19 height 0
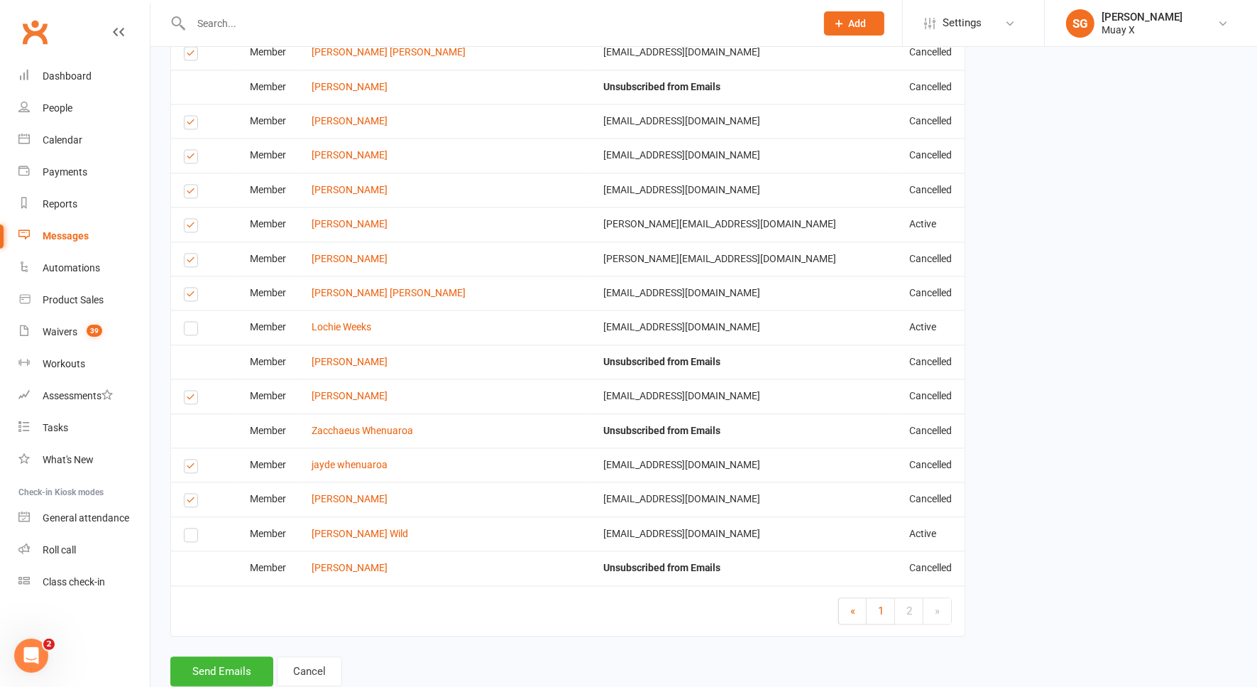
click at [193, 219] on input "checkbox" at bounding box center [188, 219] width 9 height 0
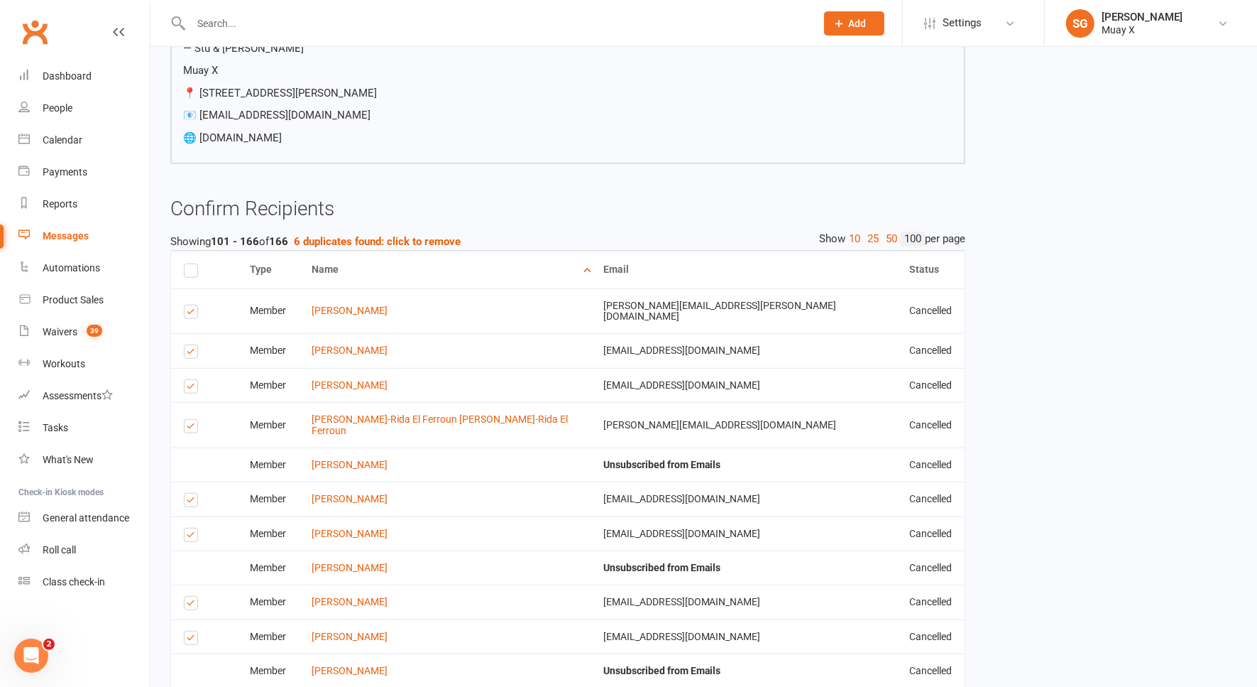
scroll to position [246, 0]
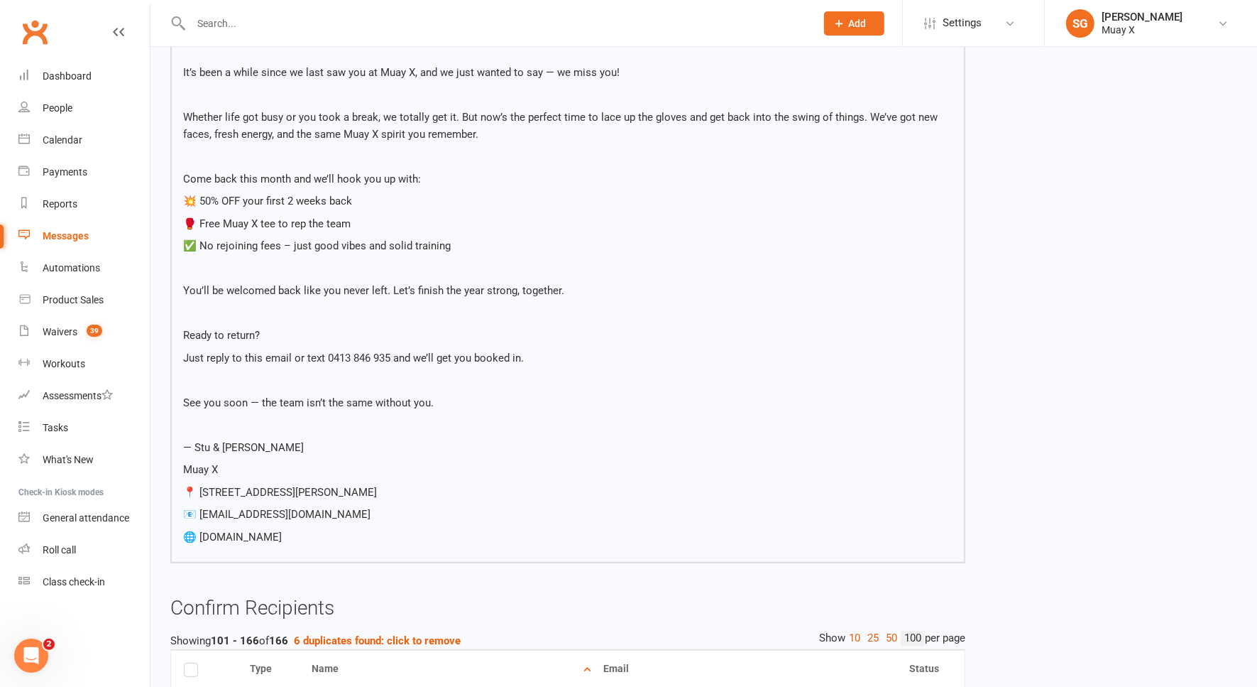
drag, startPoint x: 1264, startPoint y: 104, endPoint x: 1007, endPoint y: 542, distance: 508.8
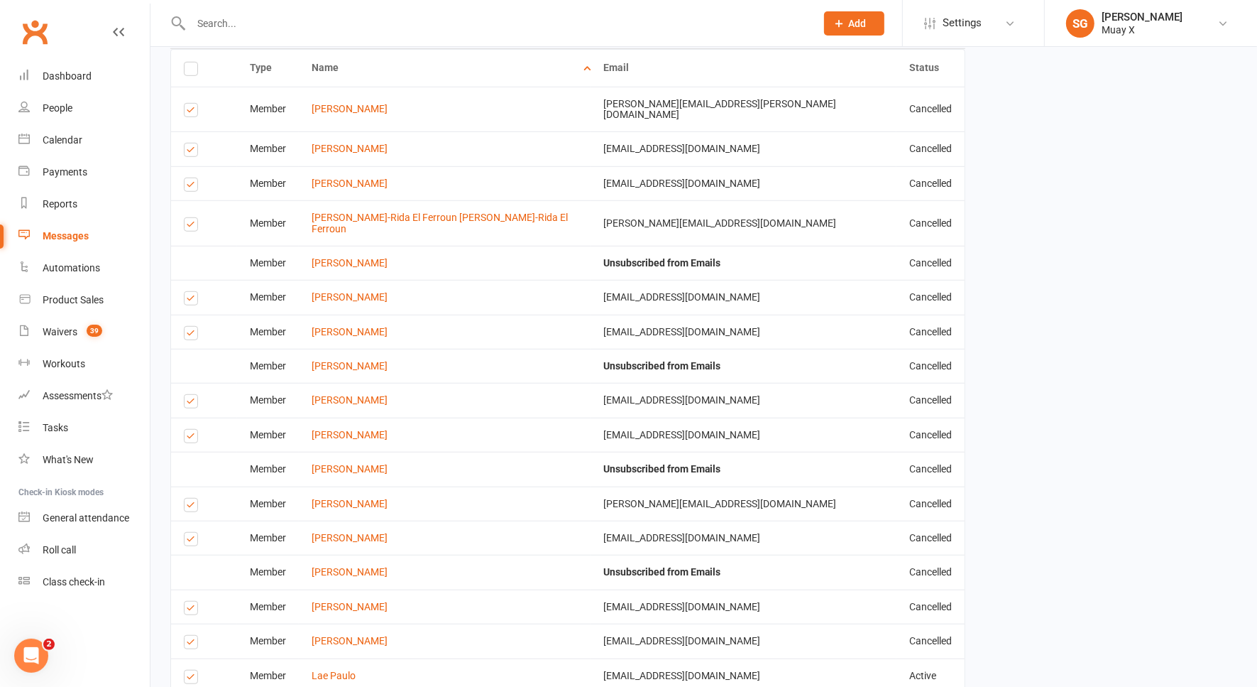
click at [192, 679] on label at bounding box center [193, 679] width 19 height 0
click at [192, 670] on input "checkbox" at bounding box center [188, 670] width 9 height 0
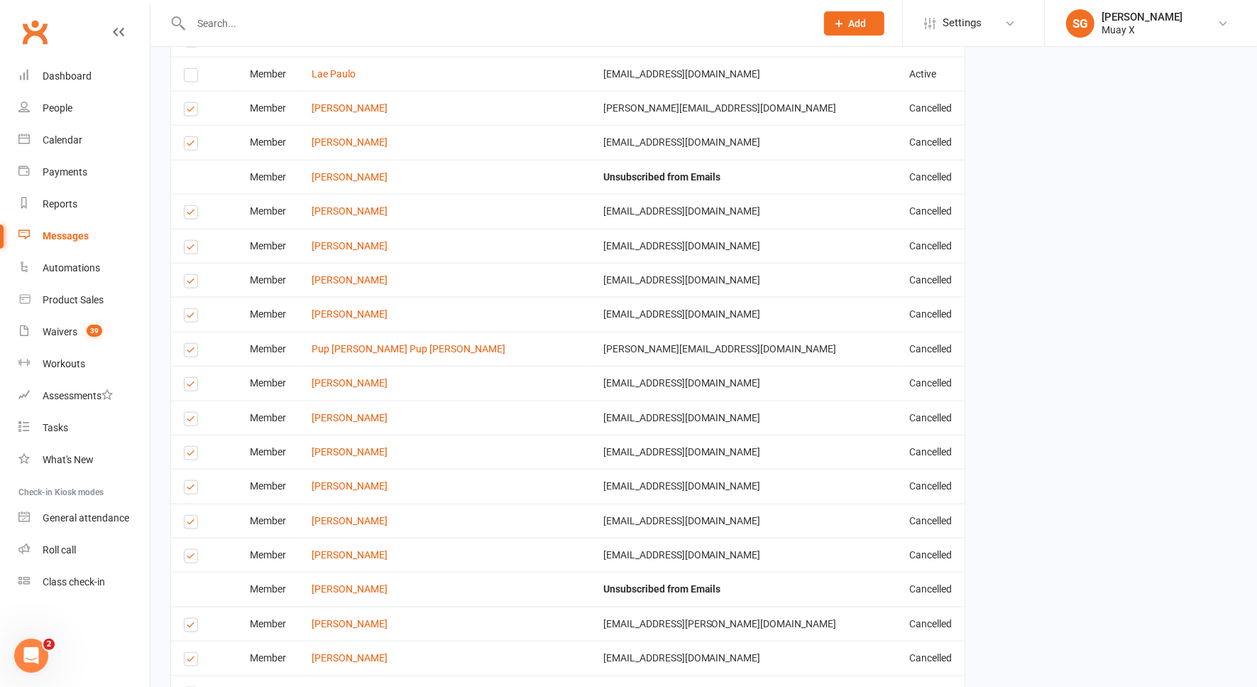
scroll to position [2049, 0]
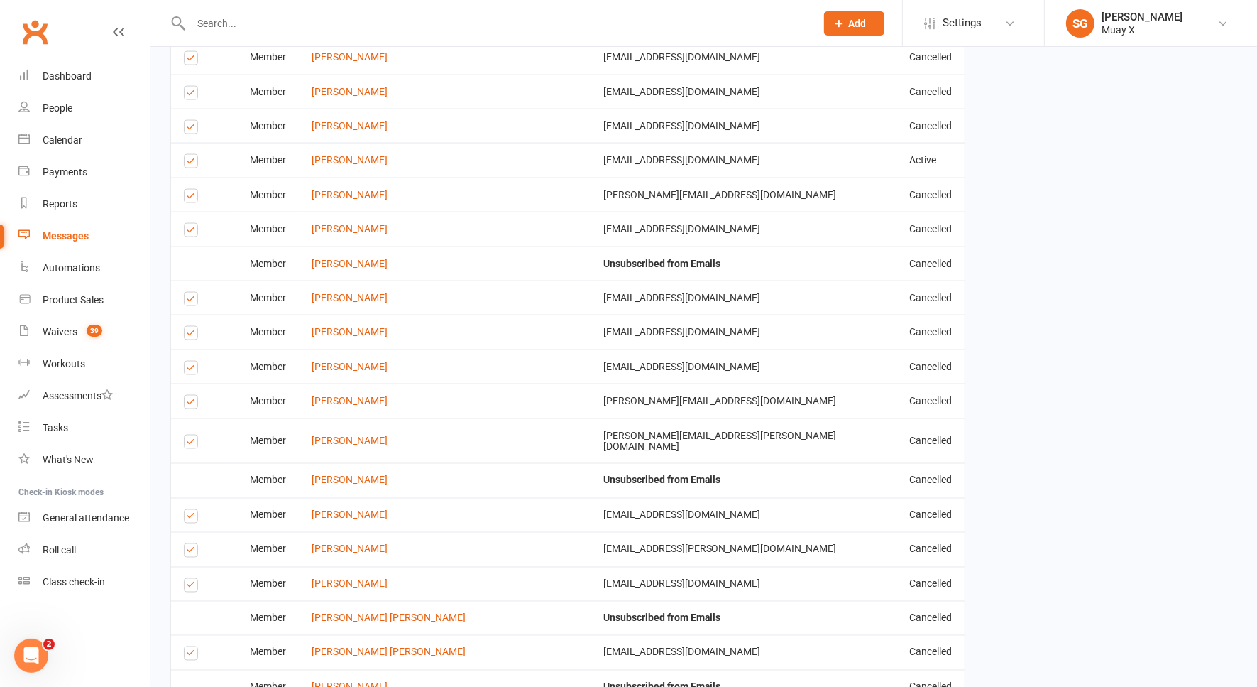
click at [193, 163] on label at bounding box center [193, 163] width 19 height 0
click at [193, 155] on input "checkbox" at bounding box center [188, 155] width 9 height 0
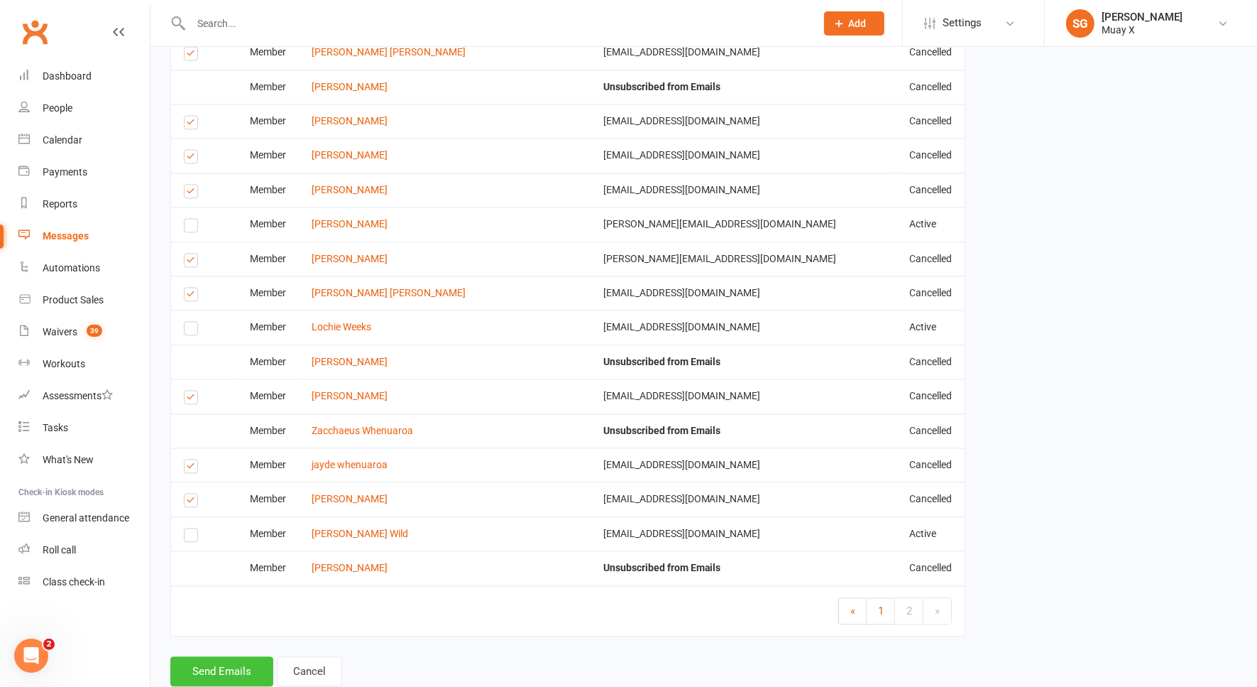
click at [222, 656] on button "Send Emails" at bounding box center [221, 671] width 103 height 30
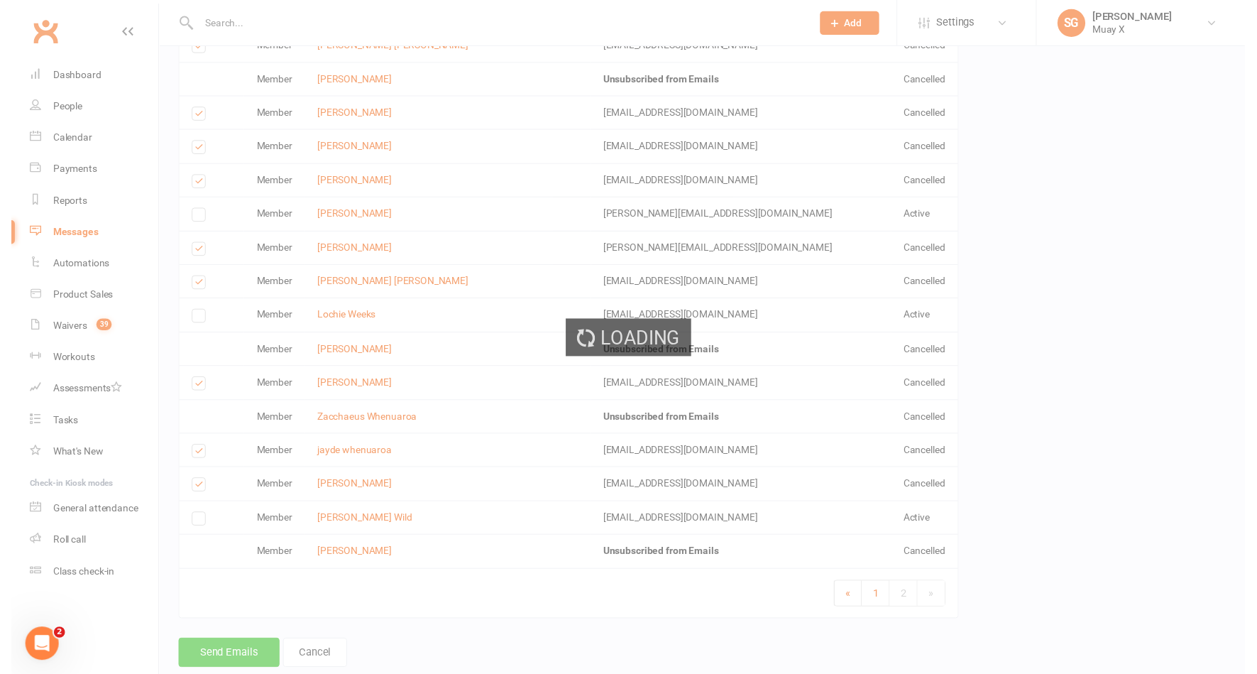
scroll to position [2642, 0]
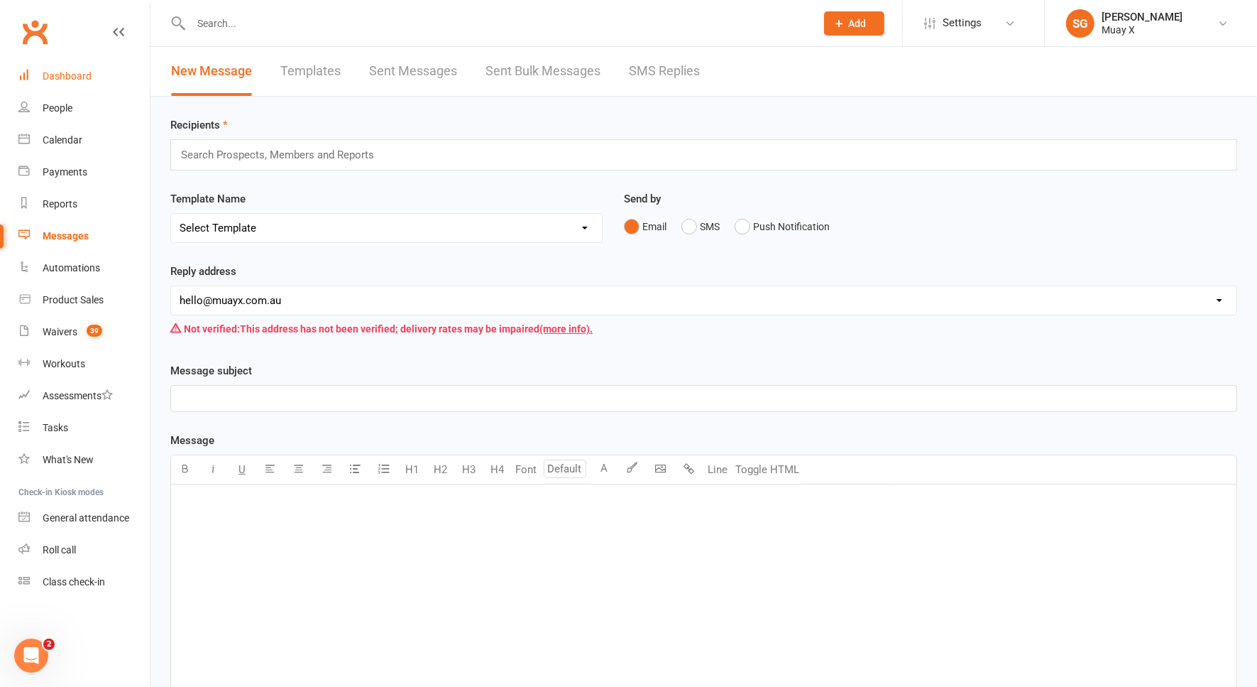
click at [78, 79] on div "Dashboard" at bounding box center [67, 75] width 49 height 11
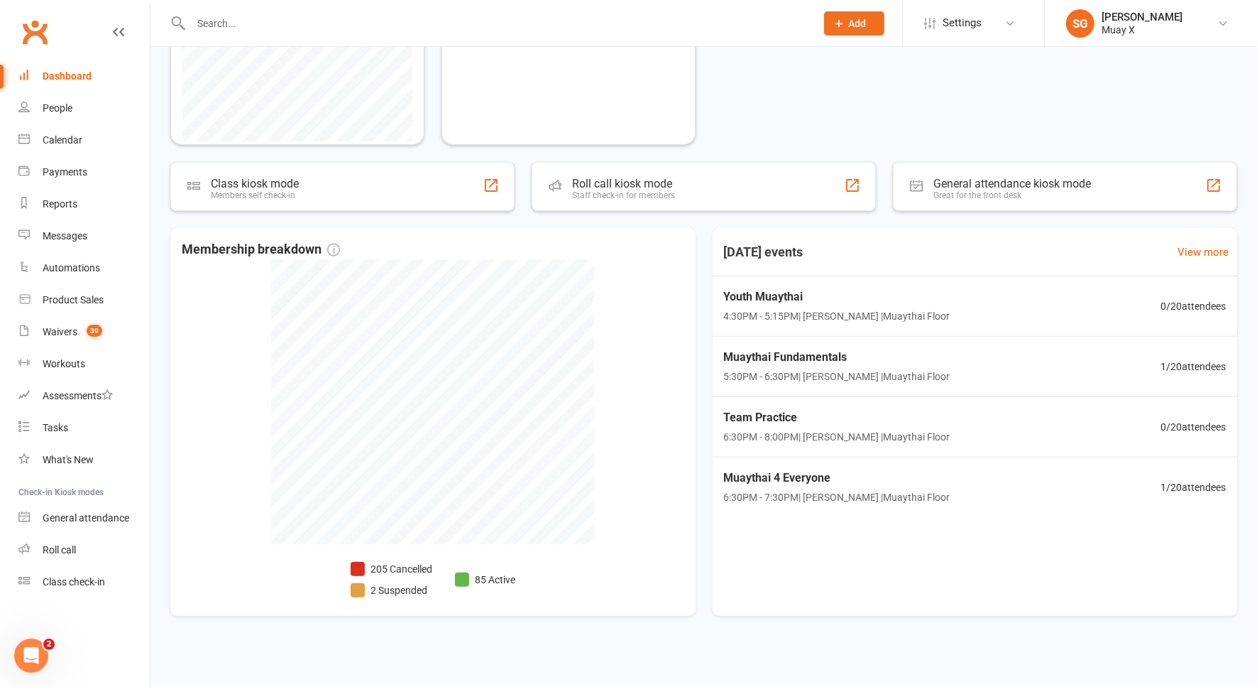
scroll to position [345, 0]
click at [80, 230] on div "Messages" at bounding box center [65, 235] width 45 height 11
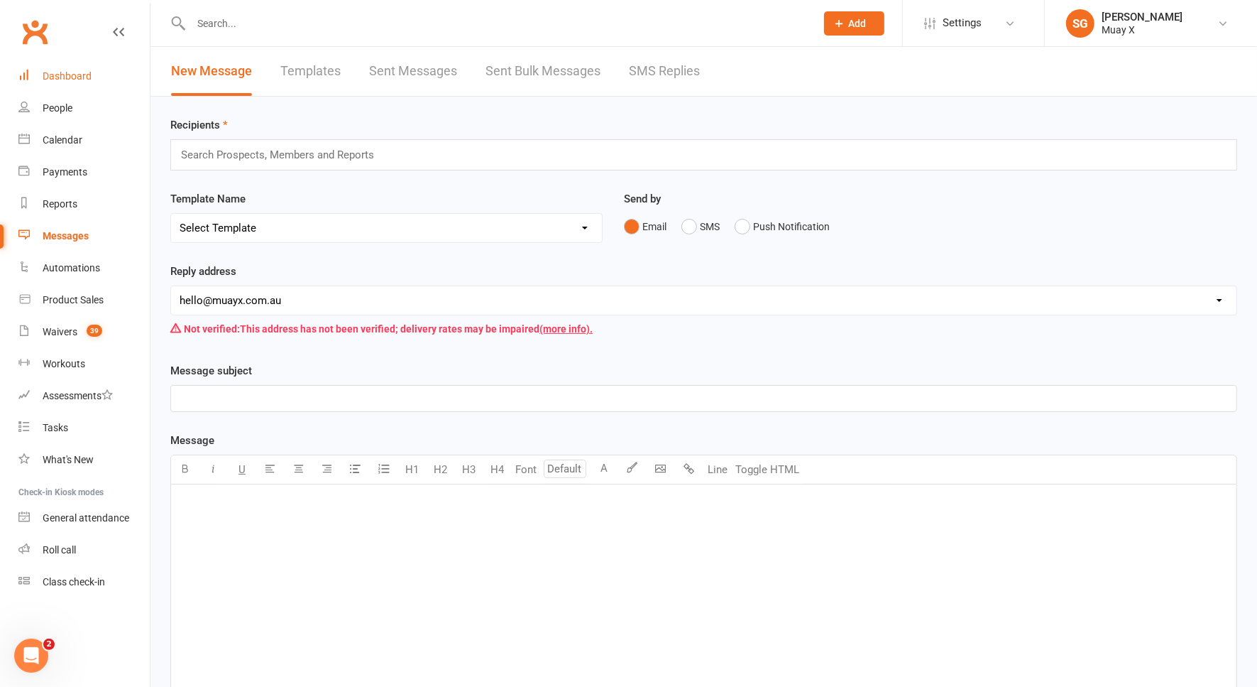
click at [61, 77] on div "Dashboard" at bounding box center [67, 75] width 49 height 11
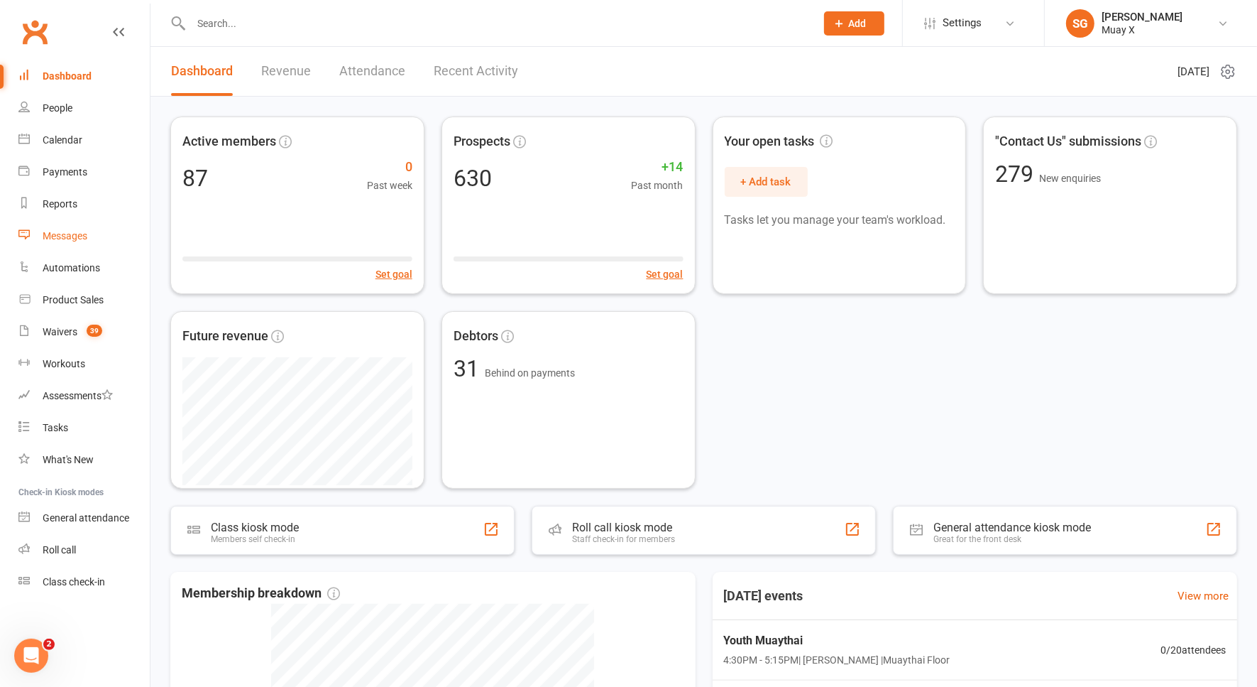
click at [77, 233] on div "Messages" at bounding box center [65, 235] width 45 height 11
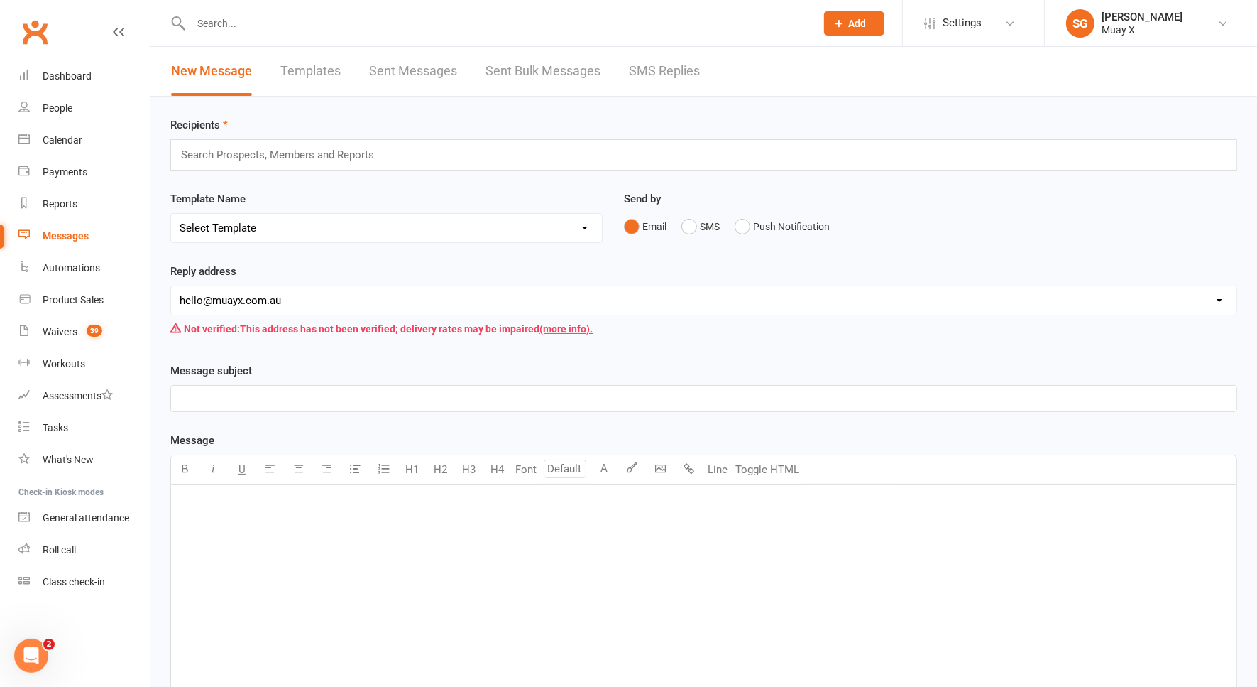
click at [657, 68] on link "SMS Replies" at bounding box center [664, 71] width 71 height 49
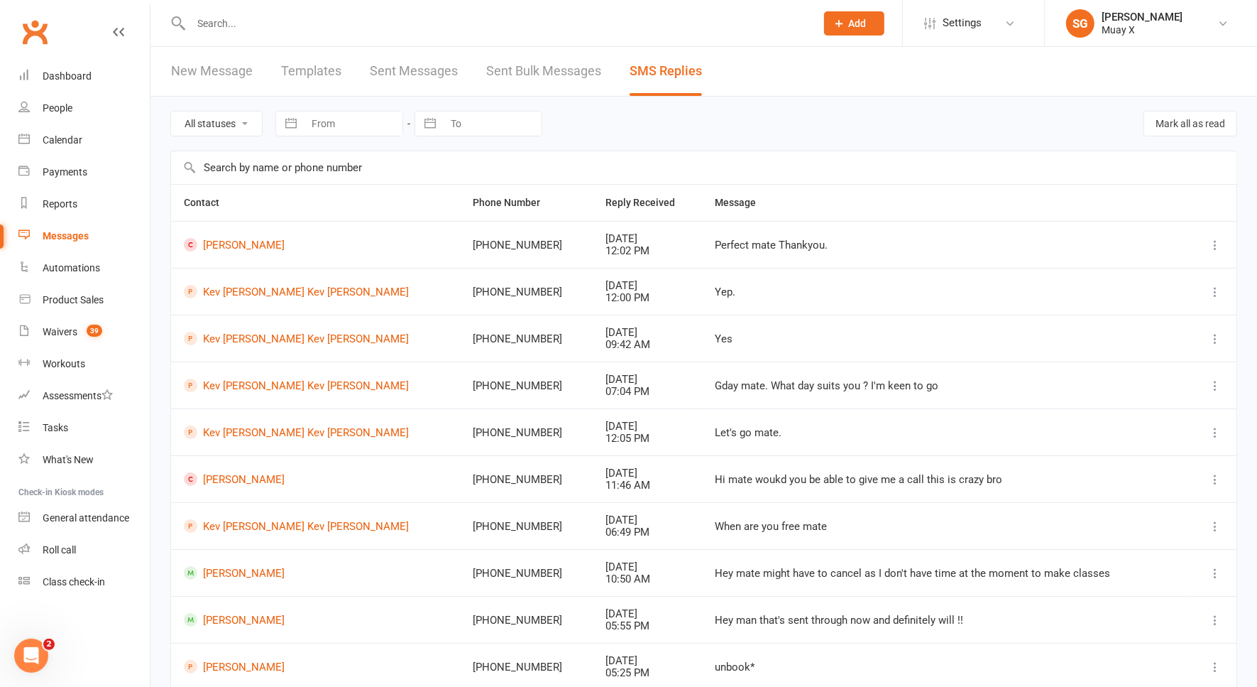
scroll to position [104, 0]
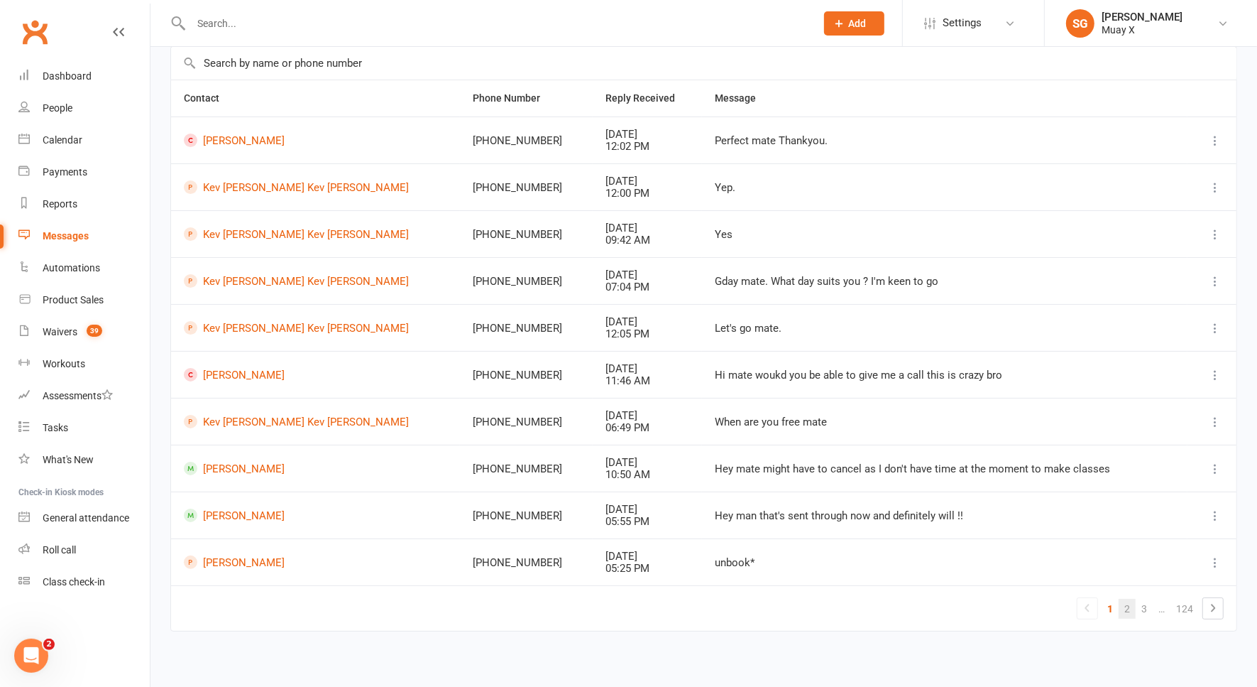
click at [1127, 599] on link "2" at bounding box center [1127, 609] width 17 height 20
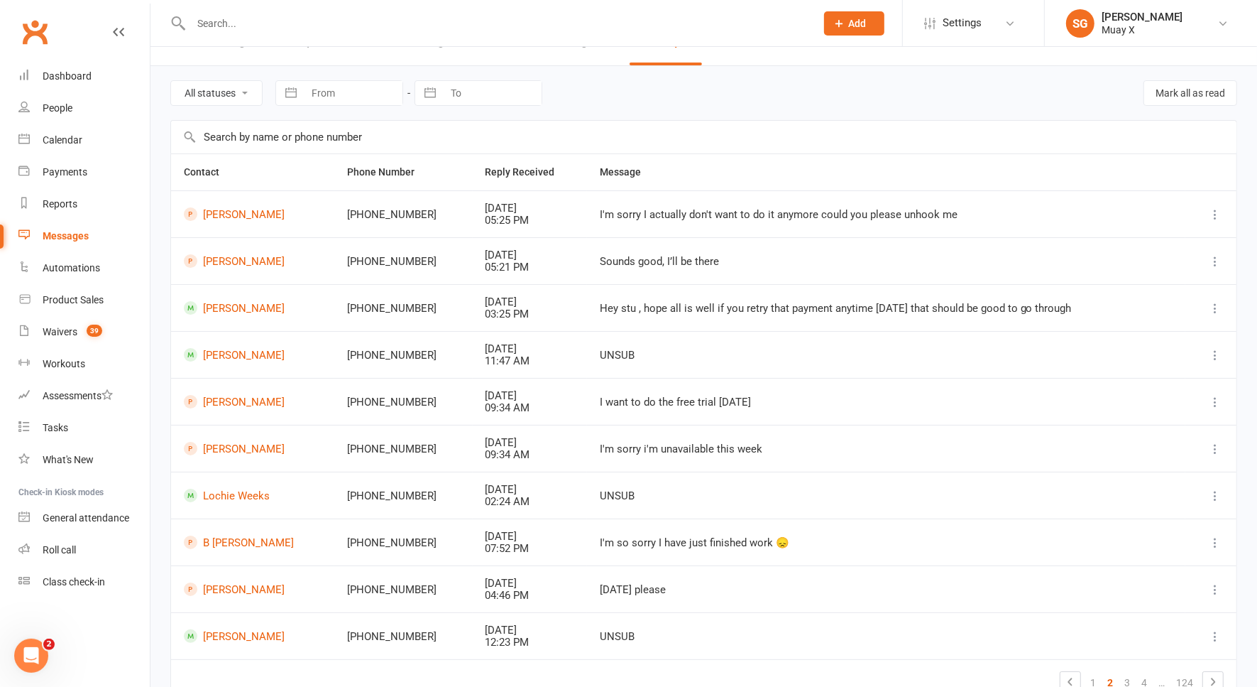
scroll to position [0, 0]
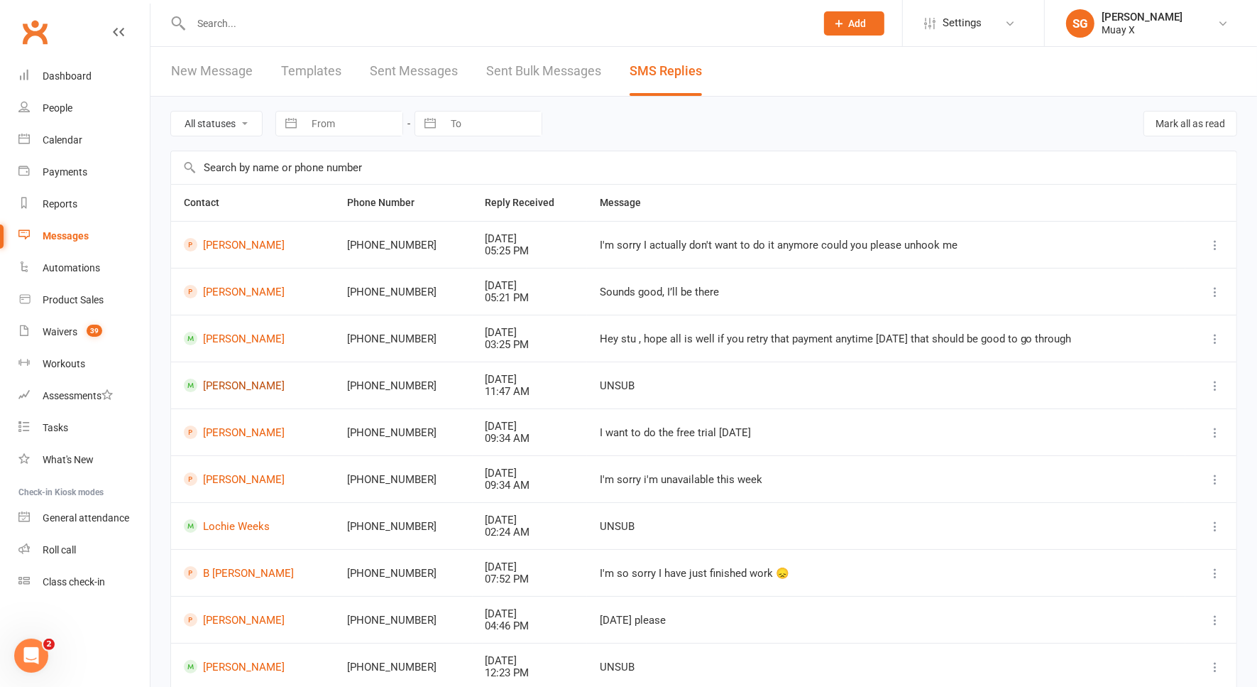
click at [239, 383] on link "Hemie Moyle" at bounding box center [253, 384] width 138 height 13
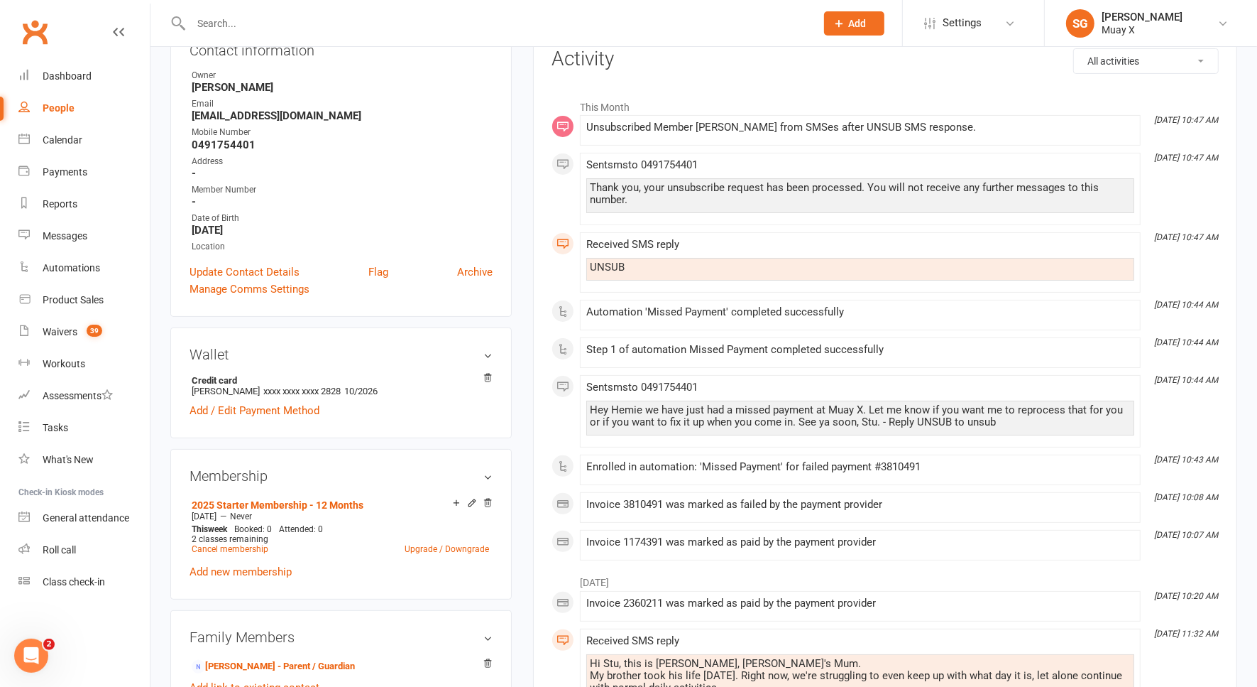
scroll to position [355, 0]
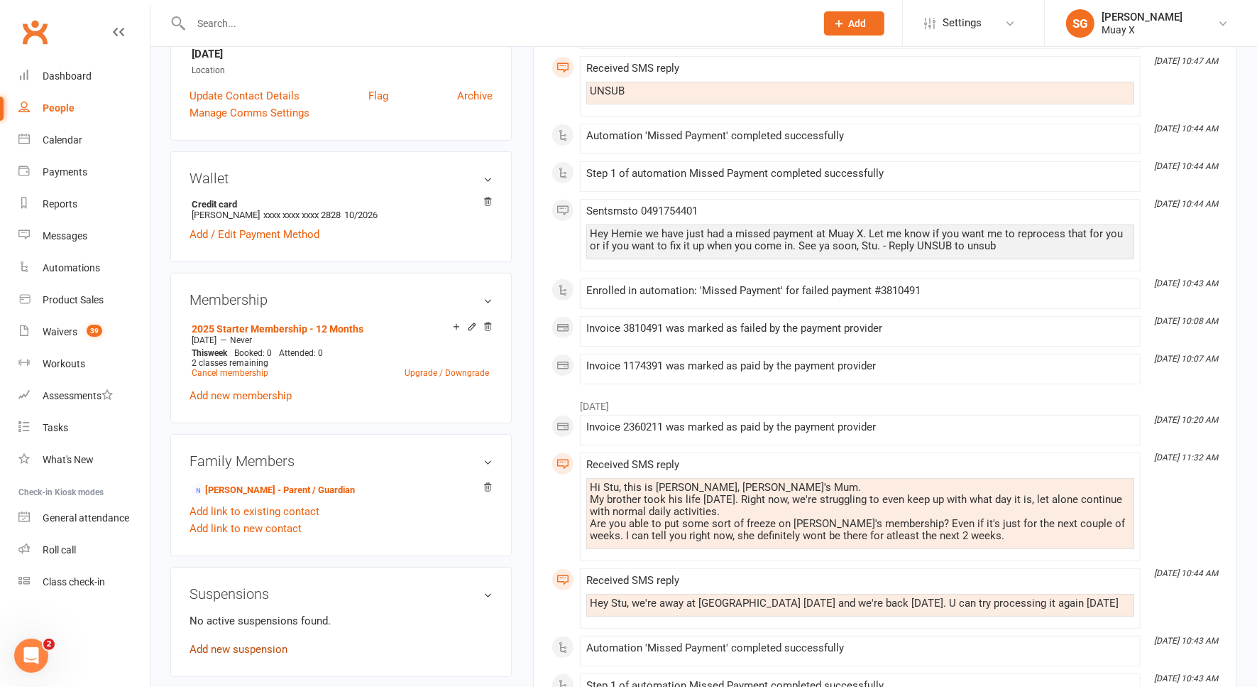
click at [258, 644] on link "Add new suspension" at bounding box center [239, 649] width 98 height 13
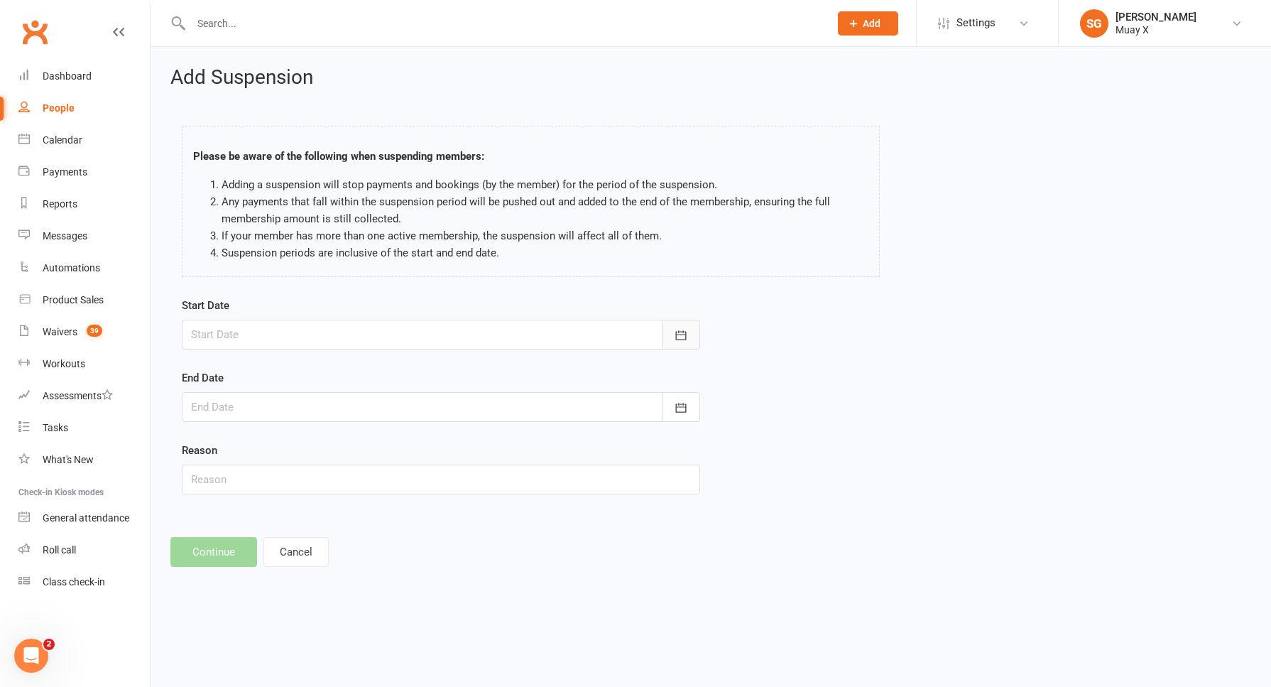
click at [684, 334] on icon "button" at bounding box center [681, 335] width 14 height 14
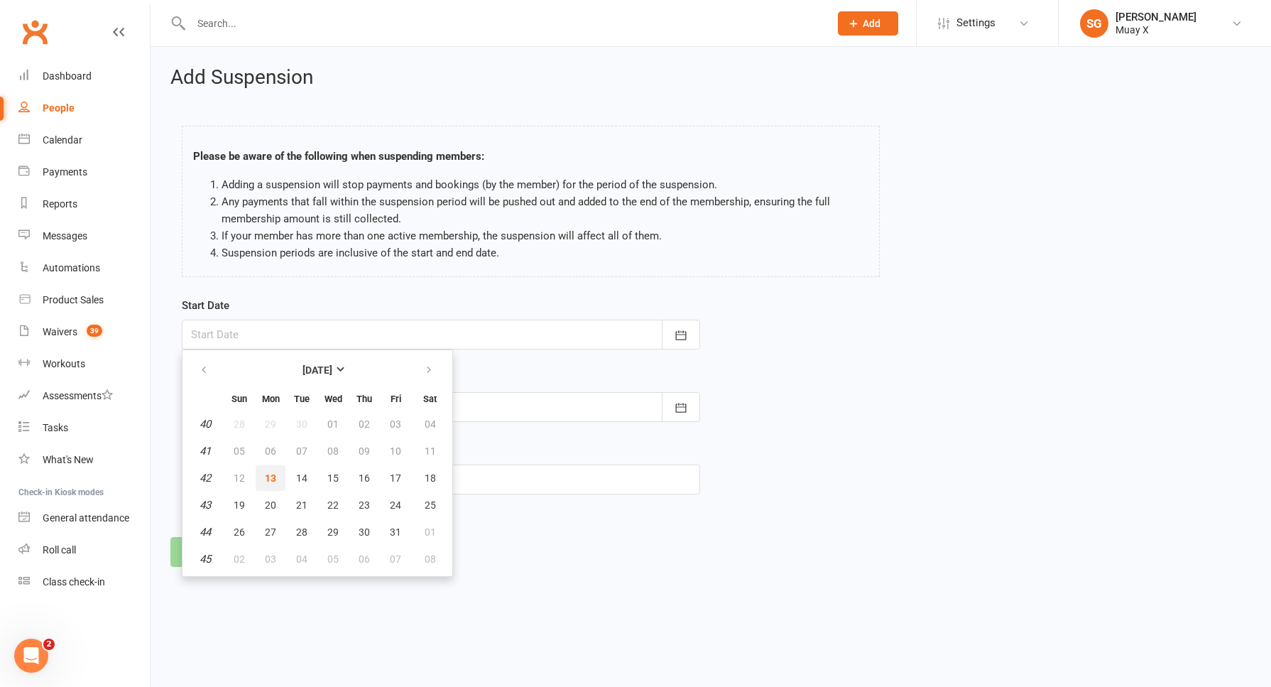
click at [273, 476] on span "13" at bounding box center [270, 477] width 11 height 11
type input "13 Oct 2025"
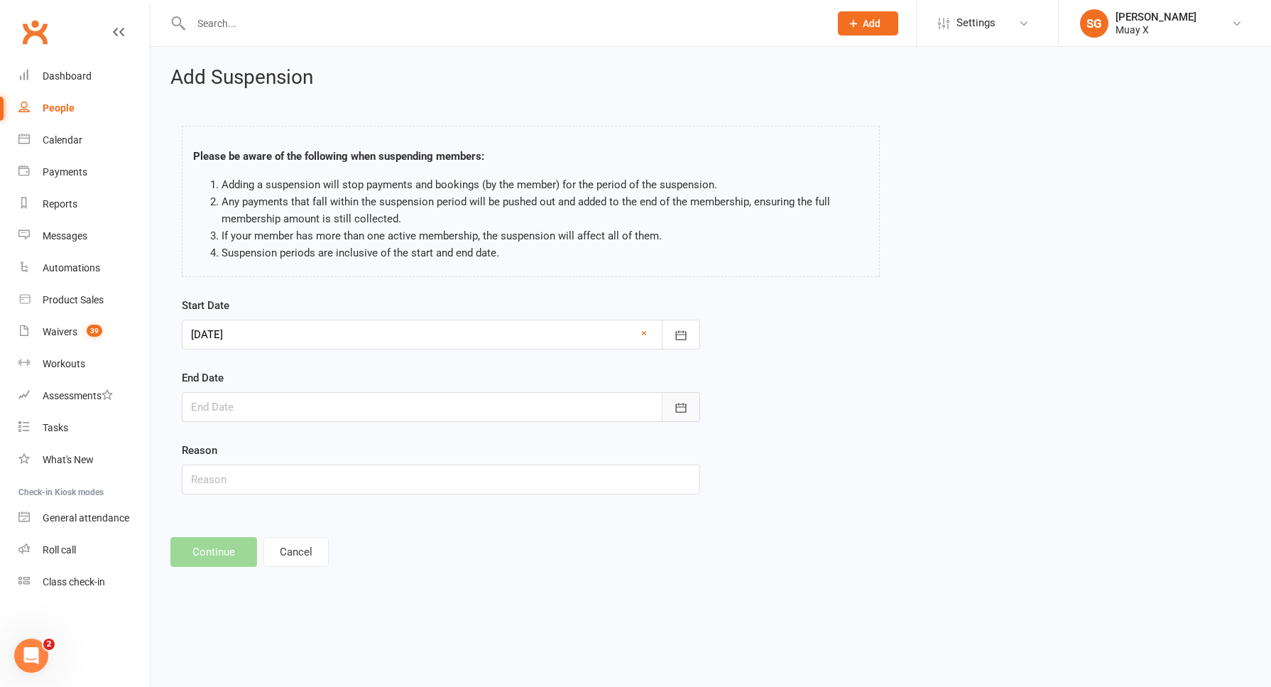
click at [680, 395] on button "button" at bounding box center [681, 407] width 38 height 30
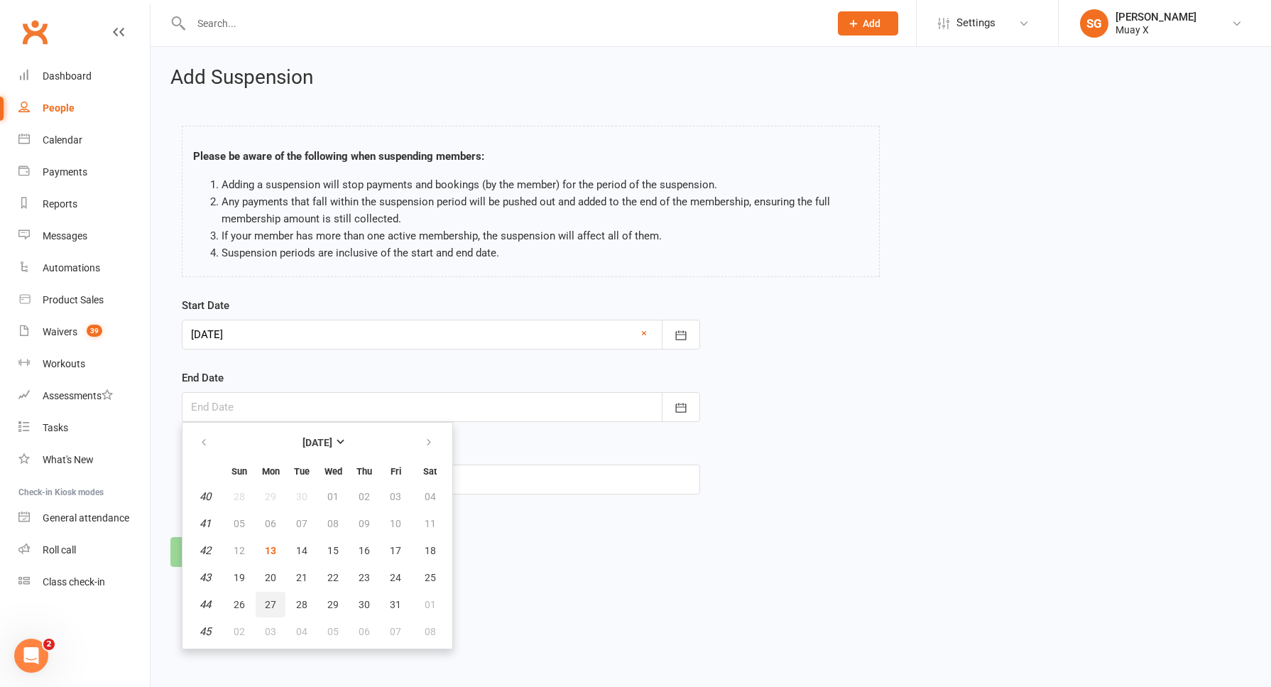
click at [269, 601] on span "27" at bounding box center [270, 604] width 11 height 11
type input "27 Oct 2025"
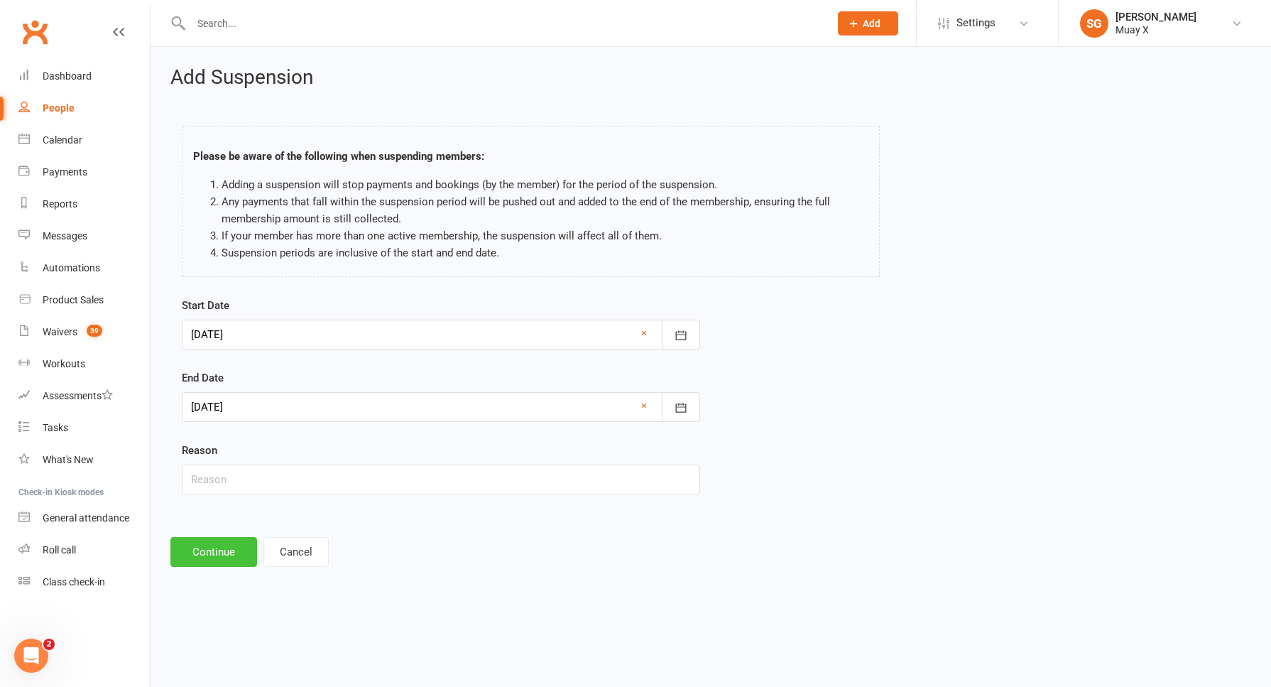
click at [223, 557] on button "Continue" at bounding box center [213, 552] width 87 height 30
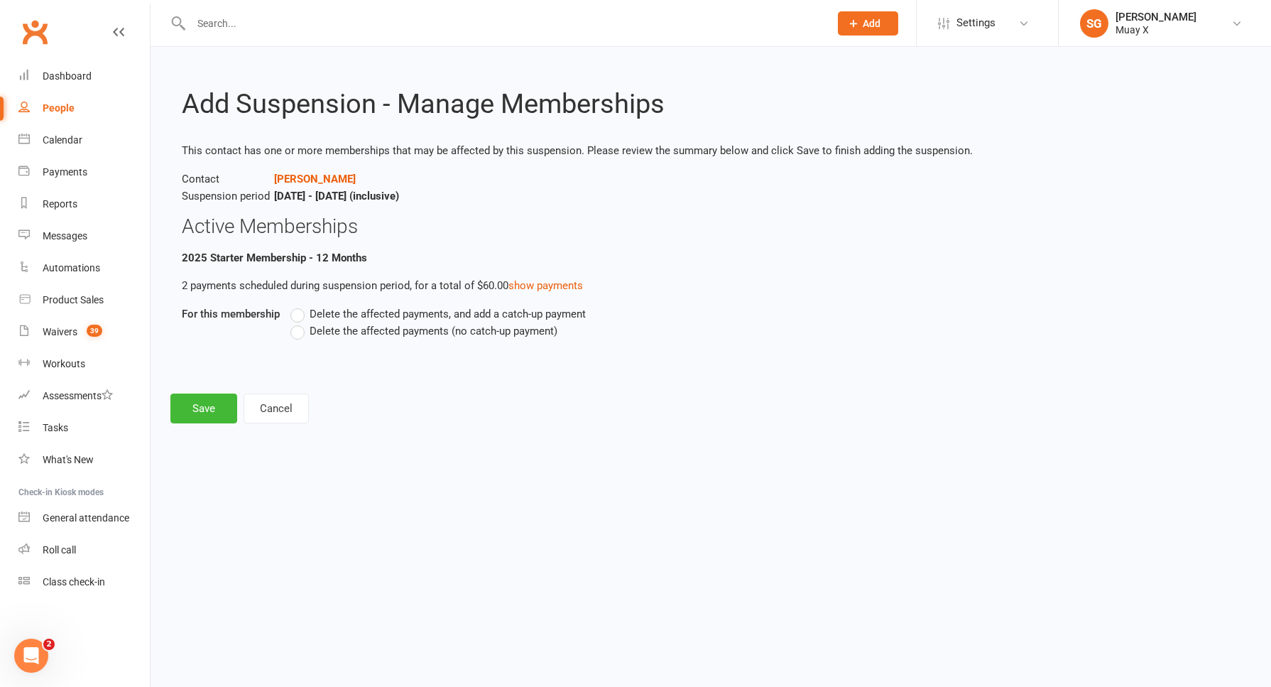
click at [302, 314] on label "Delete the affected payments, and add a catch-up payment" at bounding box center [437, 313] width 295 height 17
click at [300, 305] on input "Delete the affected payments, and add a catch-up payment" at bounding box center [294, 305] width 9 height 0
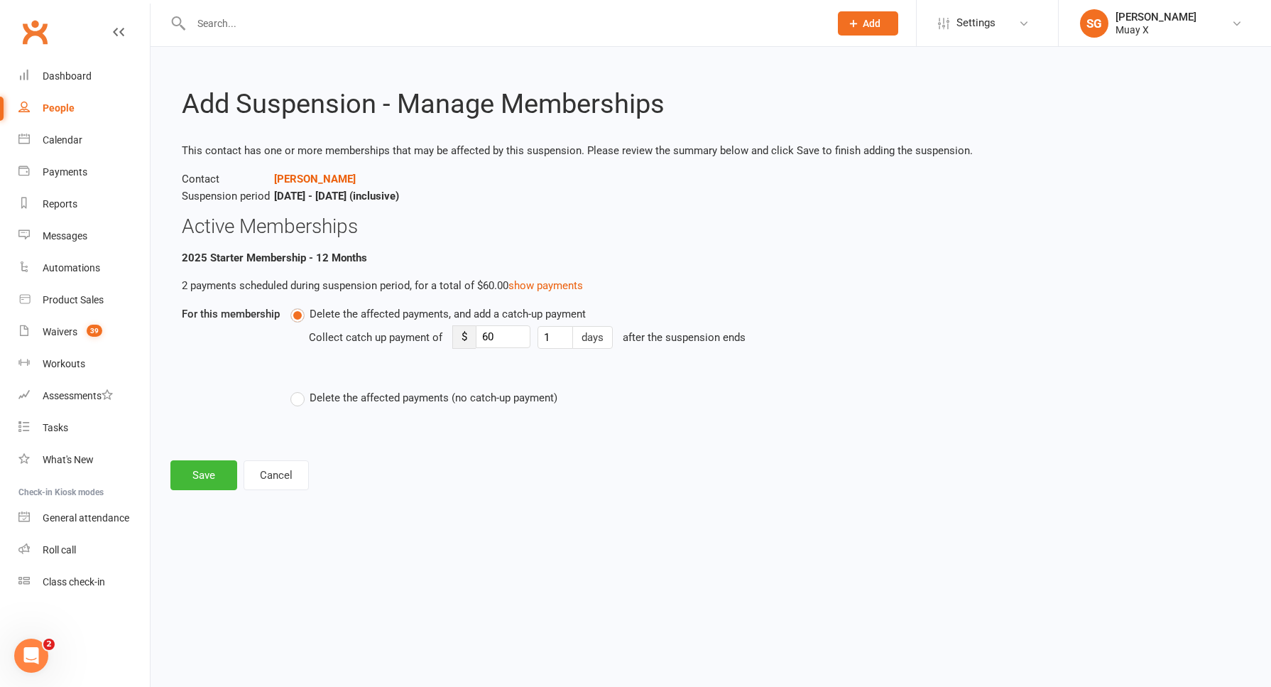
click at [297, 402] on label "Delete the affected payments (no catch-up payment)" at bounding box center [423, 397] width 267 height 17
click at [297, 389] on input "Delete the affected payments (no catch-up payment)" at bounding box center [294, 389] width 9 height 0
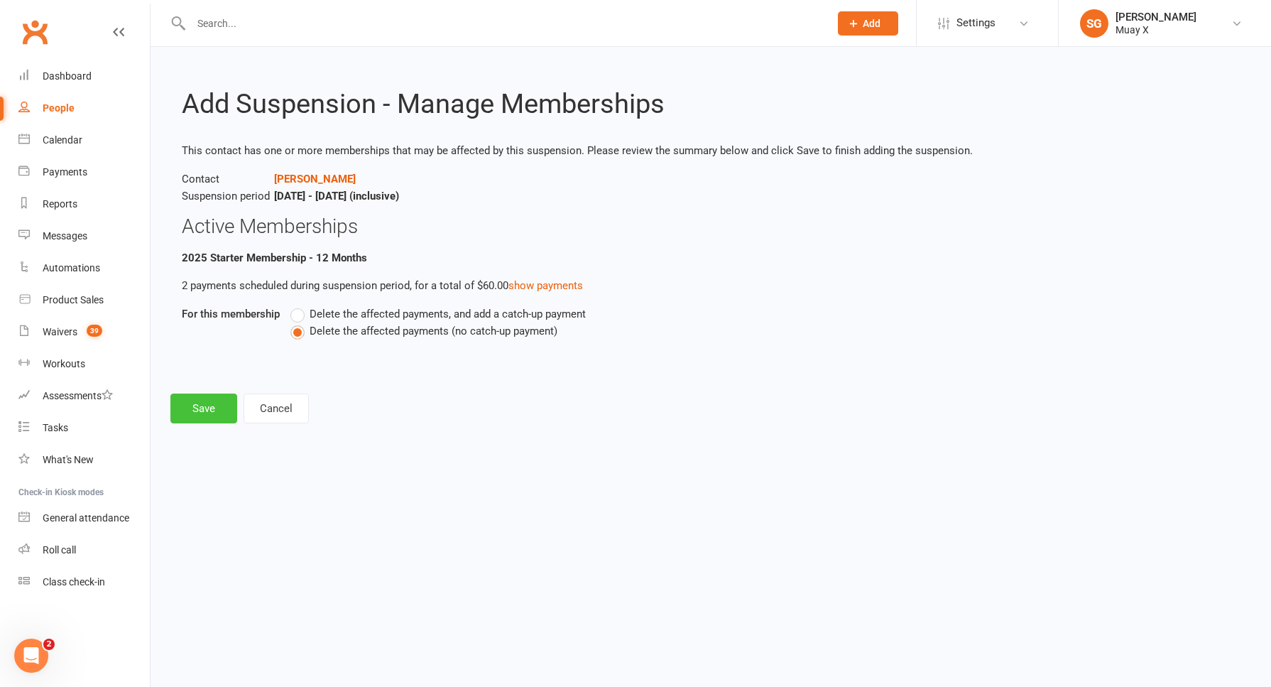
click at [202, 411] on button "Save" at bounding box center [203, 408] width 67 height 30
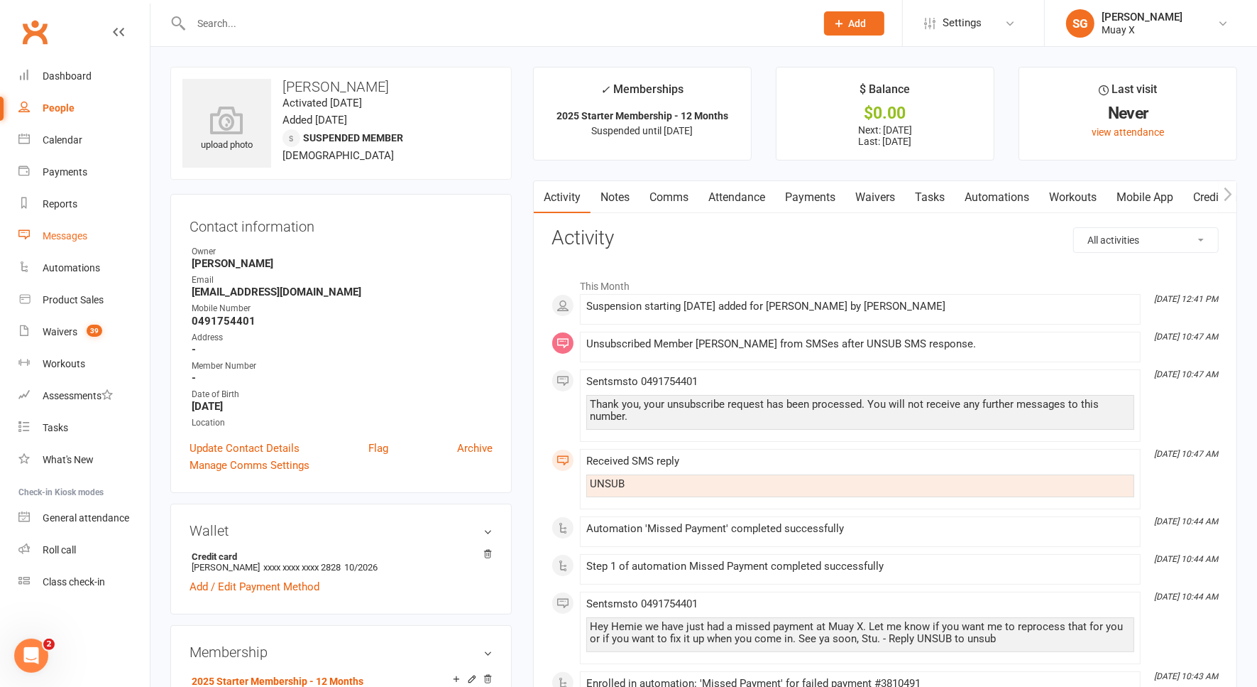
click at [62, 241] on div "Messages" at bounding box center [65, 235] width 45 height 11
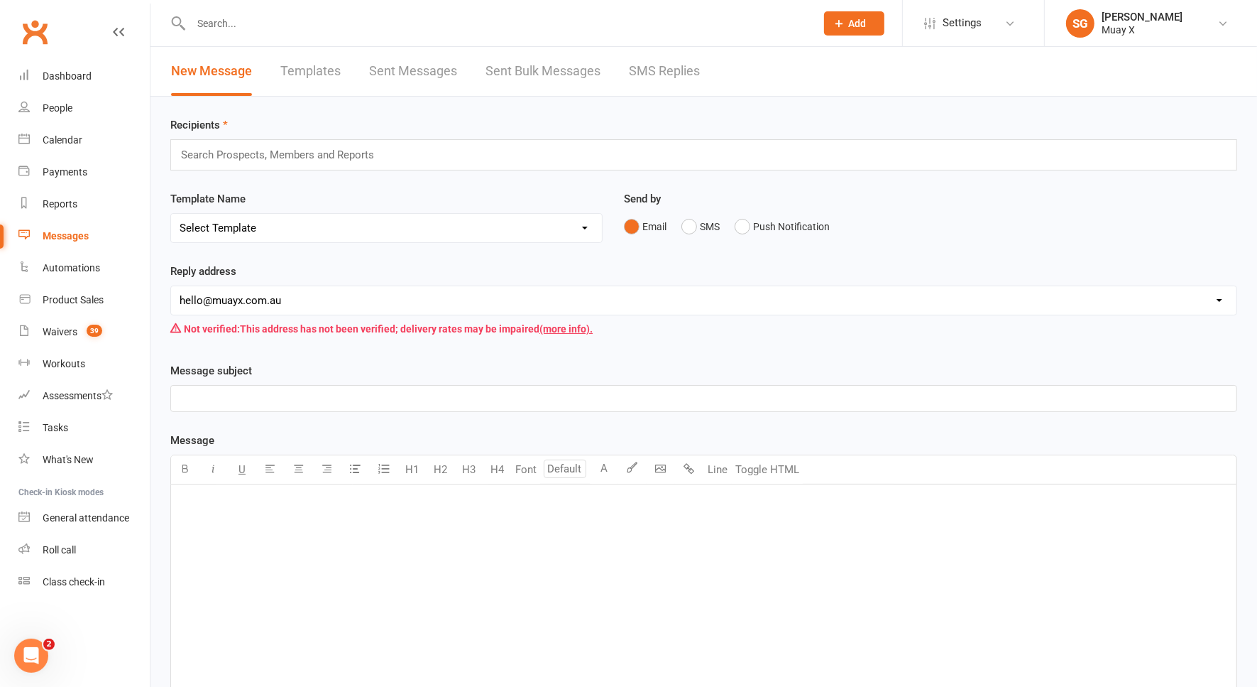
click at [659, 62] on link "SMS Replies" at bounding box center [664, 71] width 71 height 49
